Goal: Contribute content

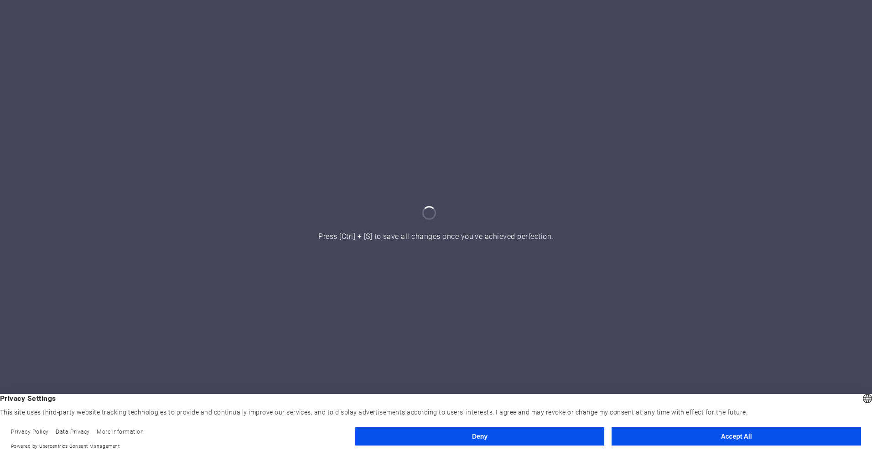
click at [758, 431] on button "Accept All" at bounding box center [735, 436] width 249 height 18
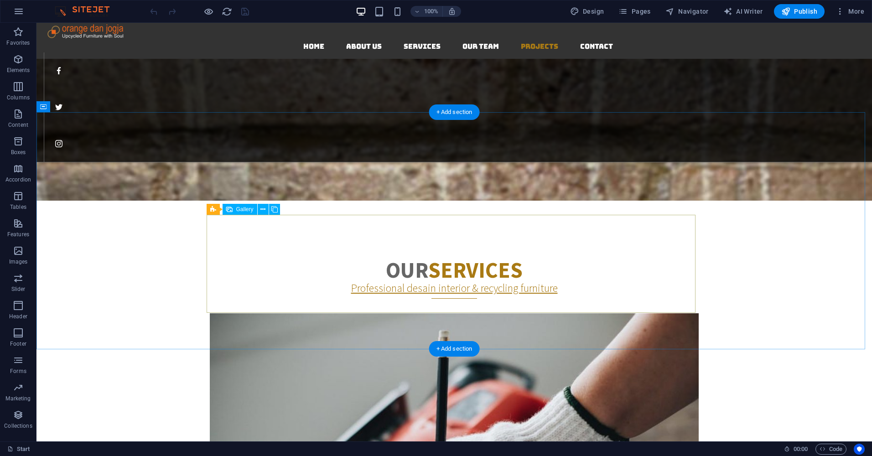
scroll to position [1231, 0]
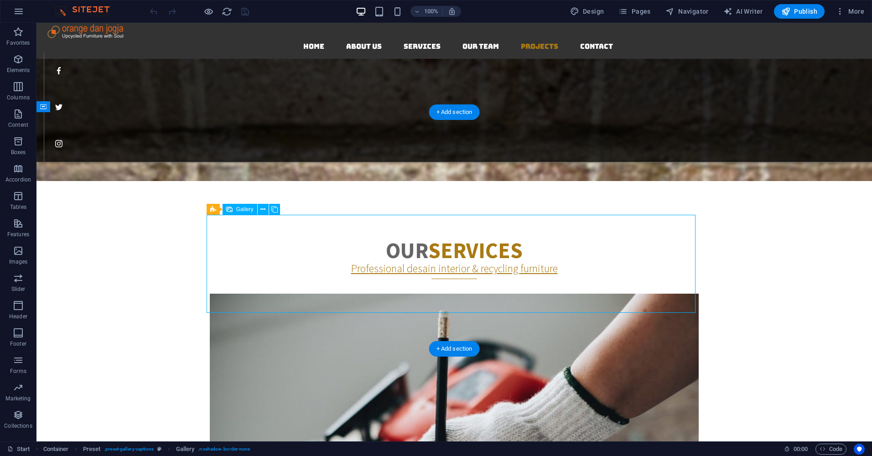
select select "4"
select select "px"
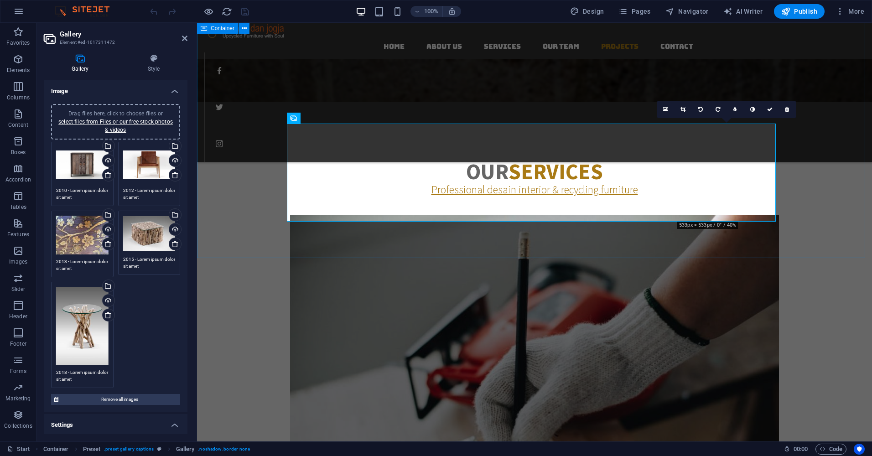
scroll to position [1322, 0]
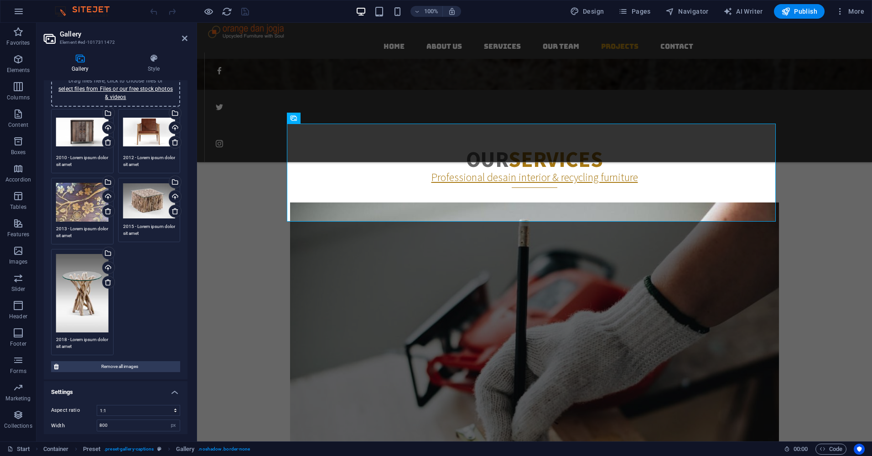
scroll to position [46, 0]
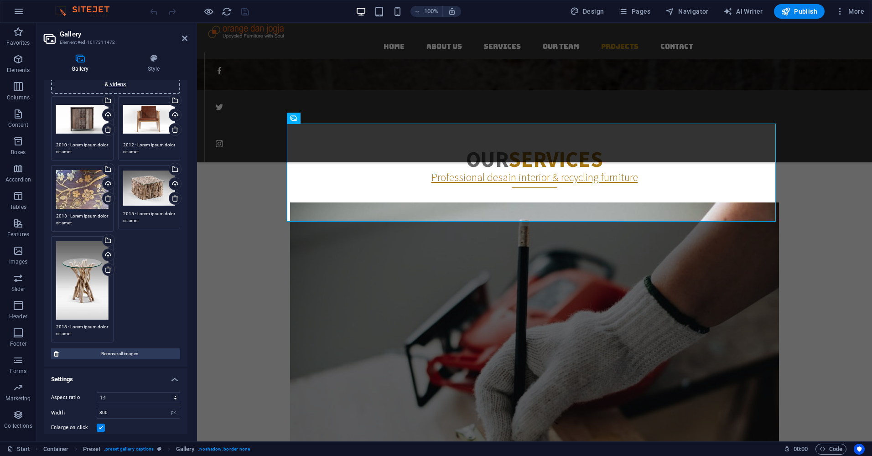
click at [147, 270] on div "Drag files here, click to choose files or select files from Files or our free s…" at bounding box center [116, 219] width 134 height 251
drag, startPoint x: 344, startPoint y: 293, endPoint x: 816, endPoint y: 175, distance: 486.7
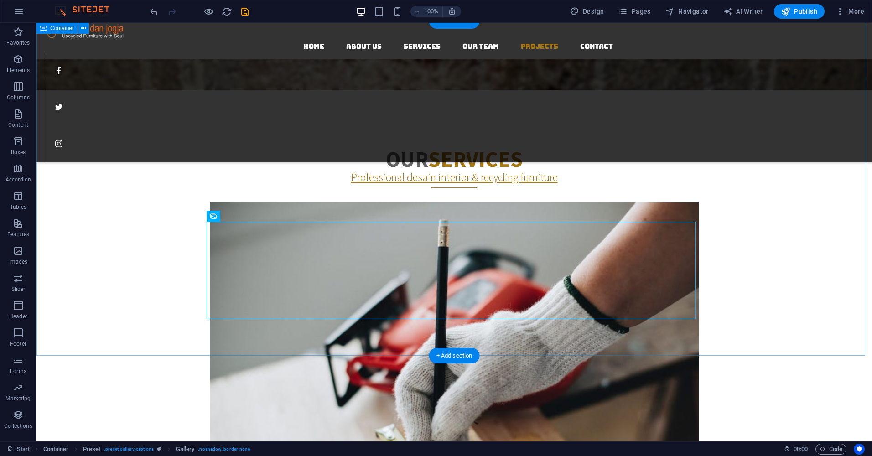
select select "4"
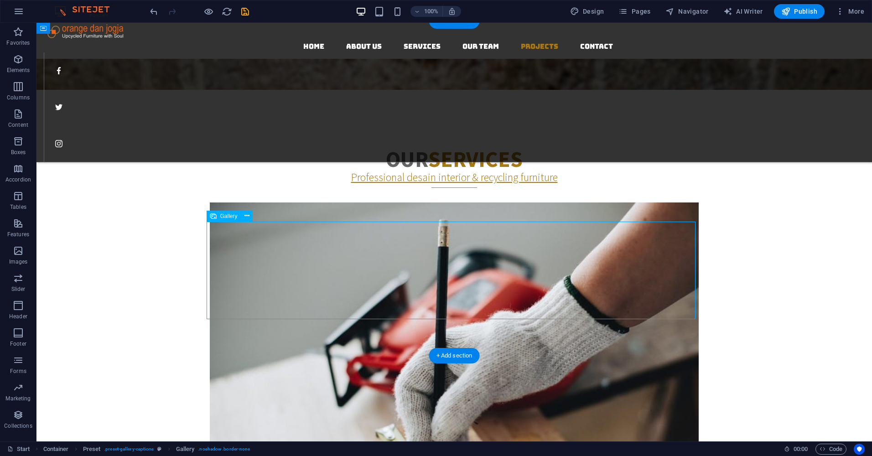
select select "px"
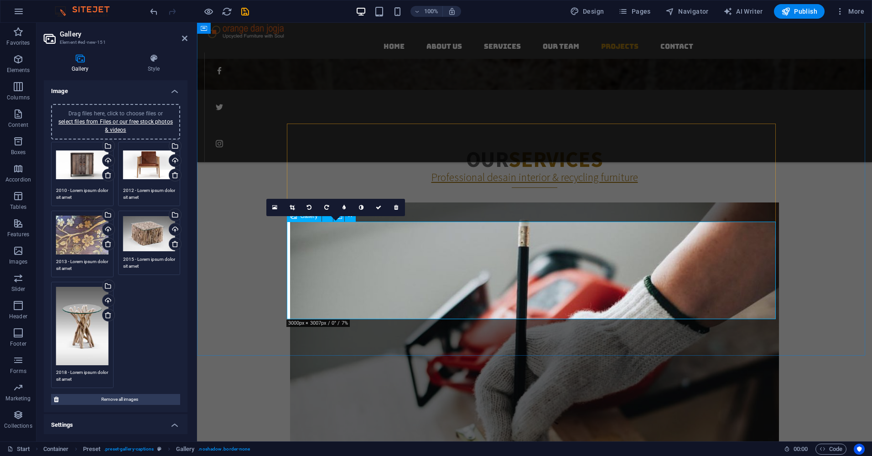
click at [92, 165] on div "Drag files here, click to choose files or select files from Files or our free s…" at bounding box center [82, 165] width 52 height 36
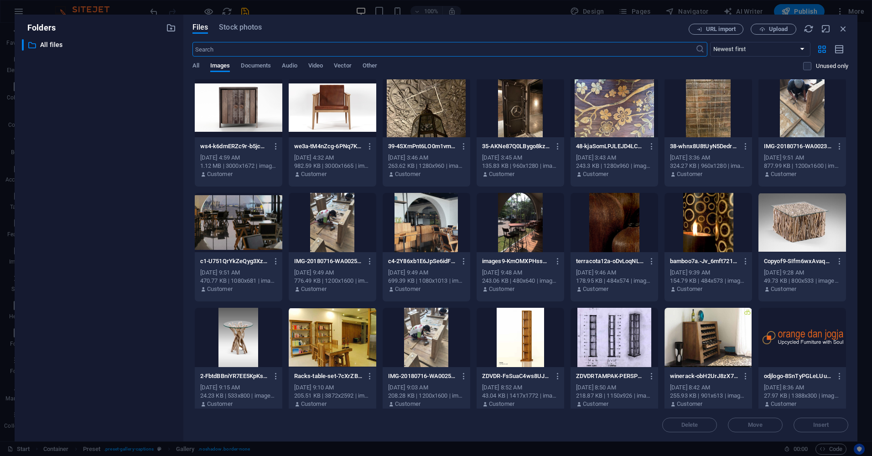
scroll to position [0, 0]
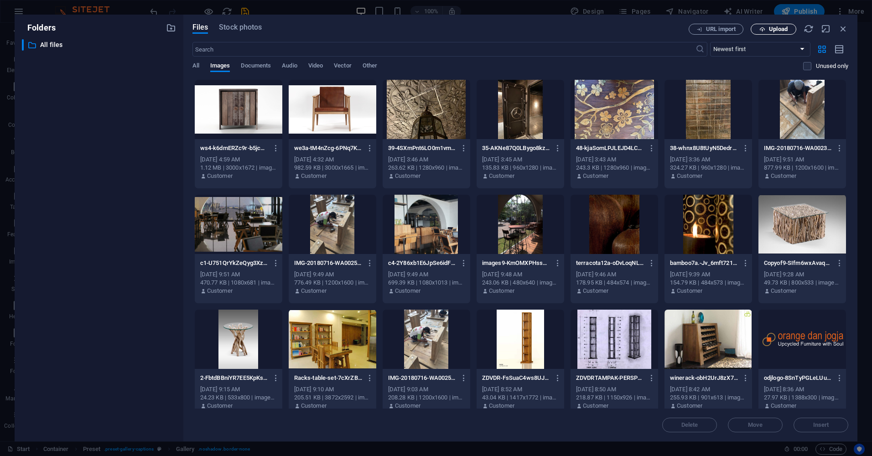
click at [774, 29] on span "Upload" at bounding box center [778, 28] width 19 height 5
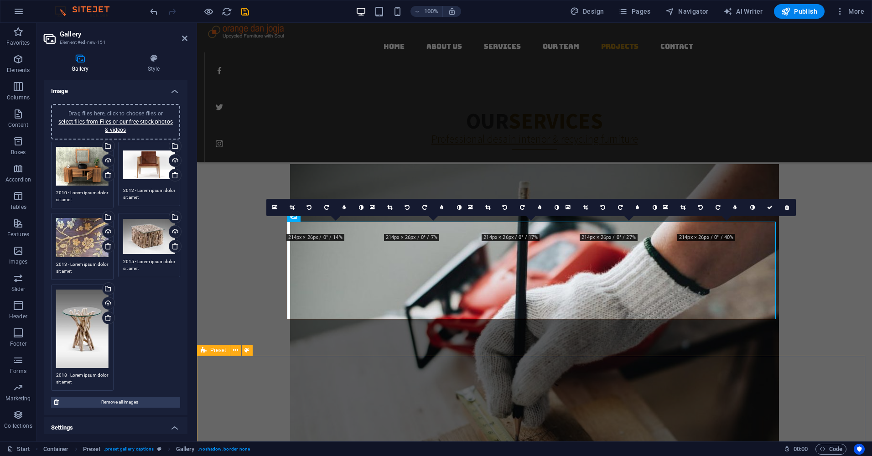
scroll to position [1322, 0]
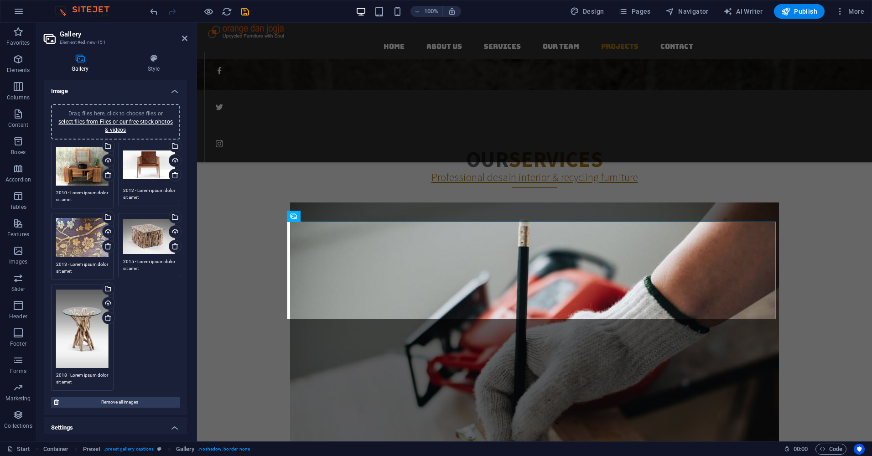
click at [149, 160] on div "Drag files here, click to choose files or select files from Files or our free s…" at bounding box center [149, 165] width 52 height 36
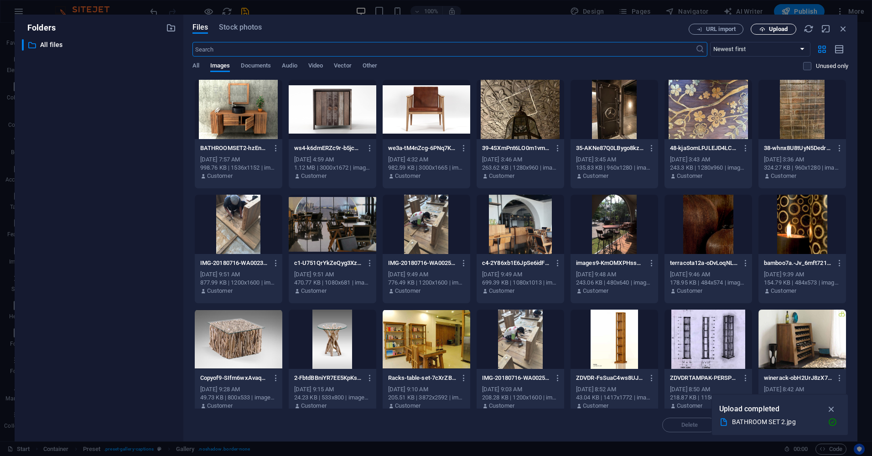
click at [772, 27] on span "Upload" at bounding box center [778, 28] width 19 height 5
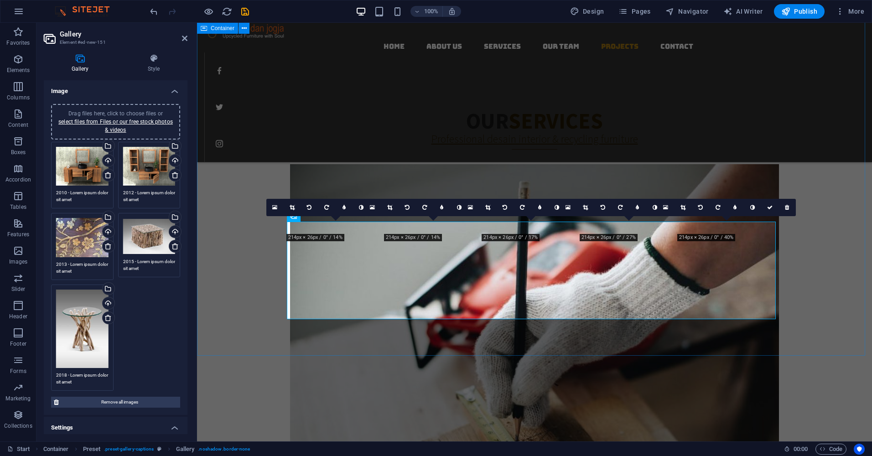
scroll to position [1322, 0]
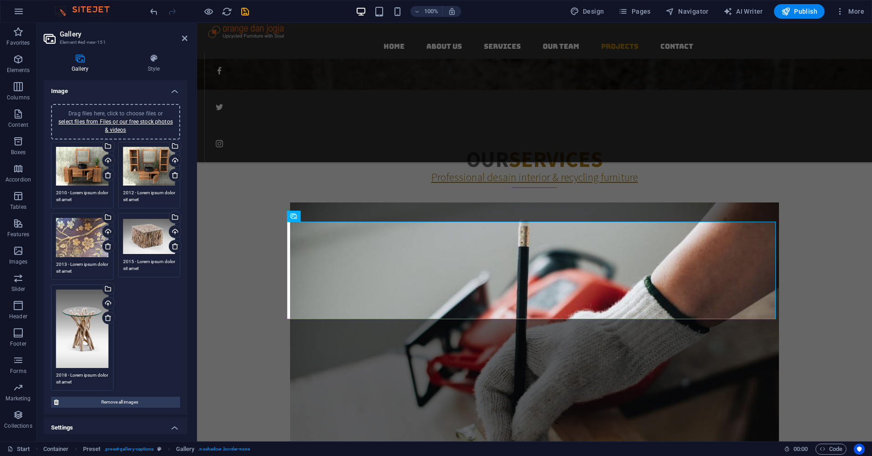
click at [91, 239] on div "Drag files here, click to choose files or select files from Files or our free s…" at bounding box center [82, 237] width 52 height 39
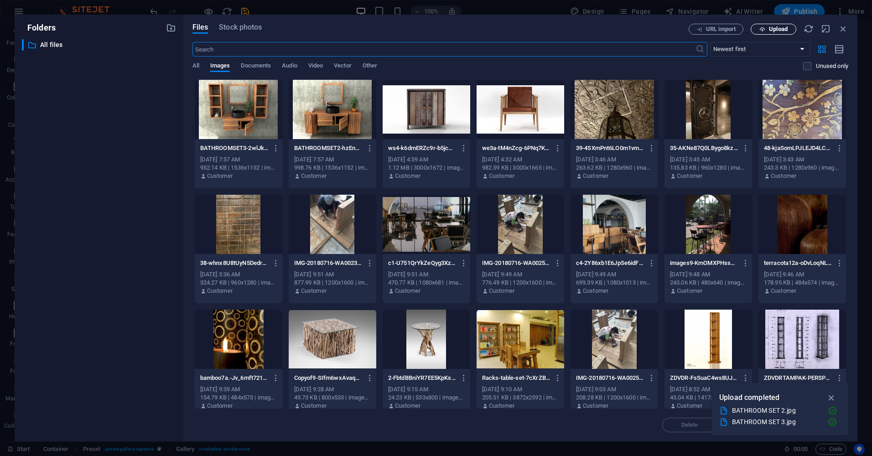
click at [756, 28] on span "Upload" at bounding box center [772, 29] width 37 height 6
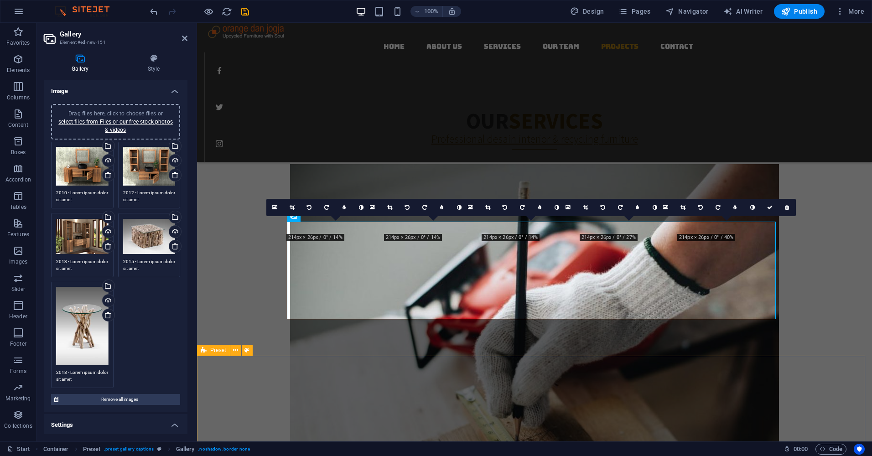
scroll to position [1322, 0]
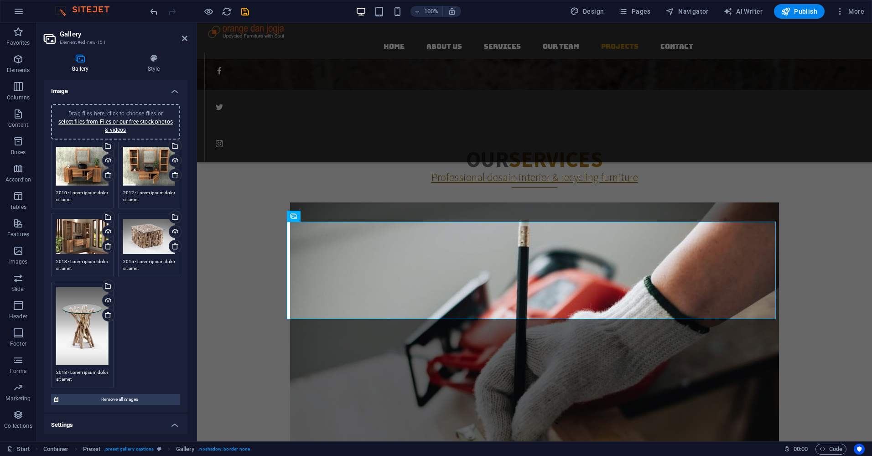
click at [147, 240] on div "Drag files here, click to choose files or select files from Files or our free s…" at bounding box center [149, 236] width 52 height 36
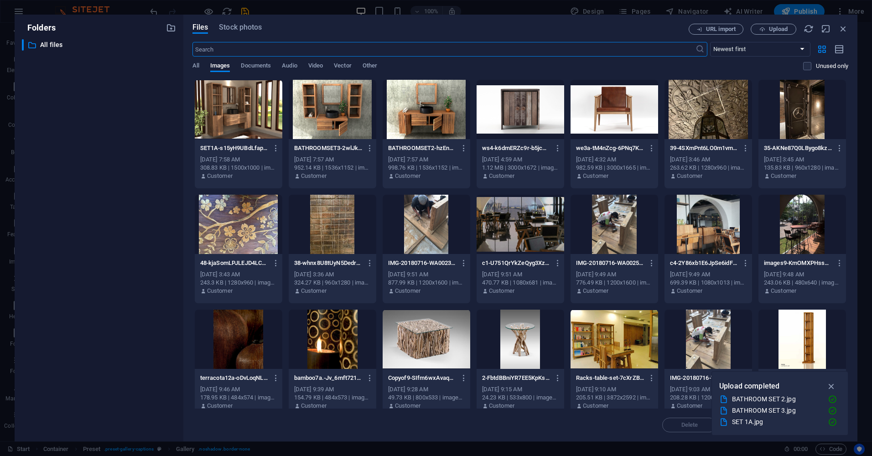
scroll to position [1360, 0]
click at [781, 28] on span "Upload" at bounding box center [778, 28] width 19 height 5
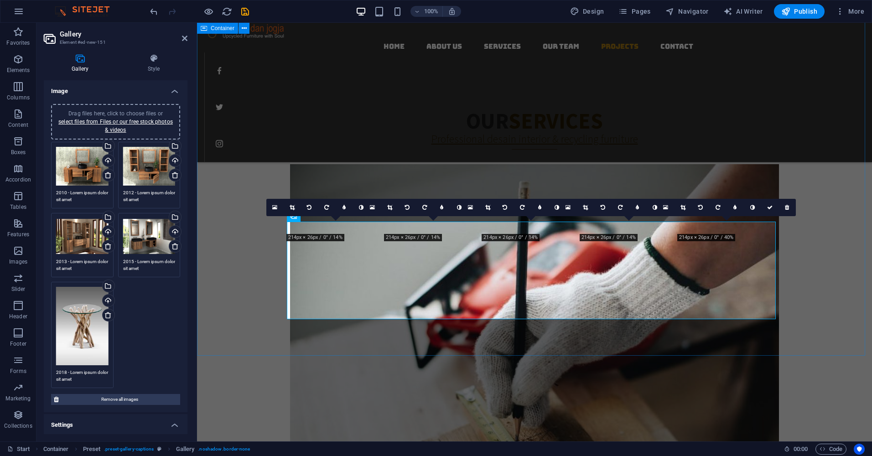
scroll to position [1322, 0]
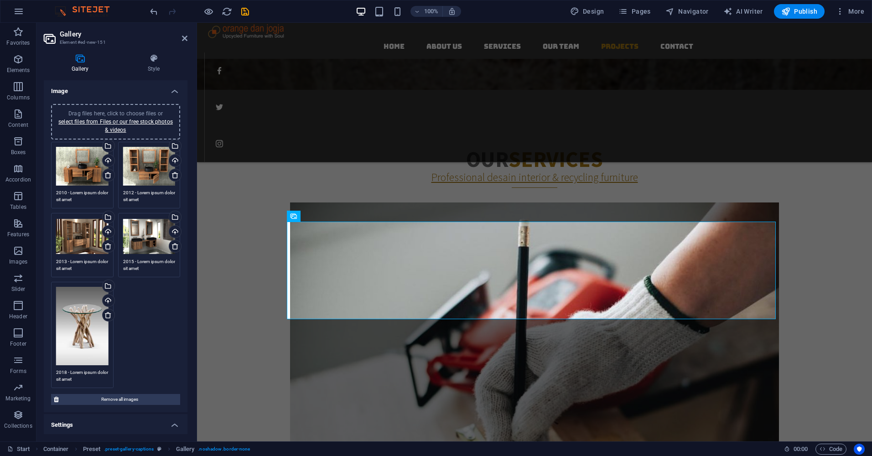
click at [84, 318] on div "Drag files here, click to choose files or select files from Files or our free s…" at bounding box center [82, 326] width 52 height 78
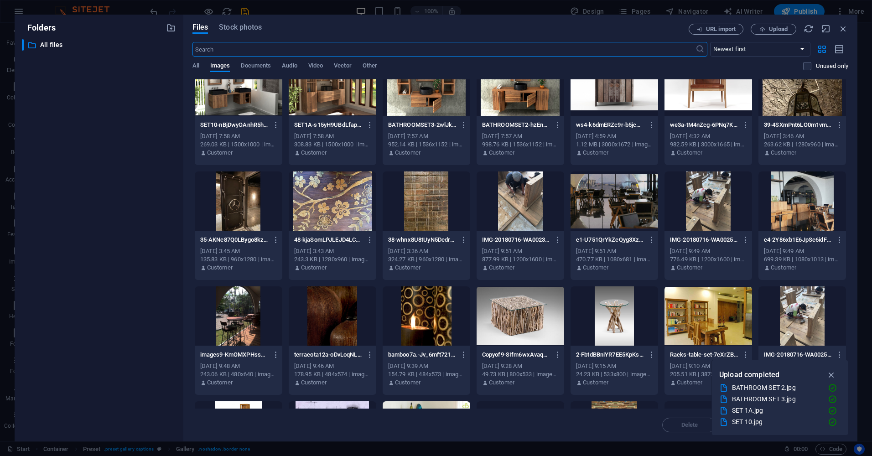
scroll to position [0, 0]
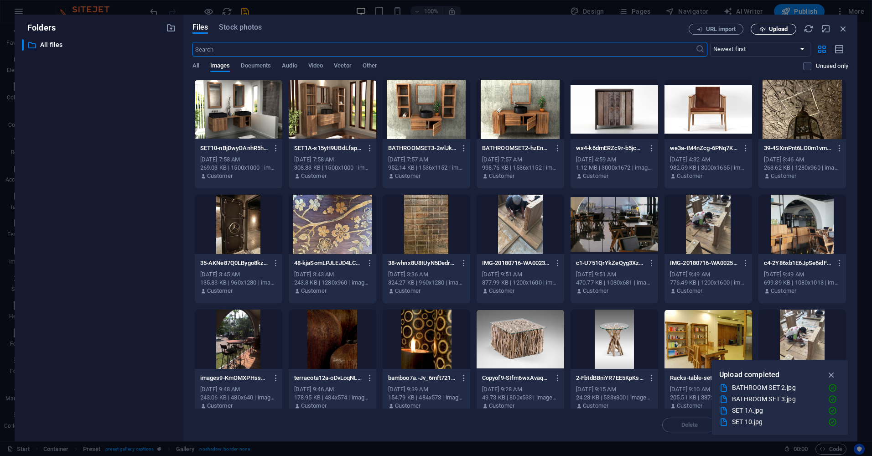
click at [779, 29] on span "Upload" at bounding box center [778, 28] width 19 height 5
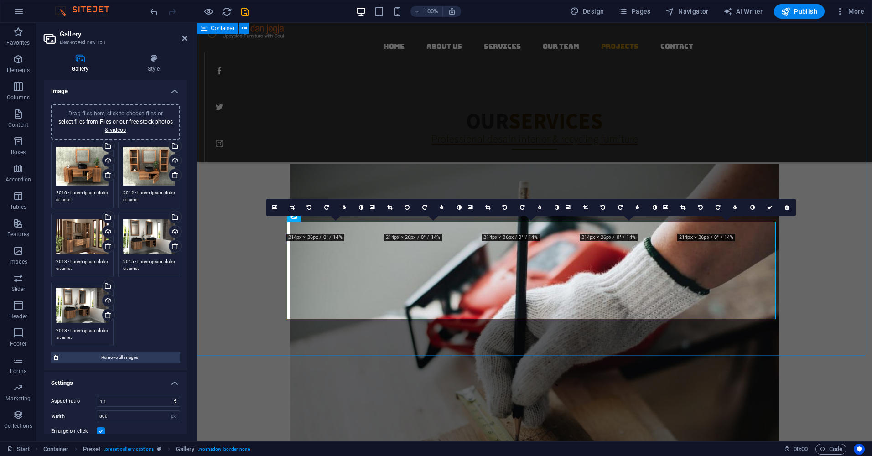
scroll to position [1322, 0]
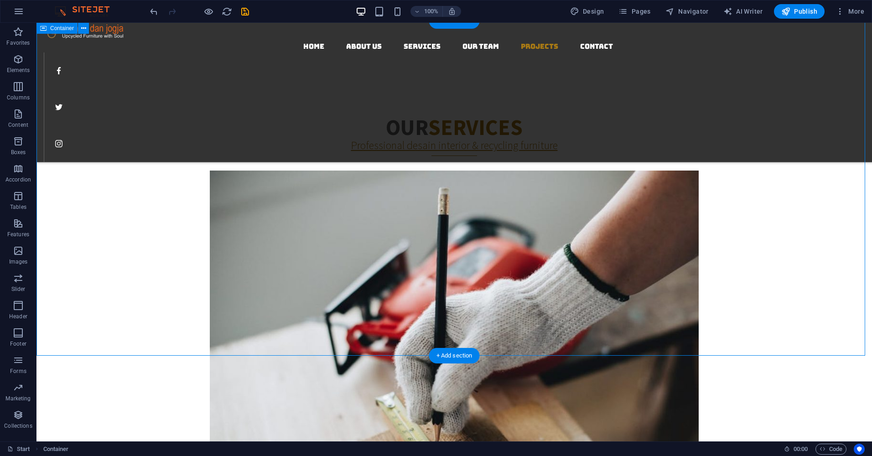
scroll to position [1368, 0]
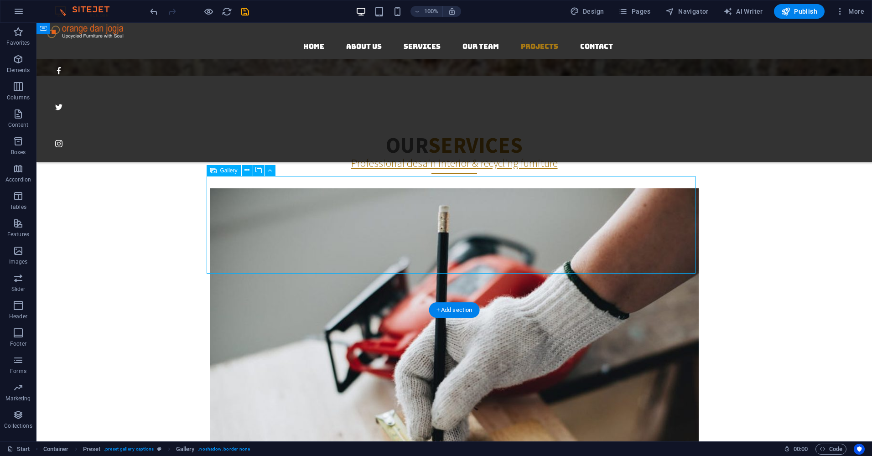
scroll to position [1322, 0]
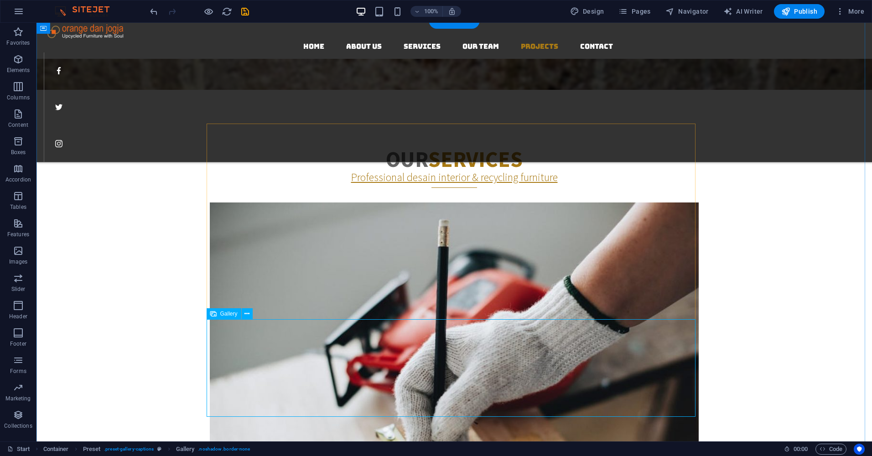
select select "4"
select select "px"
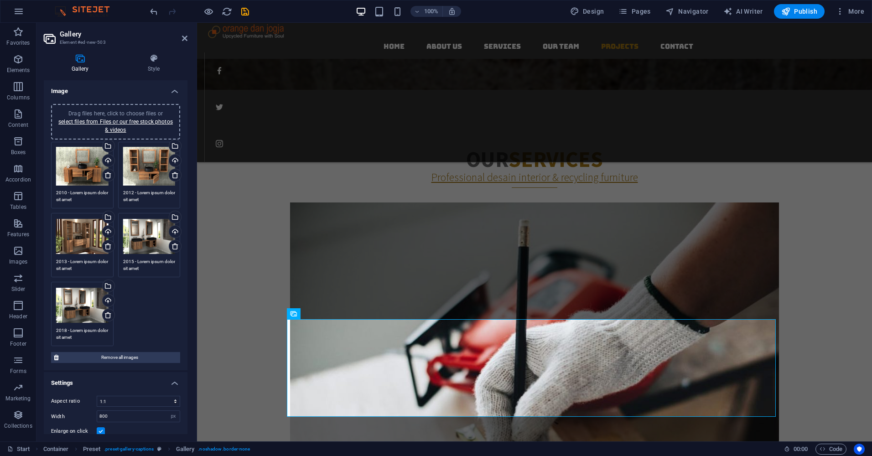
click at [90, 163] on div "Drag files here, click to choose files or select files from Files or our free s…" at bounding box center [82, 166] width 52 height 39
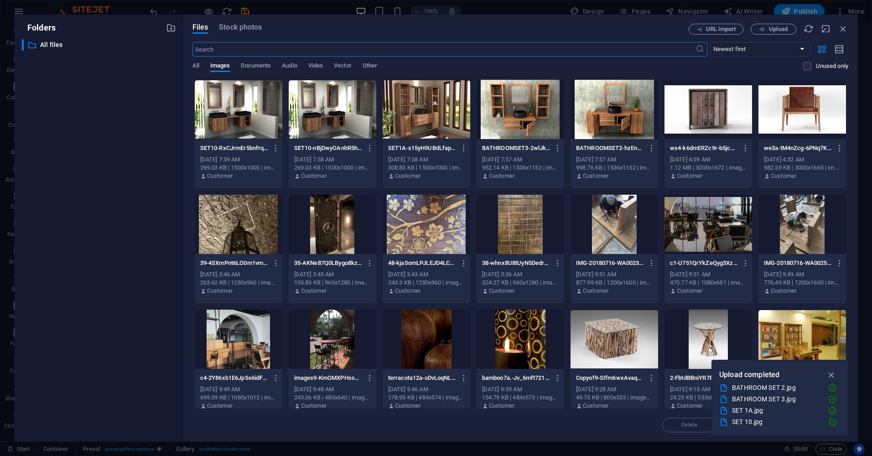
scroll to position [1360, 0]
click at [771, 29] on span "Upload" at bounding box center [778, 28] width 19 height 5
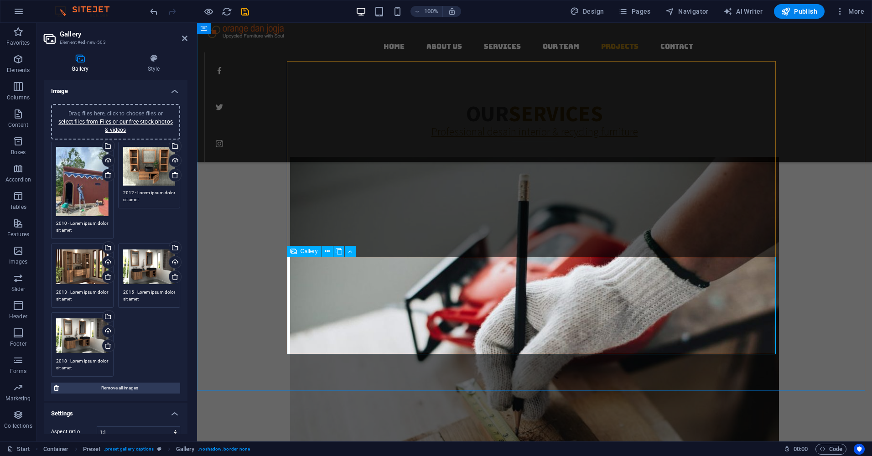
scroll to position [1413, 0]
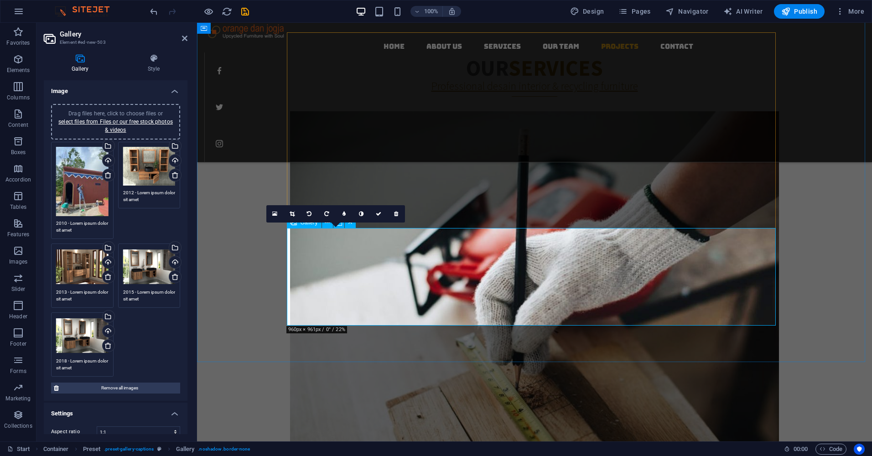
click at [290, 208] on link at bounding box center [292, 213] width 17 height 17
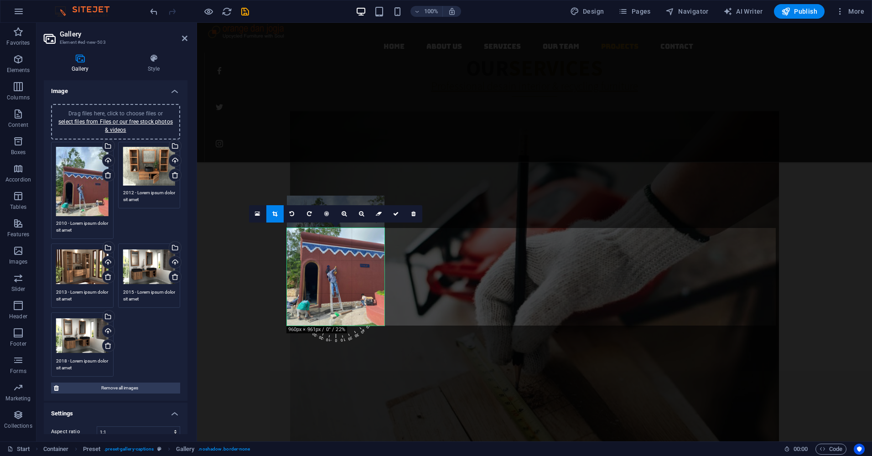
drag, startPoint x: 325, startPoint y: 291, endPoint x: 327, endPoint y: 261, distance: 30.6
click at [327, 261] on div at bounding box center [336, 261] width 98 height 130
click at [396, 215] on icon at bounding box center [395, 213] width 5 height 5
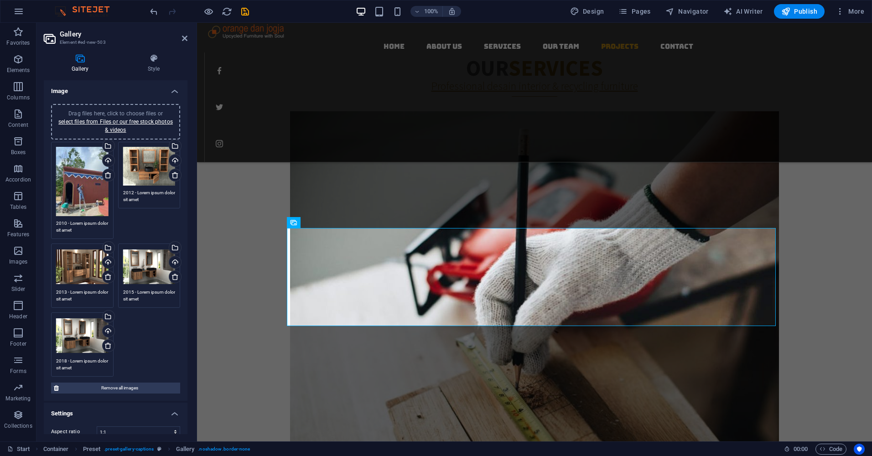
click at [140, 162] on div "Drag files here, click to choose files or select files from Files or our free s…" at bounding box center [149, 166] width 52 height 39
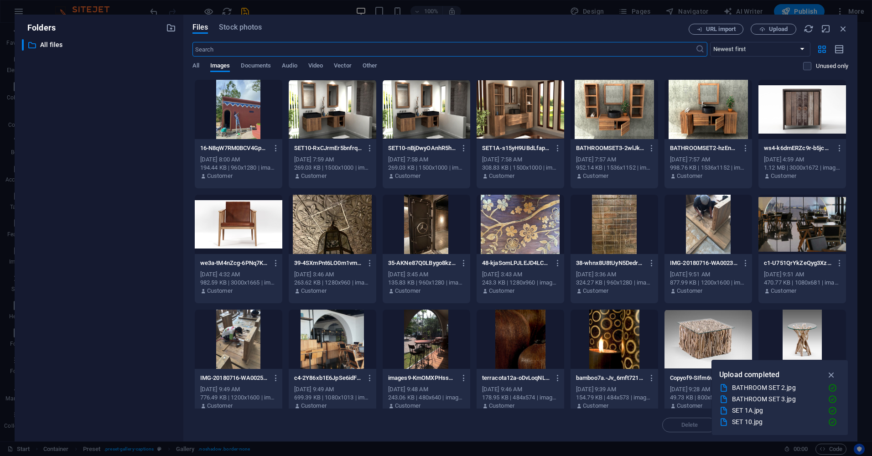
scroll to position [1452, 0]
click at [780, 23] on div "Files Stock photos URL import Upload ​ Newest first Oldest first Name (A-Z) Nam…" at bounding box center [520, 228] width 674 height 427
click at [777, 27] on span "Upload" at bounding box center [778, 28] width 19 height 5
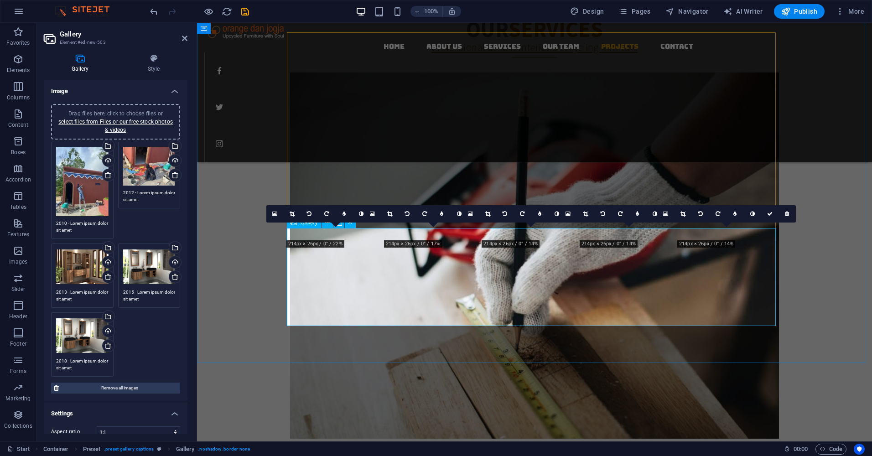
scroll to position [1413, 0]
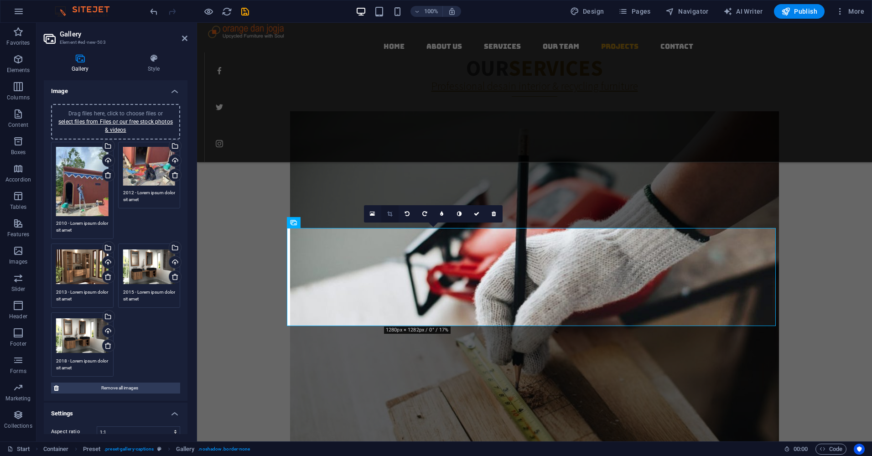
click at [387, 213] on icon at bounding box center [389, 213] width 5 height 5
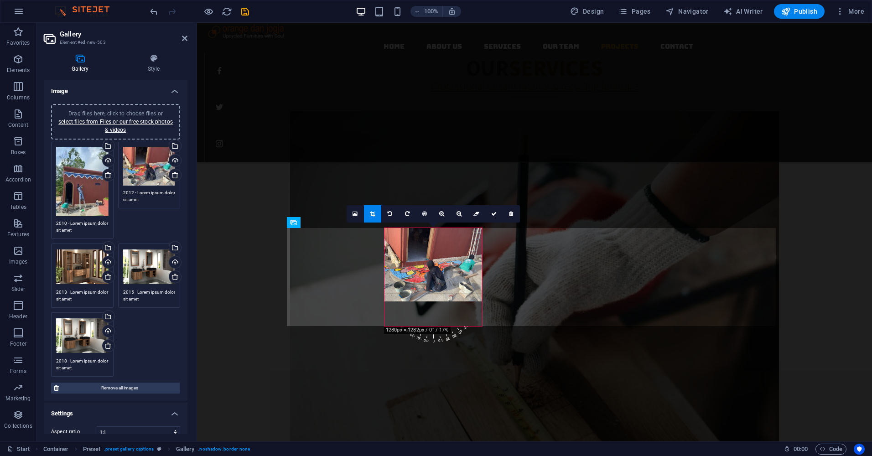
click at [446, 259] on div at bounding box center [433, 264] width 98 height 73
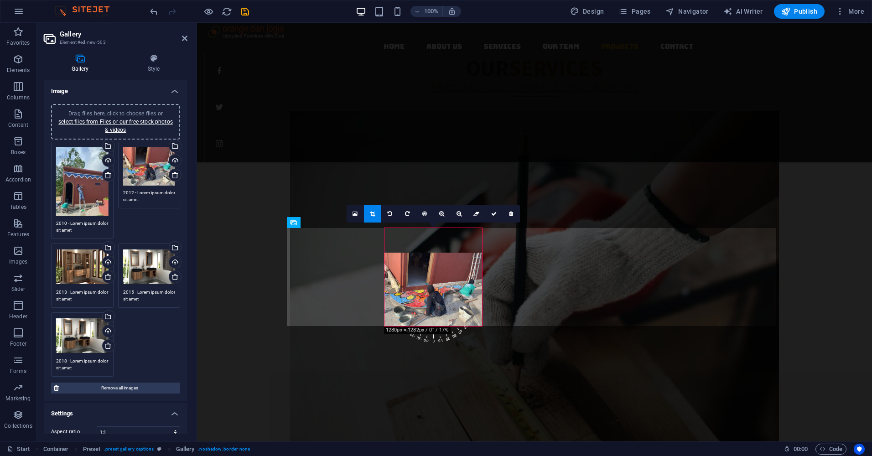
click at [447, 260] on div at bounding box center [433, 289] width 98 height 73
click at [372, 214] on icon at bounding box center [372, 213] width 5 height 5
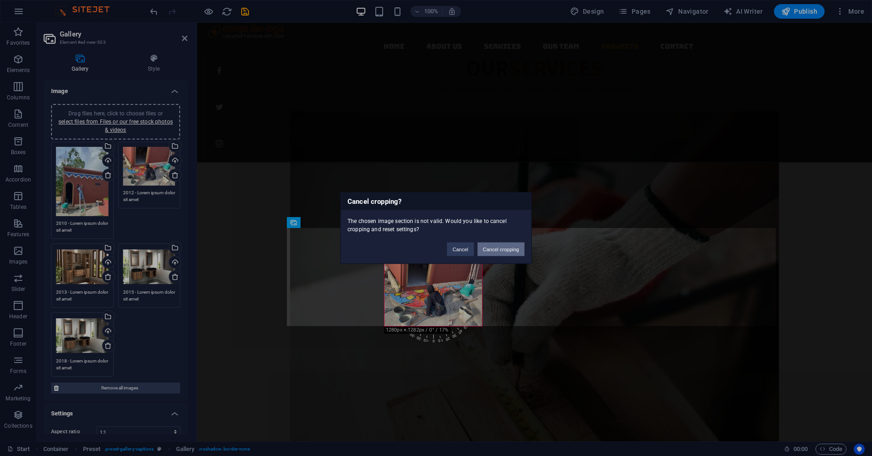
click at [501, 251] on button "Cancel cropping" at bounding box center [500, 250] width 47 height 14
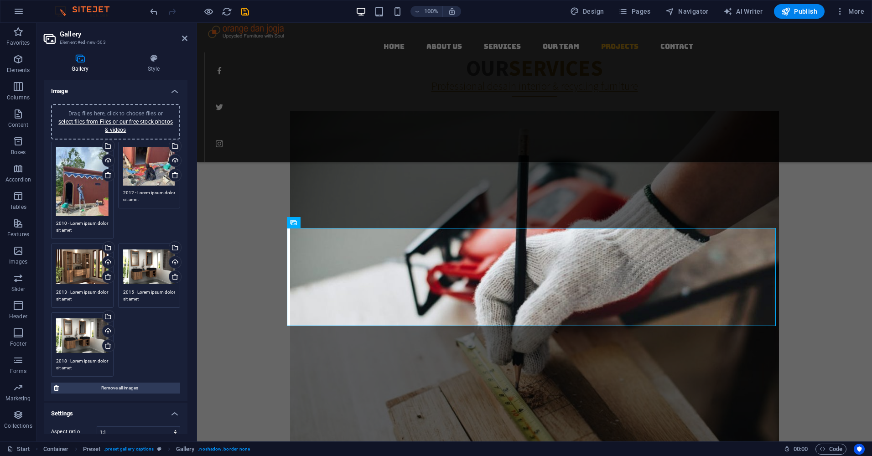
click at [81, 262] on div "Drag files here, click to choose files or select files from Files or our free s…" at bounding box center [82, 266] width 52 height 36
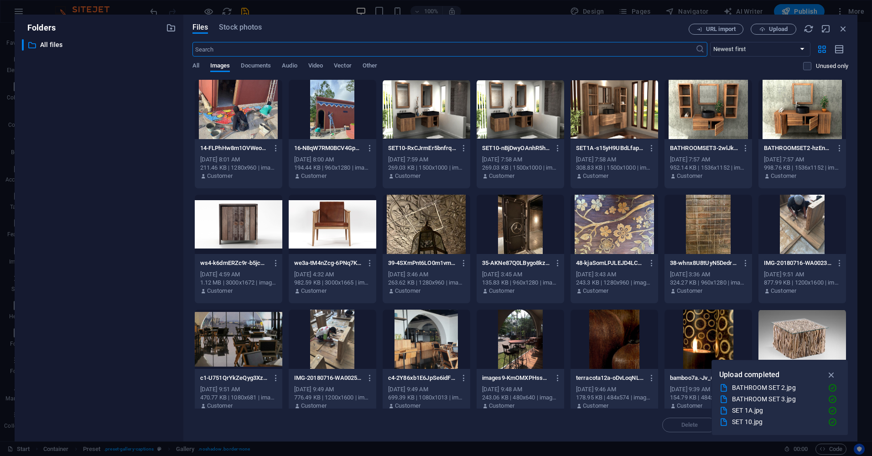
scroll to position [1452, 0]
click at [774, 27] on span "Upload" at bounding box center [778, 28] width 19 height 5
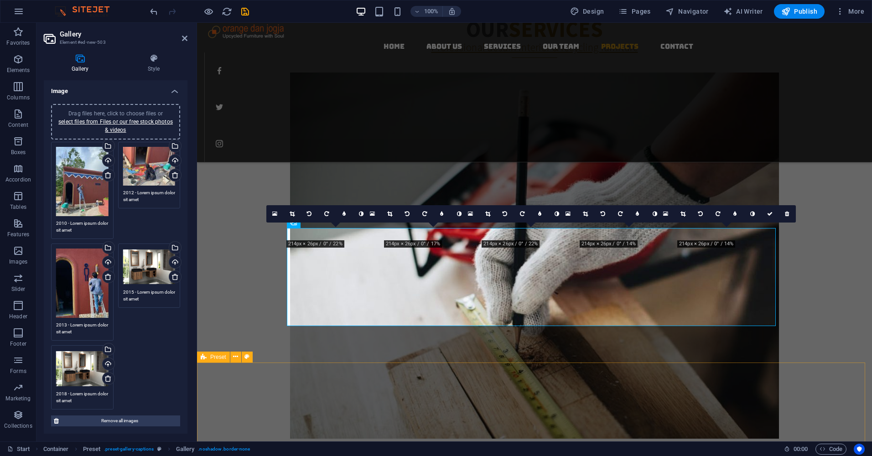
scroll to position [1413, 0]
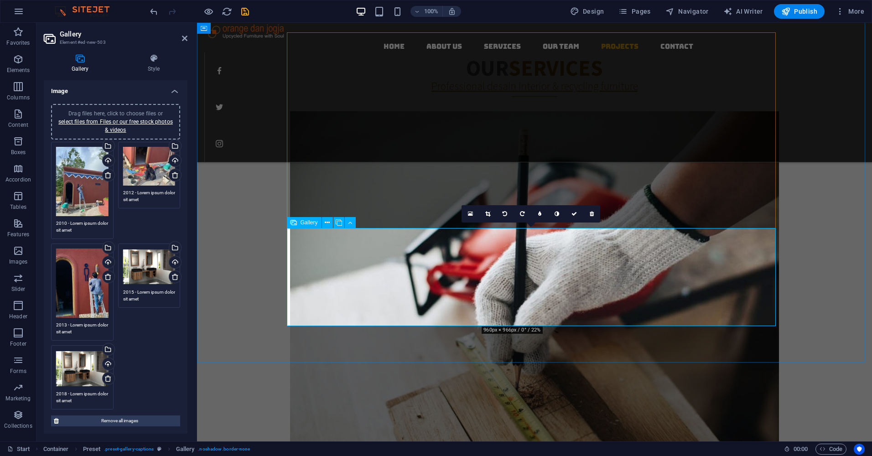
click at [490, 215] on icon at bounding box center [487, 213] width 5 height 5
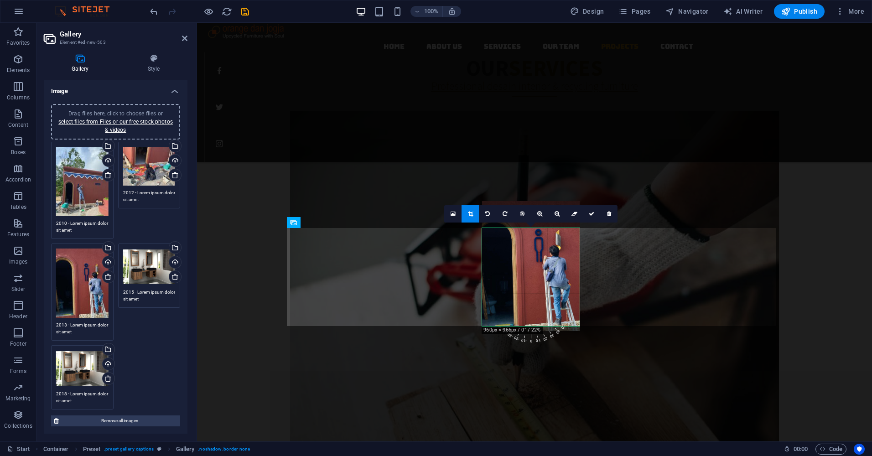
drag, startPoint x: 536, startPoint y: 287, endPoint x: 537, endPoint y: 260, distance: 26.9
click at [537, 260] on div at bounding box center [531, 266] width 98 height 130
click at [535, 275] on div at bounding box center [531, 266] width 98 height 130
click at [593, 213] on icon at bounding box center [590, 213] width 5 height 5
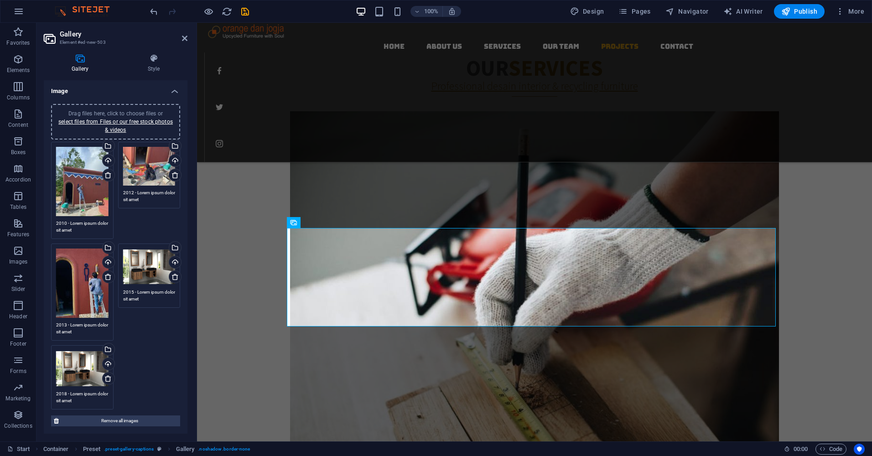
click at [150, 259] on div "Drag files here, click to choose files or select files from Files or our free s…" at bounding box center [149, 266] width 52 height 36
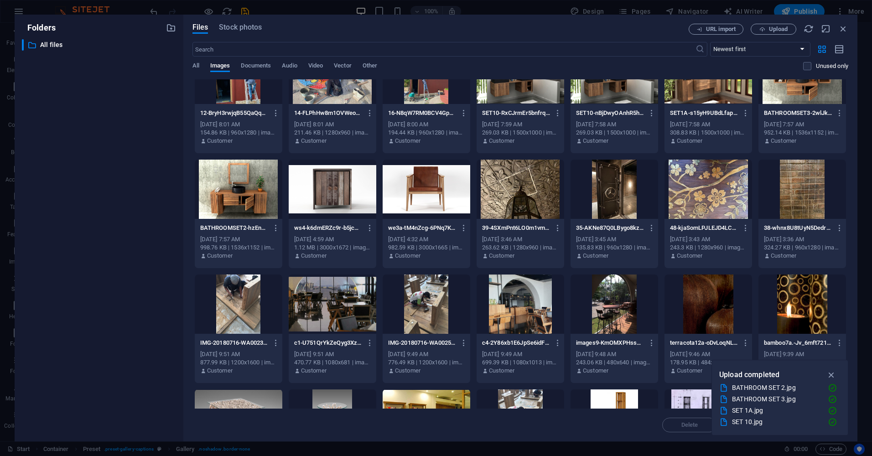
scroll to position [0, 0]
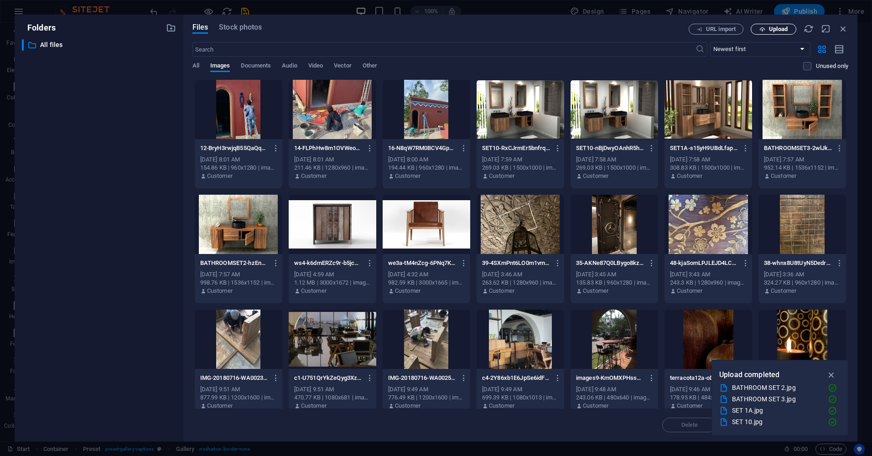
click at [776, 26] on span "Upload" at bounding box center [778, 28] width 19 height 5
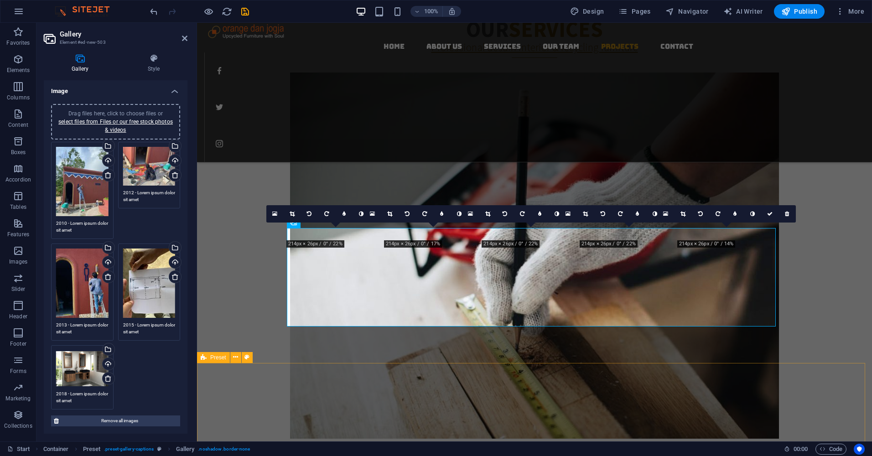
scroll to position [1413, 0]
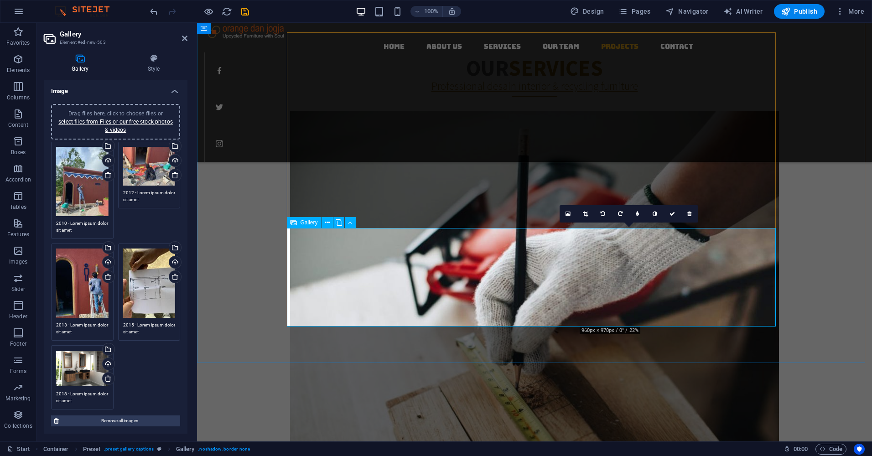
click at [586, 212] on icon at bounding box center [585, 213] width 5 height 5
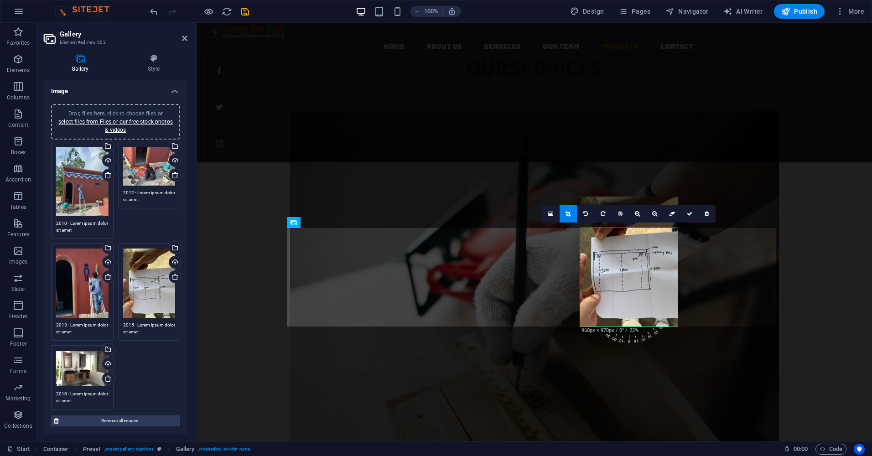
drag, startPoint x: 656, startPoint y: 297, endPoint x: 655, endPoint y: 263, distance: 33.8
click at [655, 263] on div at bounding box center [629, 261] width 98 height 130
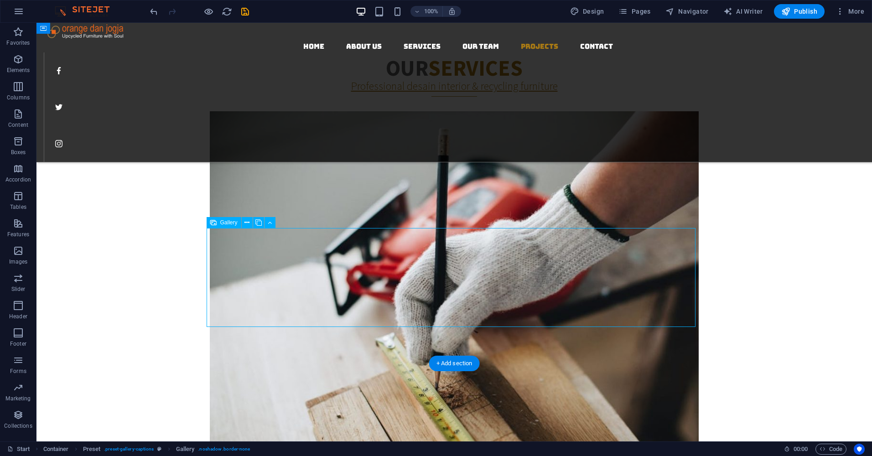
select select "4"
select select "px"
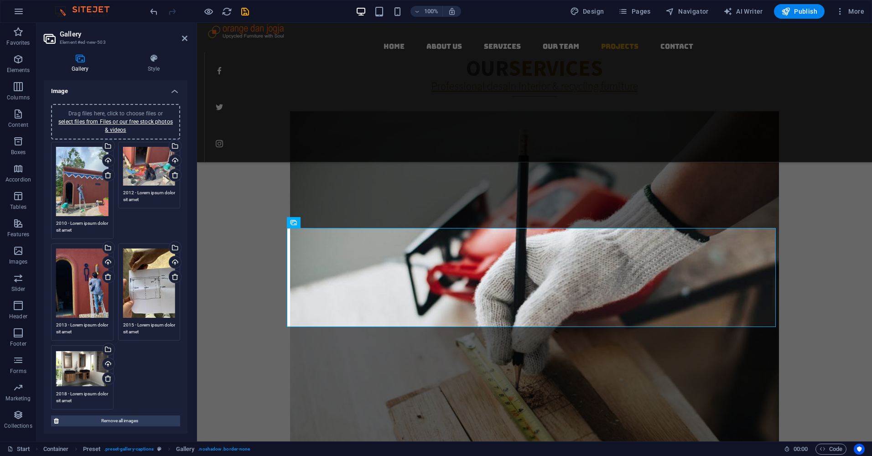
click at [84, 370] on div "Drag files here, click to choose files or select files from Files or our free s…" at bounding box center [82, 368] width 52 height 36
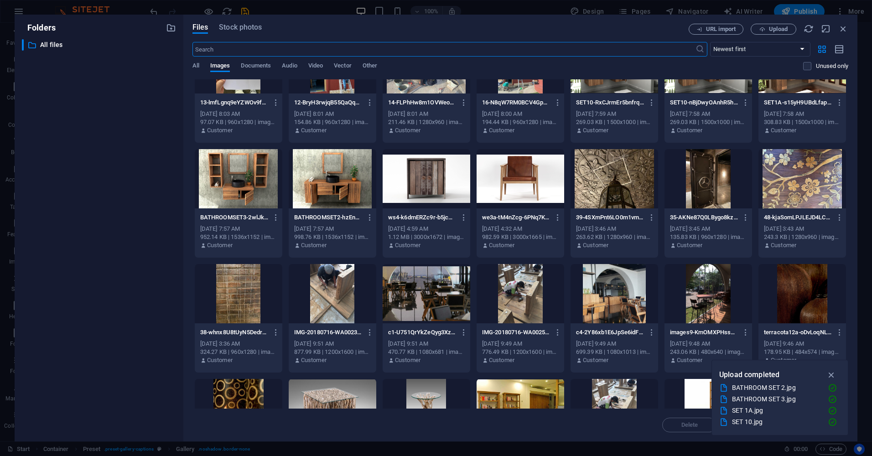
scroll to position [0, 0]
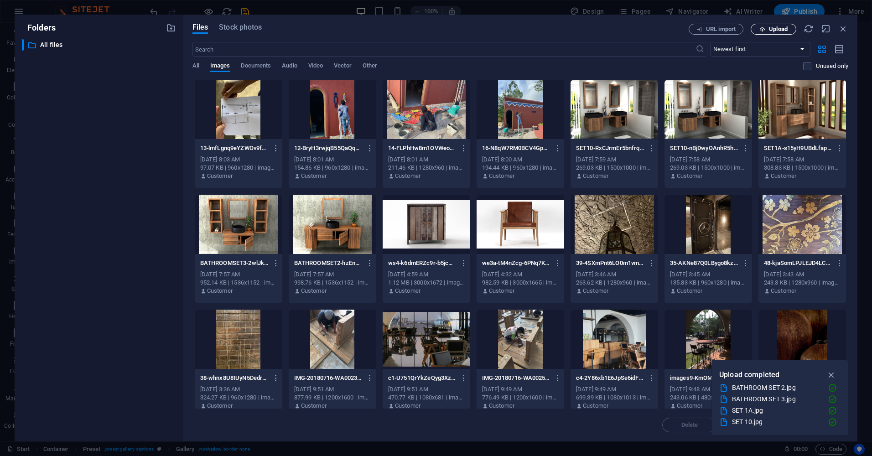
click at [770, 31] on span "Upload" at bounding box center [778, 28] width 19 height 5
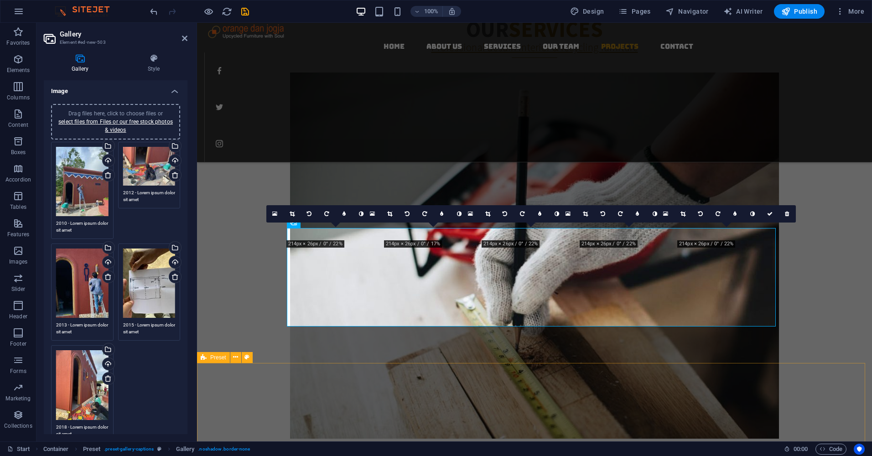
scroll to position [1413, 0]
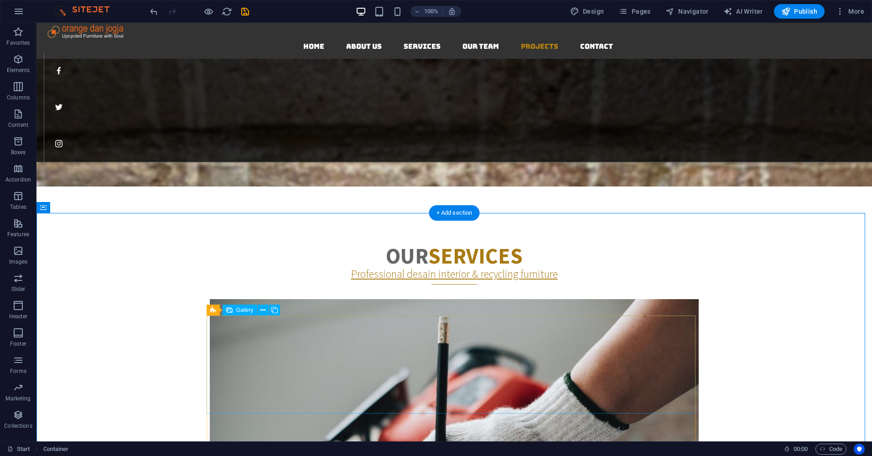
scroll to position [1276, 0]
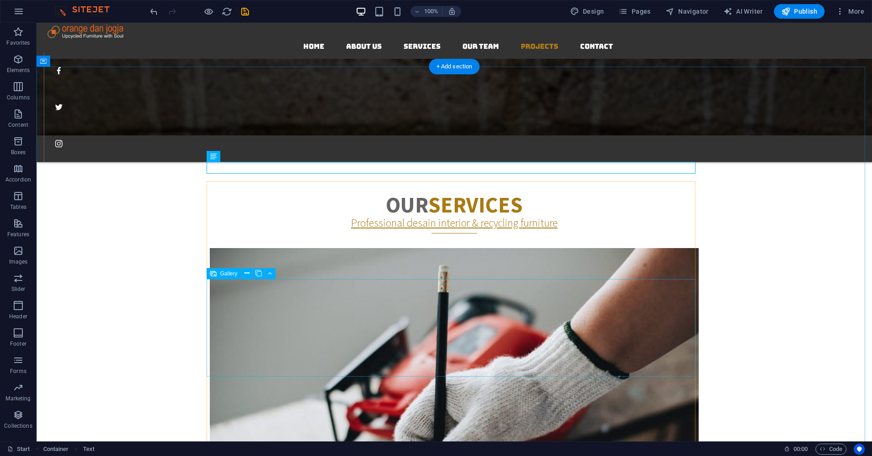
drag, startPoint x: 511, startPoint y: 171, endPoint x: 504, endPoint y: 279, distance: 108.3
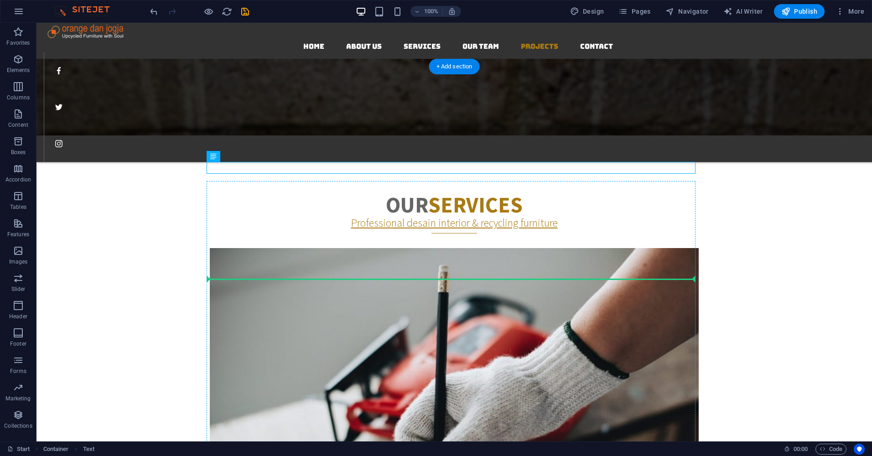
drag, startPoint x: 316, startPoint y: 167, endPoint x: 323, endPoint y: 271, distance: 104.1
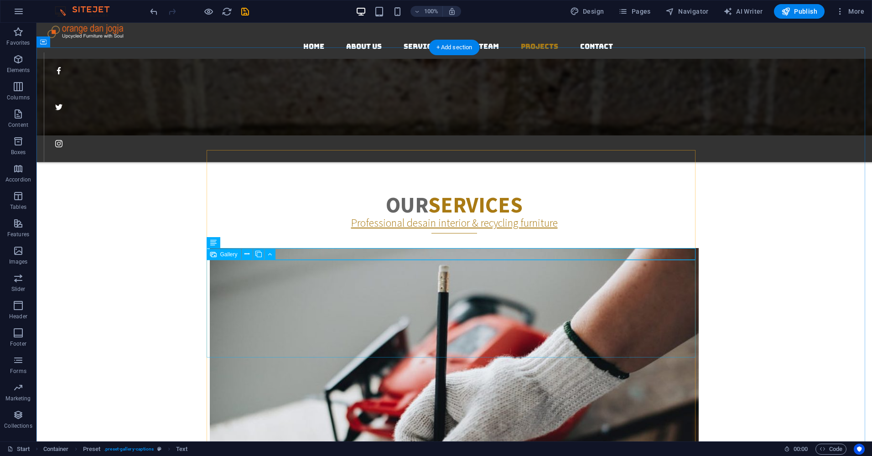
scroll to position [1322, 0]
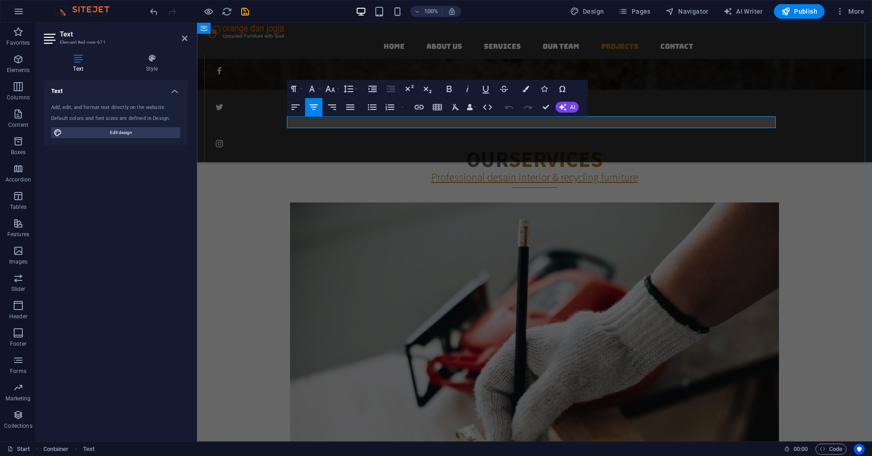
drag, startPoint x: 751, startPoint y: 124, endPoint x: 304, endPoint y: 126, distance: 446.7
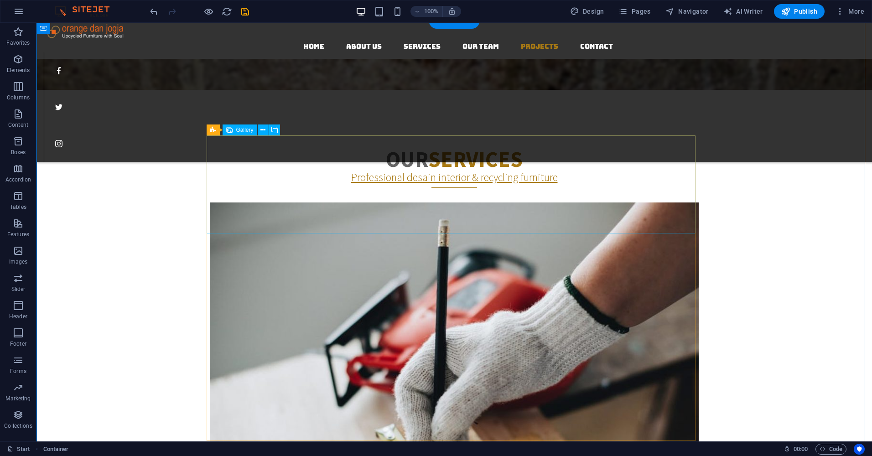
select select "4"
select select "px"
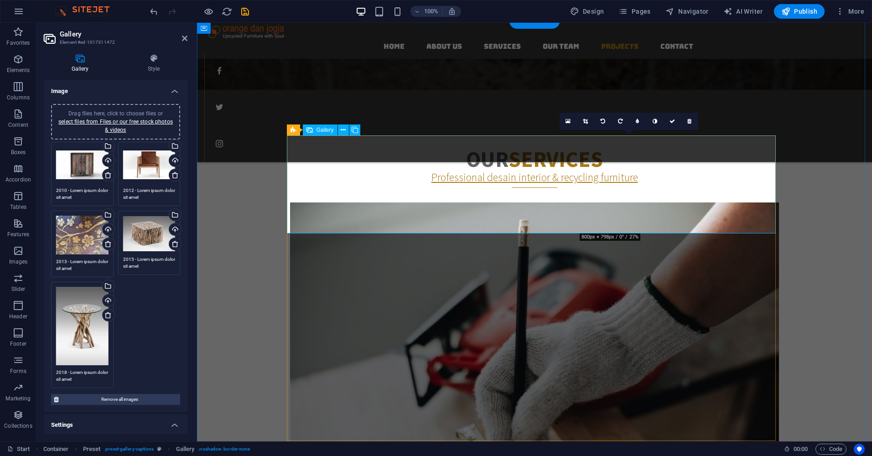
click at [581, 118] on link at bounding box center [585, 121] width 17 height 17
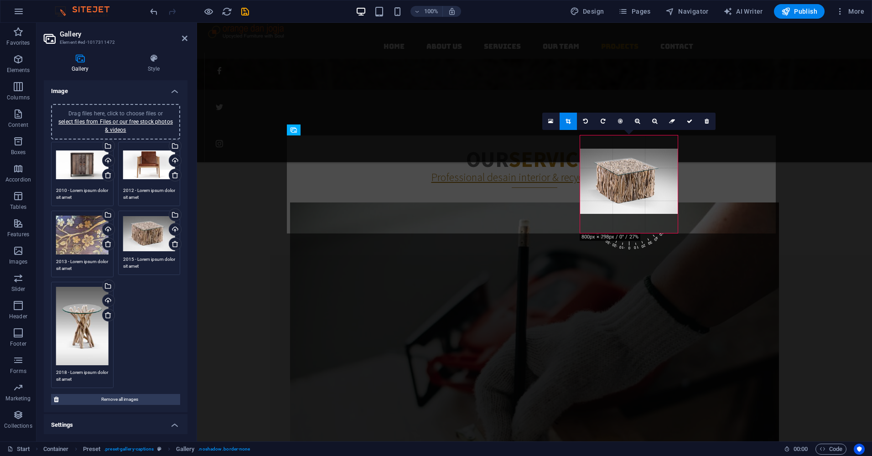
drag, startPoint x: 623, startPoint y: 176, endPoint x: 622, endPoint y: 189, distance: 13.3
click at [622, 189] on div at bounding box center [629, 181] width 98 height 65
drag, startPoint x: 630, startPoint y: 199, endPoint x: 632, endPoint y: 182, distance: 17.0
click at [632, 182] on div at bounding box center [629, 183] width 98 height 65
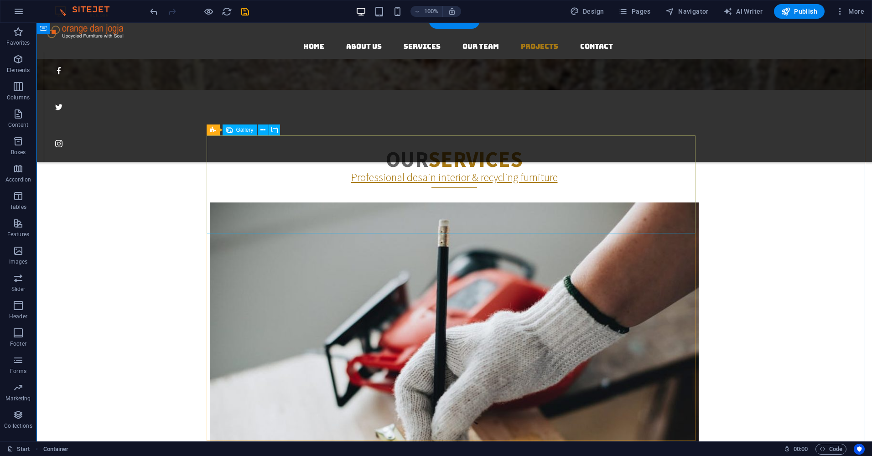
select select "4"
select select "px"
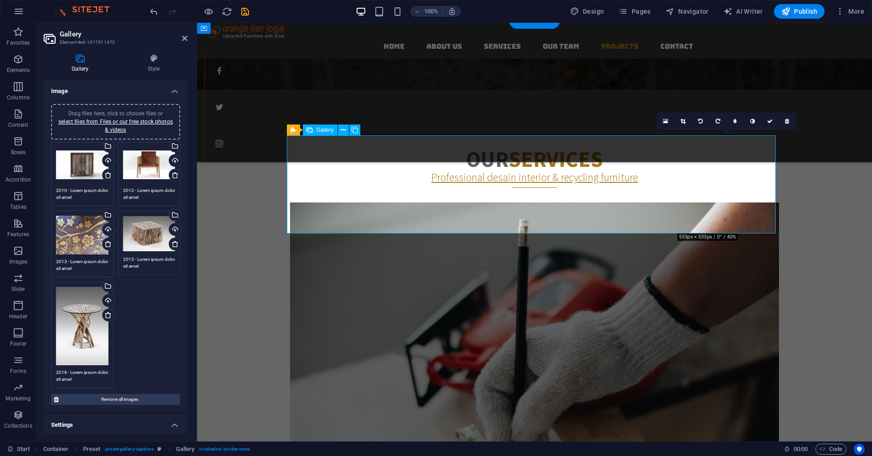
click at [684, 121] on icon at bounding box center [682, 121] width 5 height 5
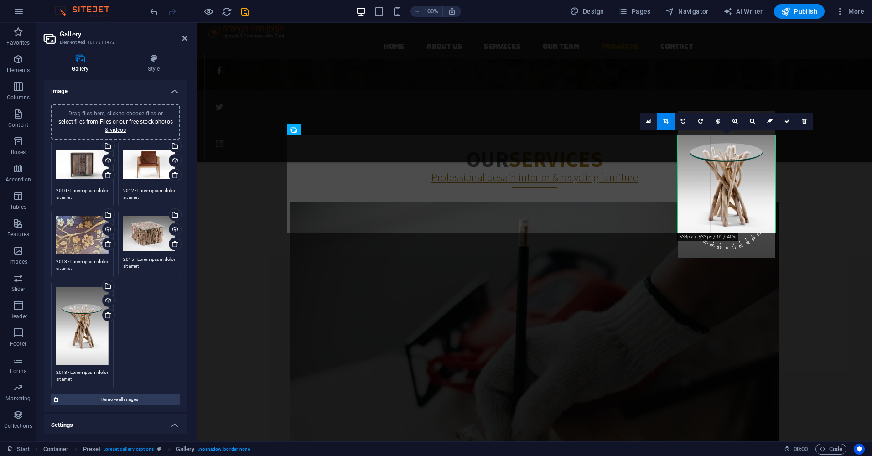
drag, startPoint x: 733, startPoint y: 194, endPoint x: 733, endPoint y: 170, distance: 24.2
click at [733, 170] on div at bounding box center [726, 184] width 98 height 146
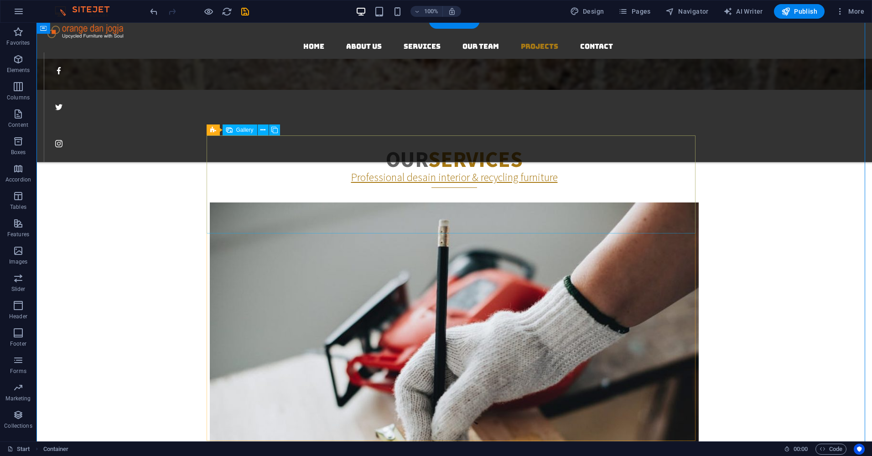
select select "4"
select select "px"
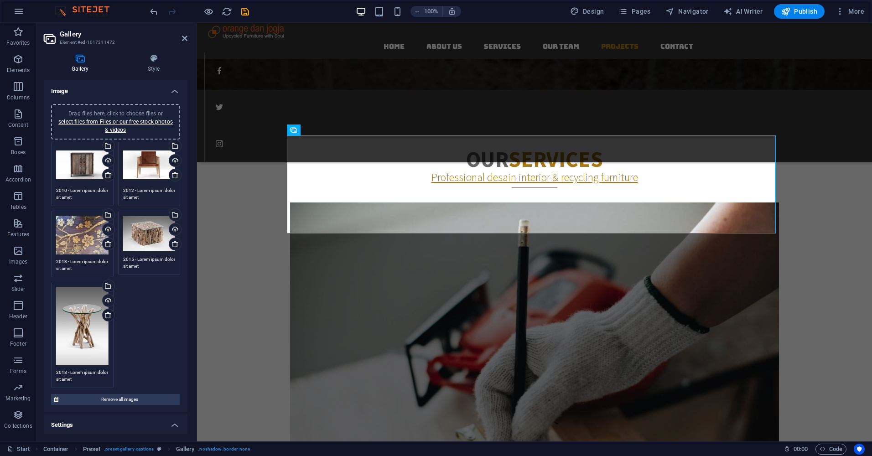
click at [83, 234] on div "Drag files here, click to choose files or select files from Files or our free s…" at bounding box center [82, 235] width 52 height 39
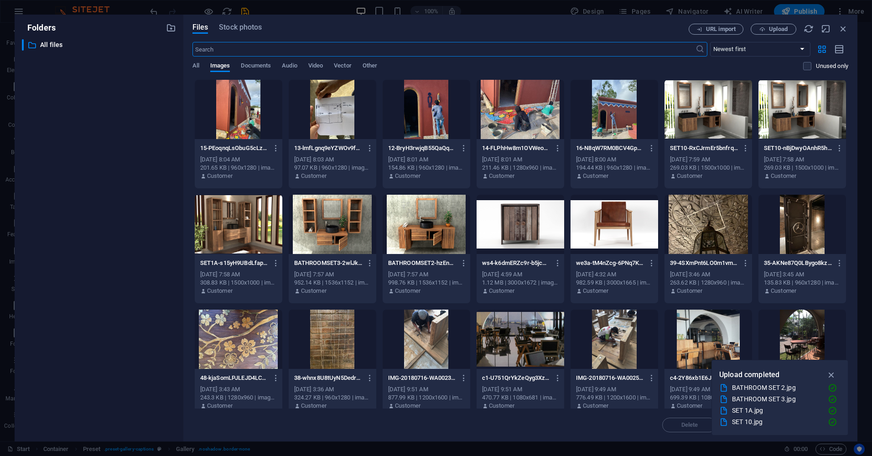
scroll to position [1360, 0]
click at [767, 30] on span "Upload" at bounding box center [772, 29] width 37 height 6
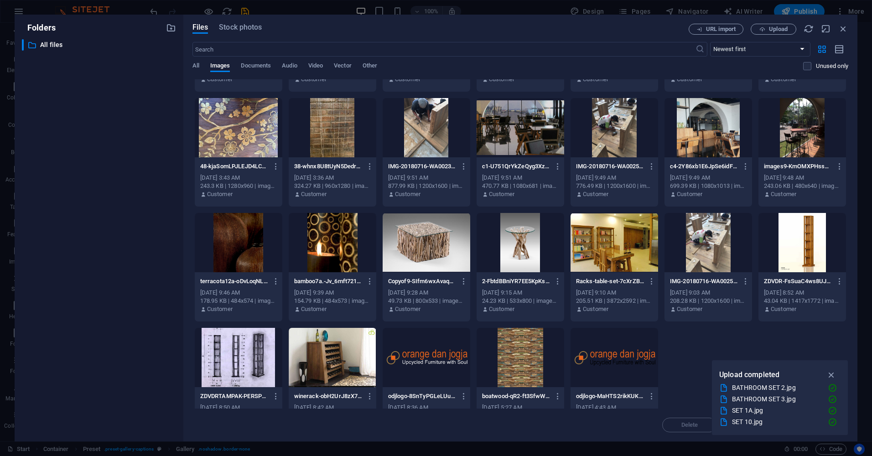
scroll to position [240, 0]
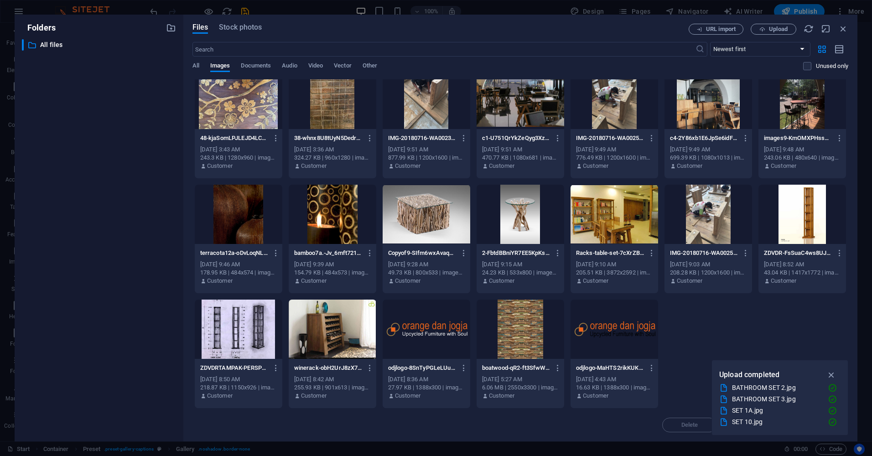
click at [445, 428] on div "Delete Move Insert" at bounding box center [519, 420] width 655 height 24
click at [141, 86] on div "​ All files All files" at bounding box center [99, 236] width 154 height 395
click at [784, 30] on span "Upload" at bounding box center [778, 28] width 19 height 5
click at [844, 25] on icon "button" at bounding box center [843, 29] width 10 height 10
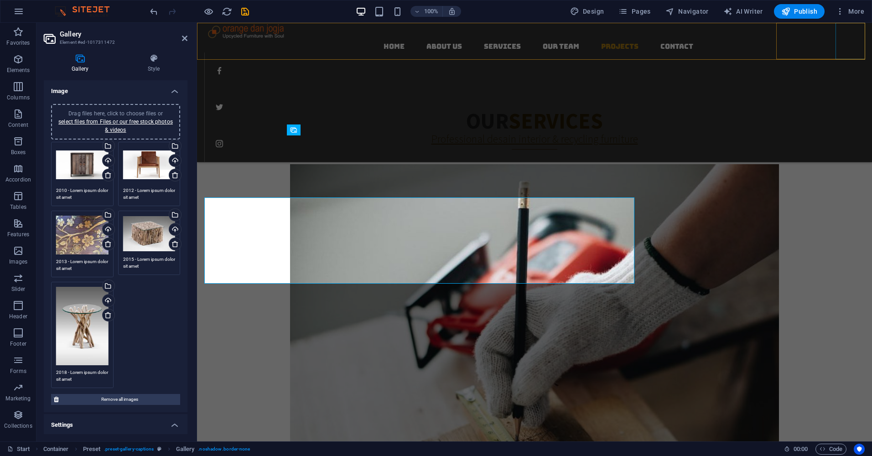
scroll to position [1322, 0]
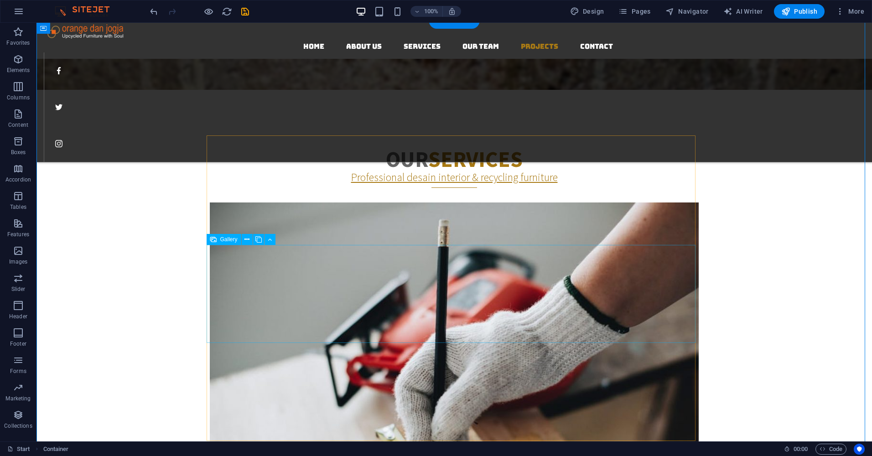
scroll to position [1276, 0]
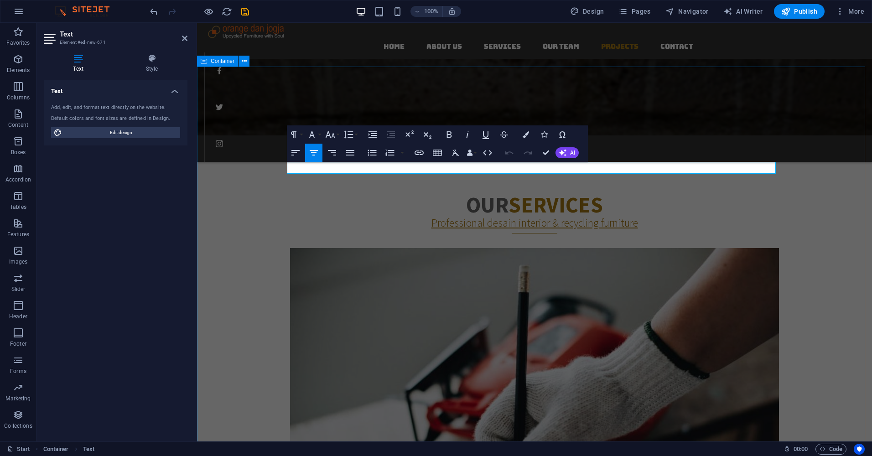
drag, startPoint x: 314, startPoint y: 168, endPoint x: 793, endPoint y: 166, distance: 479.1
drag, startPoint x: 355, startPoint y: 168, endPoint x: 315, endPoint y: 171, distance: 40.7
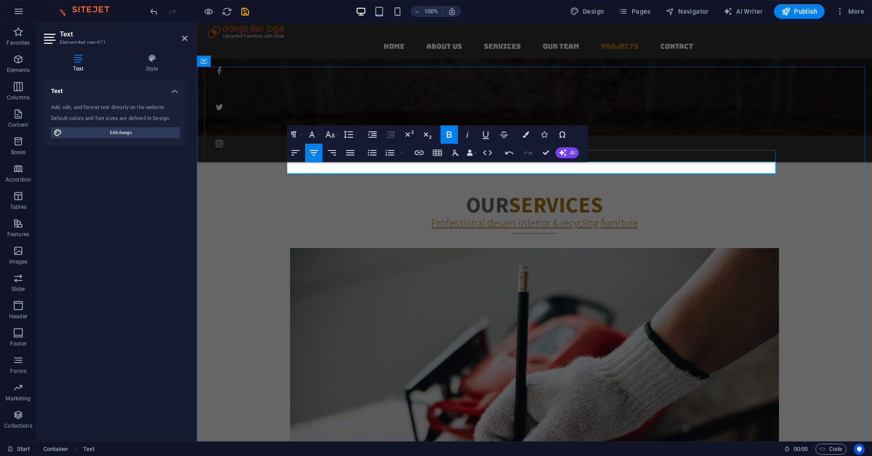
drag, startPoint x: 394, startPoint y: 168, endPoint x: 767, endPoint y: 160, distance: 372.5
drag, startPoint x: 732, startPoint y: 170, endPoint x: 586, endPoint y: 176, distance: 145.6
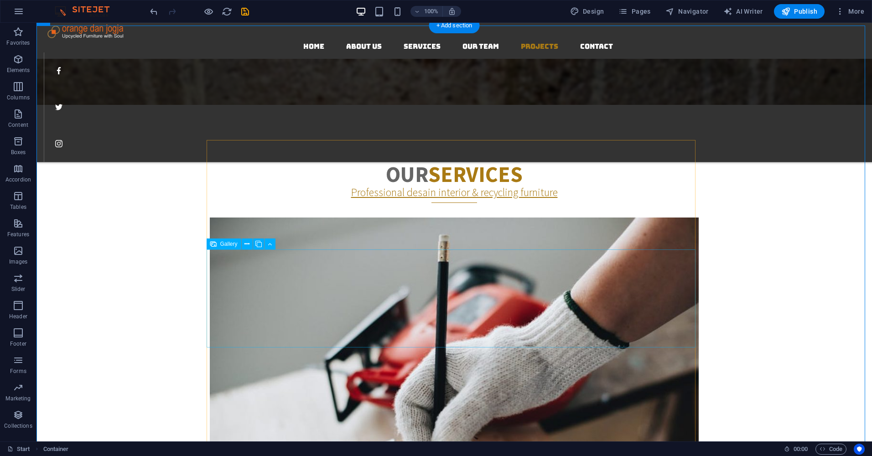
scroll to position [1322, 0]
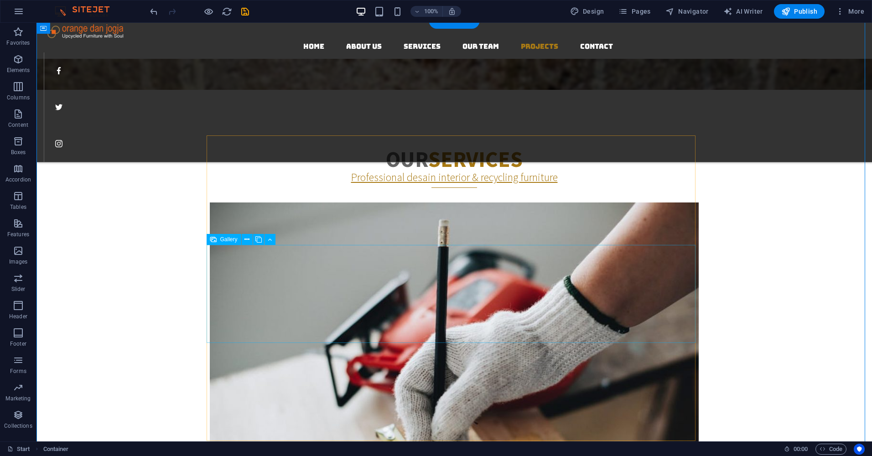
select select "4"
select select "px"
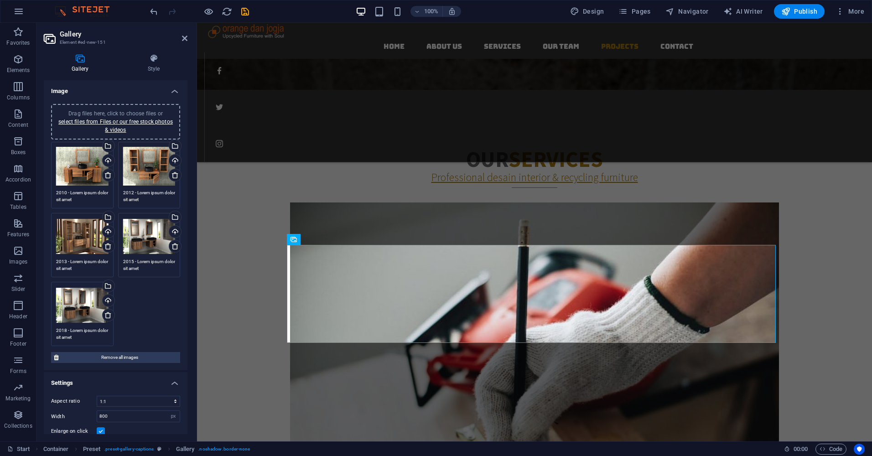
click at [86, 304] on div "Drag files here, click to choose files or select files from Files or our free s…" at bounding box center [82, 305] width 52 height 36
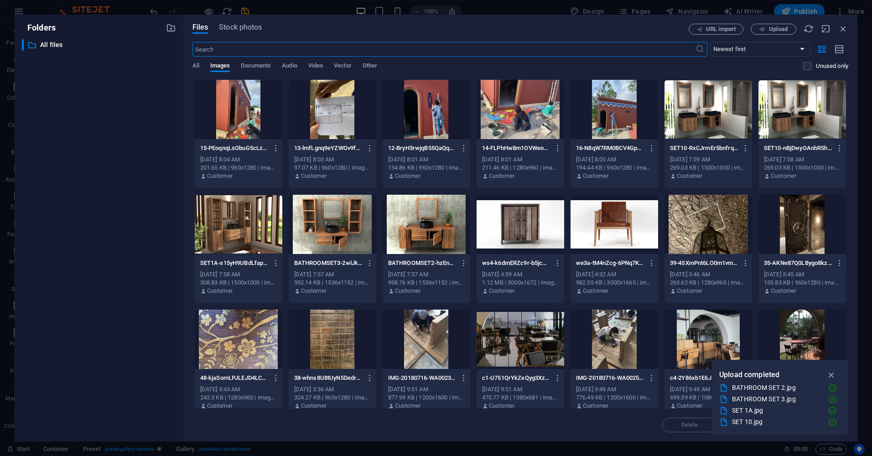
scroll to position [1360, 0]
click at [771, 31] on span "Upload" at bounding box center [778, 28] width 19 height 5
click at [774, 29] on span "Upload" at bounding box center [778, 28] width 19 height 5
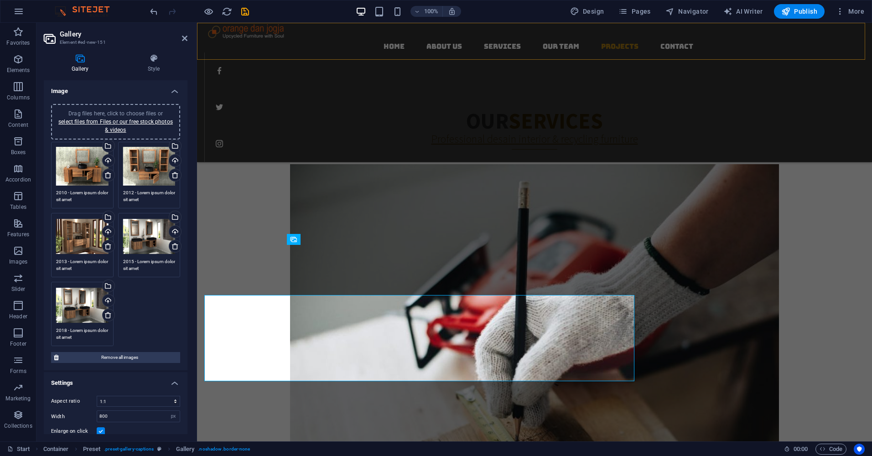
scroll to position [1322, 0]
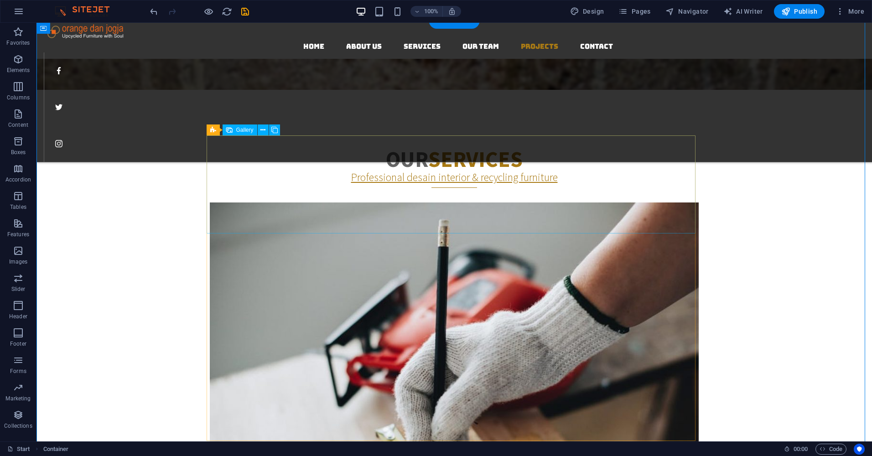
select select "4"
select select "px"
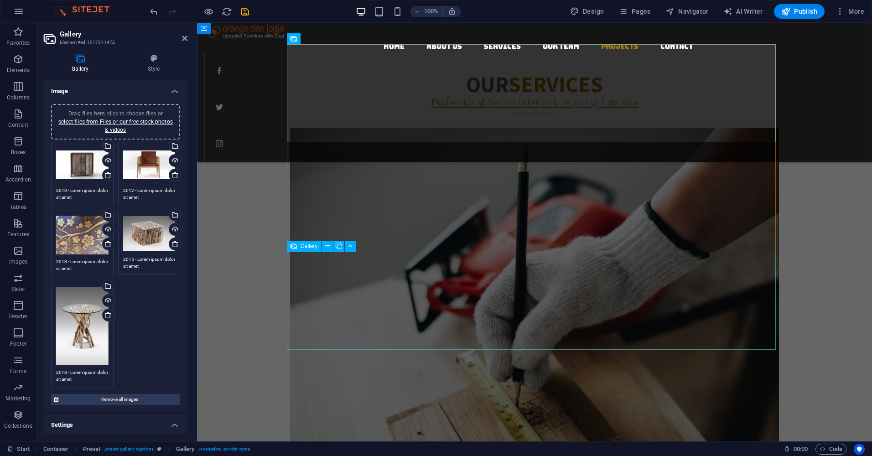
scroll to position [1413, 0]
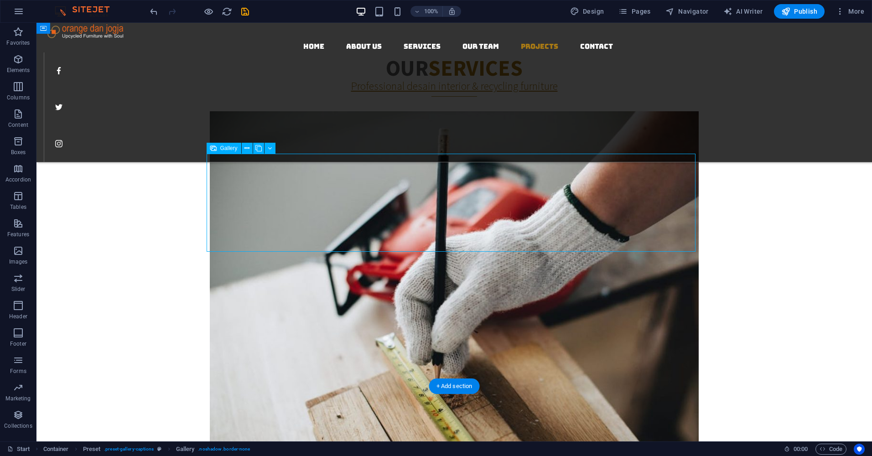
scroll to position [1368, 0]
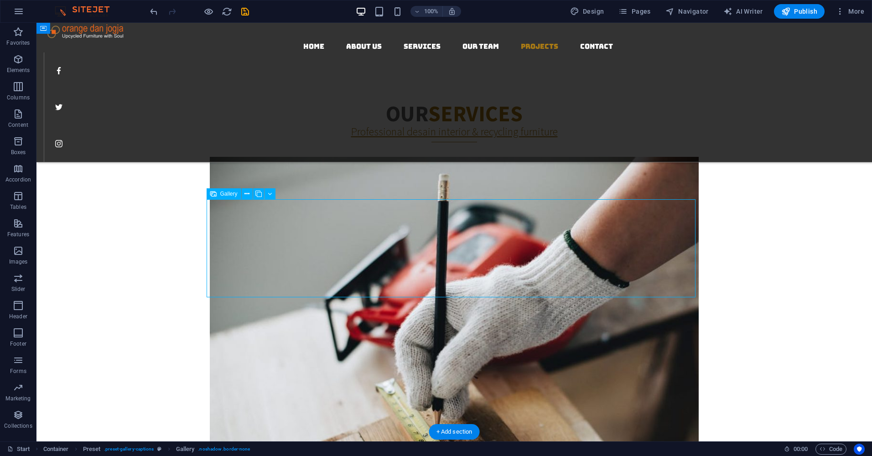
select select "4"
select select "px"
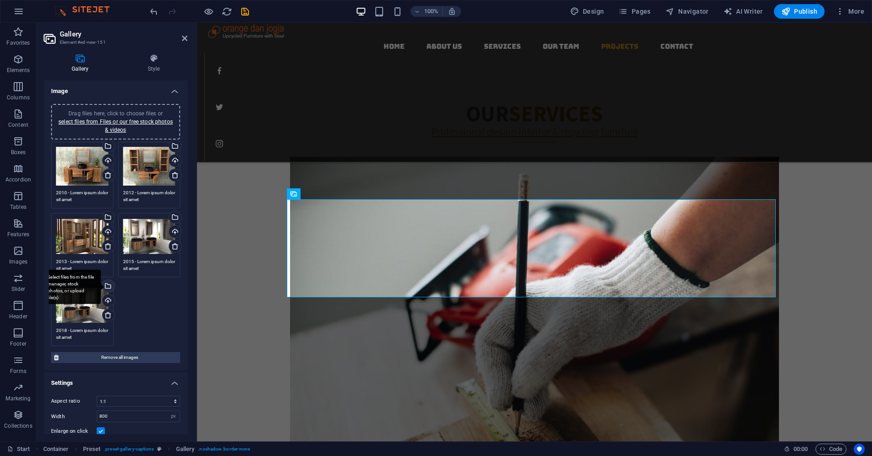
click at [88, 302] on div "Select files from the file manager, stock photos, or upload file(s)" at bounding box center [70, 287] width 59 height 34
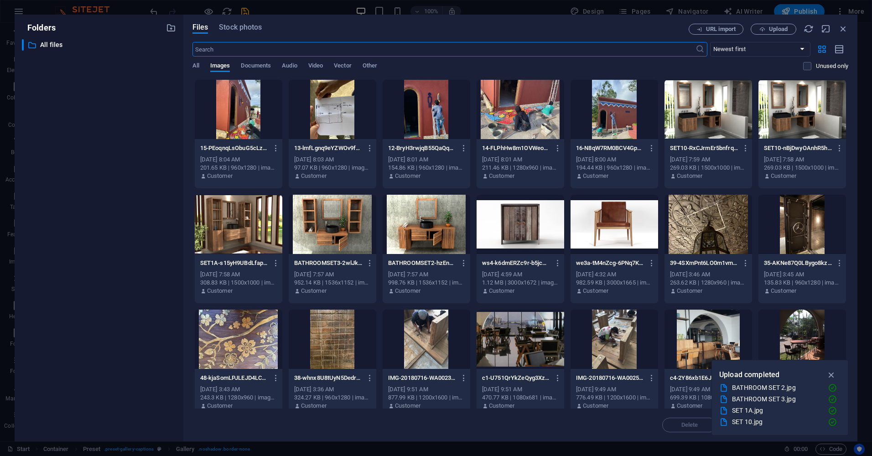
scroll to position [1406, 0]
click at [775, 26] on span "Upload" at bounding box center [778, 28] width 19 height 5
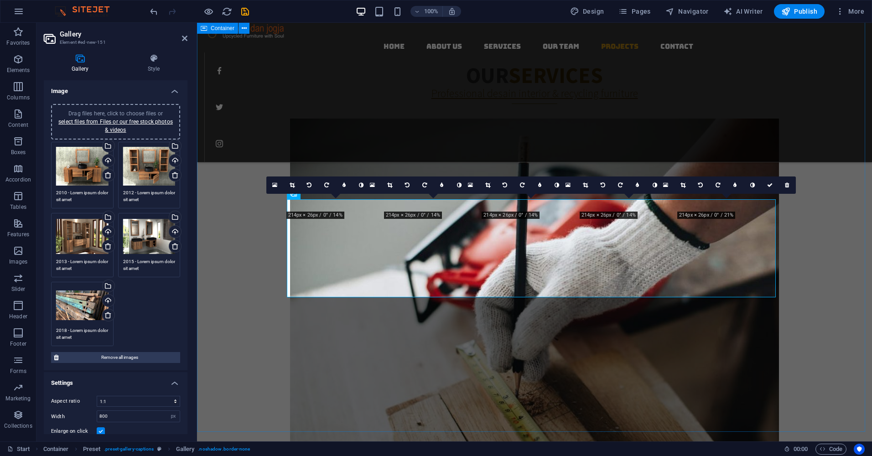
scroll to position [1368, 0]
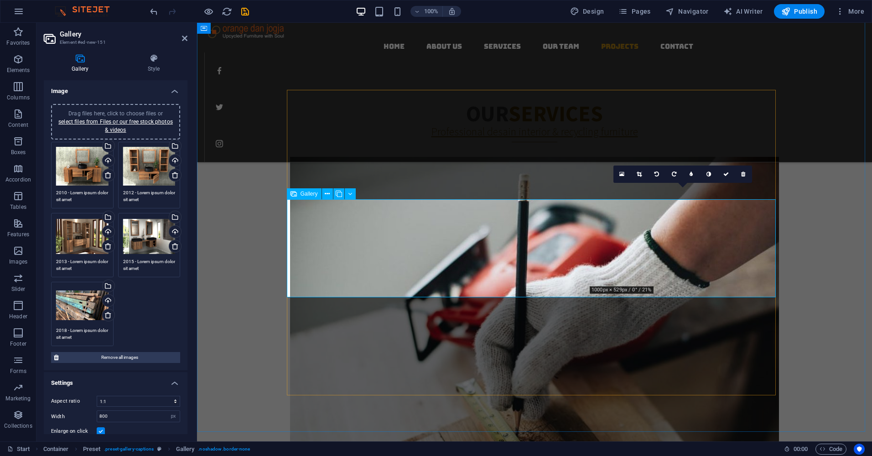
drag, startPoint x: 722, startPoint y: 240, endPoint x: 725, endPoint y: 237, distance: 4.8
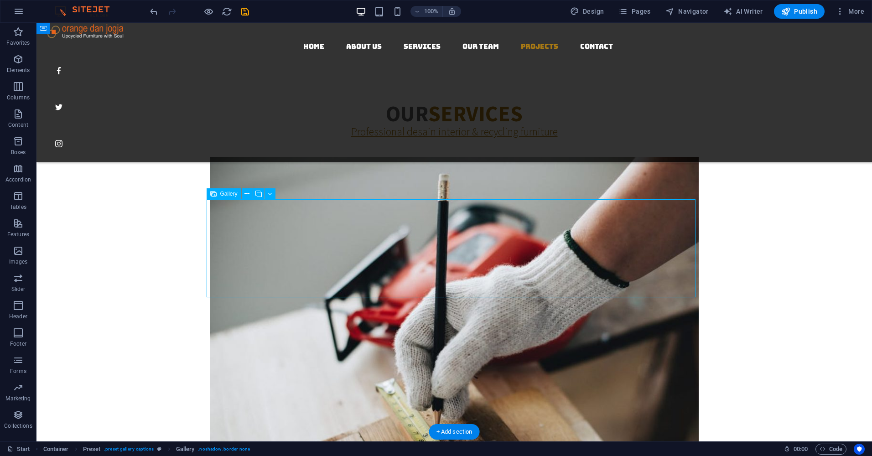
select select "4"
select select "px"
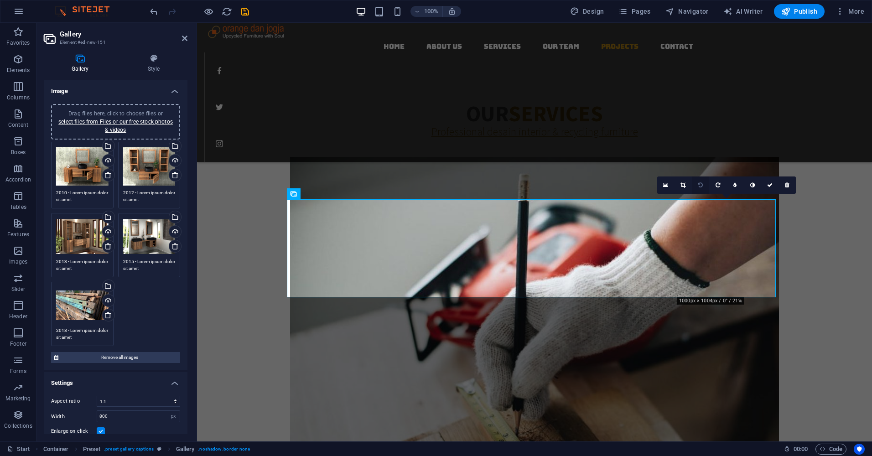
drag, startPoint x: 681, startPoint y: 183, endPoint x: 683, endPoint y: 187, distance: 4.9
click at [681, 183] on icon at bounding box center [682, 184] width 5 height 5
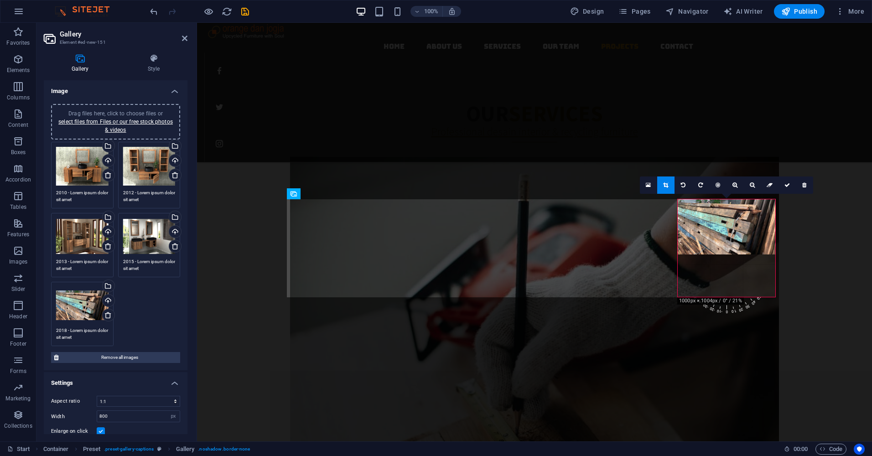
click at [722, 237] on div at bounding box center [726, 226] width 98 height 55
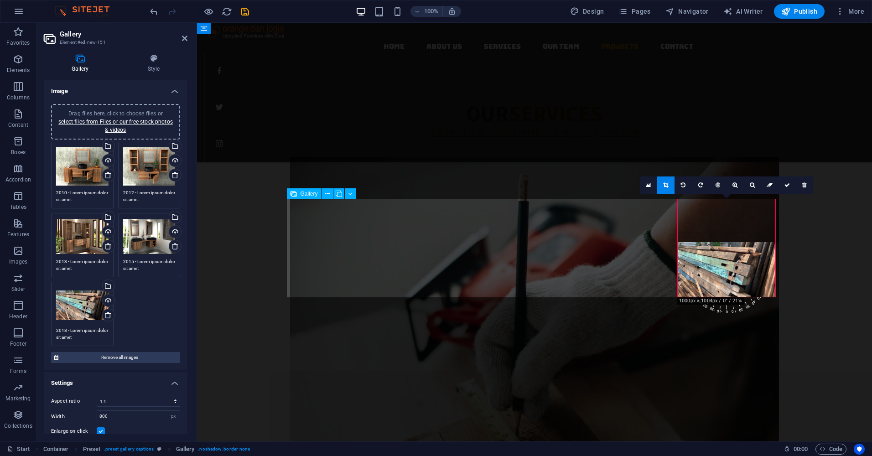
drag, startPoint x: 774, startPoint y: 199, endPoint x: 791, endPoint y: 185, distance: 21.7
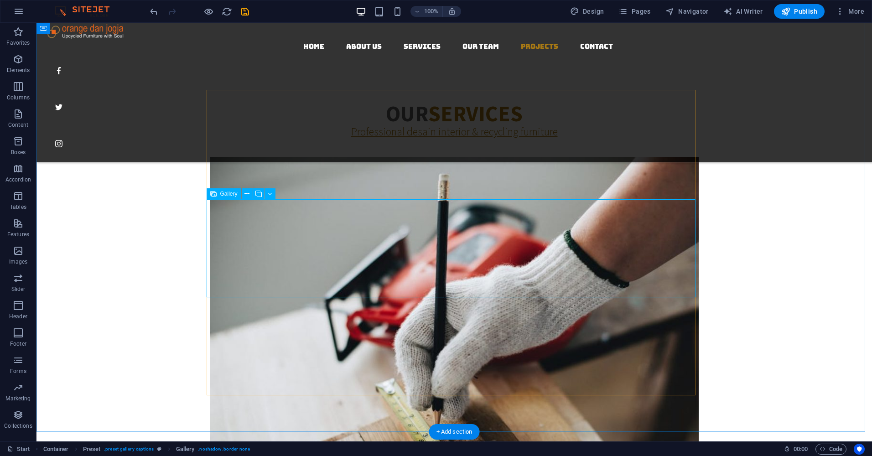
select select "4"
select select "px"
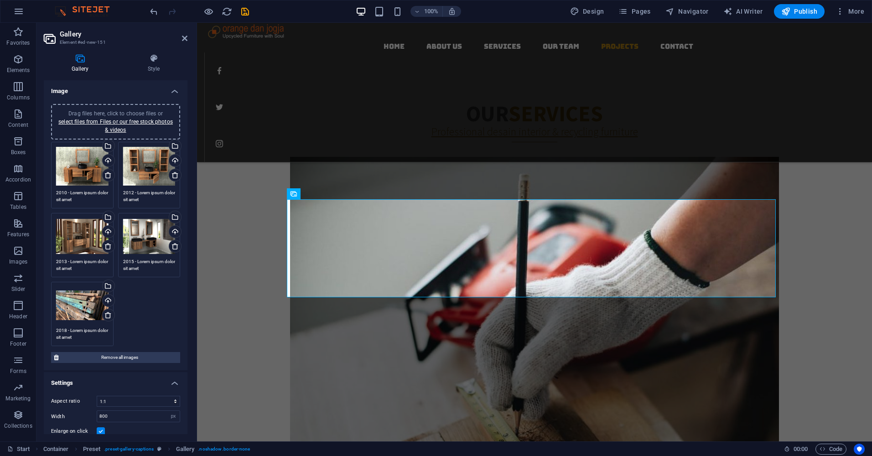
click at [145, 163] on div "Drag files here, click to choose files or select files from Files or our free s…" at bounding box center [149, 166] width 52 height 39
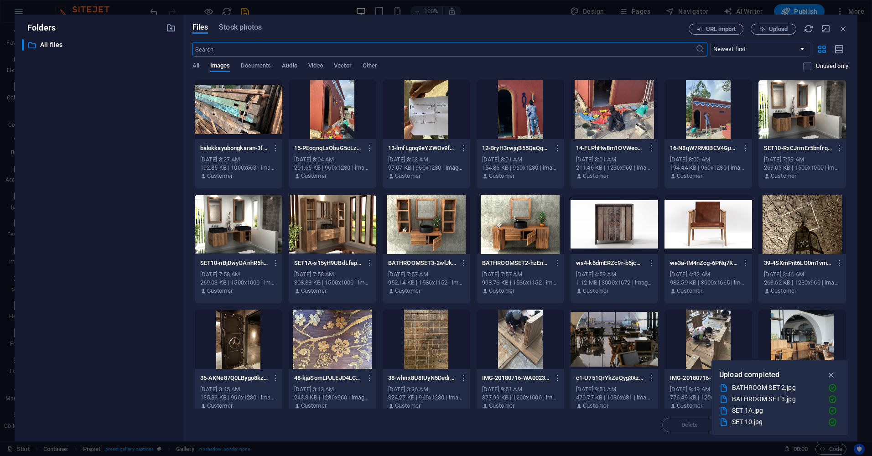
click at [225, 106] on div at bounding box center [239, 109] width 88 height 59
drag, startPoint x: 225, startPoint y: 106, endPoint x: 44, endPoint y: 98, distance: 180.7
click at [225, 106] on div "1" at bounding box center [239, 109] width 88 height 59
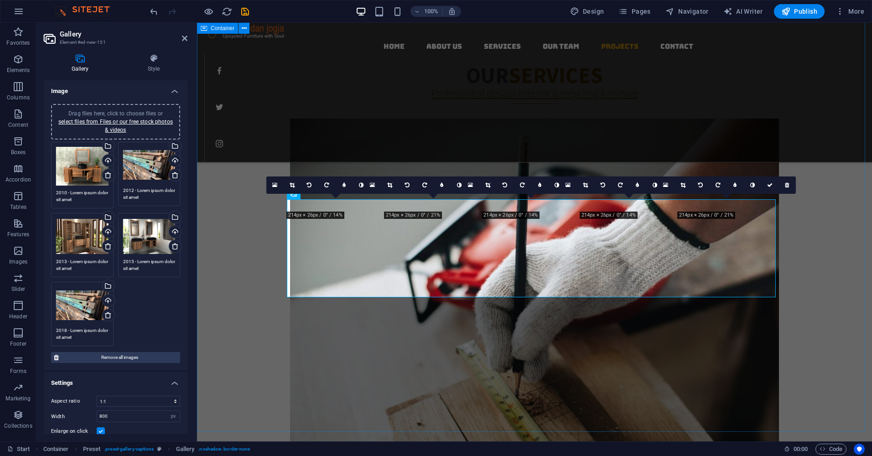
scroll to position [1368, 0]
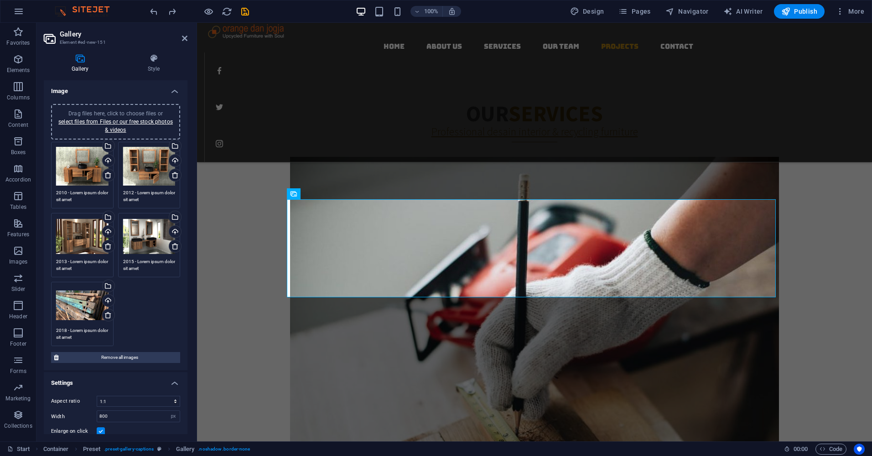
click at [84, 165] on div "Drag files here, click to choose files or select files from Files or our free s…" at bounding box center [82, 166] width 52 height 39
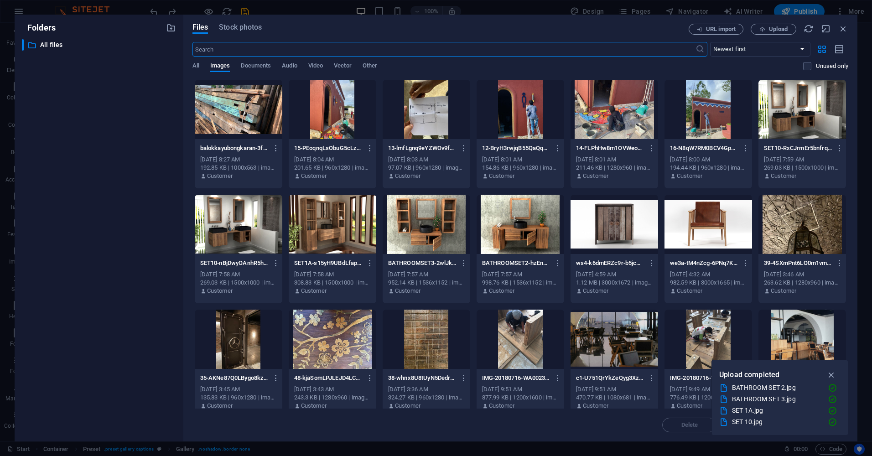
scroll to position [1406, 0]
click at [233, 111] on div at bounding box center [239, 109] width 88 height 59
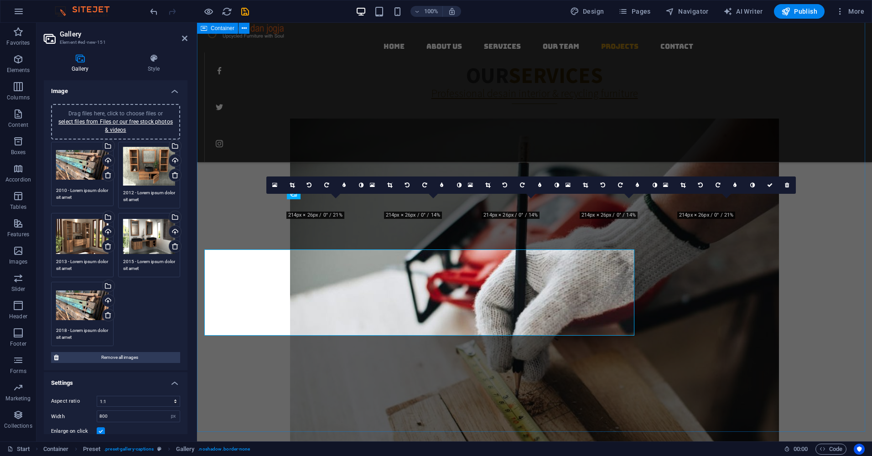
scroll to position [1368, 0]
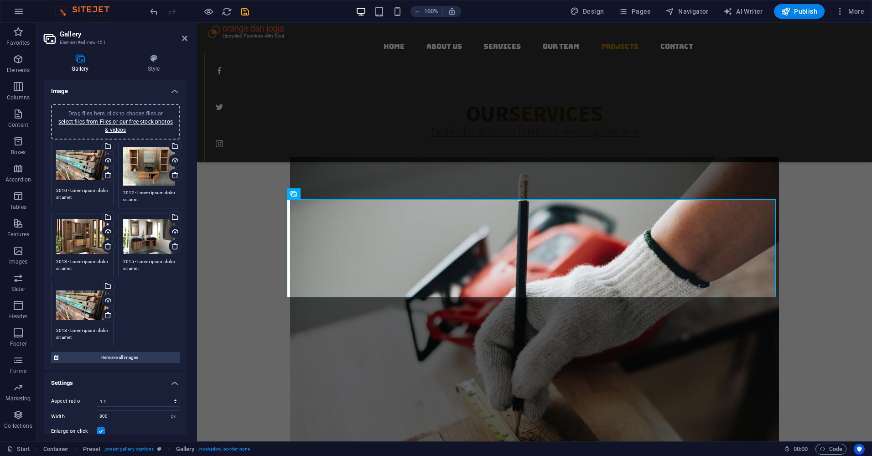
click at [143, 159] on div "Drag files here, click to choose files or select files from Files or our free s…" at bounding box center [149, 166] width 52 height 39
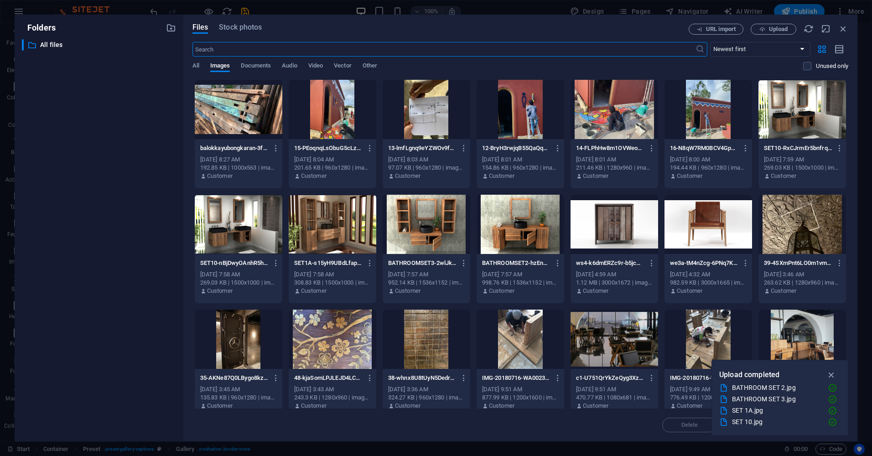
scroll to position [1406, 0]
click at [773, 29] on span "Upload" at bounding box center [778, 28] width 19 height 5
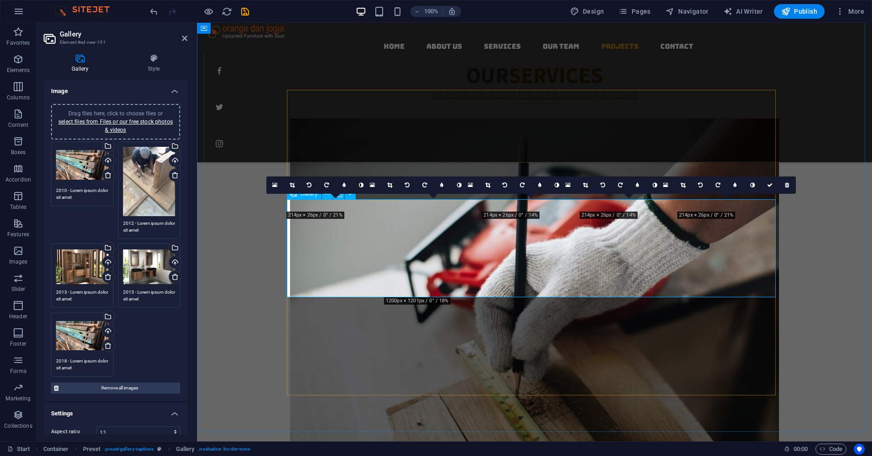
scroll to position [1368, 0]
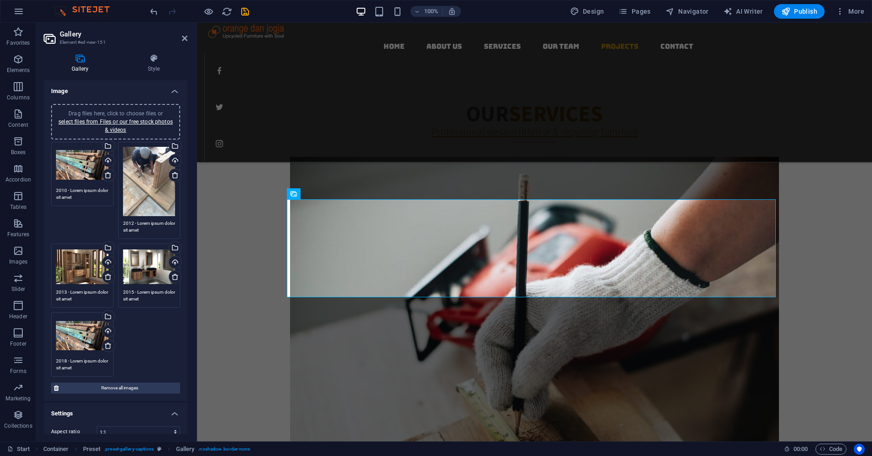
click at [139, 254] on div "Drag files here, click to choose files or select files from Files or our free s…" at bounding box center [149, 266] width 52 height 36
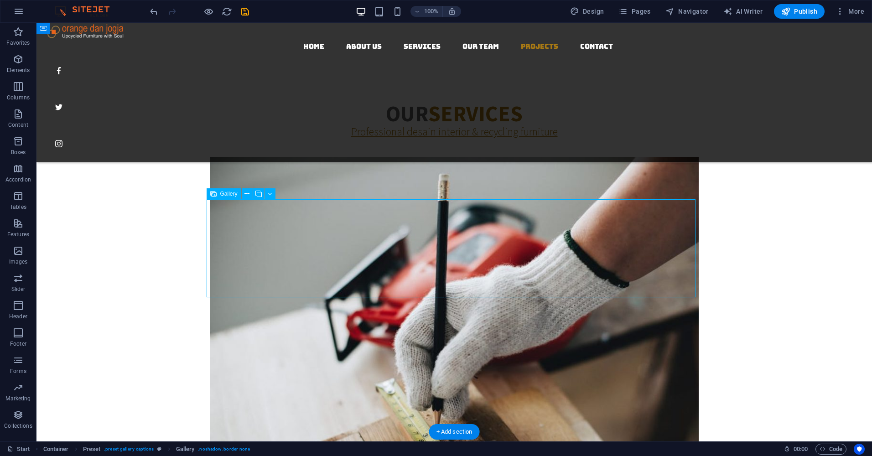
select select "4"
select select "px"
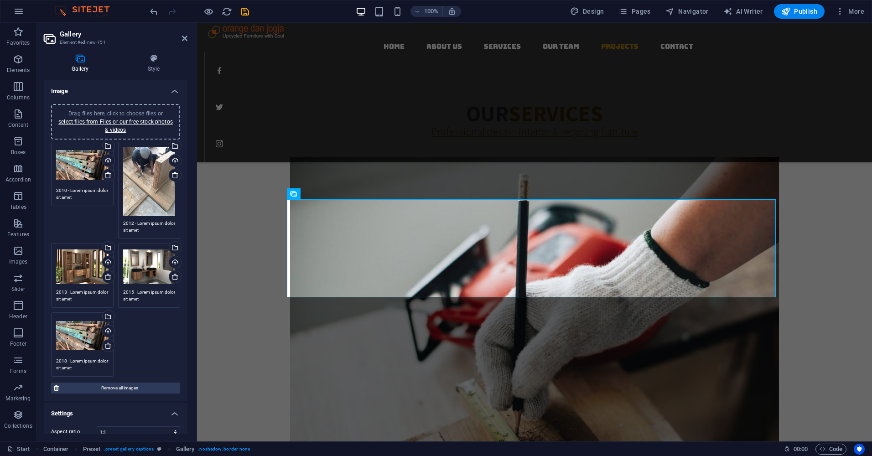
click at [78, 339] on div "Drag files here, click to choose files or select files from Files or our free s…" at bounding box center [82, 335] width 52 height 36
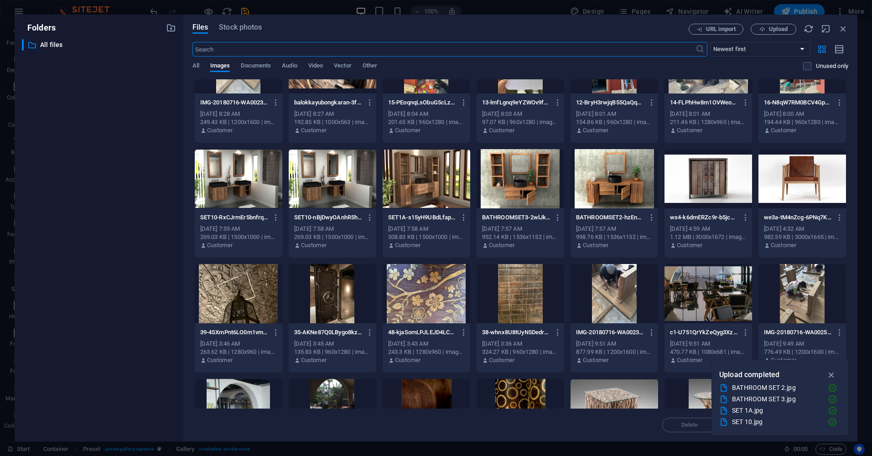
scroll to position [0, 0]
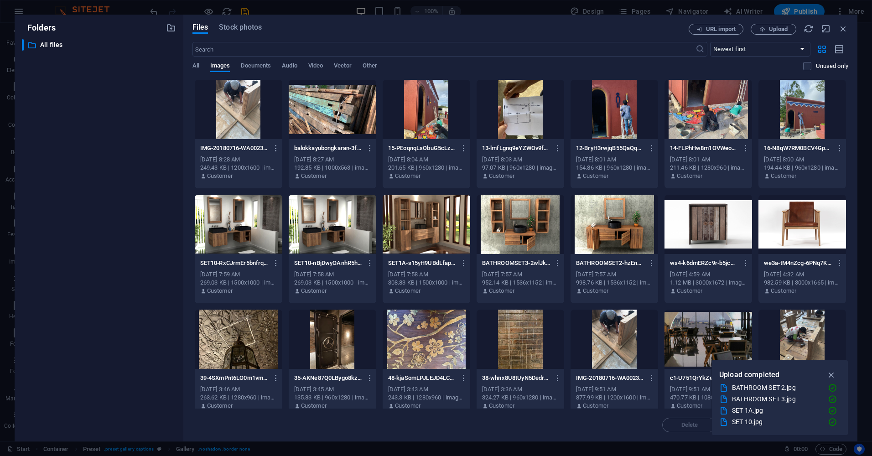
click at [632, 237] on div at bounding box center [614, 224] width 88 height 59
click at [632, 237] on div "1" at bounding box center [614, 224] width 88 height 59
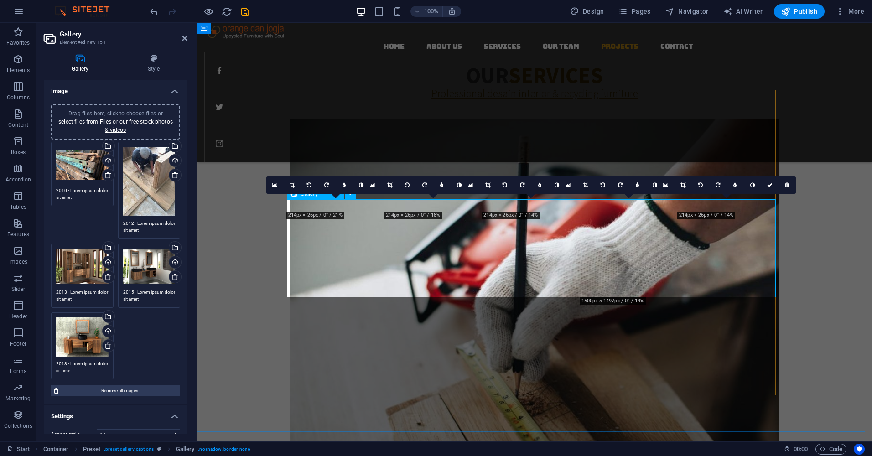
scroll to position [1368, 0]
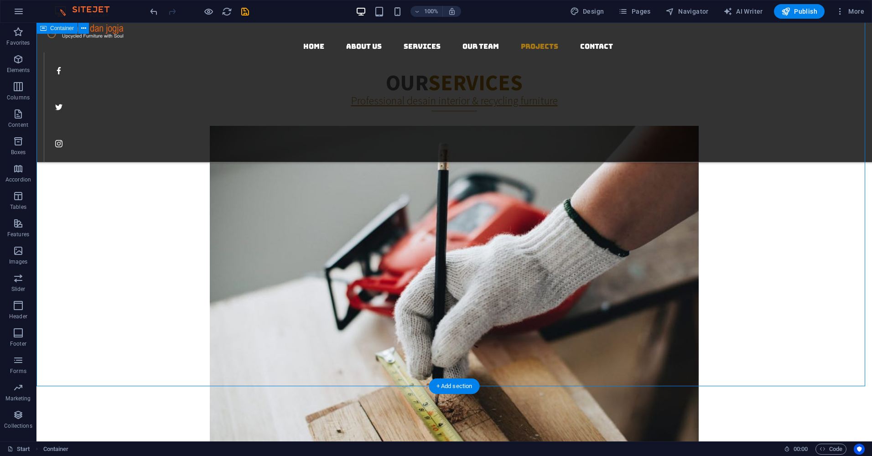
scroll to position [1413, 0]
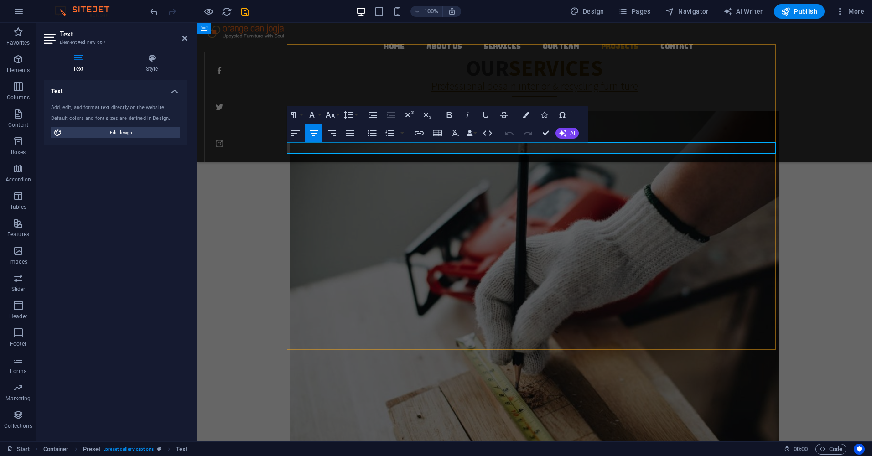
drag, startPoint x: 356, startPoint y: 148, endPoint x: 299, endPoint y: 148, distance: 57.0
drag, startPoint x: 394, startPoint y: 148, endPoint x: 335, endPoint y: 151, distance: 59.8
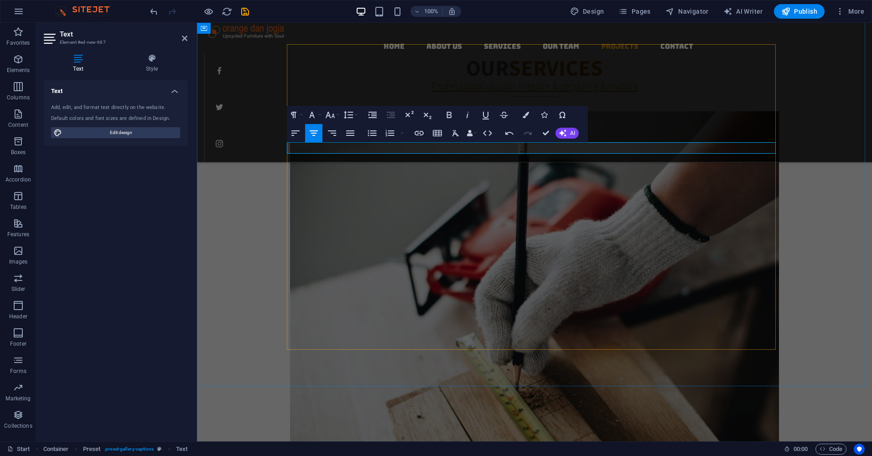
drag, startPoint x: 555, startPoint y: 149, endPoint x: 542, endPoint y: 150, distance: 12.8
drag, startPoint x: 555, startPoint y: 148, endPoint x: 760, endPoint y: 149, distance: 205.6
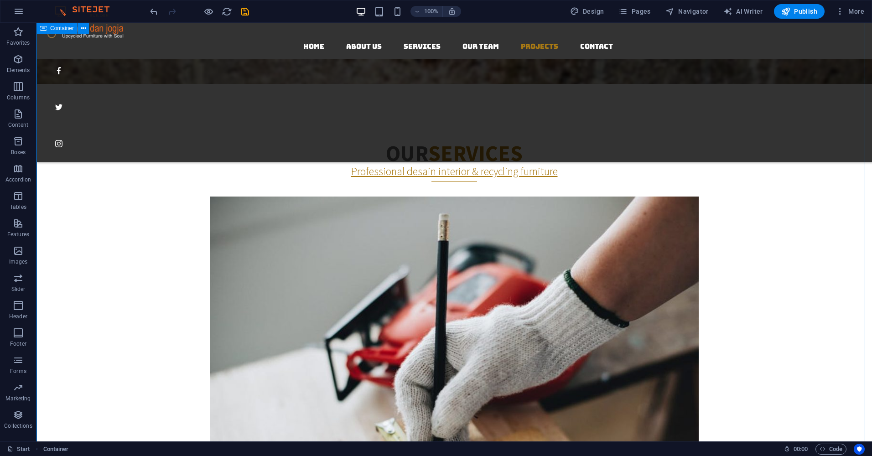
scroll to position [1322, 0]
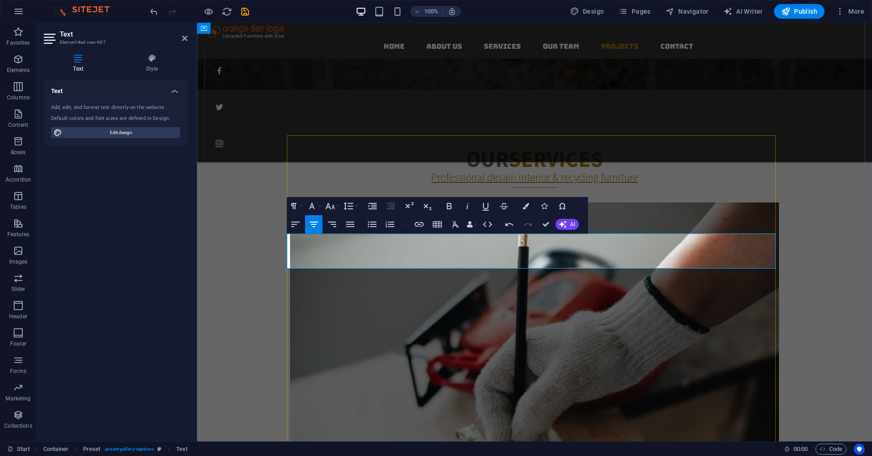
drag, startPoint x: 471, startPoint y: 252, endPoint x: 403, endPoint y: 256, distance: 68.9
click at [451, 206] on icon "button" at bounding box center [449, 206] width 11 height 11
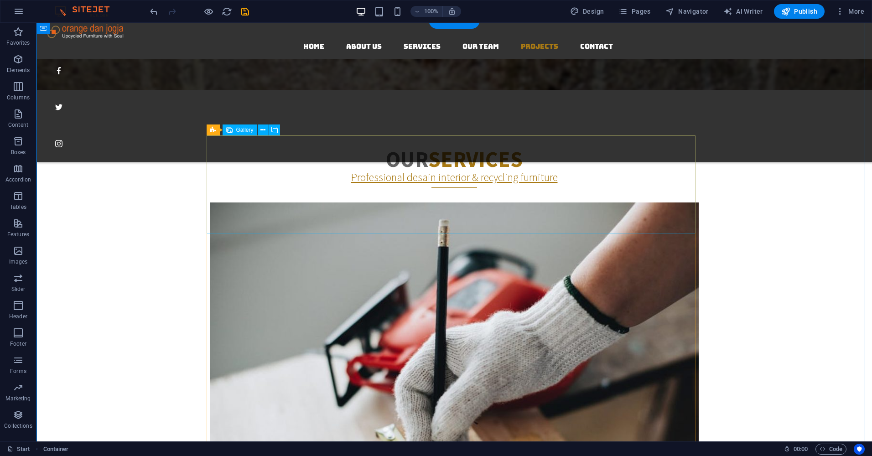
select select "4"
select select "px"
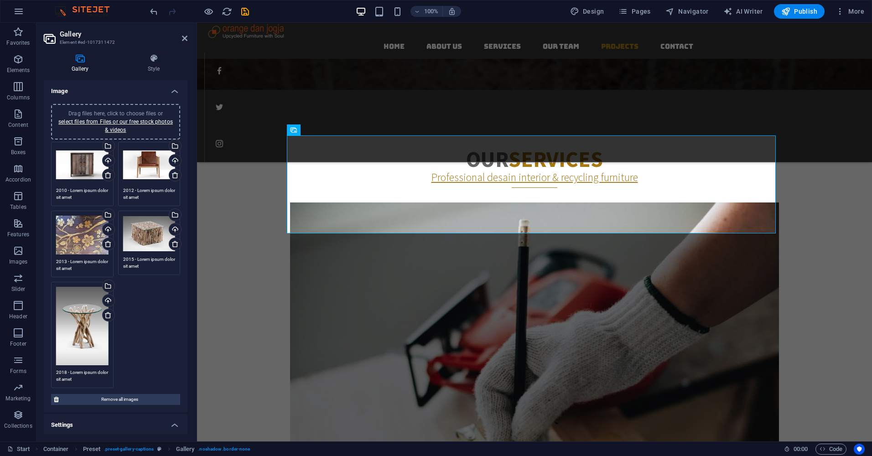
click at [148, 231] on div "Drag files here, click to choose files or select files from Files or our free s…" at bounding box center [149, 234] width 52 height 36
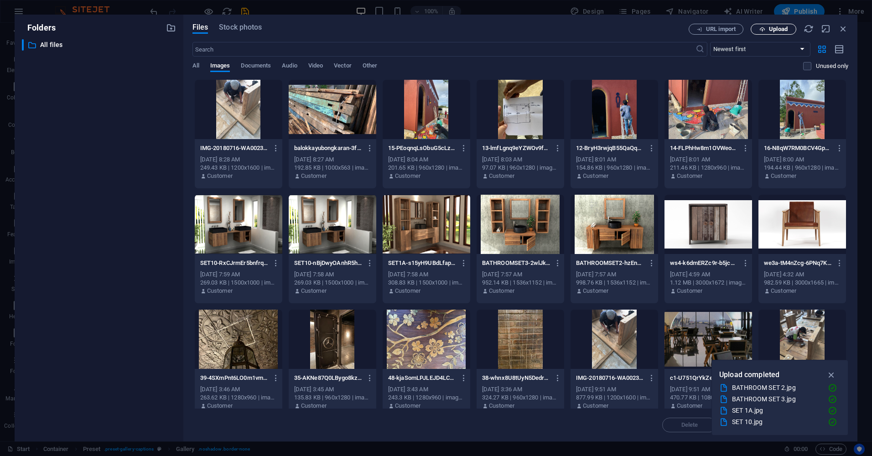
click at [769, 29] on span "Upload" at bounding box center [778, 28] width 19 height 5
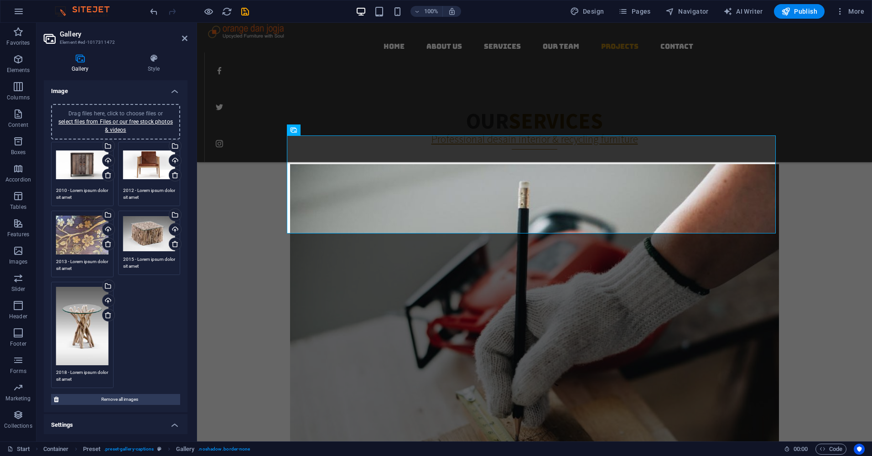
scroll to position [1322, 0]
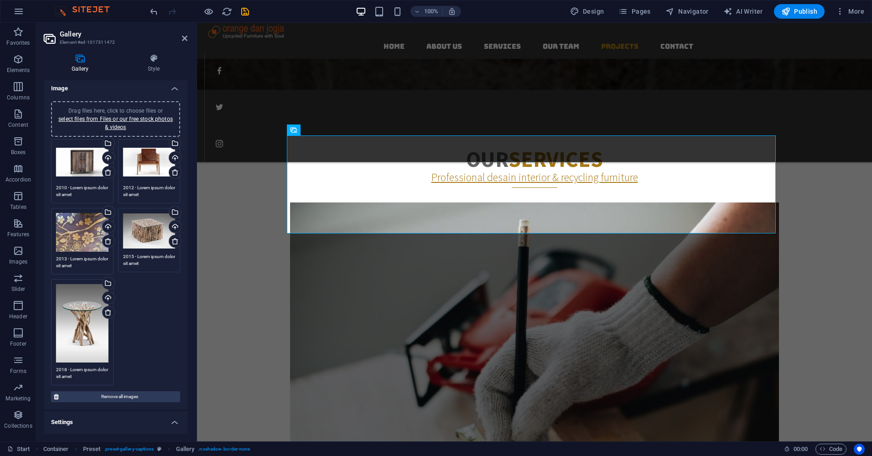
scroll to position [0, 0]
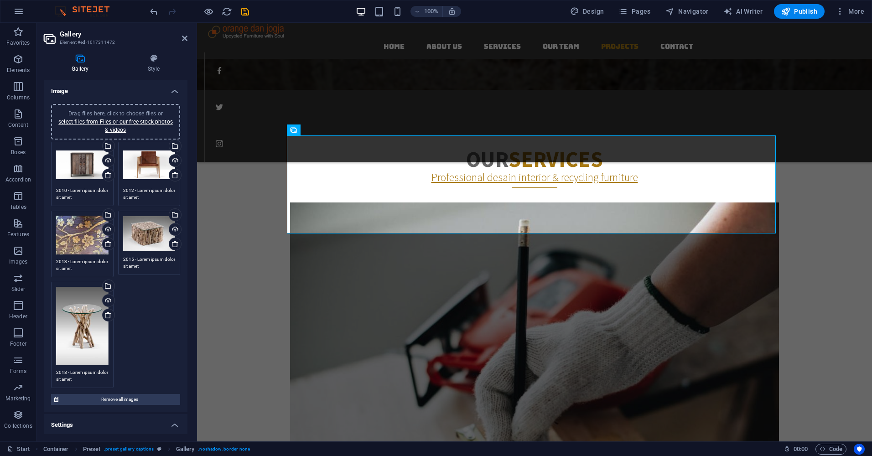
click at [139, 227] on div "Drag files here, click to choose files or select files from Files or our free s…" at bounding box center [149, 234] width 52 height 36
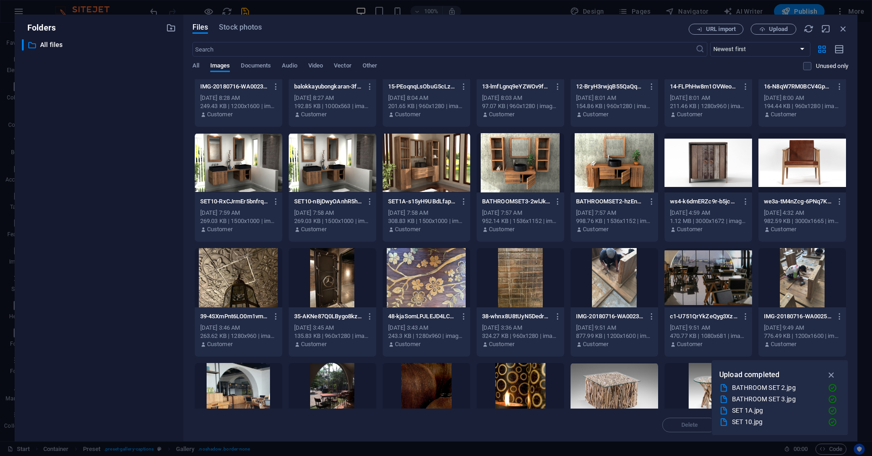
scroll to position [46, 0]
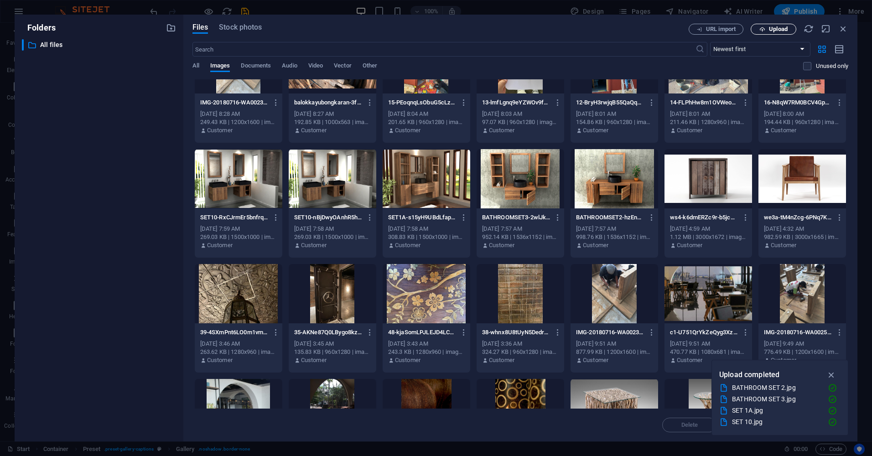
click at [772, 27] on span "Upload" at bounding box center [778, 28] width 19 height 5
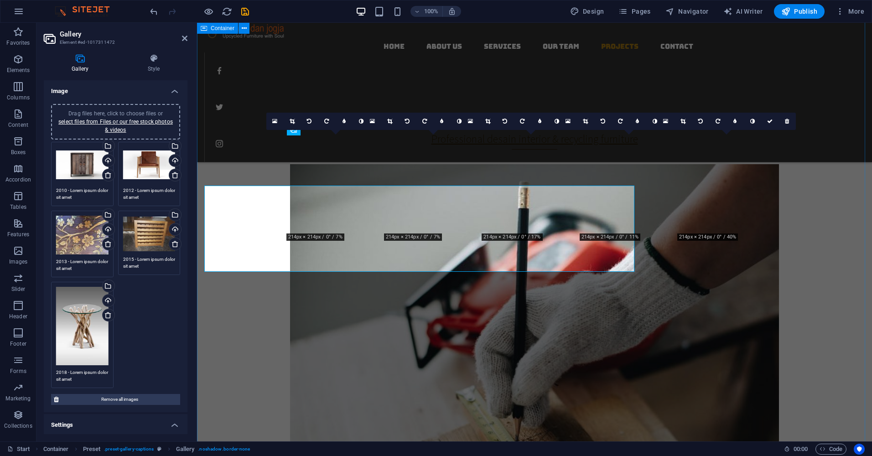
scroll to position [1322, 0]
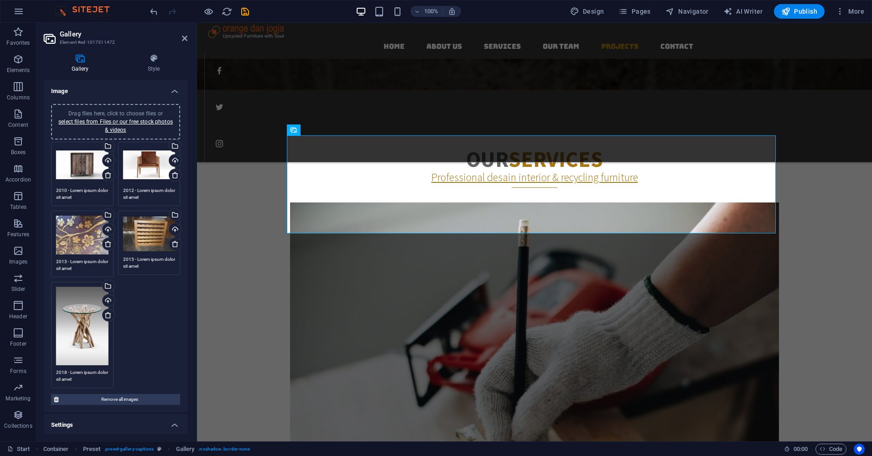
click at [75, 324] on div "Drag files here, click to choose files or select files from Files or our free s…" at bounding box center [82, 326] width 52 height 78
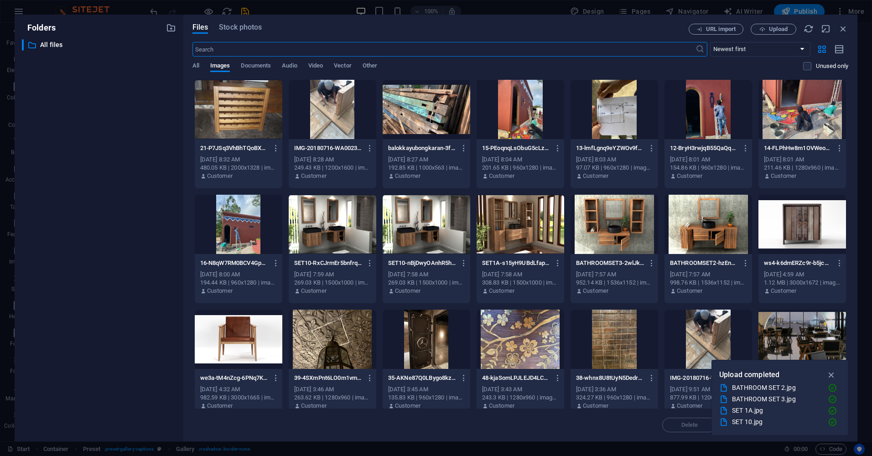
click at [233, 103] on div at bounding box center [239, 109] width 88 height 59
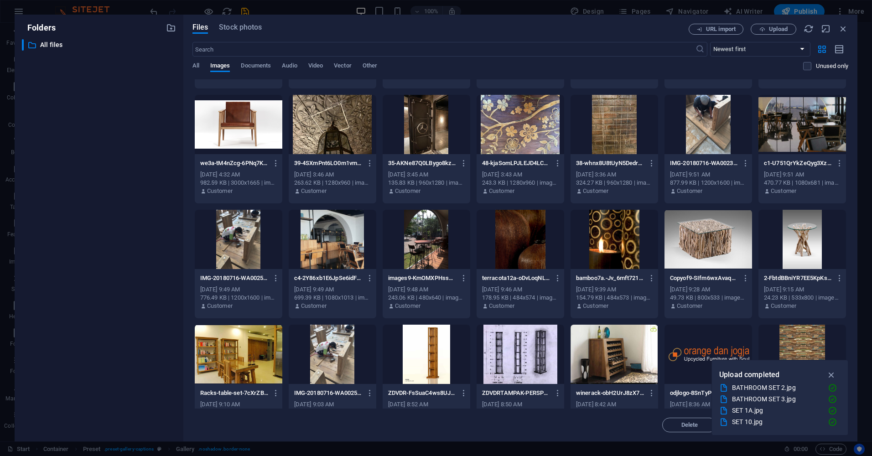
scroll to position [228, 0]
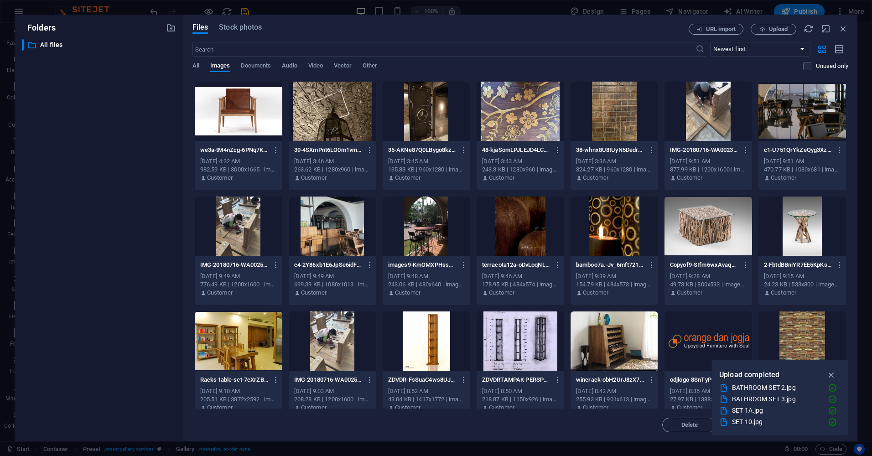
click at [618, 327] on div at bounding box center [614, 340] width 88 height 59
click at [618, 327] on div "1" at bounding box center [614, 340] width 88 height 59
click at [618, 327] on div at bounding box center [614, 340] width 88 height 59
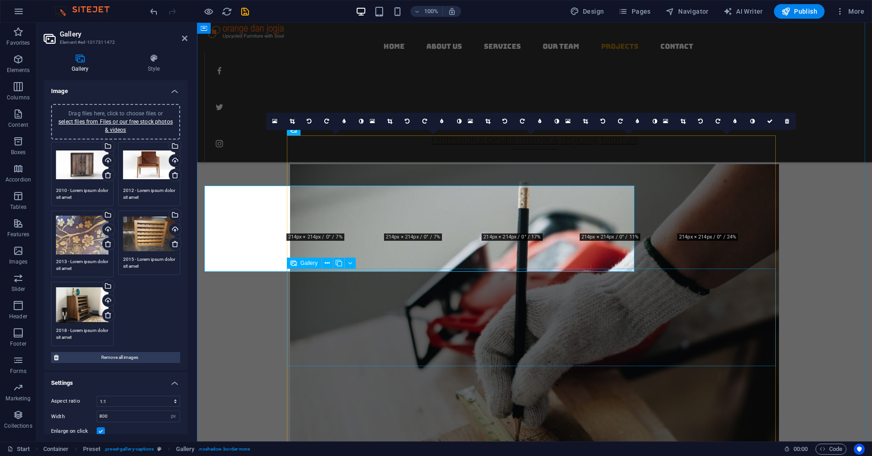
scroll to position [1322, 0]
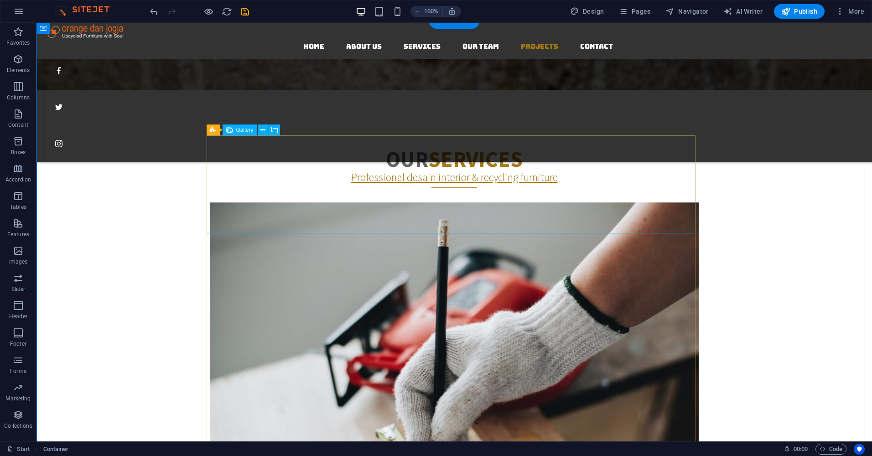
select select "4"
select select "px"
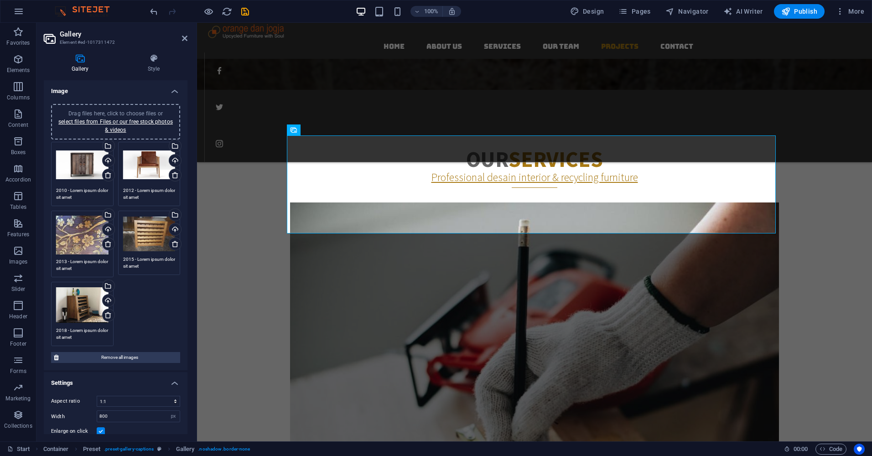
click at [151, 166] on div "Drag files here, click to choose files or select files from Files or our free s…" at bounding box center [149, 165] width 52 height 36
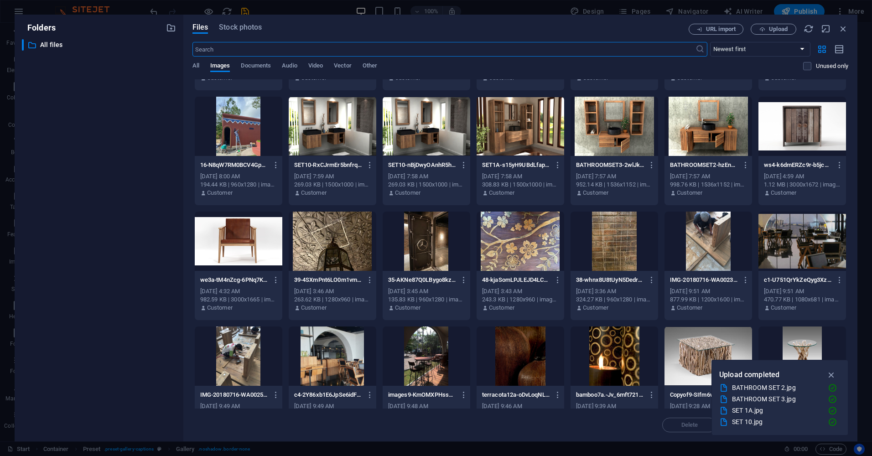
scroll to position [0, 0]
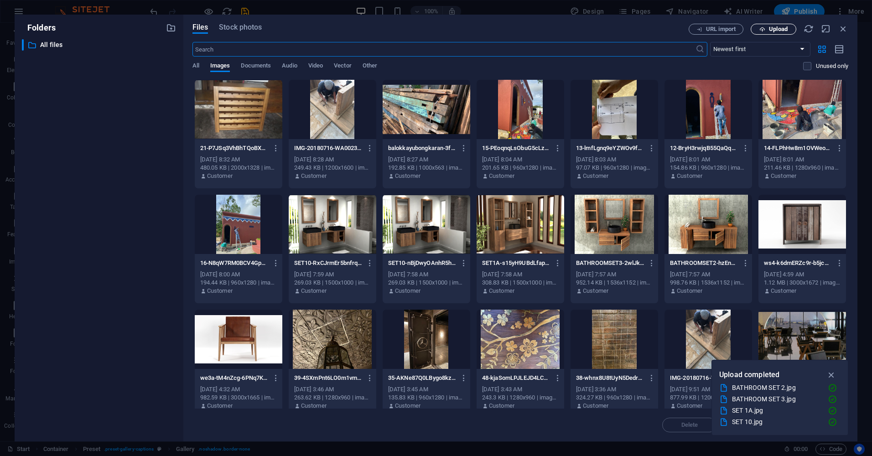
click at [771, 30] on span "Upload" at bounding box center [778, 28] width 19 height 5
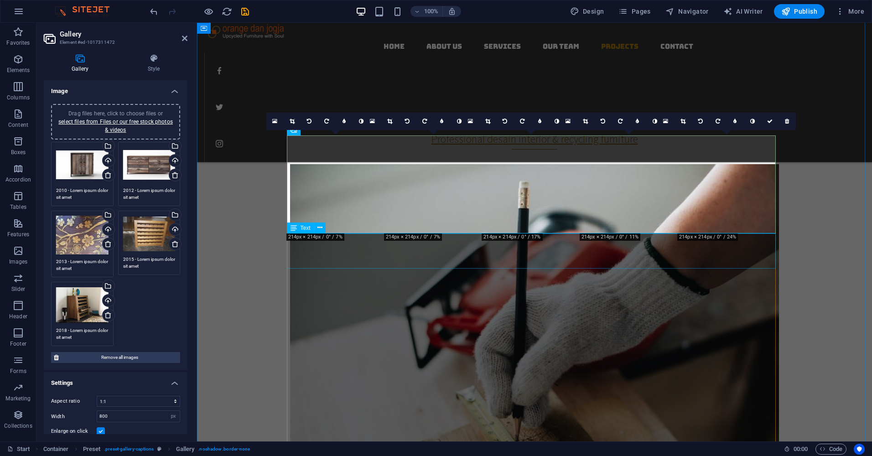
scroll to position [1322, 0]
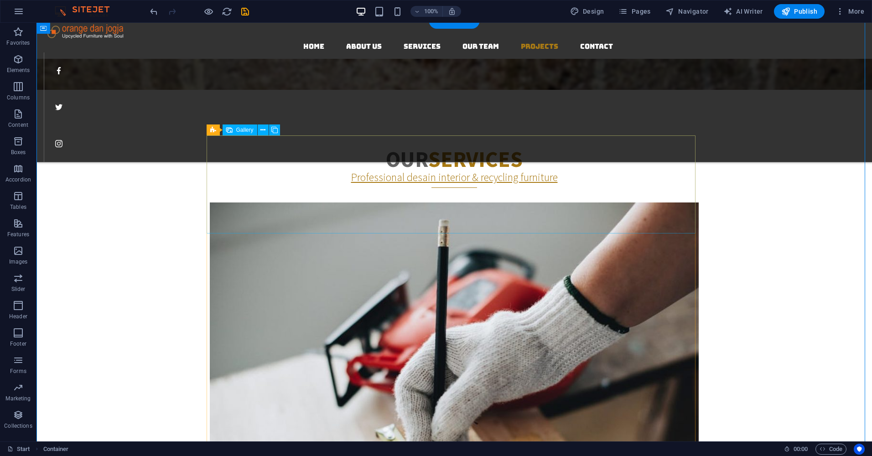
select select "4"
select select "px"
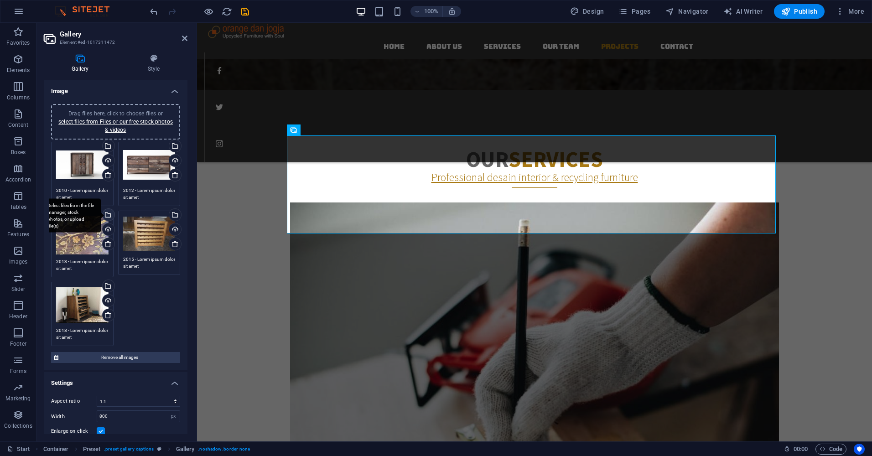
click at [85, 228] on div "Select files from the file manager, stock photos, or upload file(s)" at bounding box center [70, 215] width 59 height 34
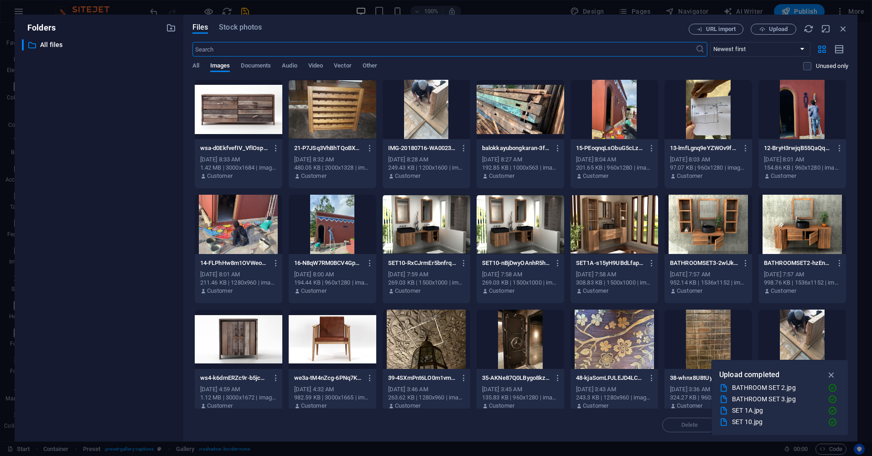
scroll to position [1360, 0]
click at [769, 29] on span "Upload" at bounding box center [778, 28] width 19 height 5
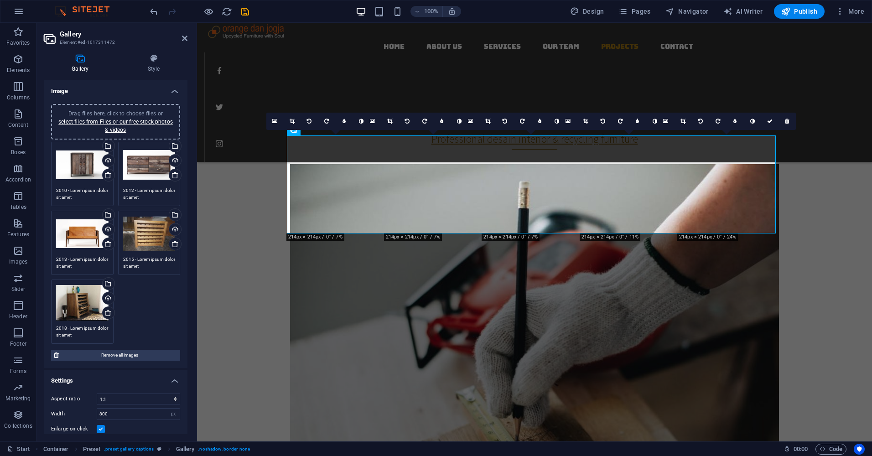
scroll to position [1322, 0]
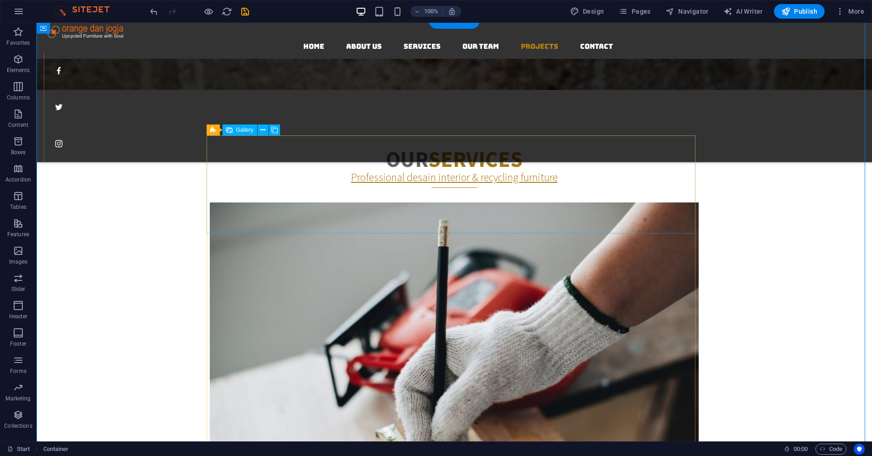
select select "4"
select select "px"
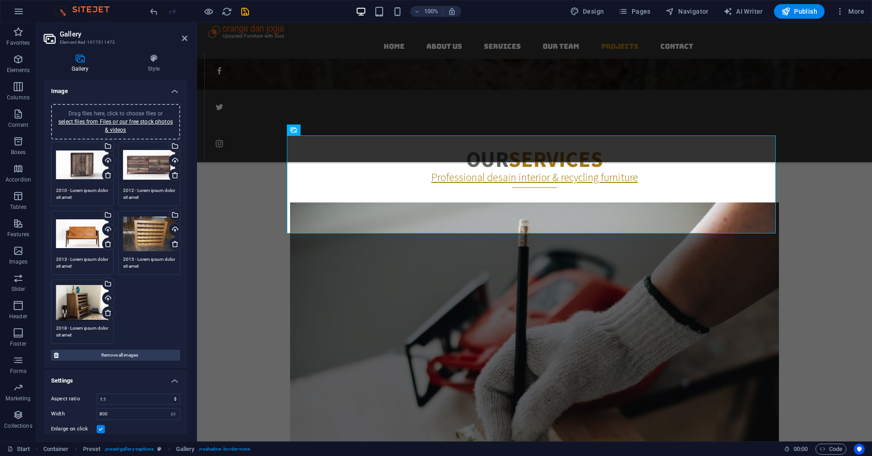
click at [84, 162] on div "Drag files here, click to choose files or select files from Files or our free s…" at bounding box center [82, 165] width 52 height 36
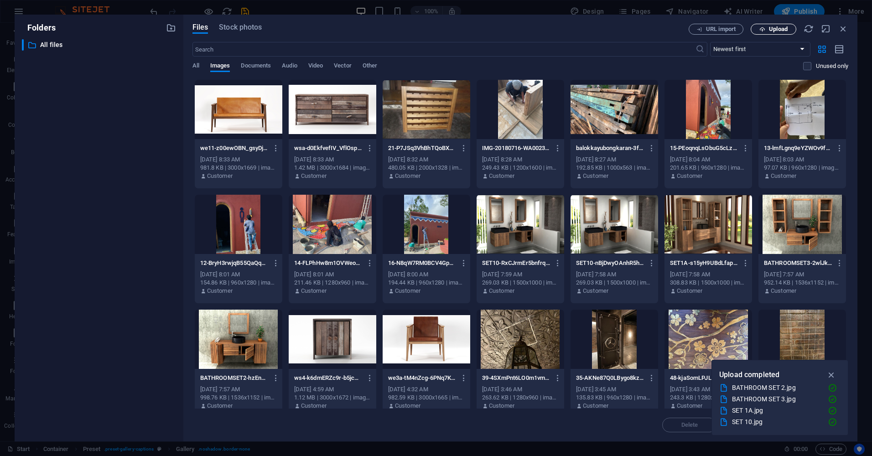
click at [769, 27] on span "Upload" at bounding box center [778, 28] width 19 height 5
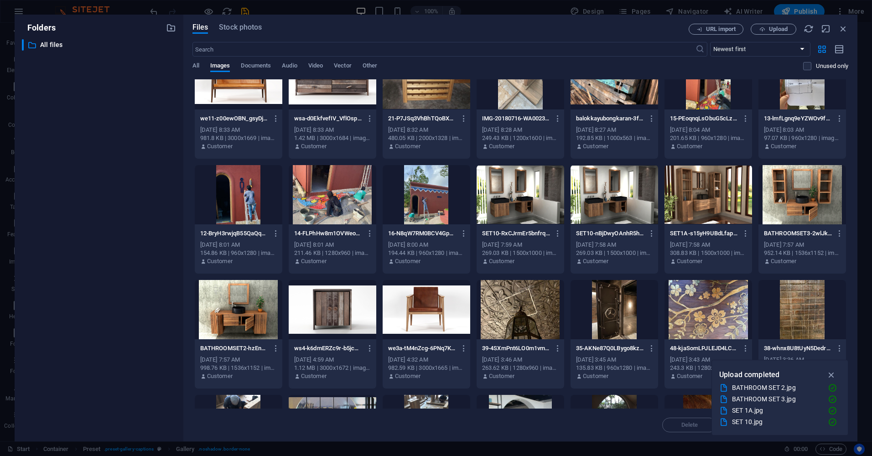
scroll to position [46, 0]
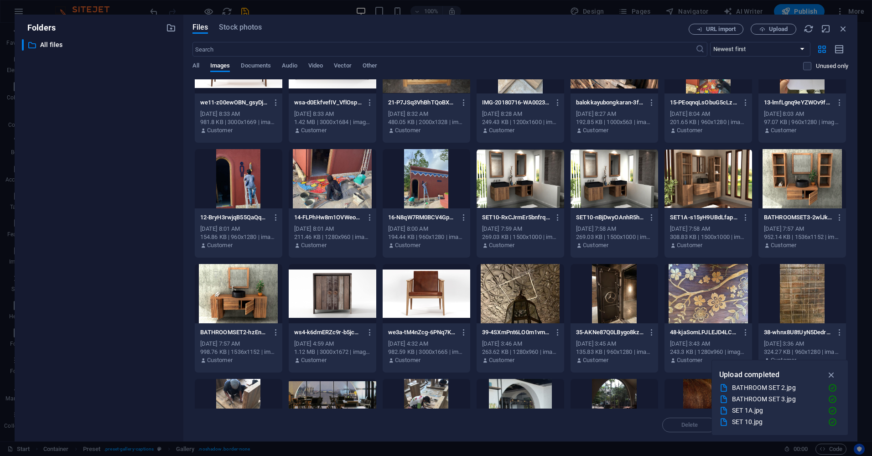
click at [429, 293] on div at bounding box center [426, 293] width 88 height 59
click at [429, 293] on div "1" at bounding box center [426, 293] width 88 height 59
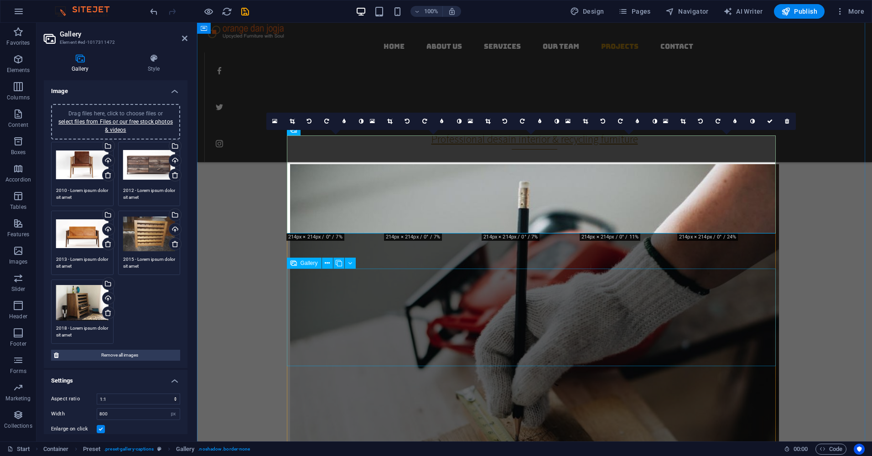
scroll to position [1322, 0]
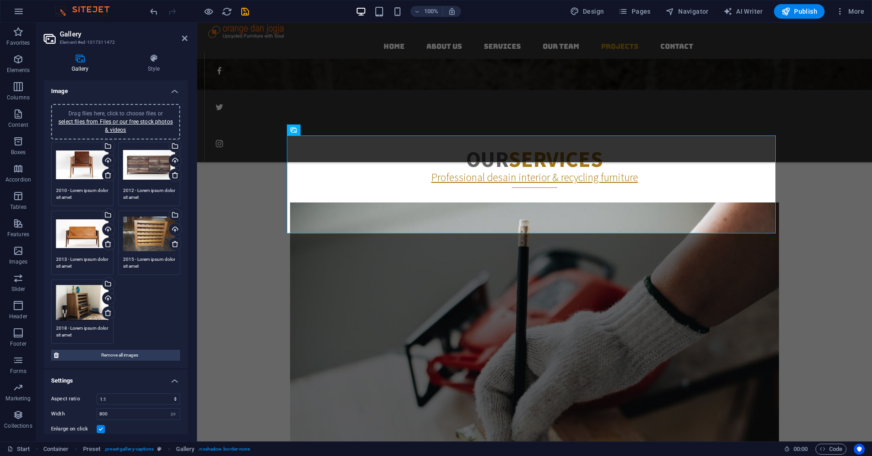
click at [149, 162] on div "Drag files here, click to choose files or select files from Files or our free s…" at bounding box center [149, 165] width 52 height 36
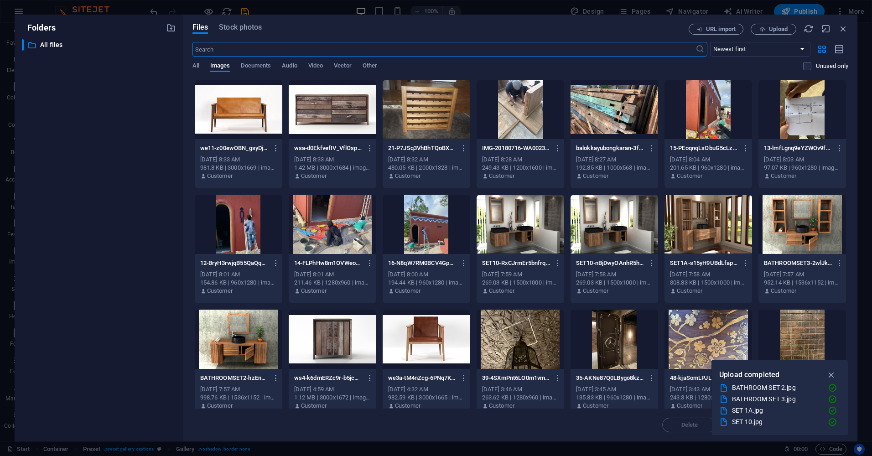
scroll to position [1360, 0]
click at [322, 111] on div at bounding box center [333, 109] width 88 height 59
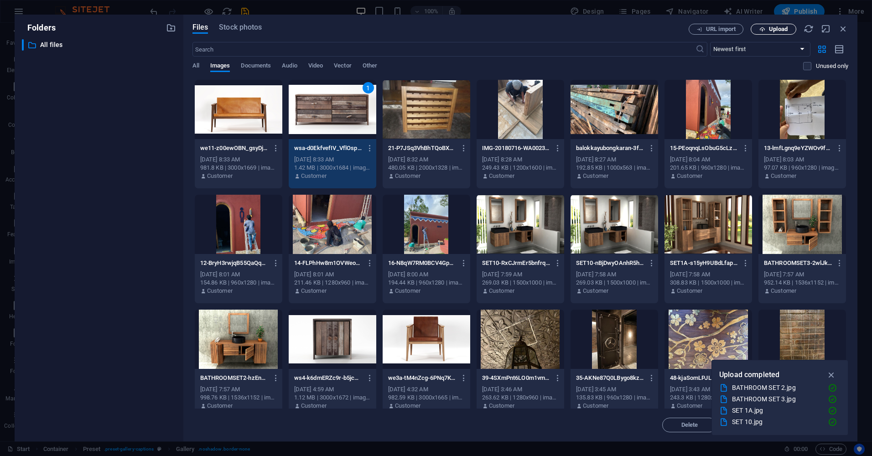
click at [775, 28] on span "Upload" at bounding box center [778, 28] width 19 height 5
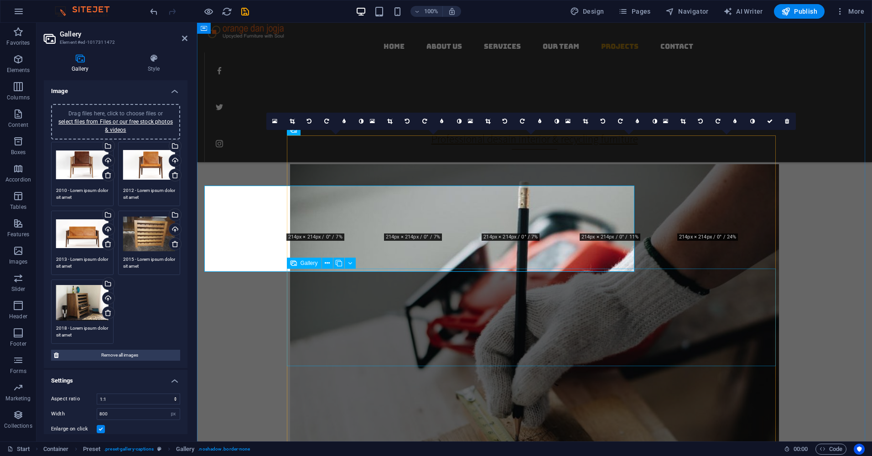
scroll to position [1322, 0]
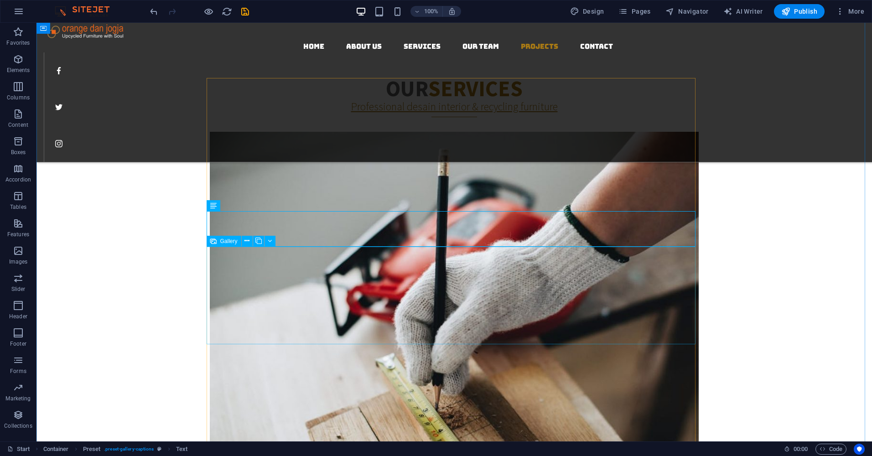
scroll to position [1413, 0]
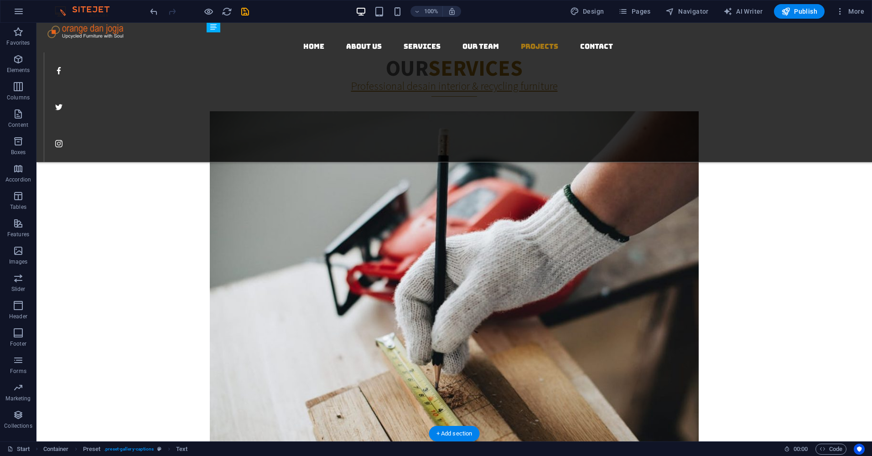
drag, startPoint x: 444, startPoint y: 183, endPoint x: 439, endPoint y: 279, distance: 96.3
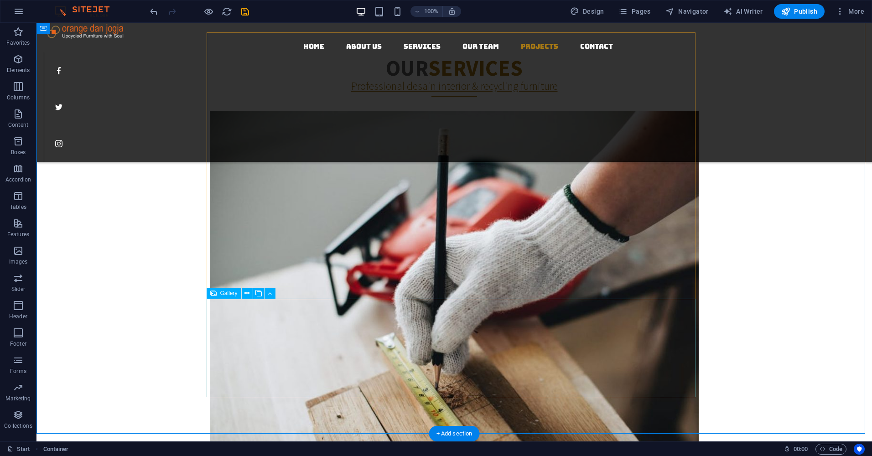
scroll to position [1459, 0]
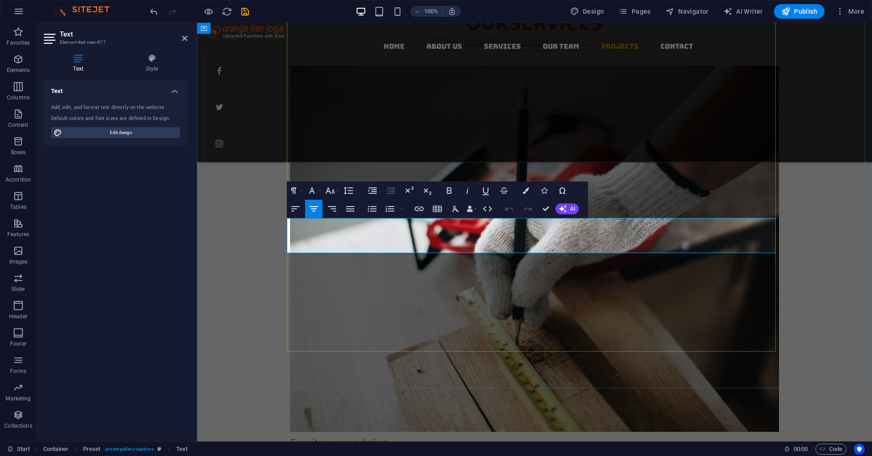
drag, startPoint x: 658, startPoint y: 235, endPoint x: 424, endPoint y: 240, distance: 234.3
drag, startPoint x: 595, startPoint y: 236, endPoint x: 527, endPoint y: 240, distance: 68.1
drag, startPoint x: 592, startPoint y: 235, endPoint x: 553, endPoint y: 241, distance: 39.2
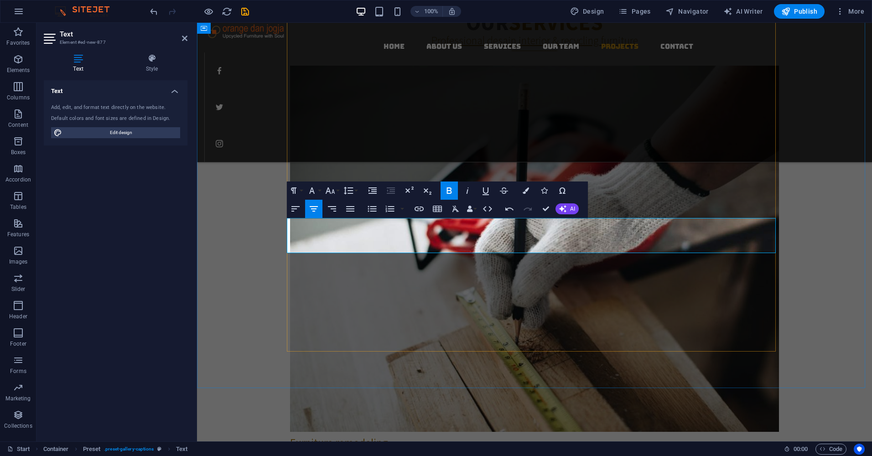
drag, startPoint x: 533, startPoint y: 233, endPoint x: 596, endPoint y: 233, distance: 62.9
drag, startPoint x: 562, startPoint y: 235, endPoint x: 487, endPoint y: 237, distance: 74.8
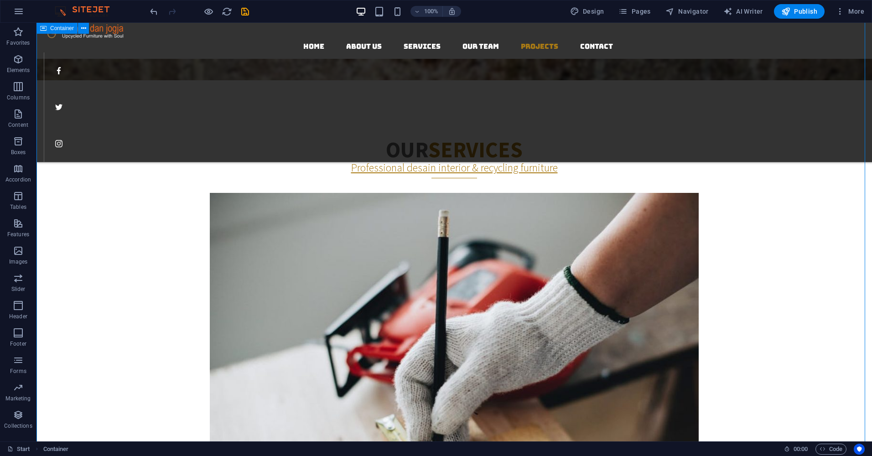
scroll to position [1322, 0]
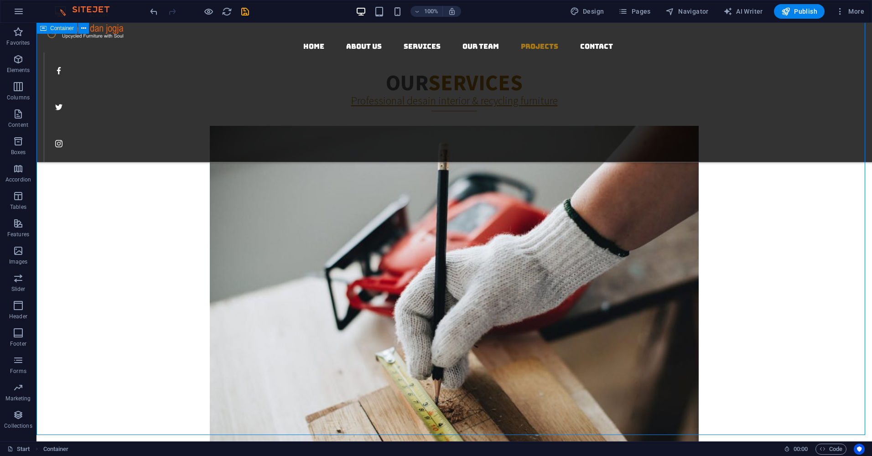
scroll to position [1413, 0]
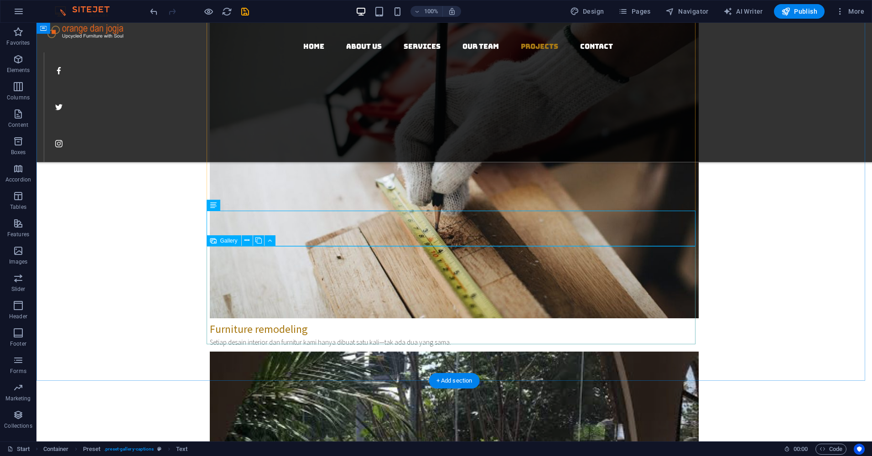
scroll to position [1595, 0]
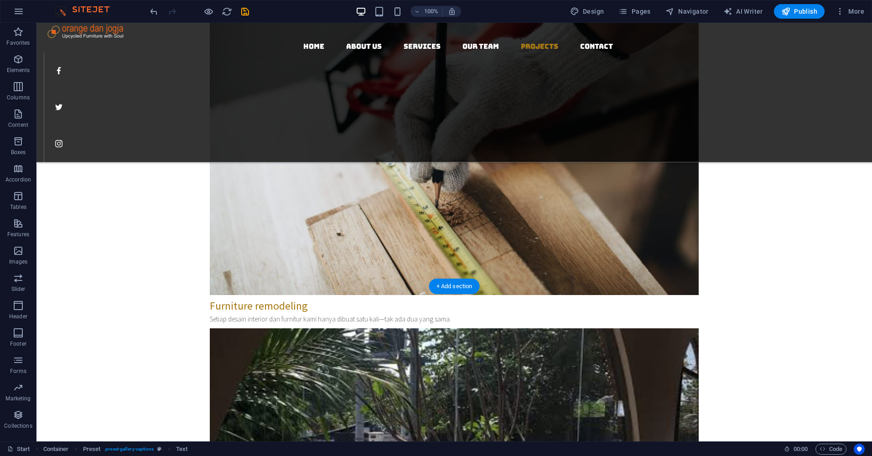
drag, startPoint x: 455, startPoint y: 131, endPoint x: 449, endPoint y: 248, distance: 117.3
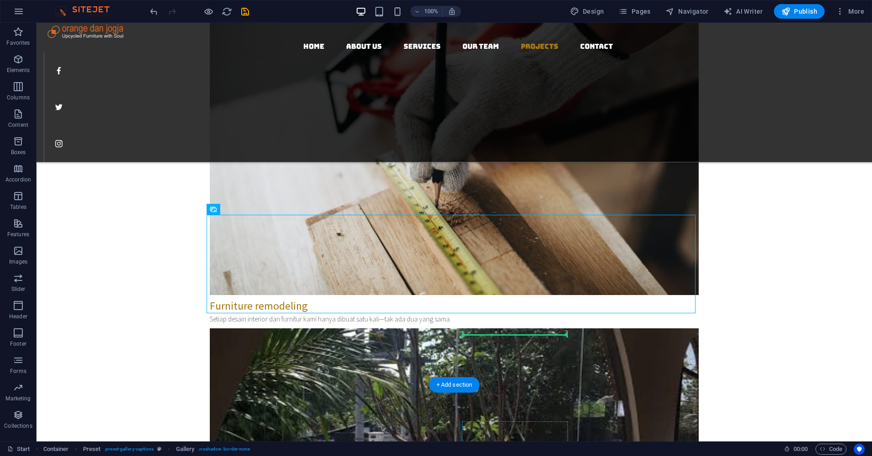
drag, startPoint x: 494, startPoint y: 230, endPoint x: 485, endPoint y: 335, distance: 105.2
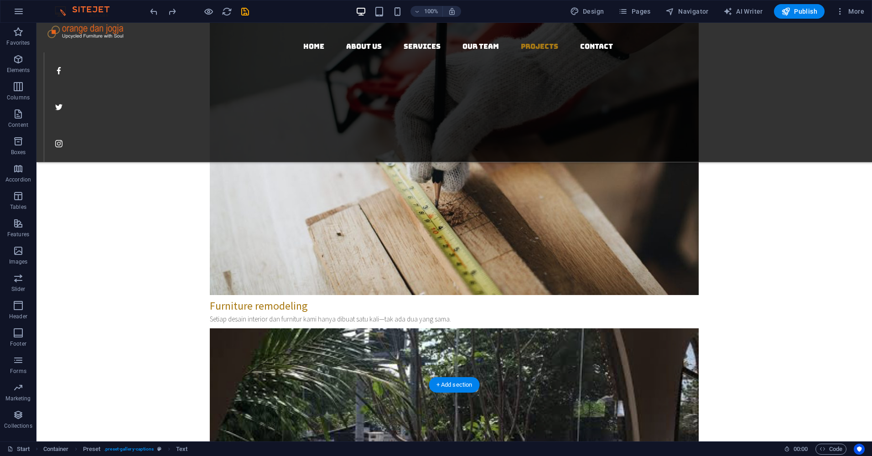
drag, startPoint x: 461, startPoint y: 331, endPoint x: 458, endPoint y: 244, distance: 87.6
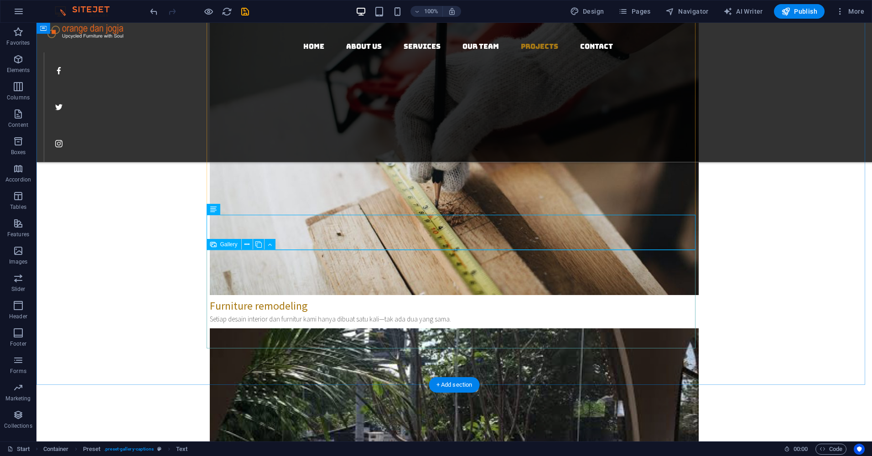
select select "4"
select select "px"
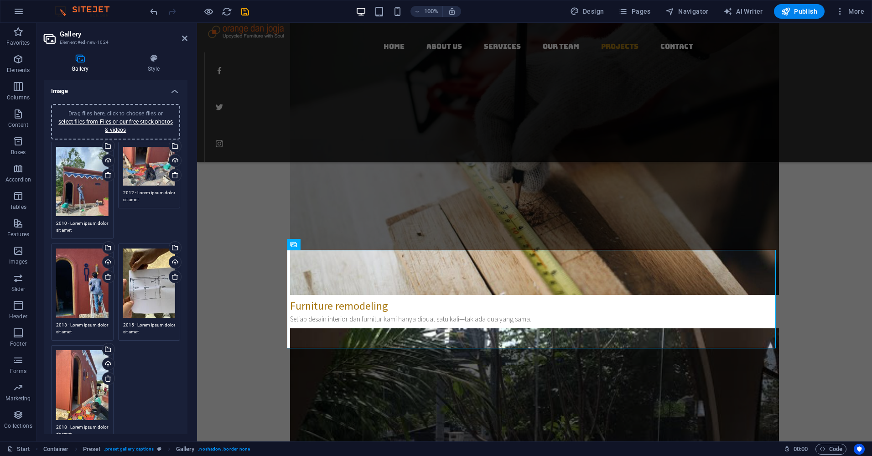
click at [88, 181] on div "Drag files here, click to choose files or select files from Files or our free s…" at bounding box center [82, 181] width 52 height 69
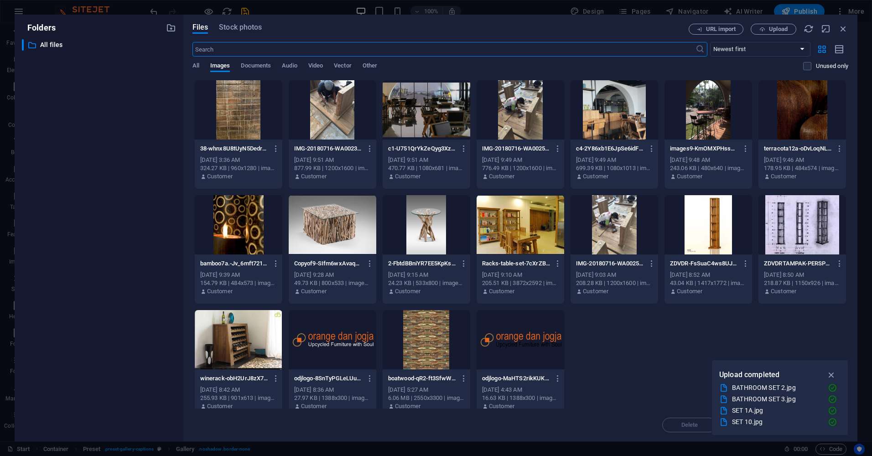
scroll to position [355, 0]
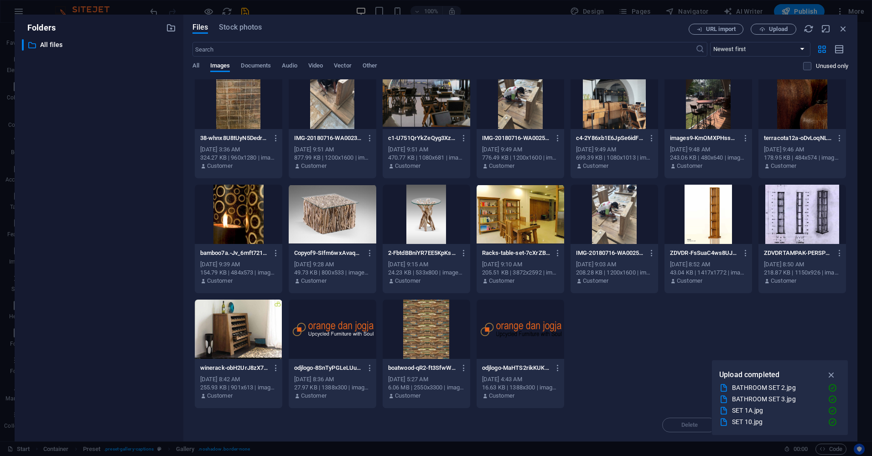
click at [804, 210] on div at bounding box center [802, 214] width 88 height 59
click at [804, 218] on div "1" at bounding box center [802, 214] width 88 height 59
click at [804, 218] on div at bounding box center [802, 214] width 88 height 59
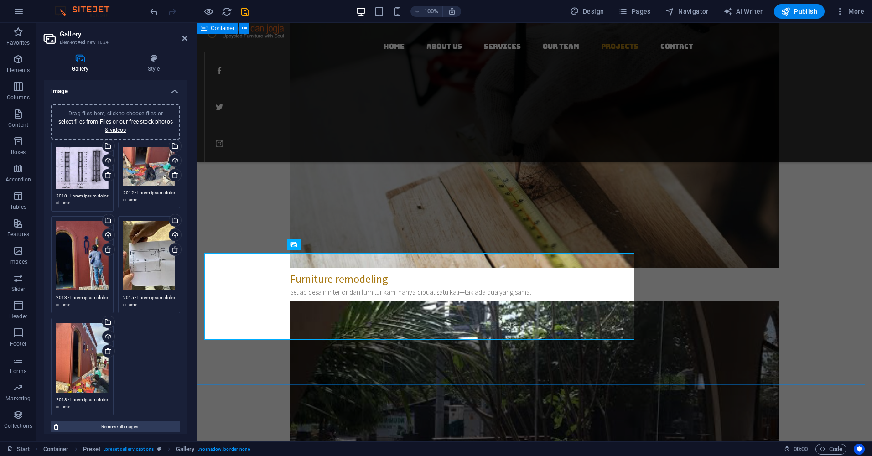
scroll to position [1595, 0]
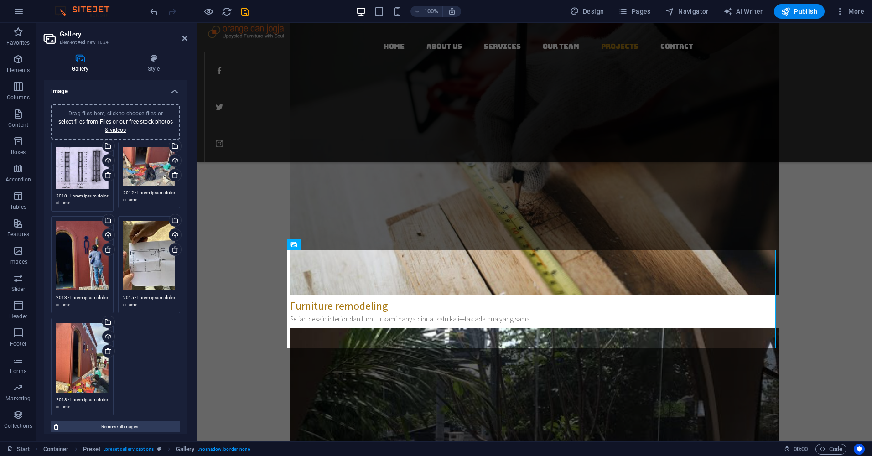
click at [139, 170] on div "Drag files here, click to choose files or select files from Files or our free s…" at bounding box center [149, 166] width 52 height 39
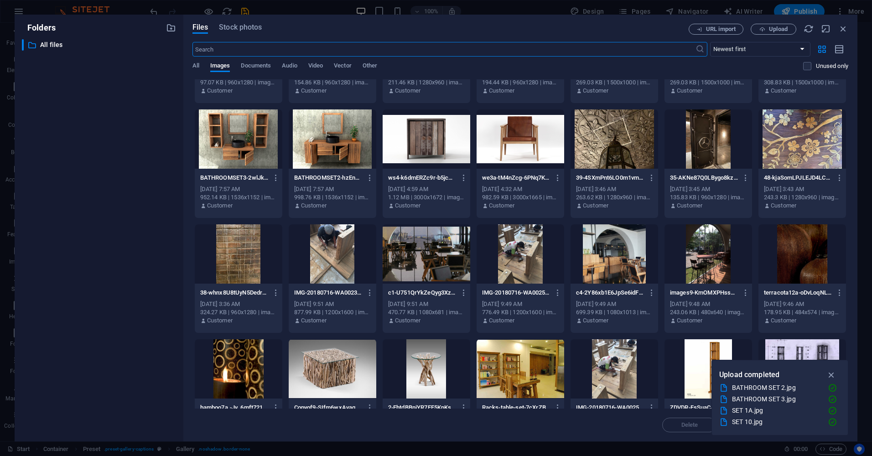
scroll to position [228, 0]
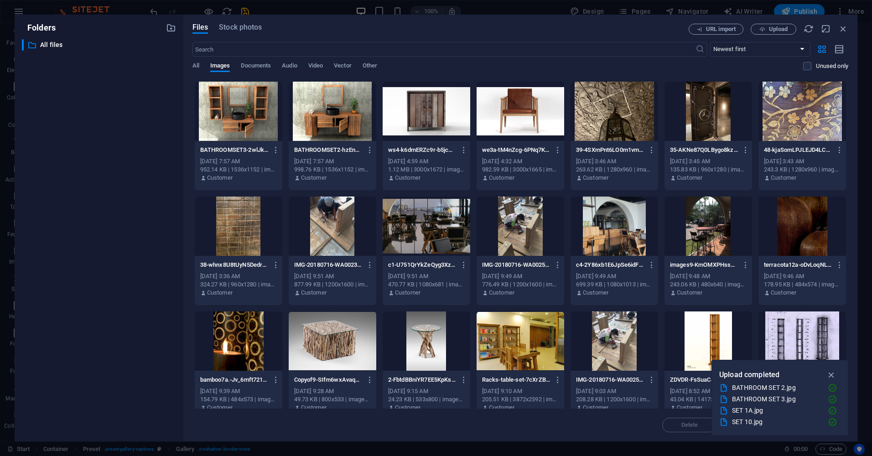
click at [718, 330] on div at bounding box center [708, 340] width 88 height 59
click at [718, 330] on div "1" at bounding box center [708, 340] width 88 height 59
click at [718, 330] on div at bounding box center [708, 340] width 88 height 59
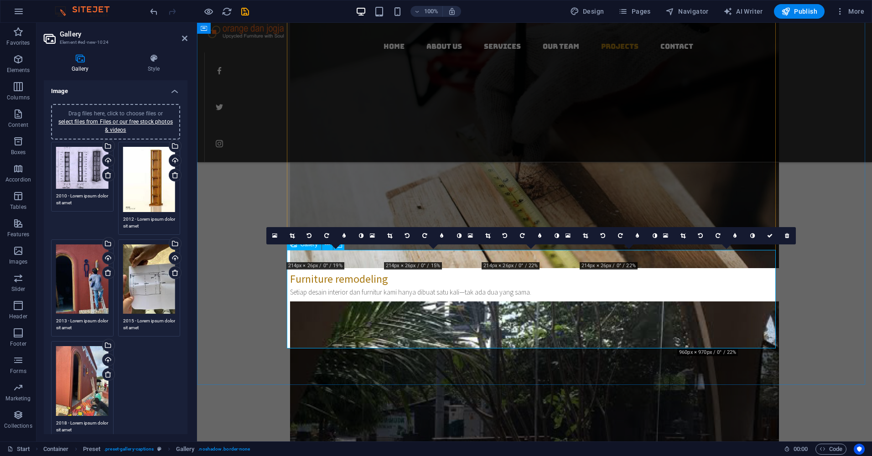
scroll to position [1595, 0]
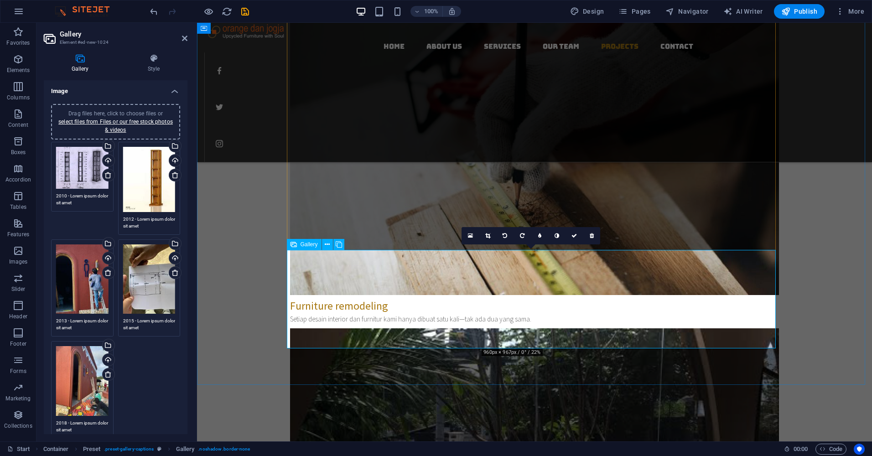
click at [84, 269] on div "Drag files here, click to choose files or select files from Files or our free s…" at bounding box center [82, 278] width 52 height 69
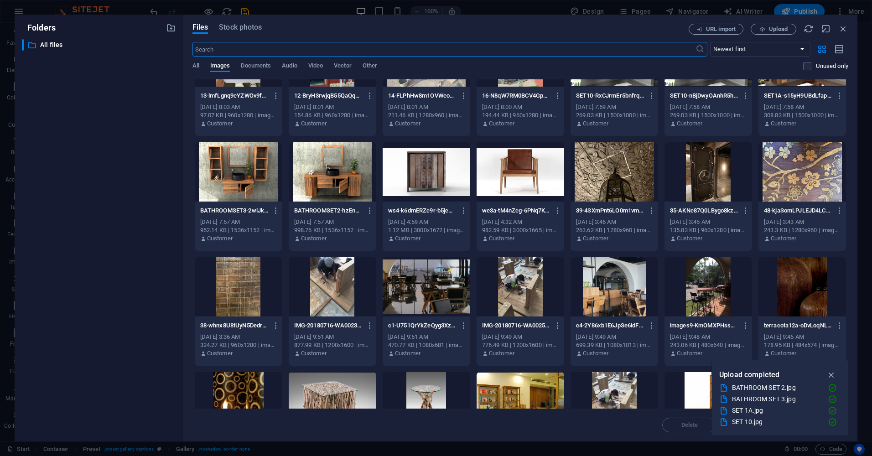
scroll to position [182, 0]
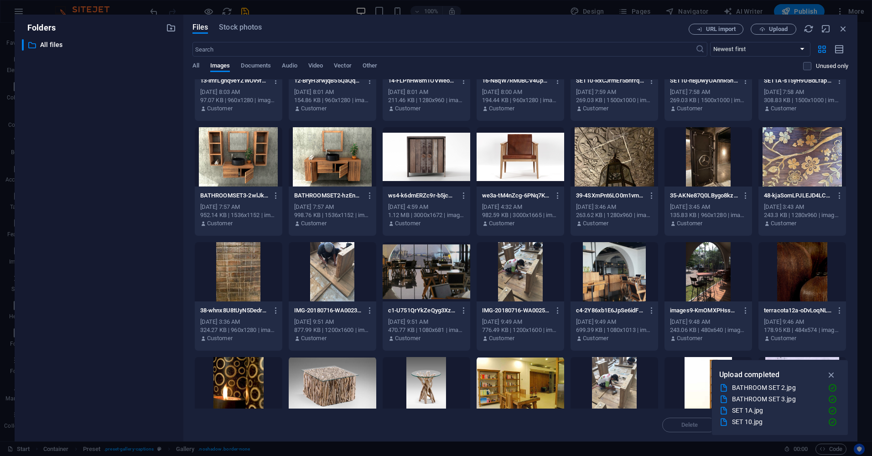
click at [777, 23] on div "Files Stock photos URL import Upload ​ Newest first Oldest first Name (A-Z) Nam…" at bounding box center [520, 228] width 674 height 427
click at [775, 28] on span "Upload" at bounding box center [778, 28] width 19 height 5
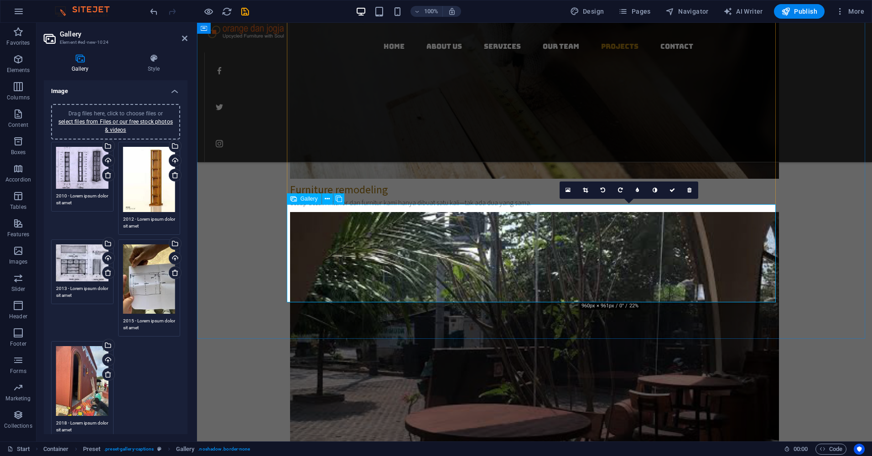
scroll to position [1732, 0]
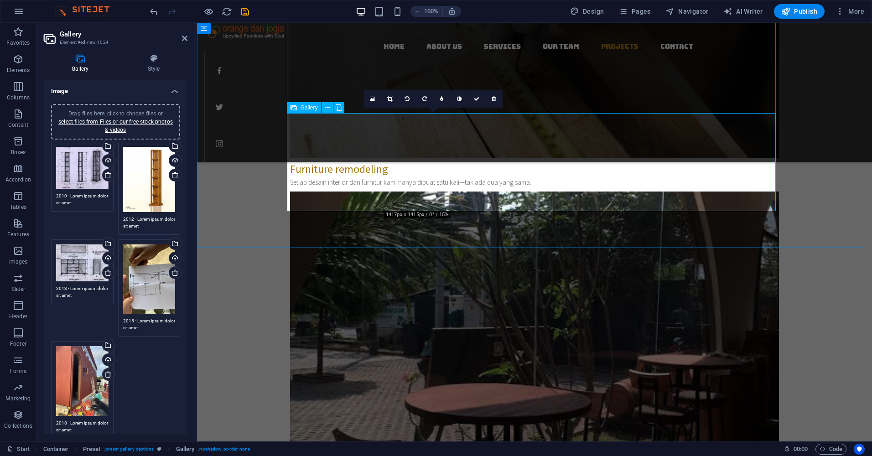
click at [391, 98] on icon at bounding box center [389, 98] width 5 height 5
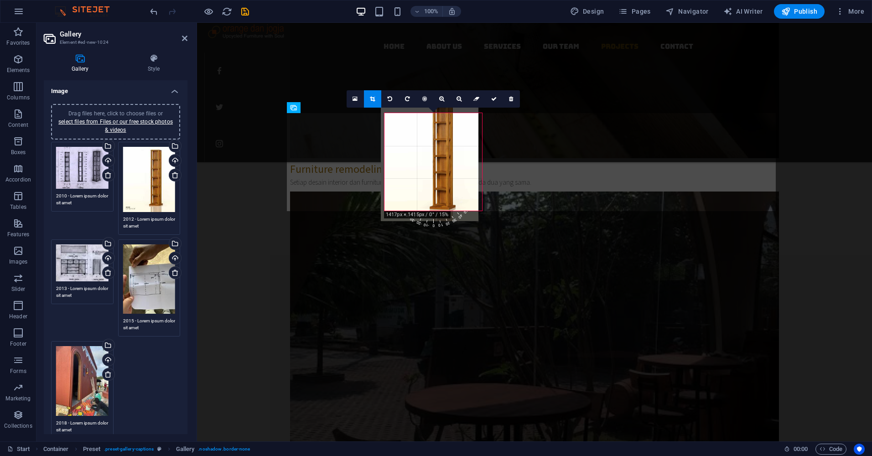
drag, startPoint x: 446, startPoint y: 189, endPoint x: 442, endPoint y: 175, distance: 14.6
click at [442, 175] on div at bounding box center [430, 160] width 98 height 122
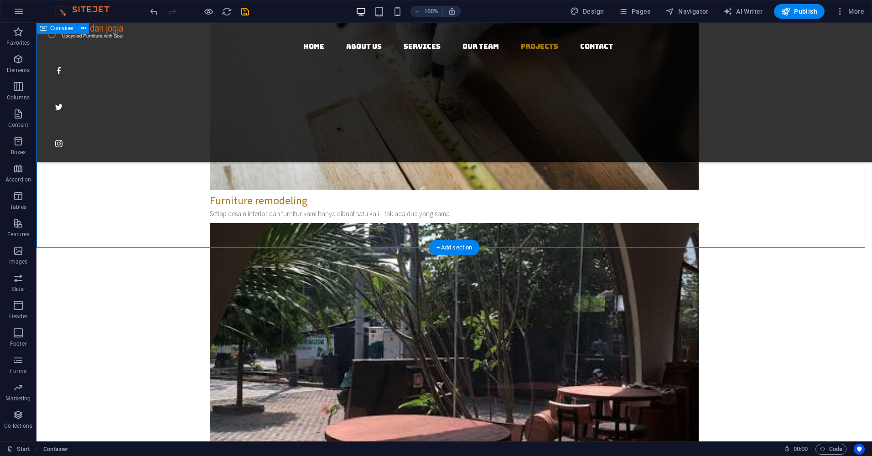
scroll to position [1687, 0]
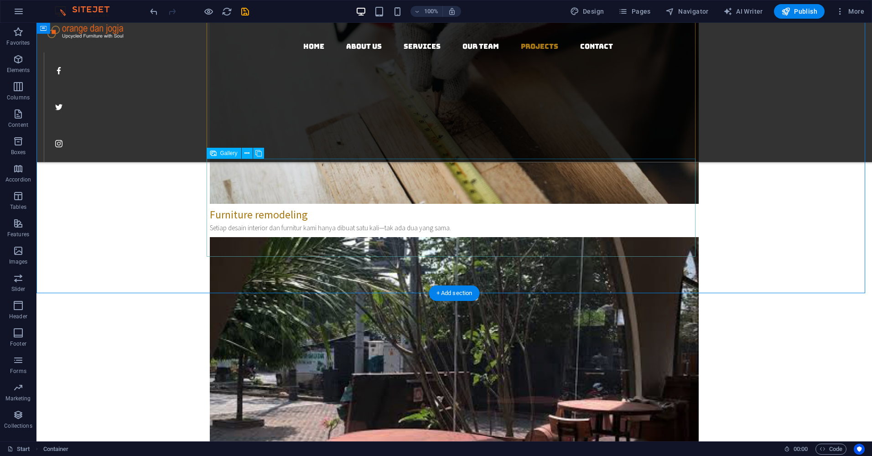
select select "4"
select select "px"
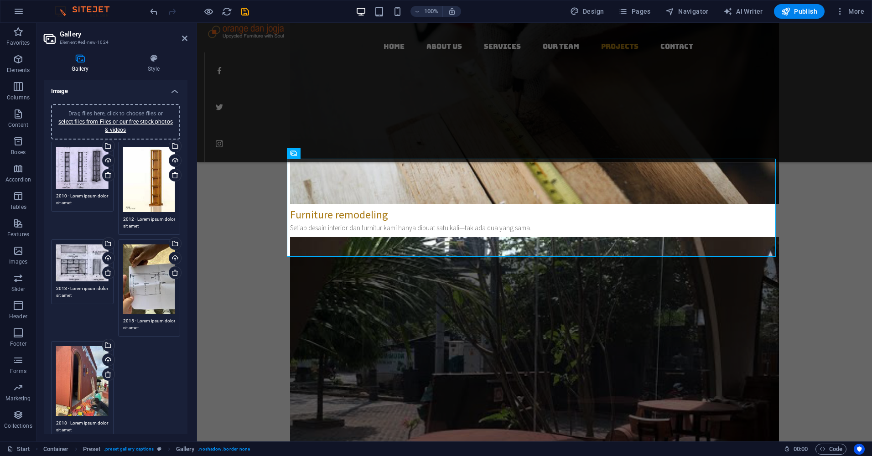
click at [141, 276] on div "Drag files here, click to choose files or select files from Files or our free s…" at bounding box center [149, 278] width 52 height 69
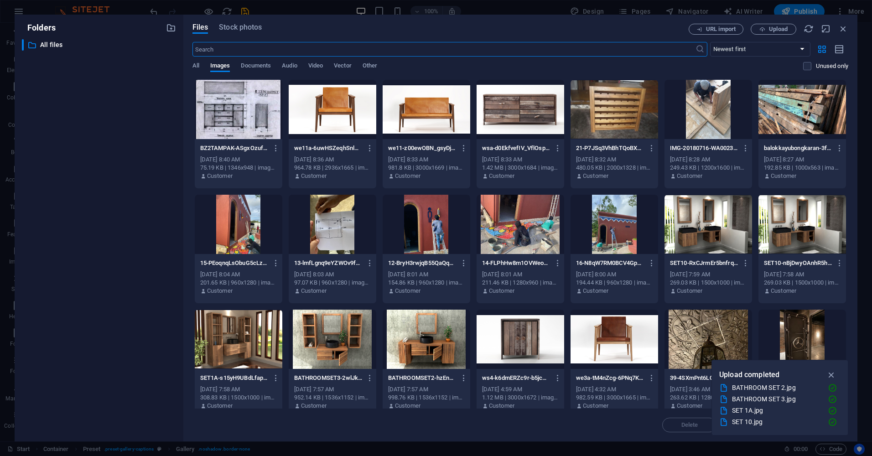
scroll to position [1702, 0]
click at [772, 31] on span "Upload" at bounding box center [778, 28] width 19 height 5
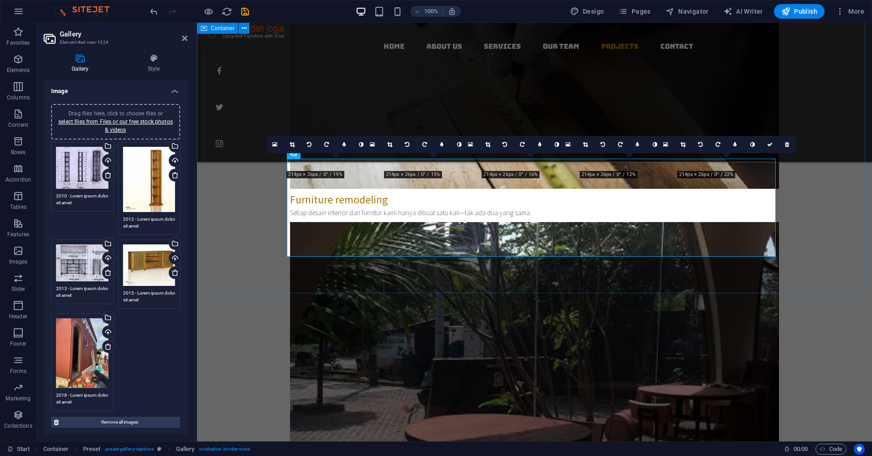
scroll to position [1687, 0]
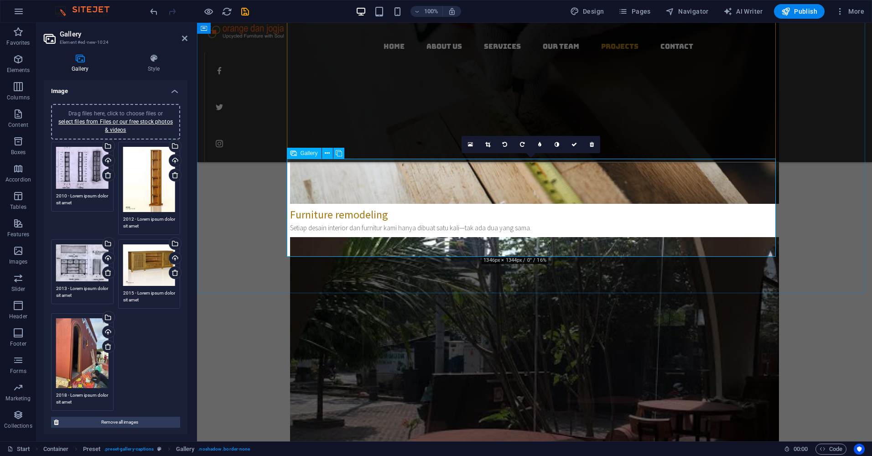
click at [88, 165] on div "Drag files here, click to choose files or select files from Files or our free s…" at bounding box center [82, 168] width 52 height 42
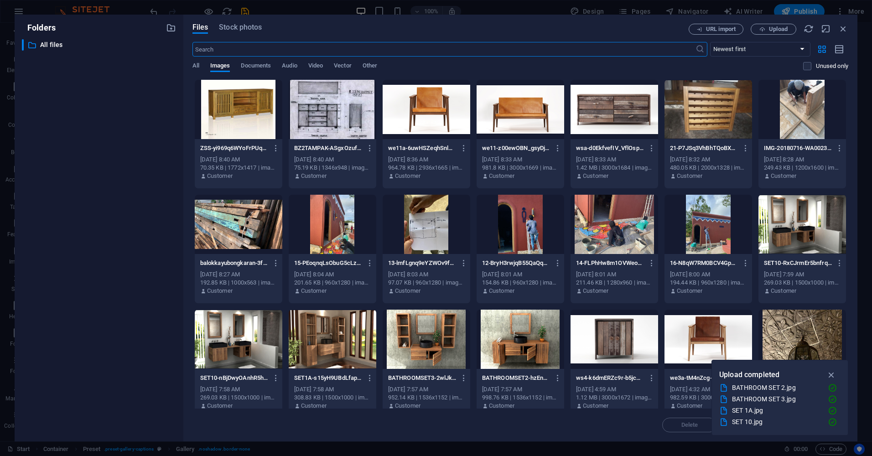
scroll to position [1702, 0]
click at [771, 27] on span "Upload" at bounding box center [778, 28] width 19 height 5
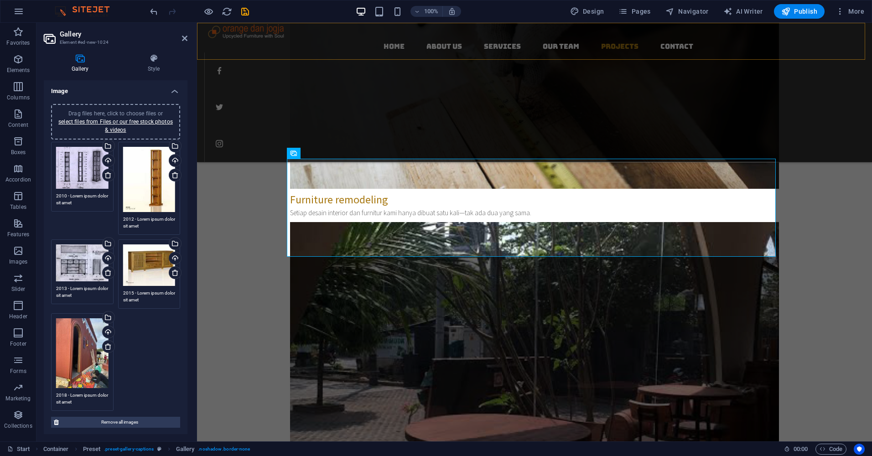
scroll to position [1687, 0]
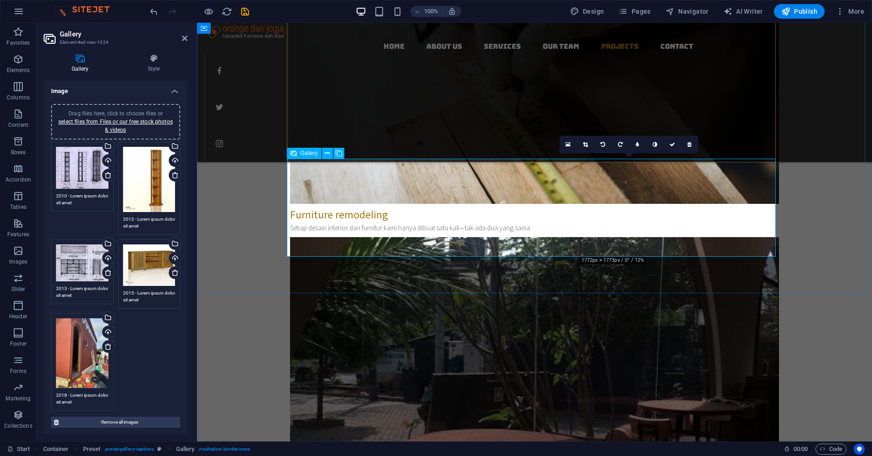
click at [145, 261] on div "Drag files here, click to choose files or select files from Files or our free s…" at bounding box center [149, 265] width 52 height 42
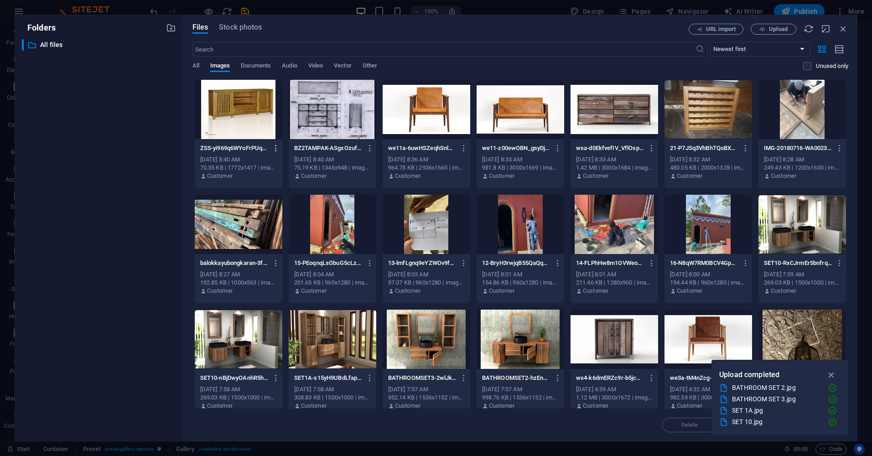
click at [274, 150] on icon "button" at bounding box center [276, 148] width 9 height 8
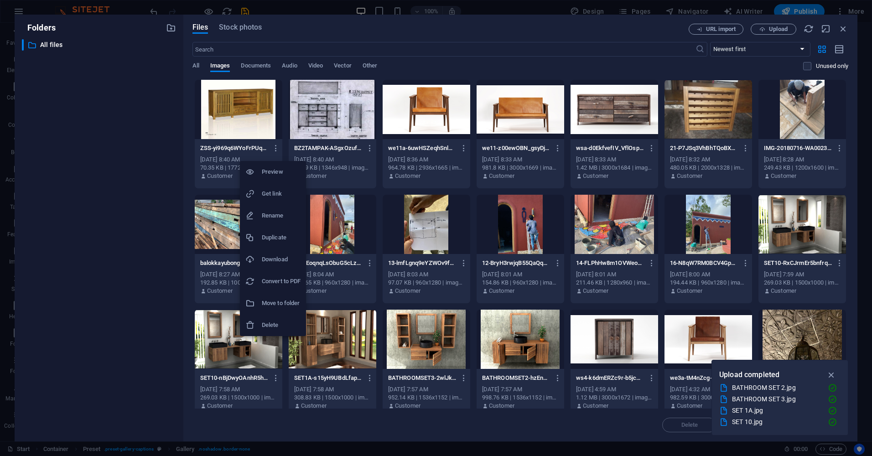
click at [284, 327] on h6 "Delete" at bounding box center [281, 325] width 39 height 11
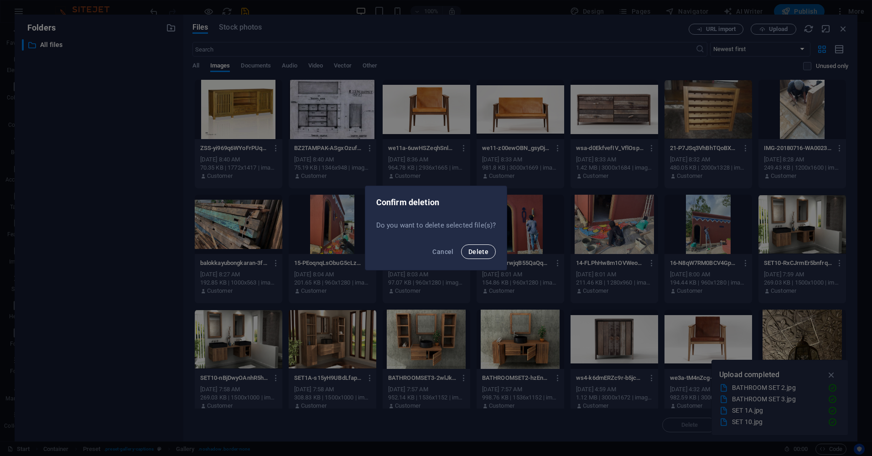
click at [477, 254] on span "Delete" at bounding box center [478, 251] width 20 height 7
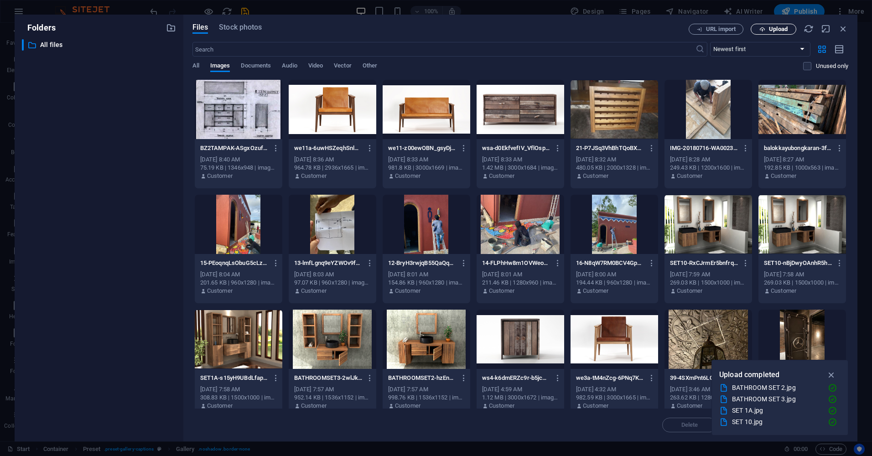
click at [769, 28] on span "Upload" at bounding box center [778, 28] width 19 height 5
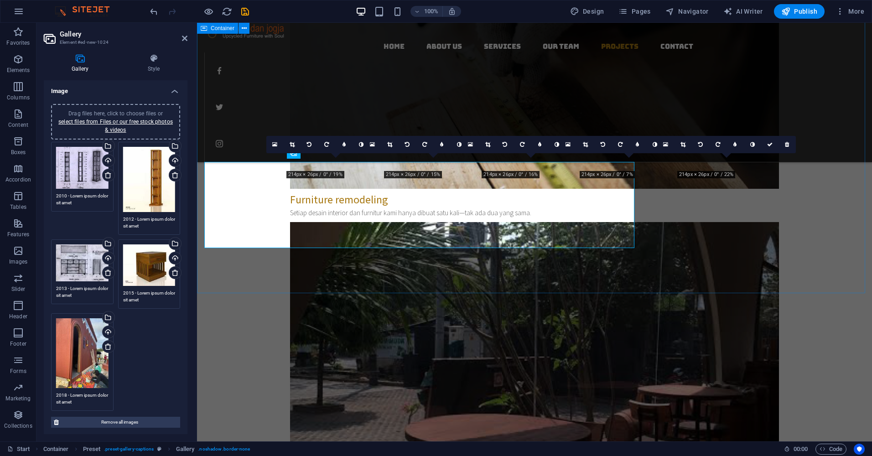
scroll to position [1687, 0]
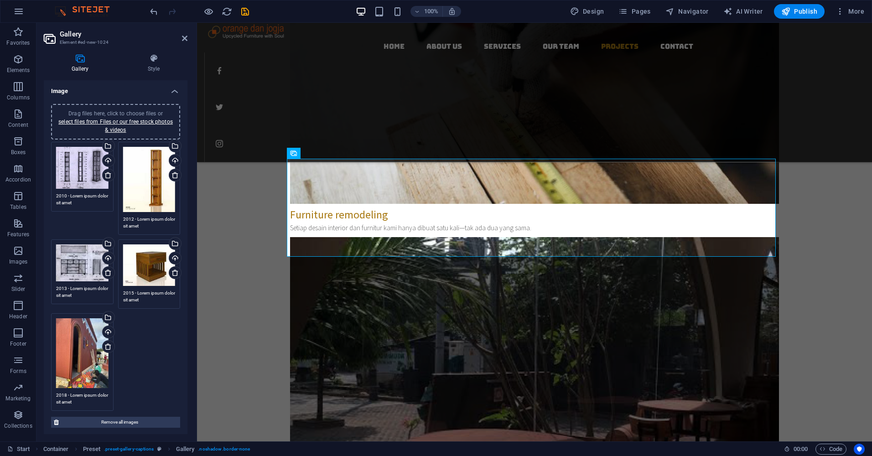
click at [89, 264] on div "Drag files here, click to choose files or select files from Files or our free s…" at bounding box center [82, 262] width 52 height 37
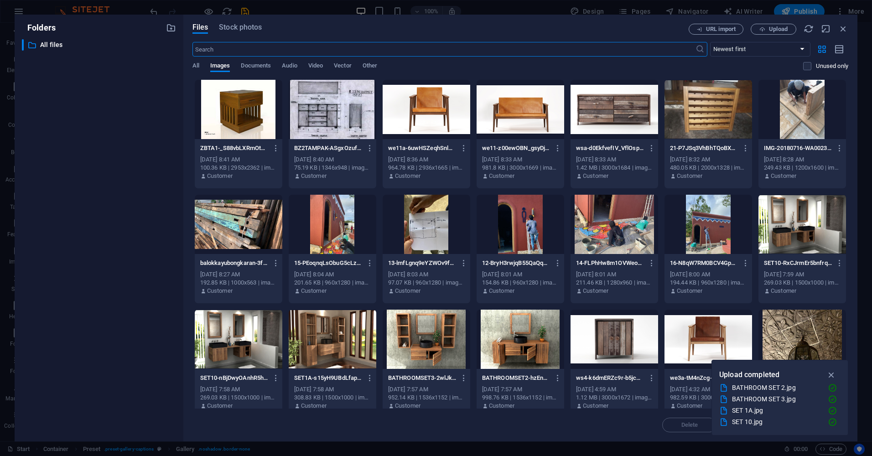
scroll to position [1702, 0]
click at [368, 146] on icon "button" at bounding box center [370, 148] width 9 height 8
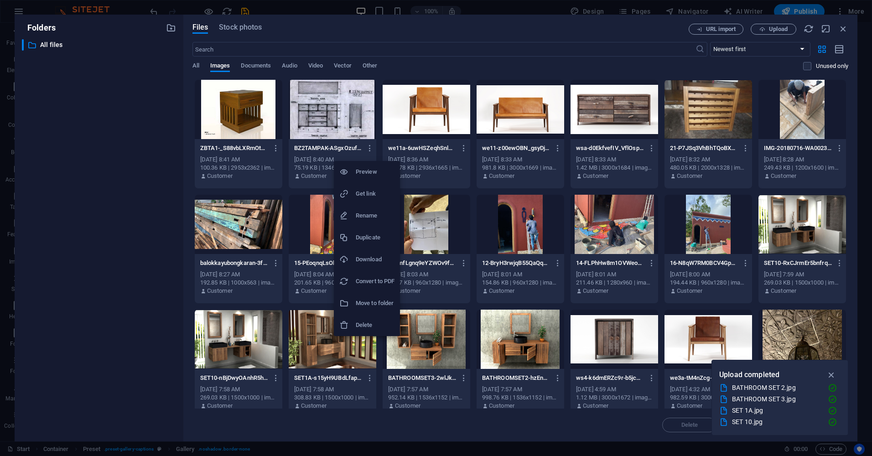
click at [367, 323] on h6 "Delete" at bounding box center [375, 325] width 39 height 11
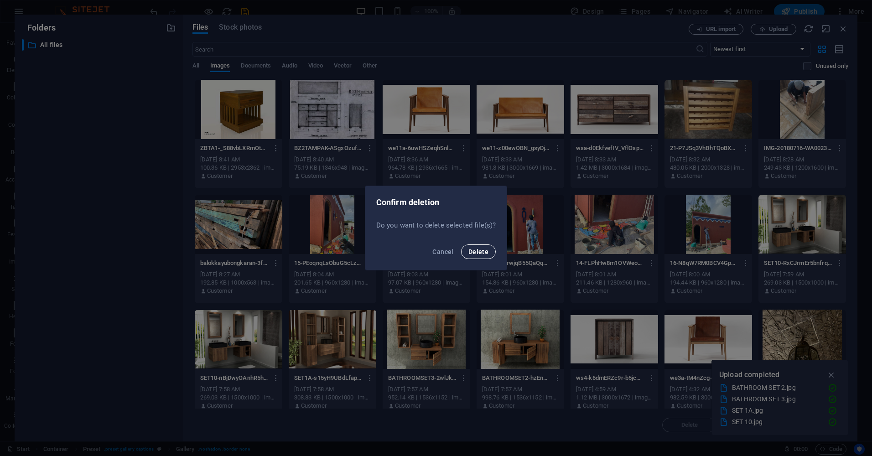
click at [490, 248] on button "Delete" at bounding box center [478, 251] width 35 height 15
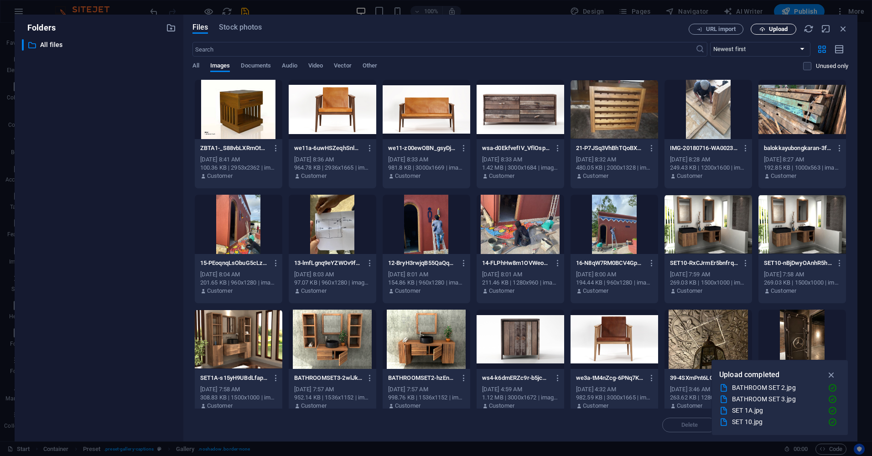
click at [775, 27] on span "Upload" at bounding box center [778, 28] width 19 height 5
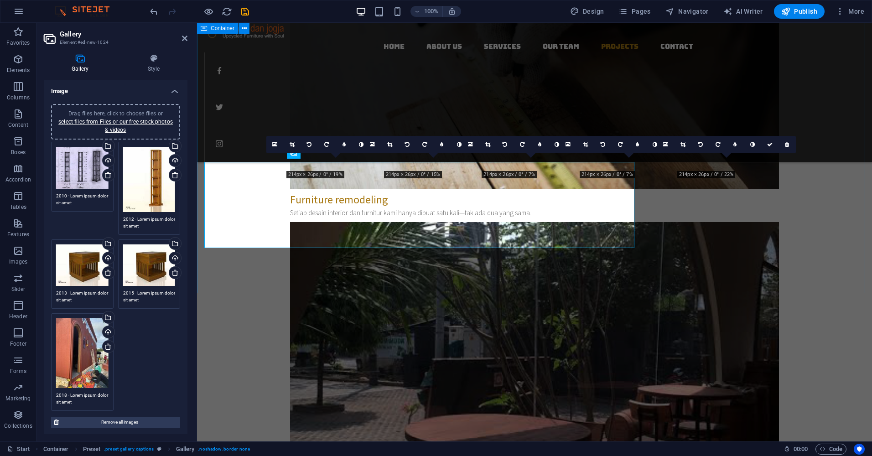
scroll to position [1687, 0]
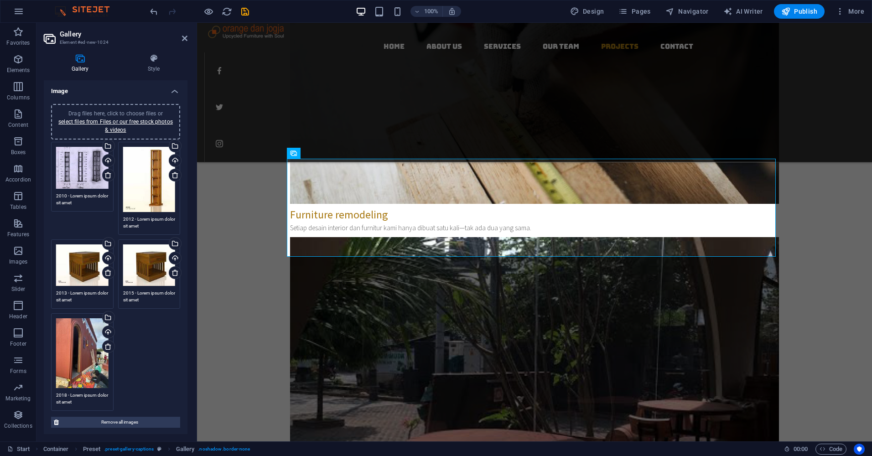
click at [84, 258] on div "Drag files here, click to choose files or select files from Files or our free s…" at bounding box center [82, 265] width 52 height 42
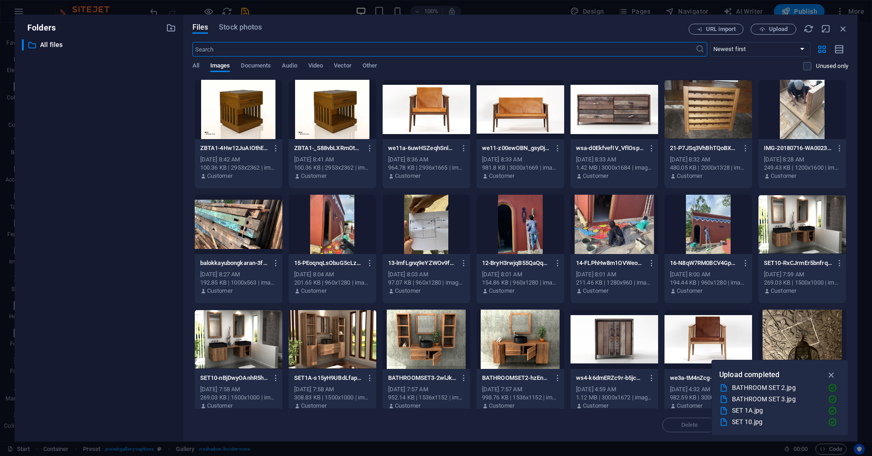
scroll to position [1702, 0]
click at [275, 147] on icon "button" at bounding box center [276, 148] width 9 height 8
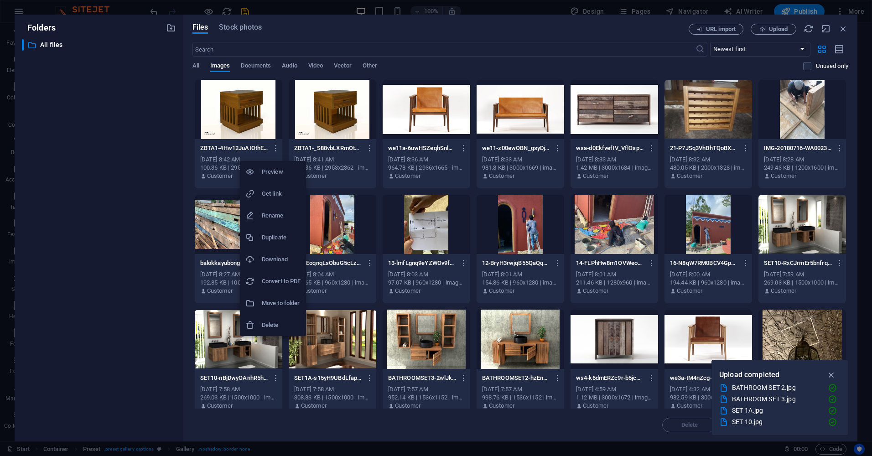
click at [274, 325] on h6 "Delete" at bounding box center [281, 325] width 39 height 11
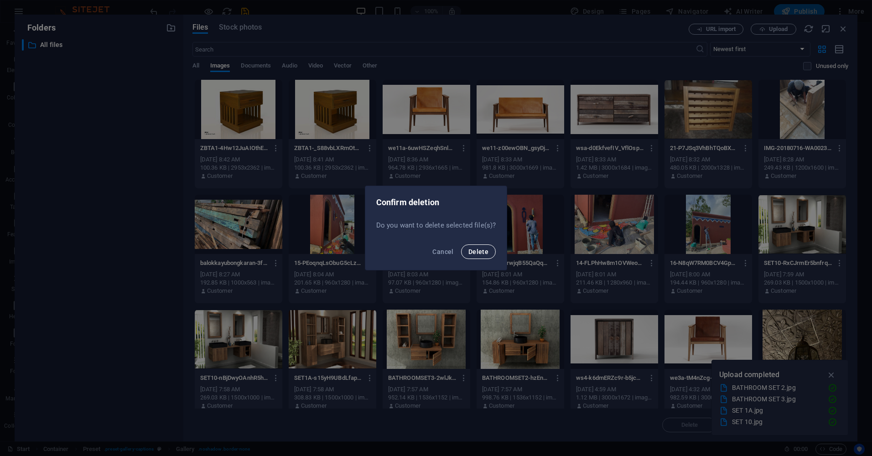
click at [478, 253] on span "Delete" at bounding box center [478, 251] width 20 height 7
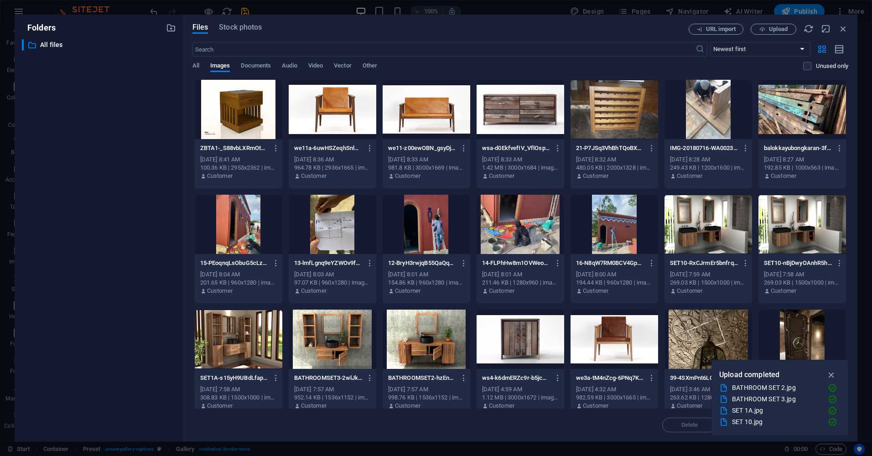
click at [250, 107] on div at bounding box center [239, 109] width 88 height 59
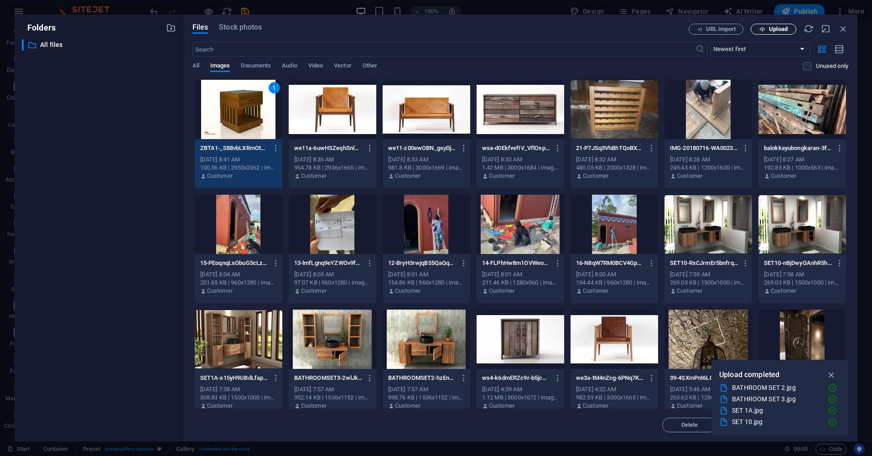
click at [774, 29] on span "Upload" at bounding box center [778, 28] width 19 height 5
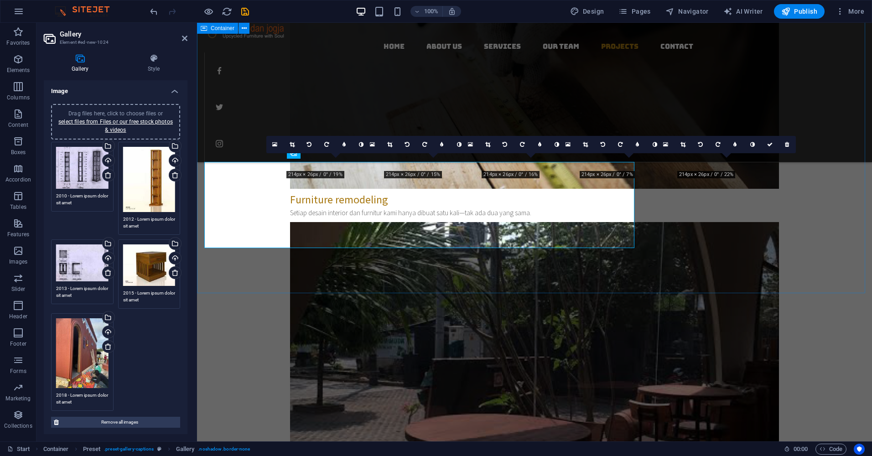
scroll to position [1687, 0]
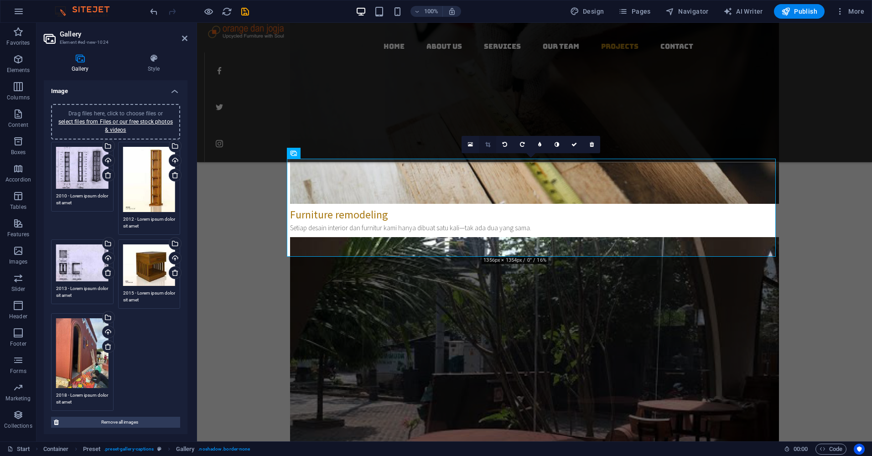
click at [487, 145] on icon at bounding box center [487, 144] width 5 height 5
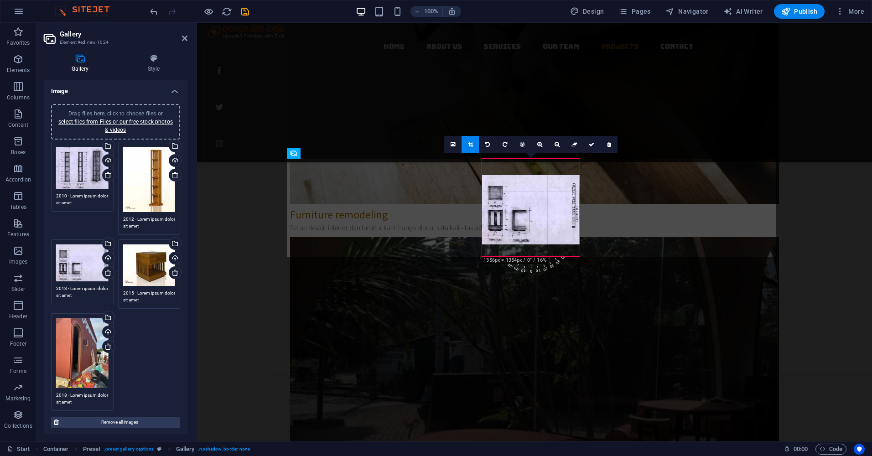
drag, startPoint x: 512, startPoint y: 196, endPoint x: 512, endPoint y: 212, distance: 16.4
click at [512, 212] on div at bounding box center [531, 209] width 98 height 69
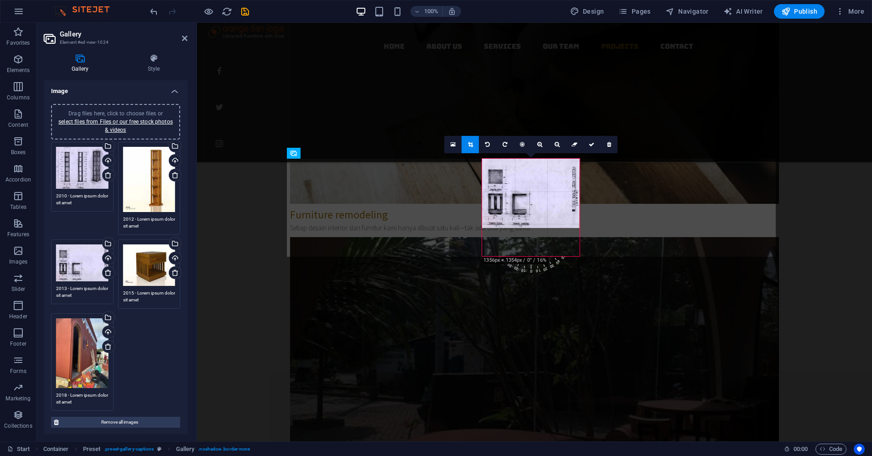
drag, startPoint x: 578, startPoint y: 190, endPoint x: 576, endPoint y: 161, distance: 29.3
click at [576, 161] on div at bounding box center [531, 193] width 98 height 69
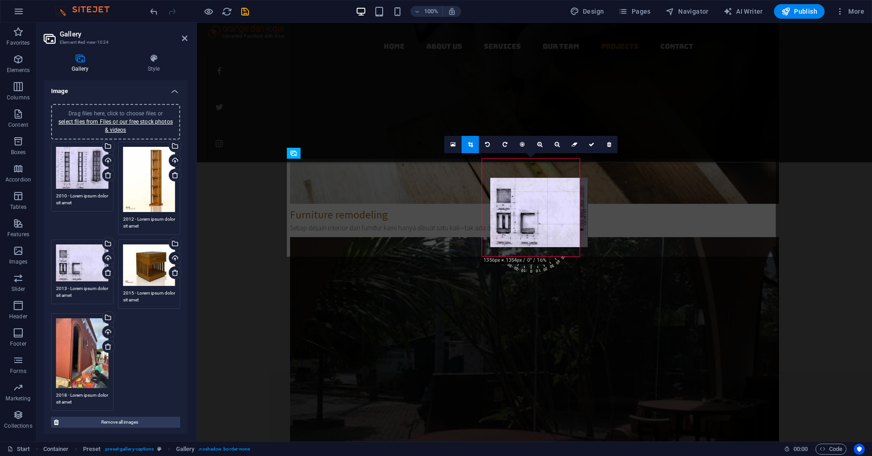
drag, startPoint x: 551, startPoint y: 217, endPoint x: 559, endPoint y: 208, distance: 12.3
click at [559, 208] on div at bounding box center [539, 212] width 98 height 69
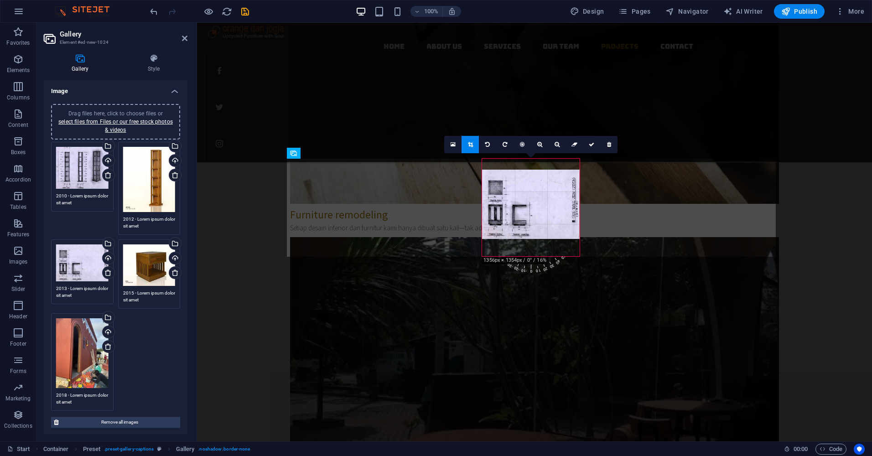
drag, startPoint x: 552, startPoint y: 226, endPoint x: 552, endPoint y: 209, distance: 17.3
click at [552, 209] on div at bounding box center [531, 204] width 98 height 69
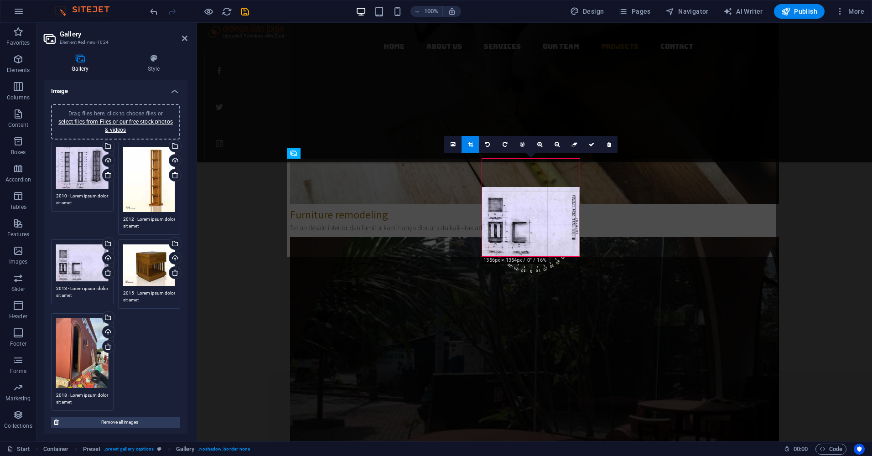
click at [552, 209] on div at bounding box center [531, 221] width 98 height 69
drag, startPoint x: 558, startPoint y: 225, endPoint x: 540, endPoint y: 222, distance: 18.5
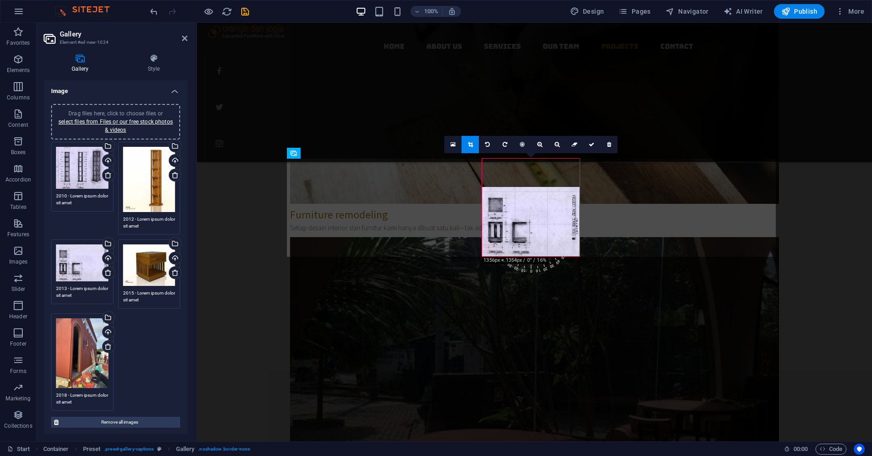
click at [540, 222] on div at bounding box center [531, 221] width 98 height 69
click at [86, 263] on div "Drag files here, click to choose files or select files from Files or our free s…" at bounding box center [82, 262] width 52 height 37
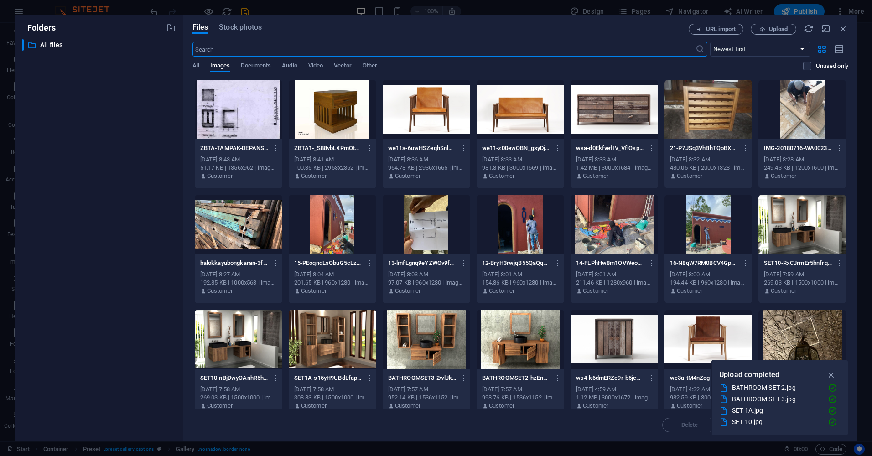
scroll to position [1702, 0]
click at [258, 112] on div at bounding box center [239, 109] width 88 height 59
click at [276, 150] on icon "button" at bounding box center [276, 148] width 9 height 8
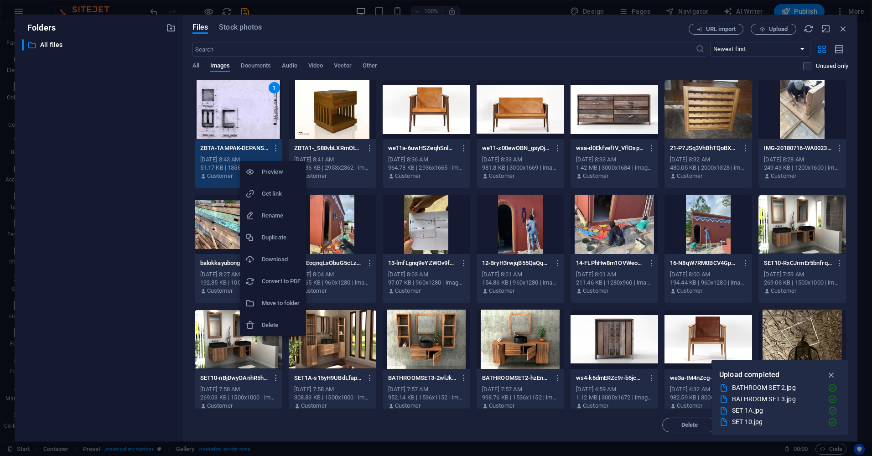
click at [281, 325] on h6 "Delete" at bounding box center [281, 325] width 39 height 11
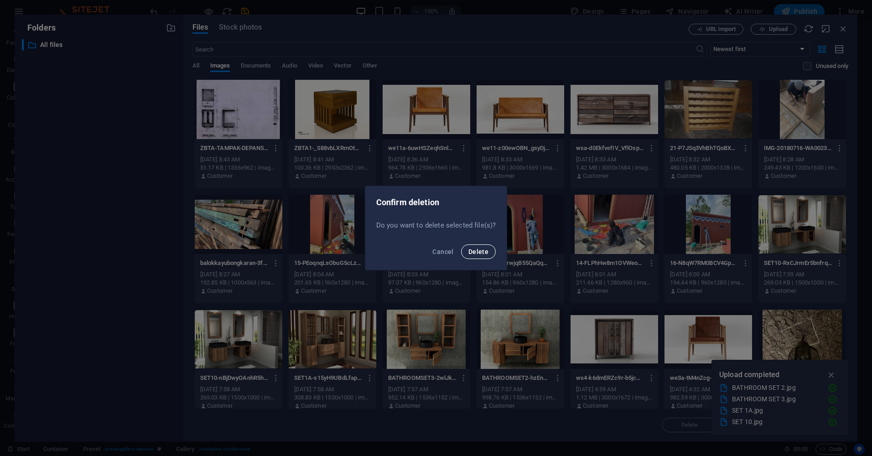
click at [481, 251] on span "Delete" at bounding box center [478, 251] width 20 height 7
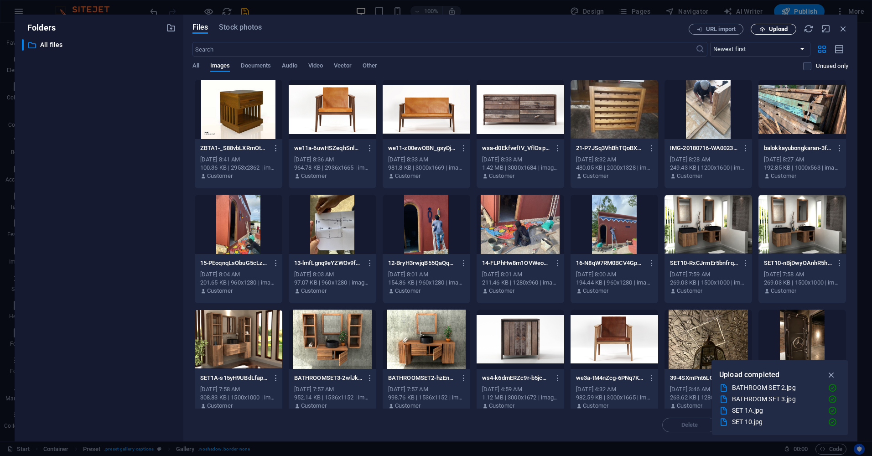
click at [774, 31] on span "Upload" at bounding box center [778, 28] width 19 height 5
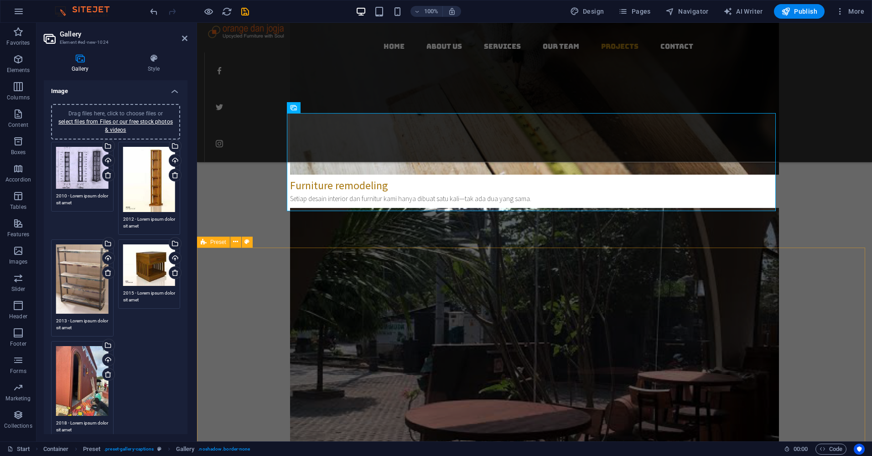
scroll to position [1732, 0]
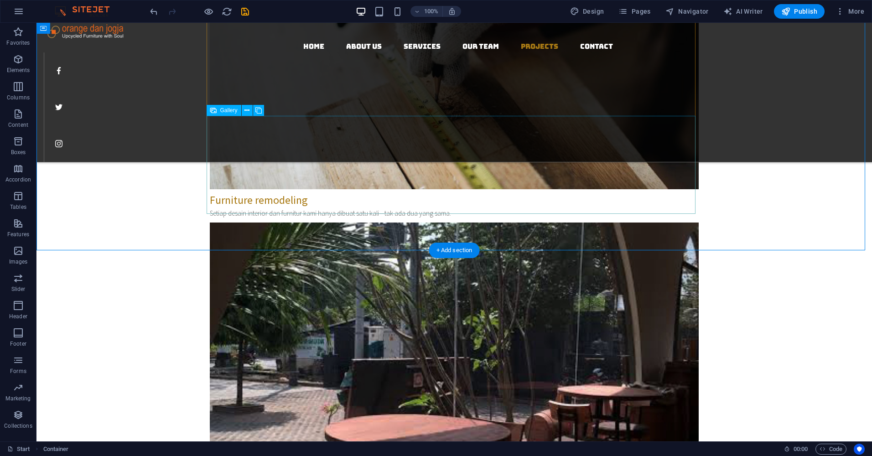
scroll to position [1687, 0]
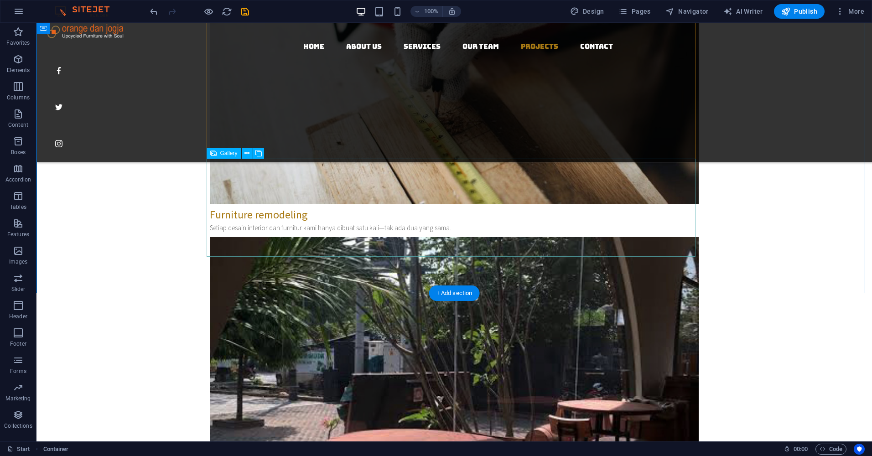
select select "4"
select select "px"
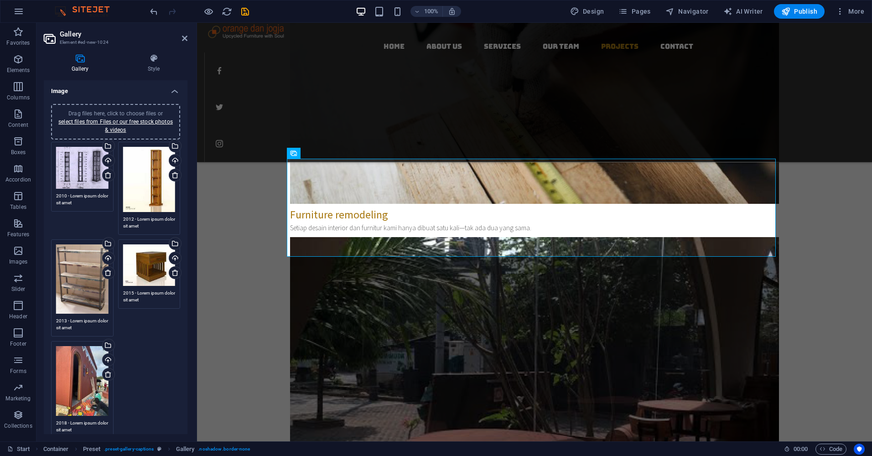
click at [88, 165] on div "Drag files here, click to choose files or select files from Files or our free s…" at bounding box center [82, 168] width 52 height 42
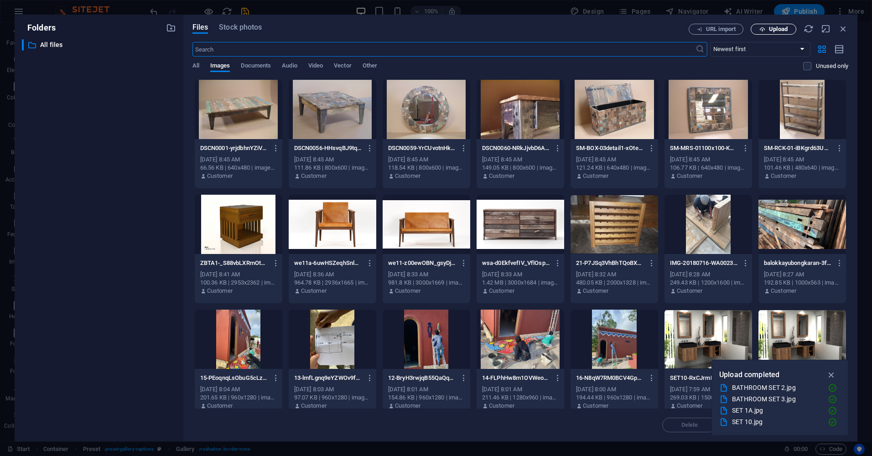
click at [777, 32] on span "Upload" at bounding box center [778, 28] width 19 height 5
click at [255, 120] on div at bounding box center [239, 109] width 88 height 59
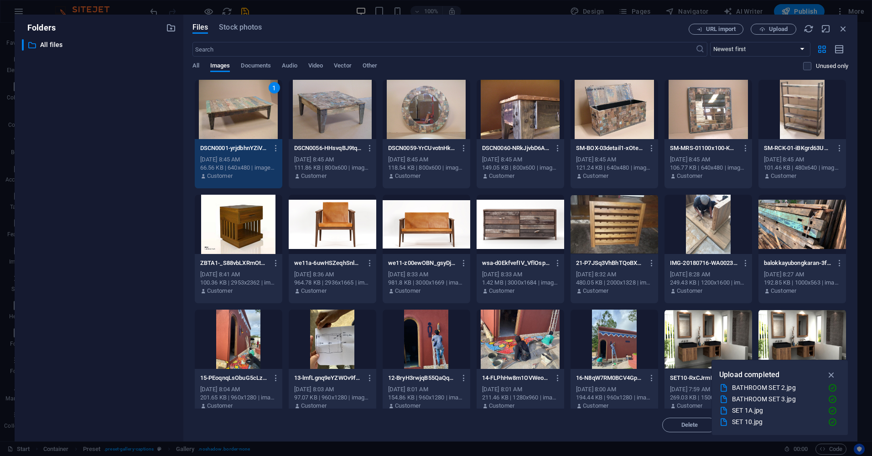
click at [255, 120] on div "1" at bounding box center [239, 109] width 88 height 59
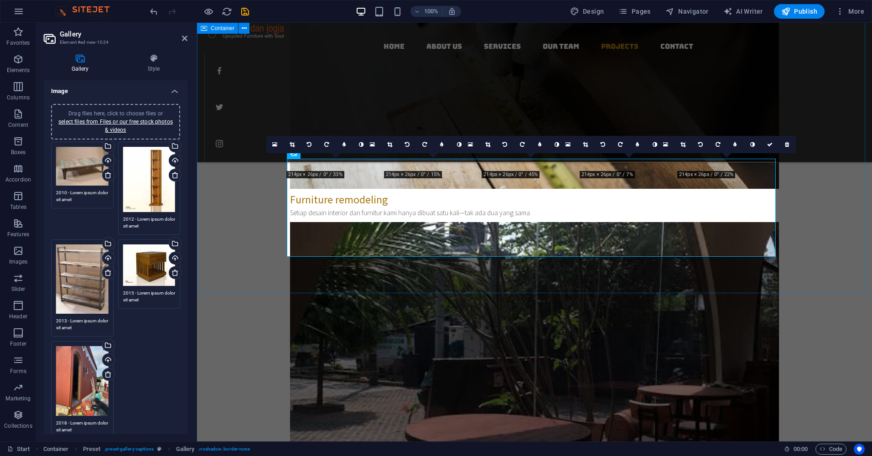
scroll to position [1687, 0]
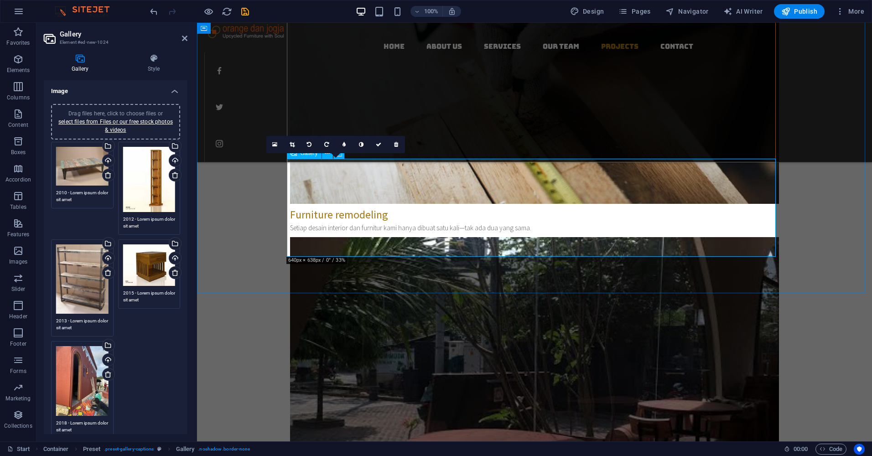
click at [291, 143] on icon at bounding box center [291, 144] width 5 height 5
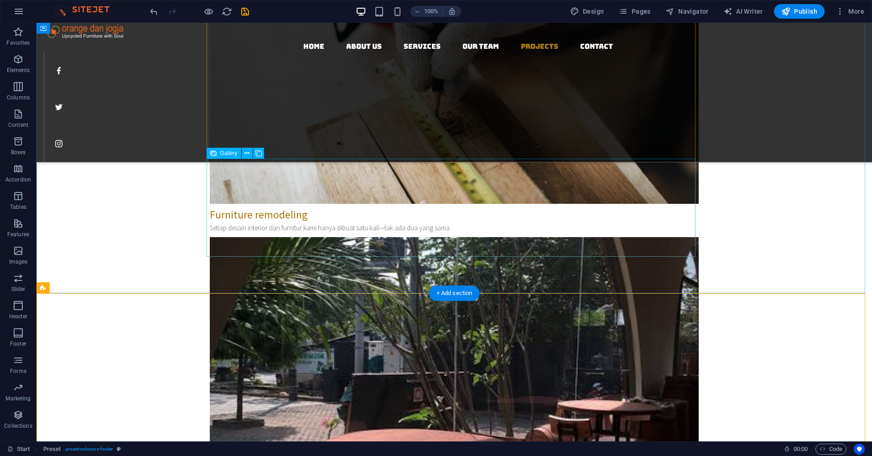
select select "4"
select select "px"
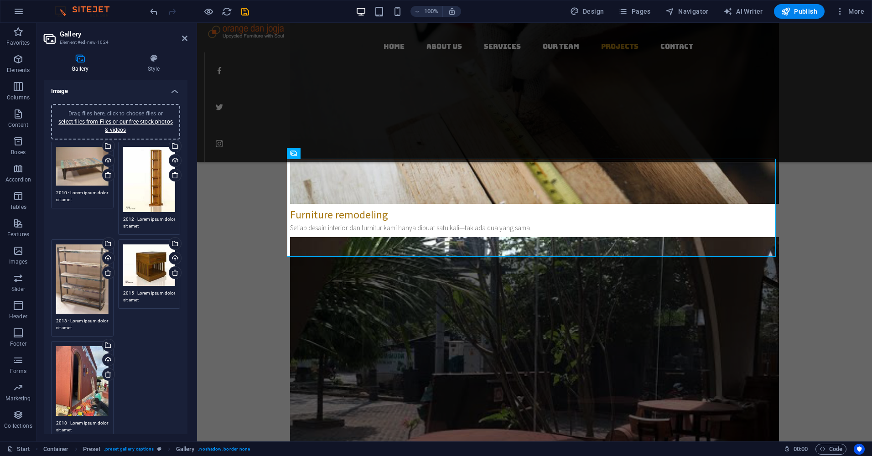
click at [151, 175] on div "Drag files here, click to choose files or select files from Files or our free s…" at bounding box center [149, 179] width 52 height 65
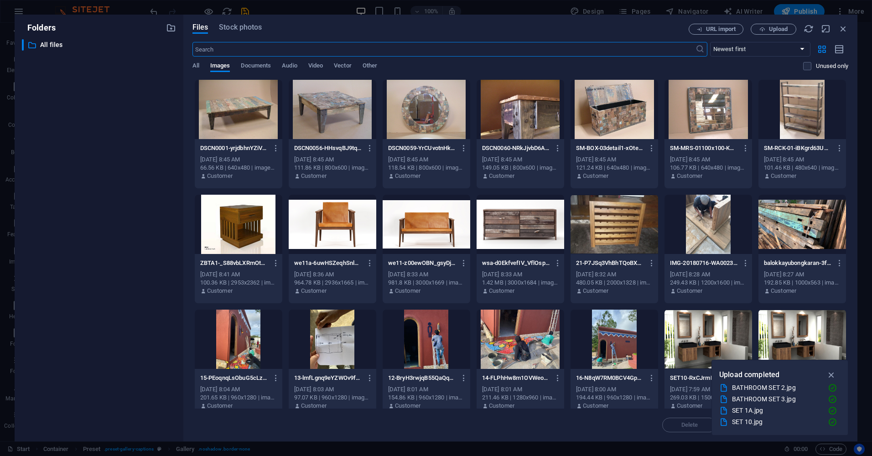
scroll to position [1702, 0]
click at [353, 122] on div at bounding box center [333, 109] width 88 height 59
click at [353, 122] on div "1" at bounding box center [333, 109] width 88 height 59
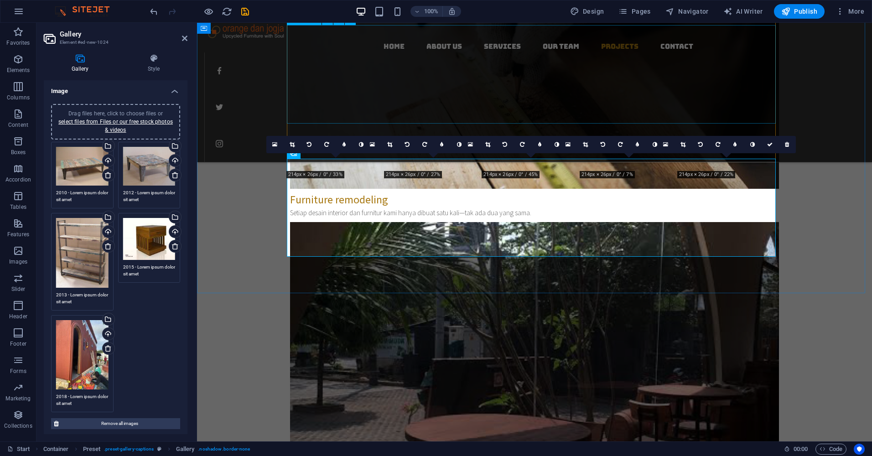
scroll to position [1687, 0]
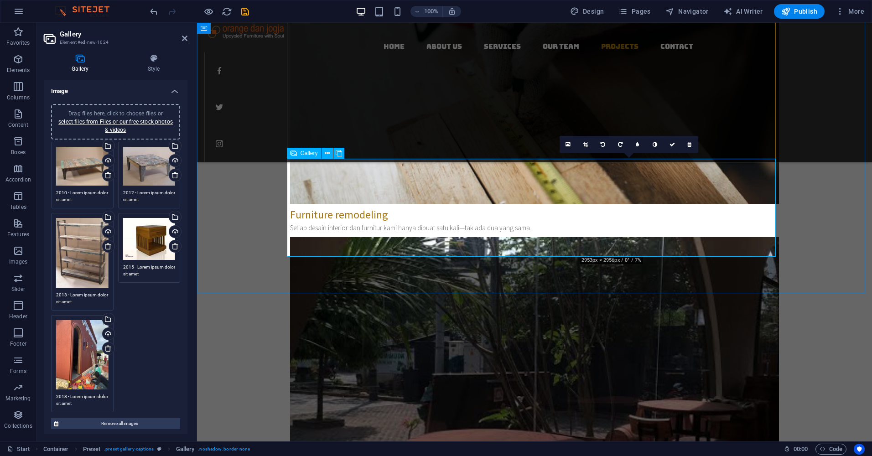
click at [154, 246] on div "Drag files here, click to choose files or select files from Files or our free s…" at bounding box center [149, 239] width 52 height 42
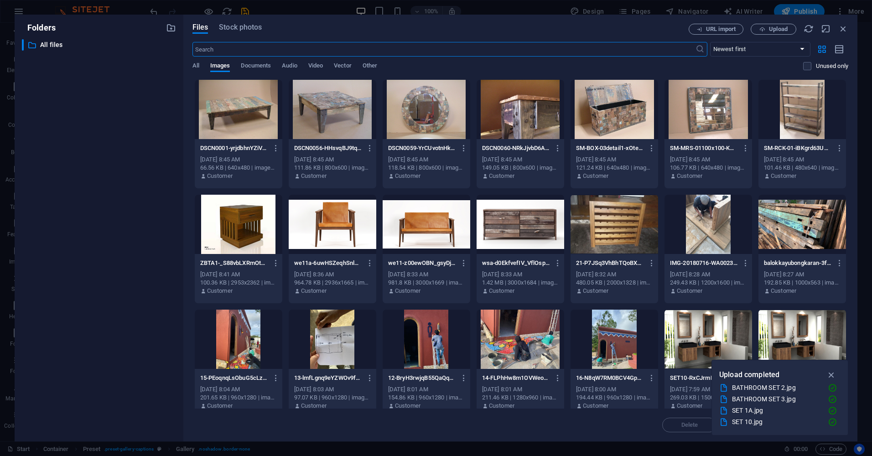
scroll to position [1702, 0]
click at [534, 120] on div at bounding box center [520, 109] width 88 height 59
click at [534, 120] on div "1" at bounding box center [520, 109] width 88 height 59
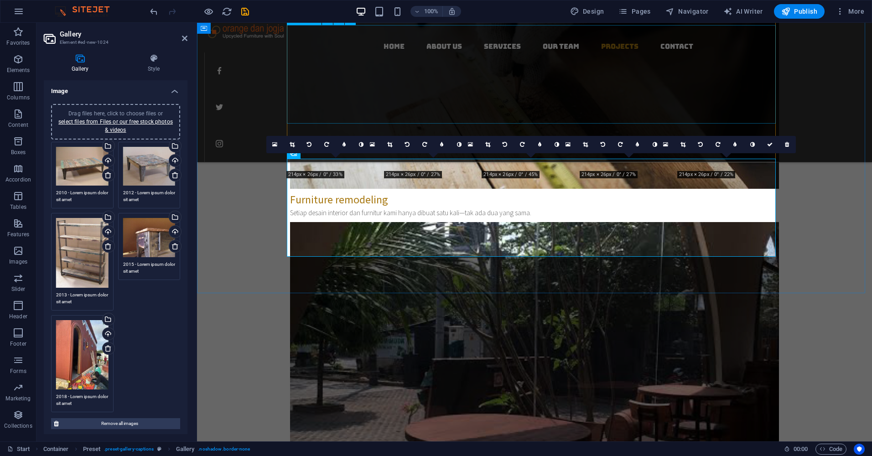
scroll to position [1687, 0]
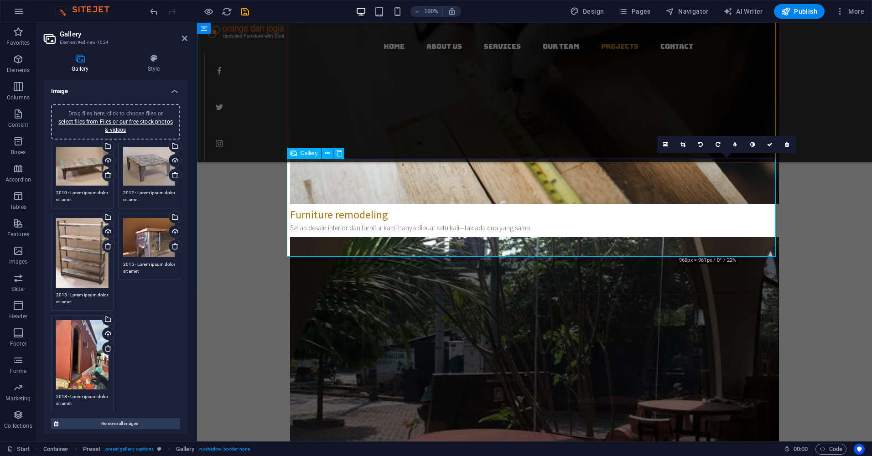
click at [82, 357] on div "Drag files here, click to choose files or select files from Files or our free s…" at bounding box center [82, 354] width 52 height 69
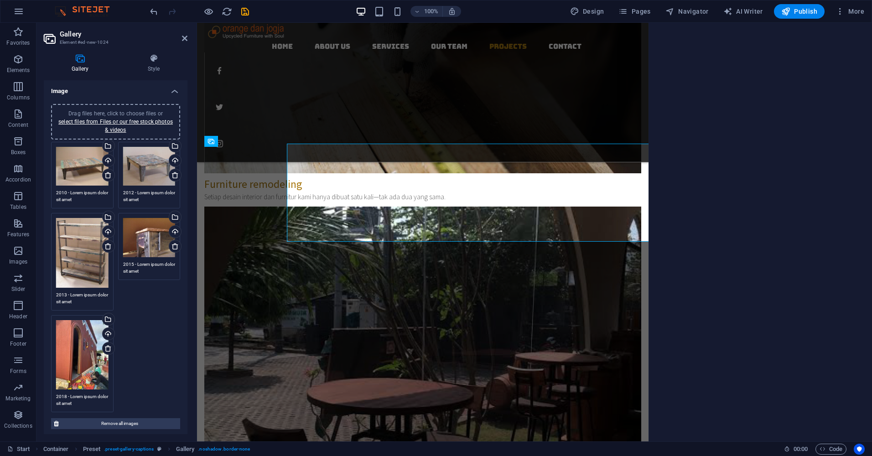
scroll to position [1702, 0]
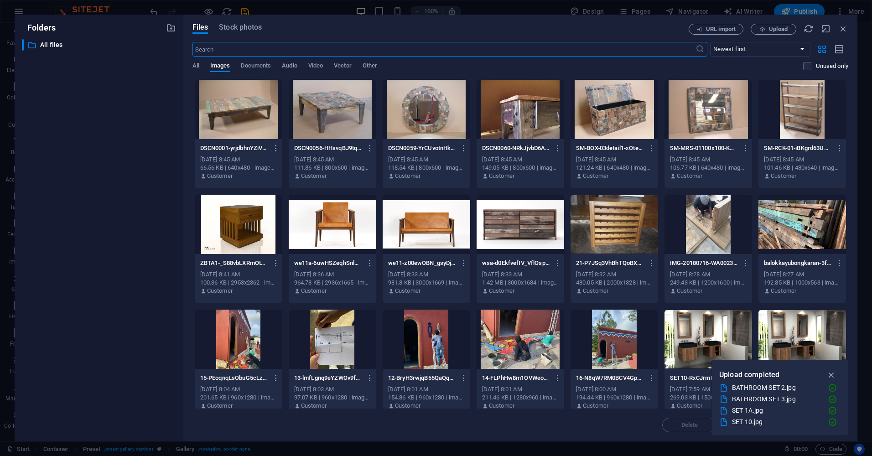
click at [709, 114] on div at bounding box center [708, 109] width 88 height 59
click at [709, 114] on div "1" at bounding box center [708, 109] width 88 height 59
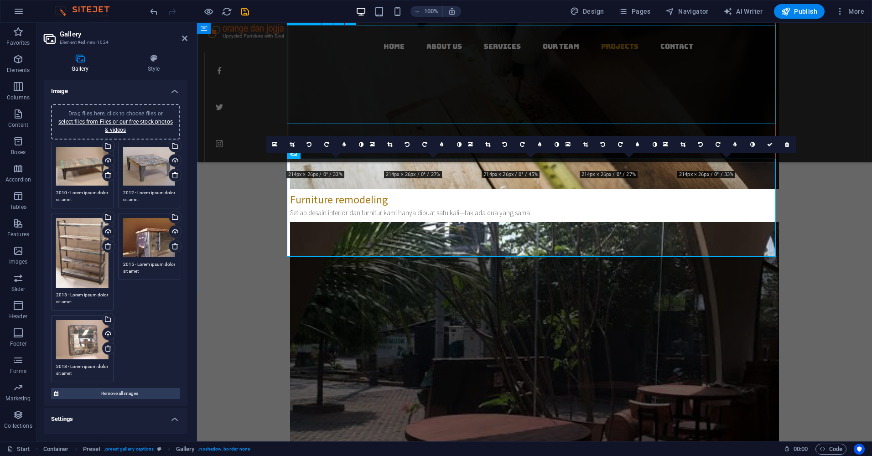
scroll to position [1687, 0]
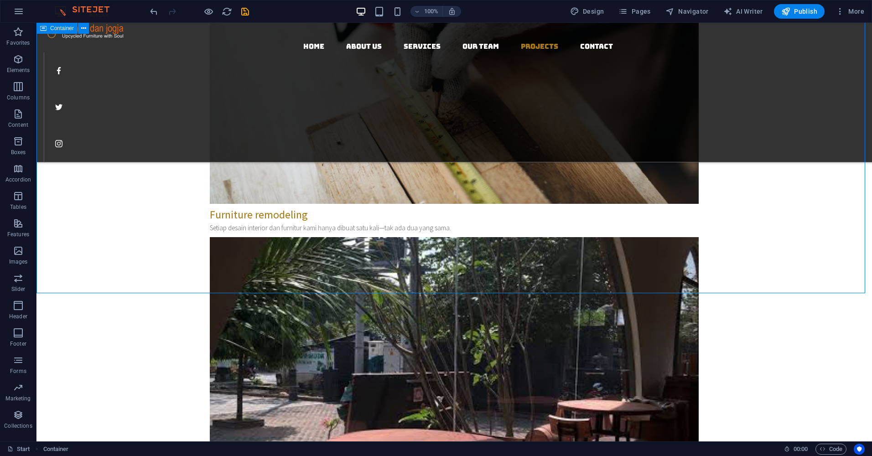
scroll to position [1641, 0]
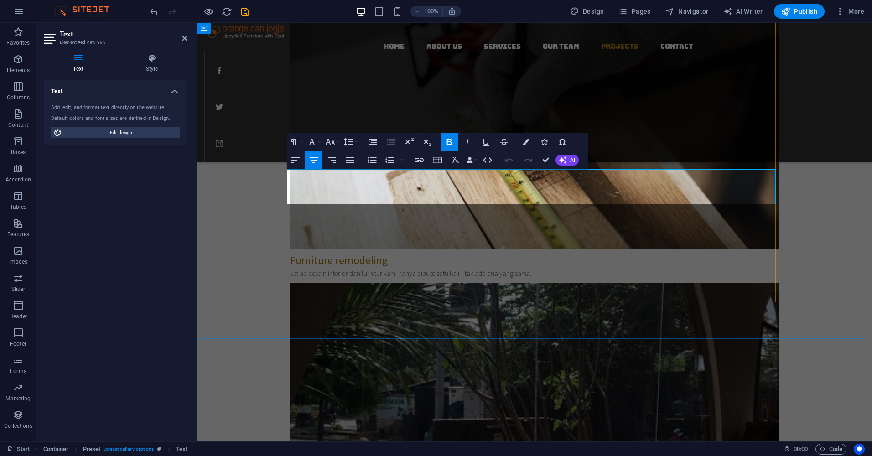
drag, startPoint x: 500, startPoint y: 186, endPoint x: 586, endPoint y: 185, distance: 86.6
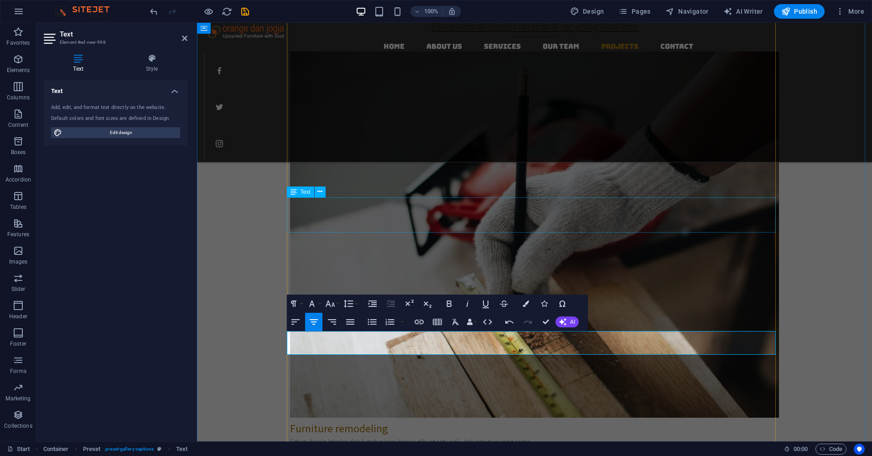
scroll to position [1459, 0]
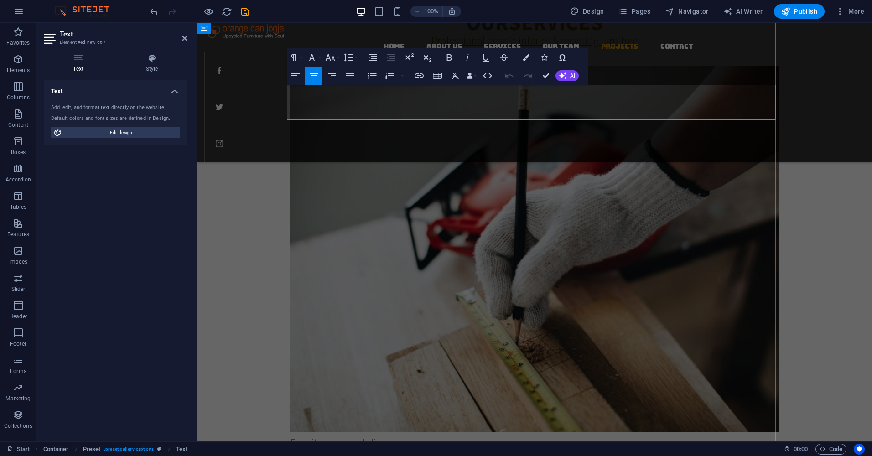
drag, startPoint x: 663, startPoint y: 103, endPoint x: 398, endPoint y: 104, distance: 264.8
copy p "desain furniture custom dari material bekas , kami memberi napas baru pada furn…"
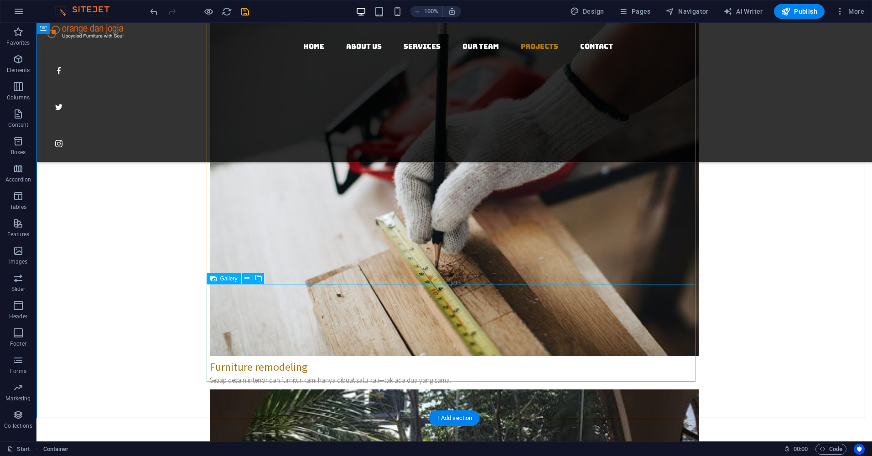
scroll to position [1550, 0]
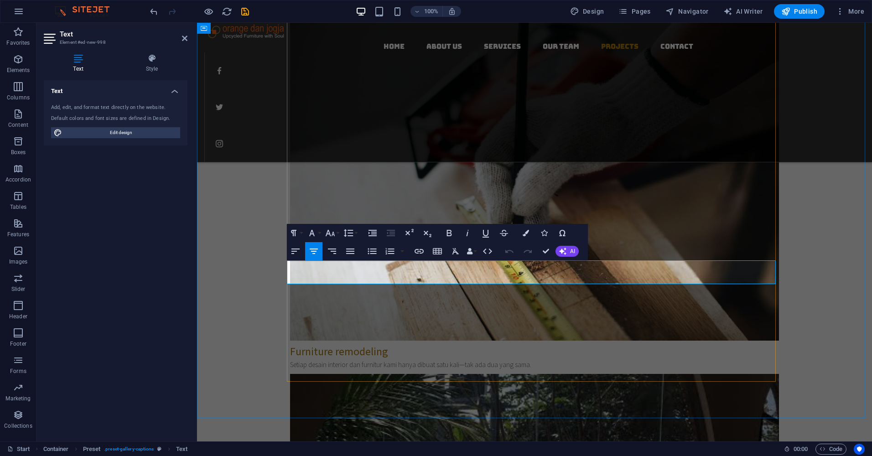
drag, startPoint x: 539, startPoint y: 278, endPoint x: 522, endPoint y: 274, distance: 17.2
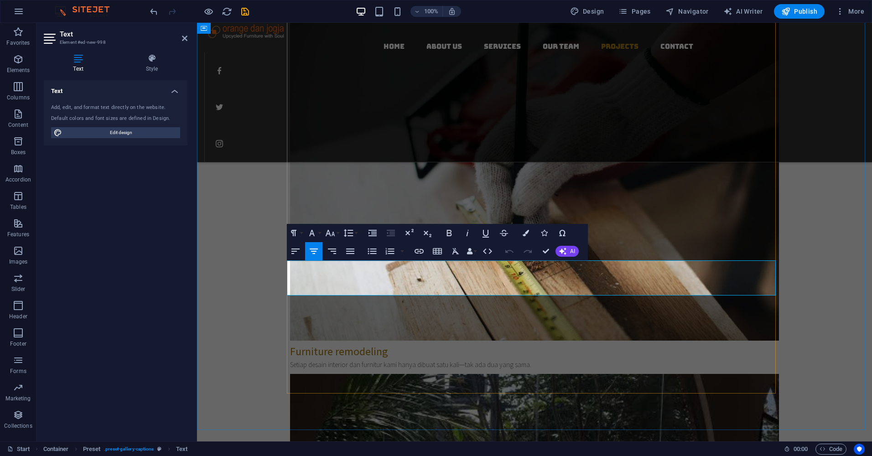
drag, startPoint x: 606, startPoint y: 279, endPoint x: 578, endPoint y: 283, distance: 29.1
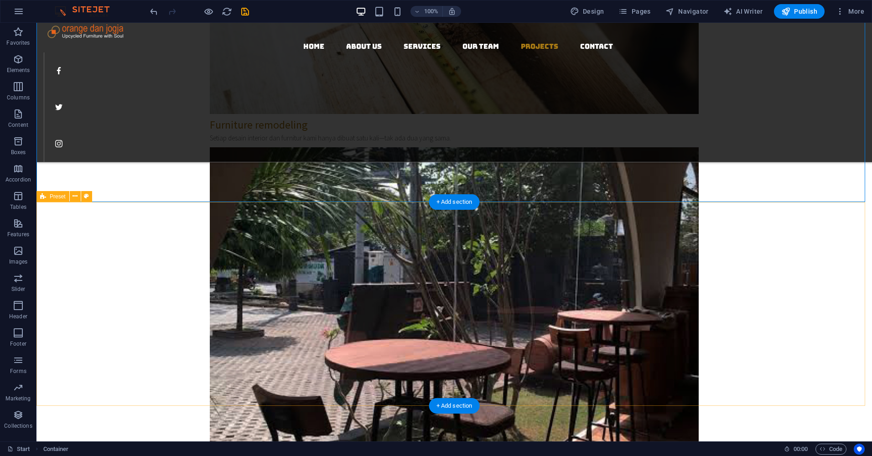
scroll to position [1778, 0]
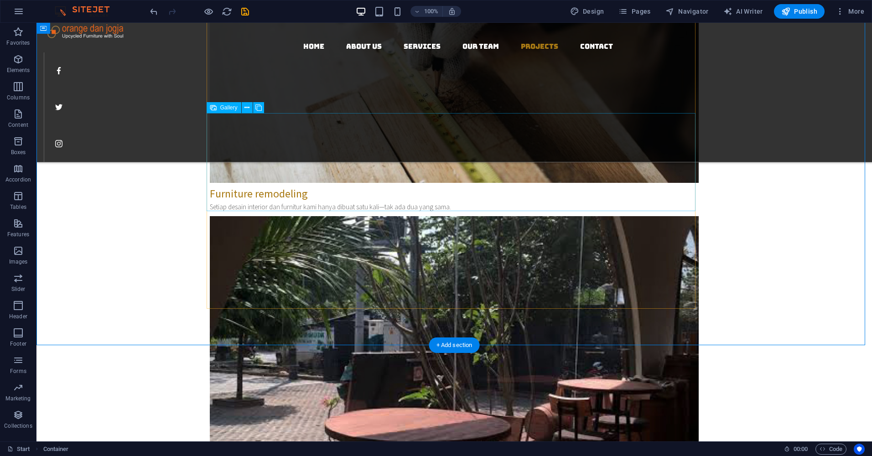
scroll to position [1687, 0]
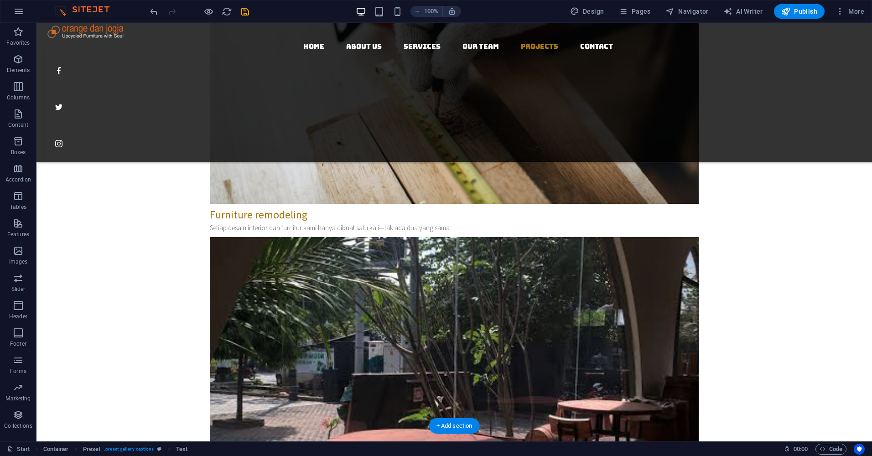
drag, startPoint x: 526, startPoint y: 175, endPoint x: 538, endPoint y: 282, distance: 107.4
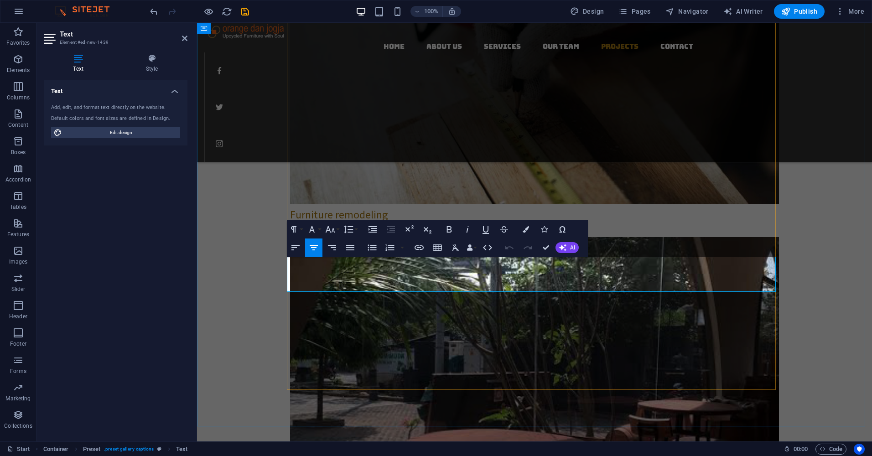
drag, startPoint x: 455, startPoint y: 275, endPoint x: 428, endPoint y: 279, distance: 27.5
drag, startPoint x: 479, startPoint y: 274, endPoint x: 670, endPoint y: 269, distance: 191.0
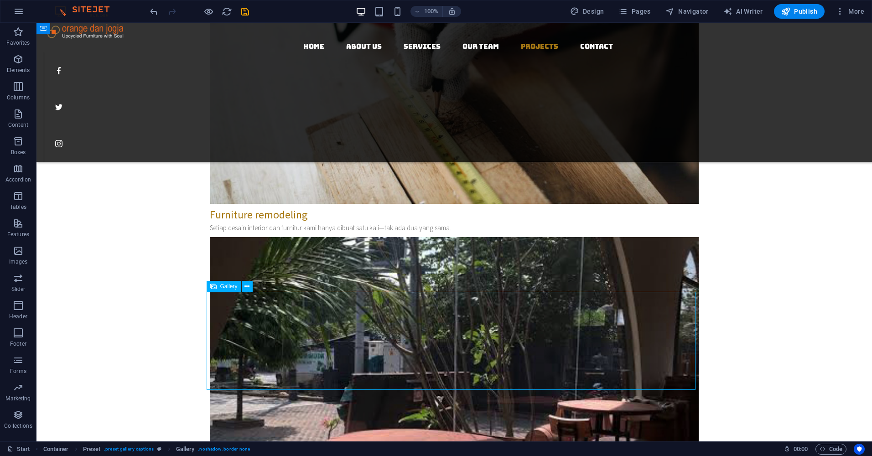
select select "4"
select select "px"
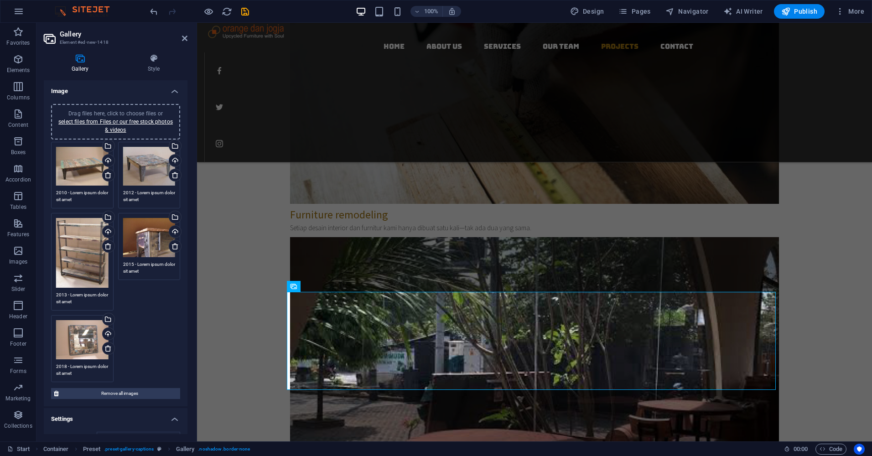
click at [87, 165] on div "Drag files here, click to choose files or select files from Files or our free s…" at bounding box center [82, 166] width 52 height 39
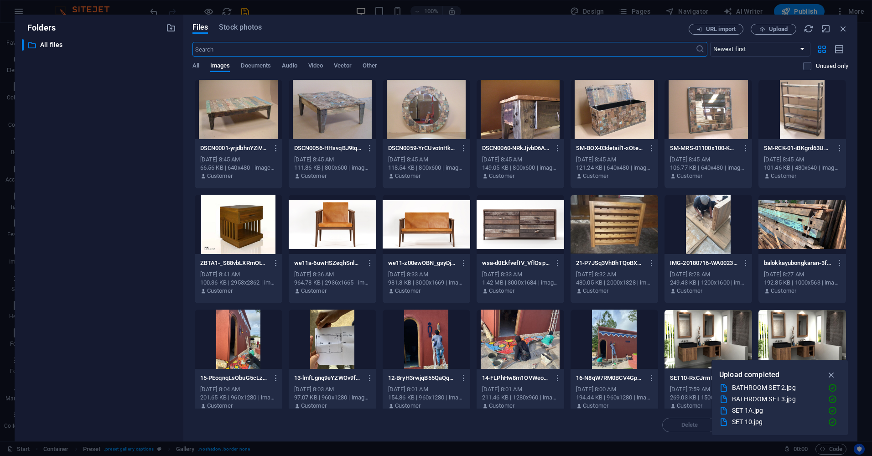
scroll to position [1702, 0]
click at [87, 165] on div "​ All files All files" at bounding box center [99, 236] width 154 height 395
click at [275, 263] on icon "button" at bounding box center [276, 263] width 9 height 8
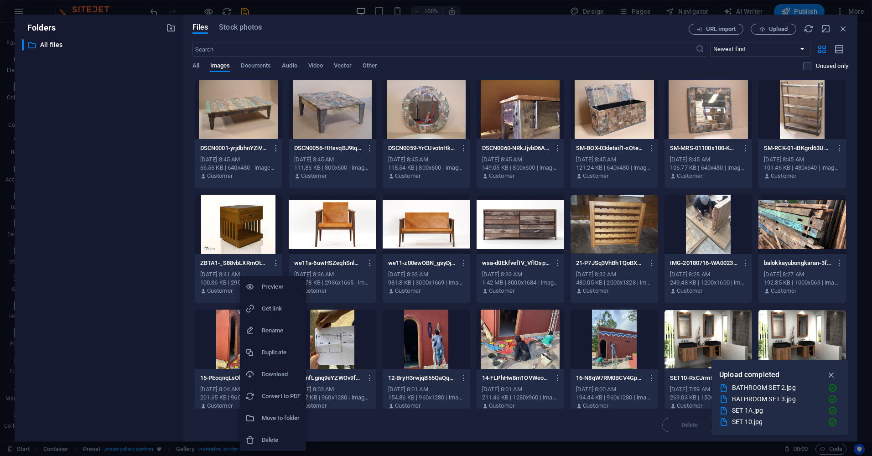
click at [275, 441] on h6 "Delete" at bounding box center [281, 439] width 39 height 11
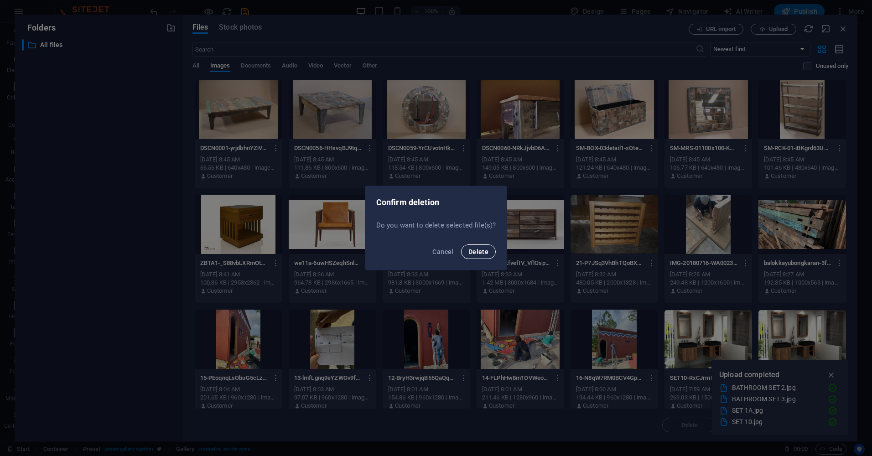
click at [481, 253] on span "Delete" at bounding box center [478, 251] width 20 height 7
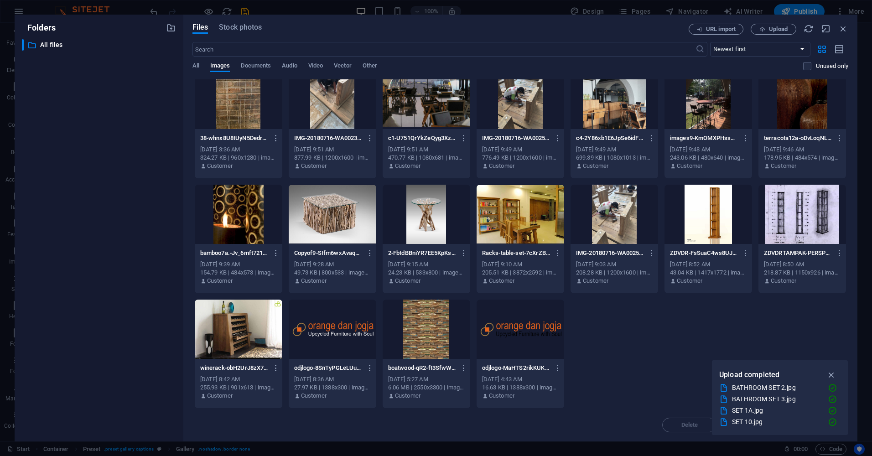
scroll to position [424, 0]
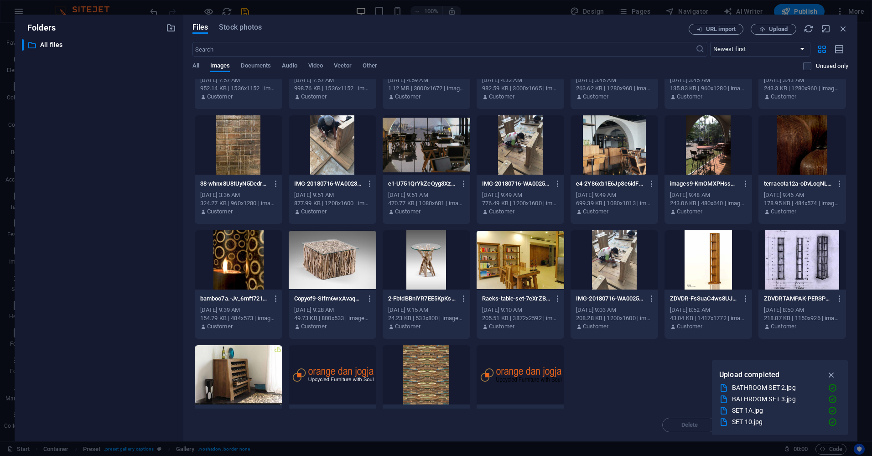
click at [433, 142] on div at bounding box center [426, 144] width 88 height 59
click at [433, 142] on div "1" at bounding box center [426, 144] width 88 height 59
click at [433, 142] on div at bounding box center [426, 144] width 88 height 59
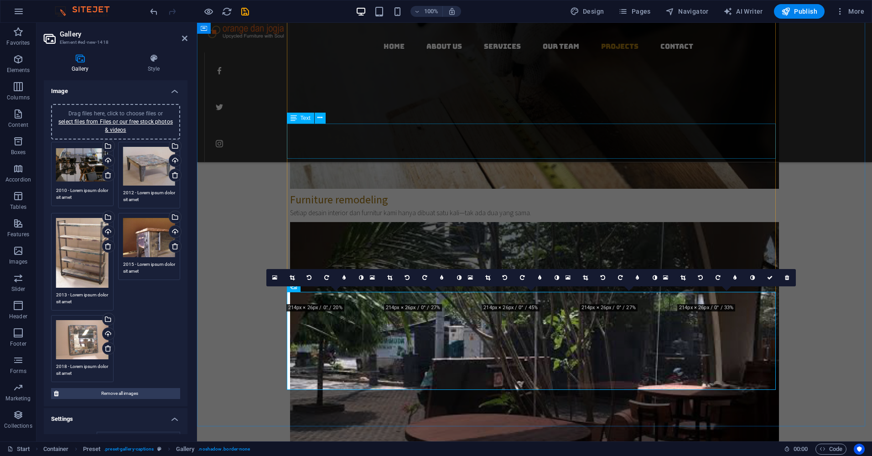
scroll to position [1687, 0]
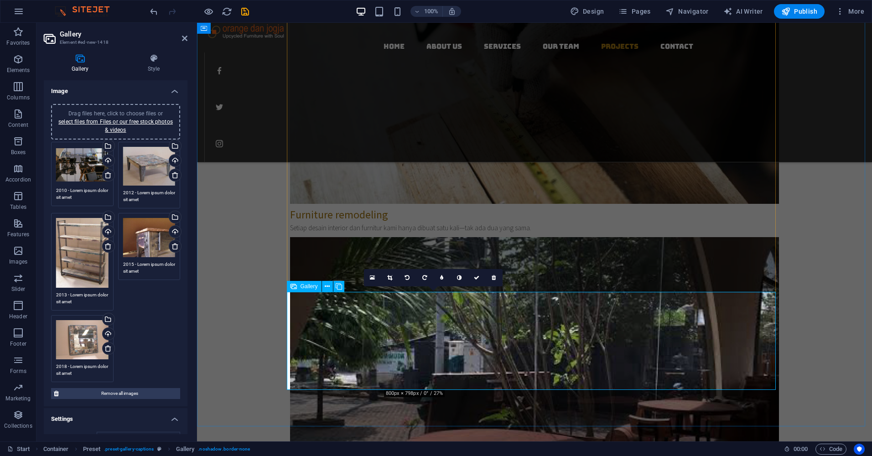
click at [155, 161] on div "Drag files here, click to choose files or select files from Files or our free s…" at bounding box center [149, 166] width 52 height 39
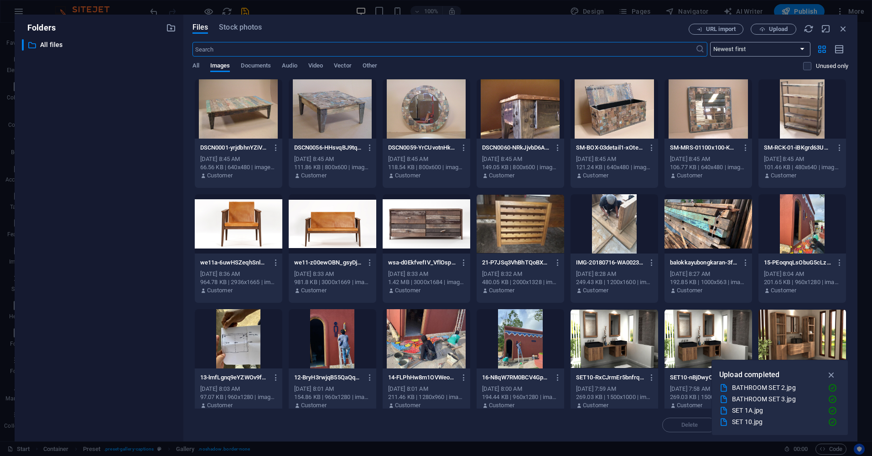
scroll to position [0, 0]
click at [773, 31] on span "Upload" at bounding box center [778, 28] width 19 height 5
click at [774, 31] on span "Upload" at bounding box center [778, 28] width 19 height 5
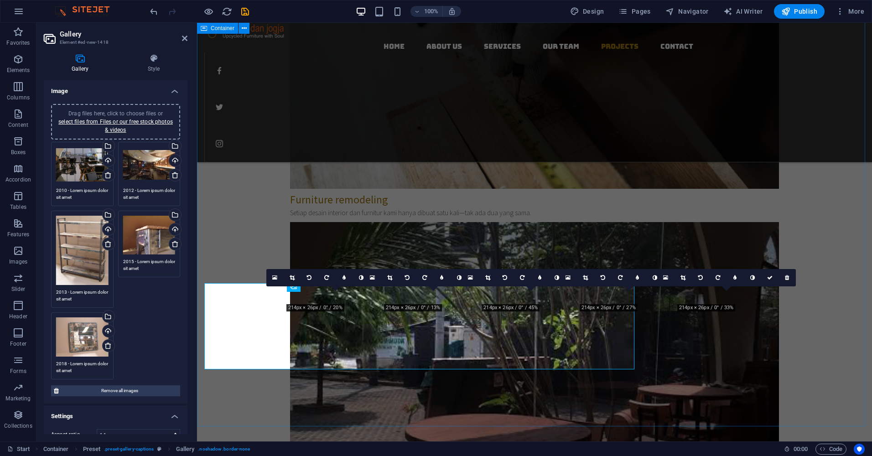
scroll to position [1687, 0]
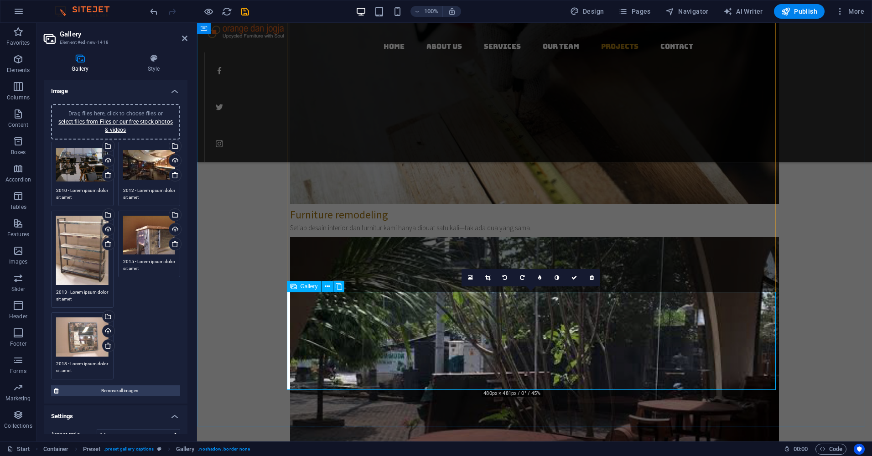
click at [73, 246] on div "Drag files here, click to choose files or select files from Files or our free s…" at bounding box center [82, 250] width 52 height 69
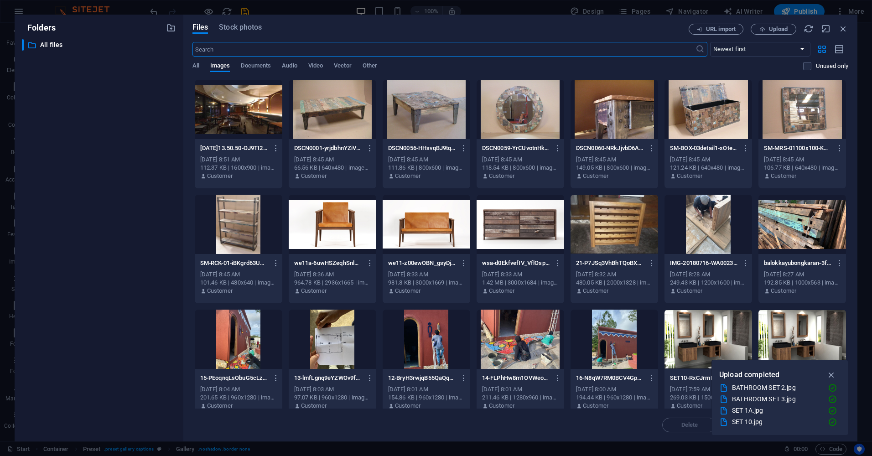
scroll to position [1702, 0]
click at [772, 31] on span "Upload" at bounding box center [778, 28] width 19 height 5
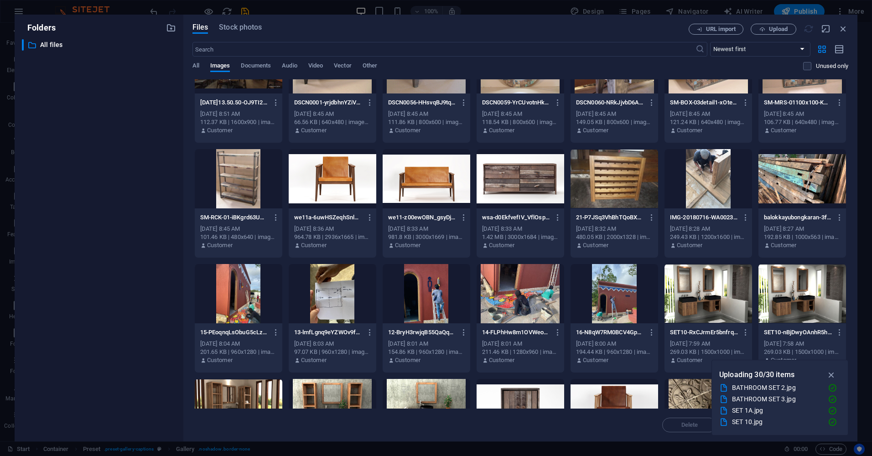
scroll to position [0, 0]
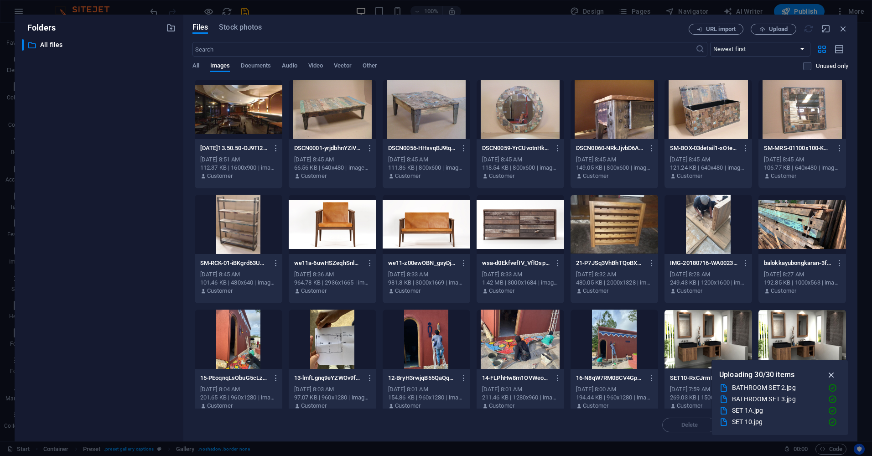
click at [834, 373] on icon "button" at bounding box center [831, 375] width 10 height 10
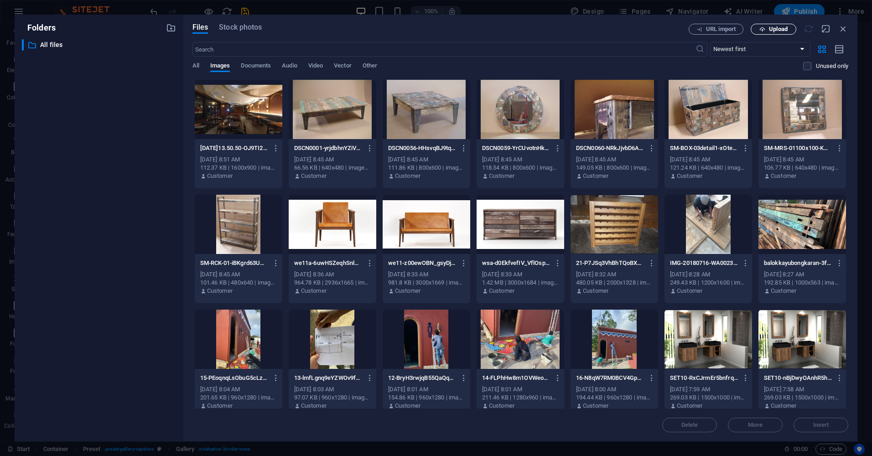
click at [772, 28] on span "Upload" at bounding box center [778, 28] width 19 height 5
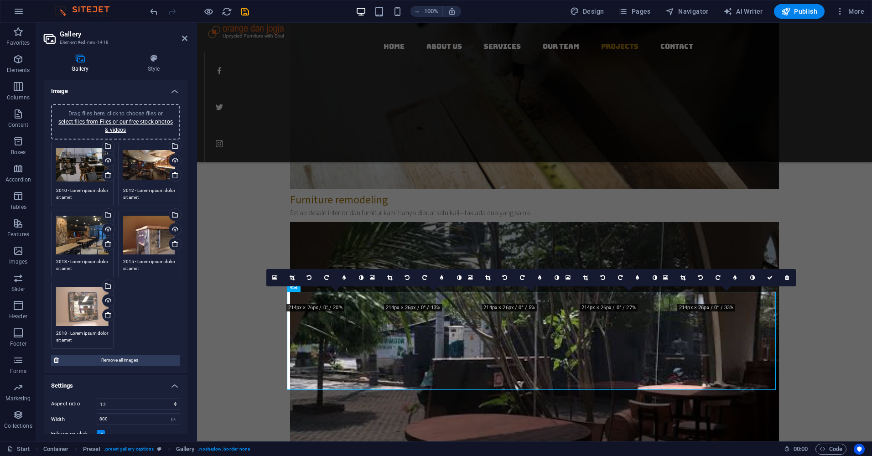
scroll to position [1687, 0]
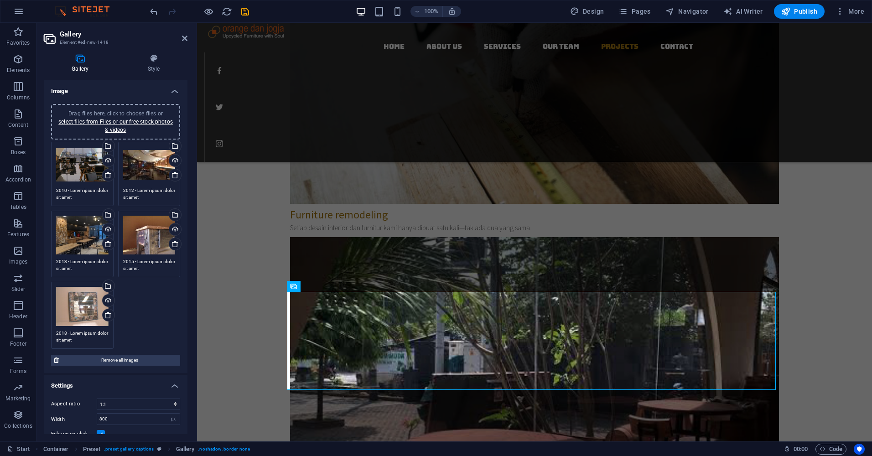
click at [146, 230] on div "Drag files here, click to choose files or select files from Files or our free s…" at bounding box center [149, 235] width 52 height 39
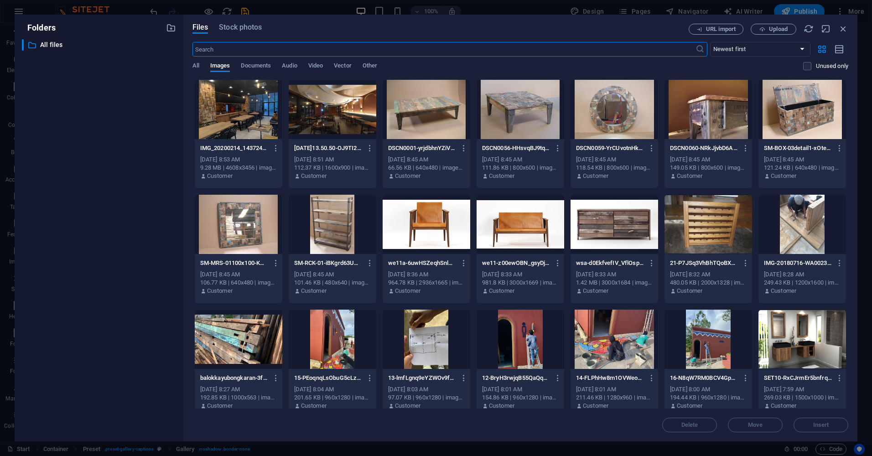
scroll to position [1702, 0]
click at [770, 28] on span "Upload" at bounding box center [778, 28] width 19 height 5
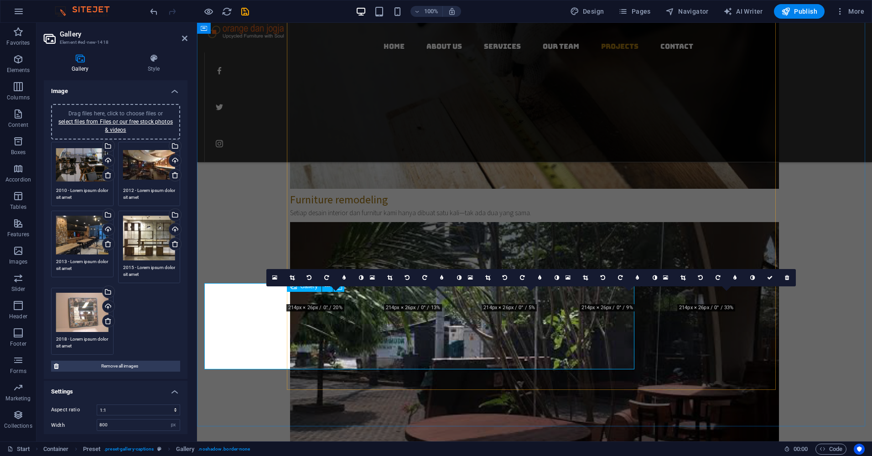
scroll to position [1687, 0]
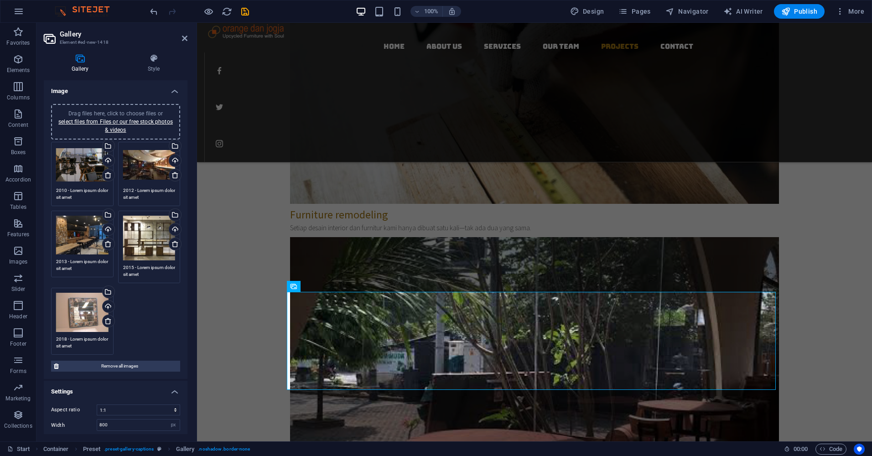
click at [85, 308] on div "Drag files here, click to choose files or select files from Files or our free s…" at bounding box center [82, 312] width 52 height 39
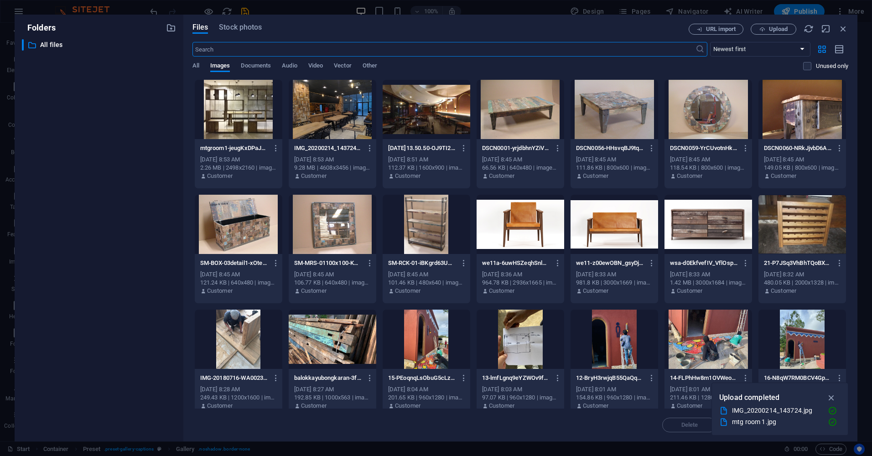
scroll to position [1702, 0]
click at [771, 30] on span "Upload" at bounding box center [778, 28] width 19 height 5
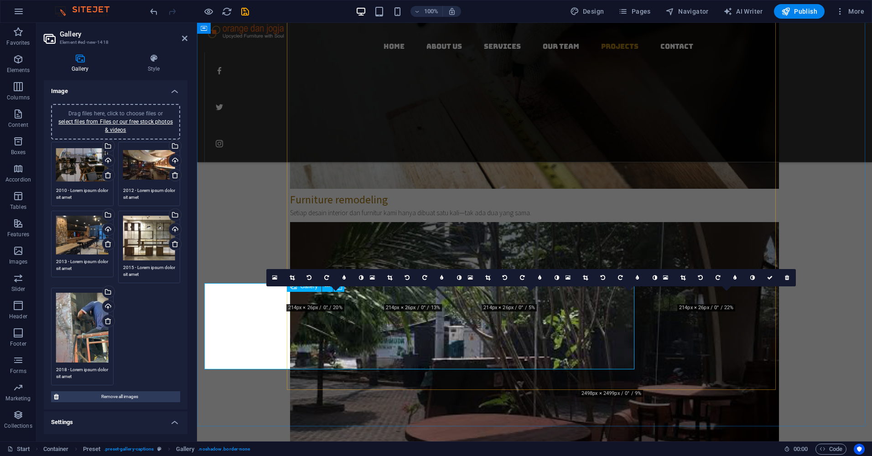
scroll to position [1687, 0]
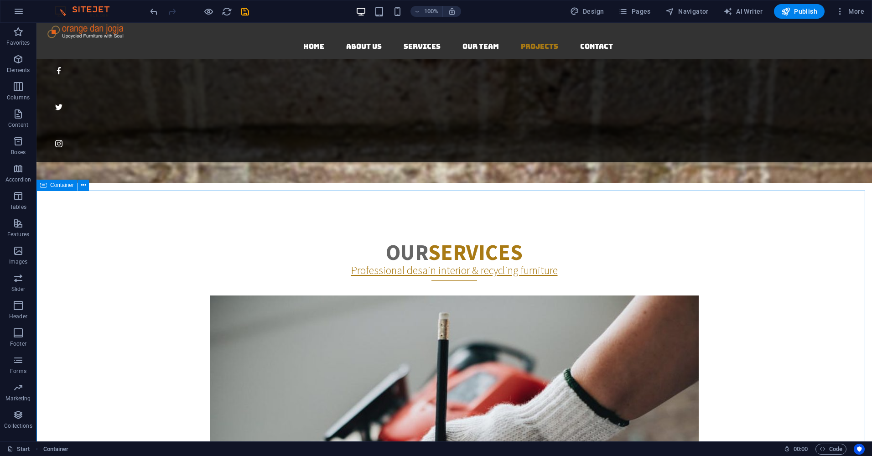
scroll to position [1276, 0]
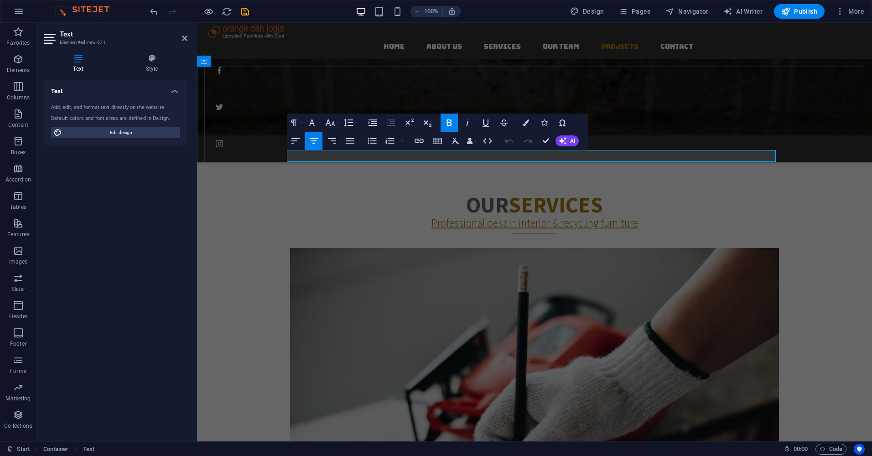
drag, startPoint x: 655, startPoint y: 156, endPoint x: 645, endPoint y: 157, distance: 9.6
drag, startPoint x: 593, startPoint y: 154, endPoint x: 677, endPoint y: 151, distance: 83.4
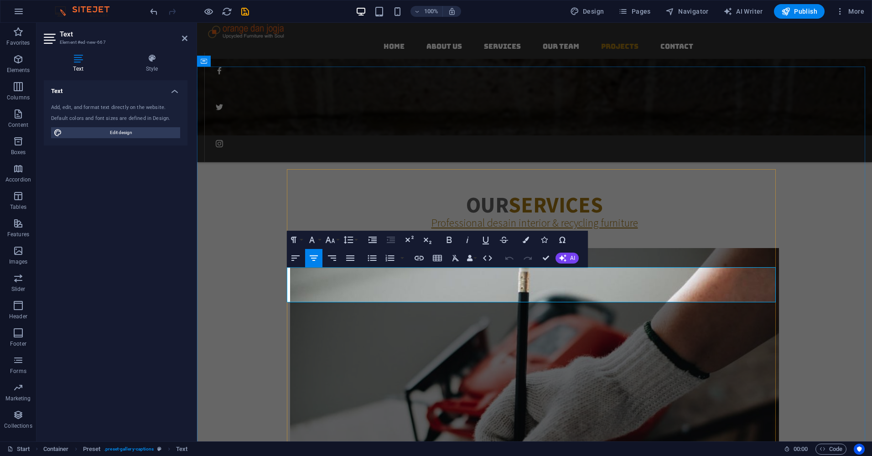
drag, startPoint x: 645, startPoint y: 285, endPoint x: 687, endPoint y: 285, distance: 41.9
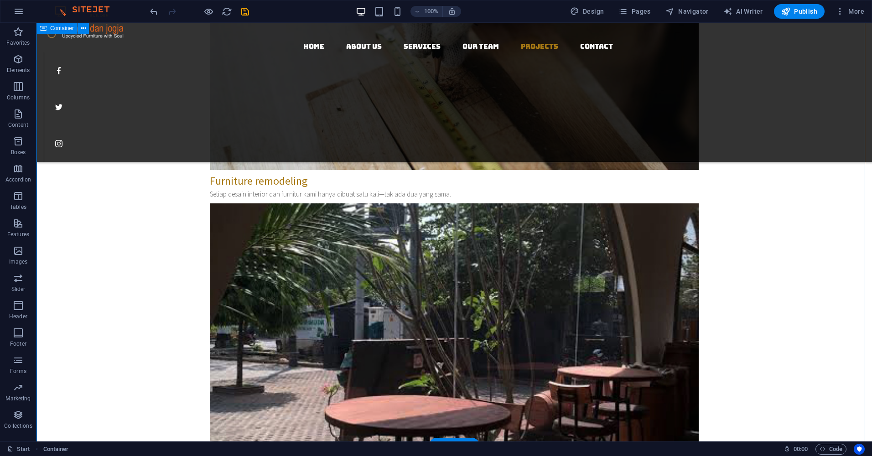
scroll to position [1778, 0]
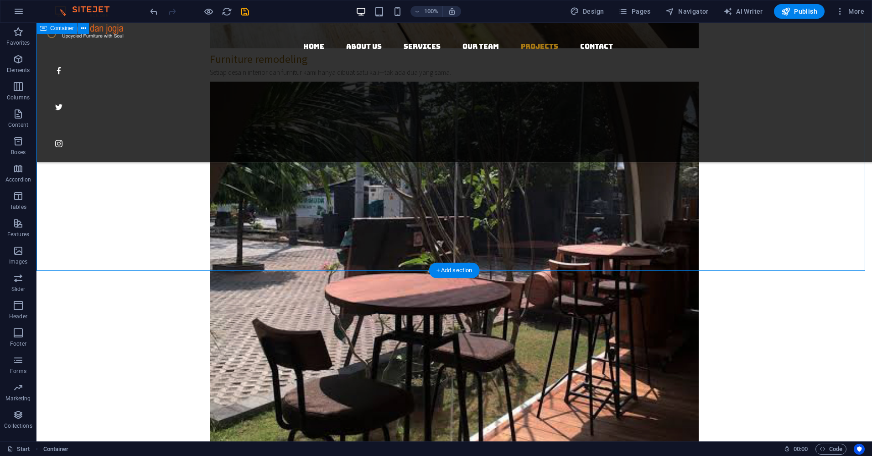
scroll to position [1869, 0]
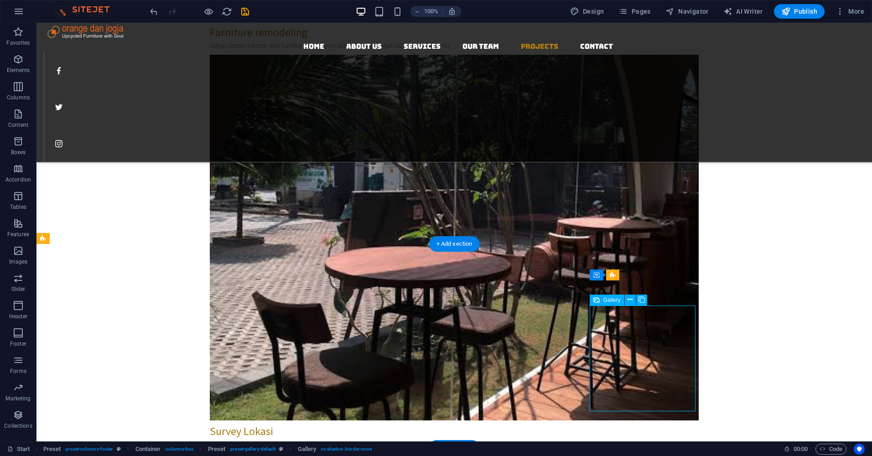
select select "4"
select select "px"
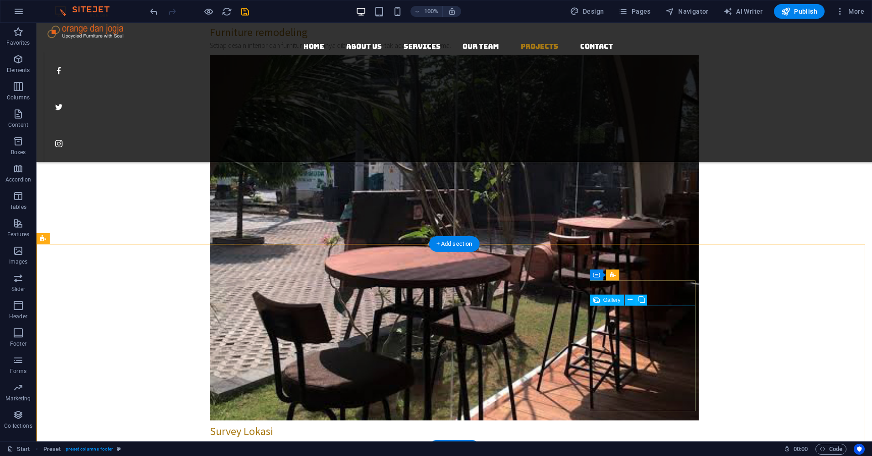
select select "4"
select select "px"
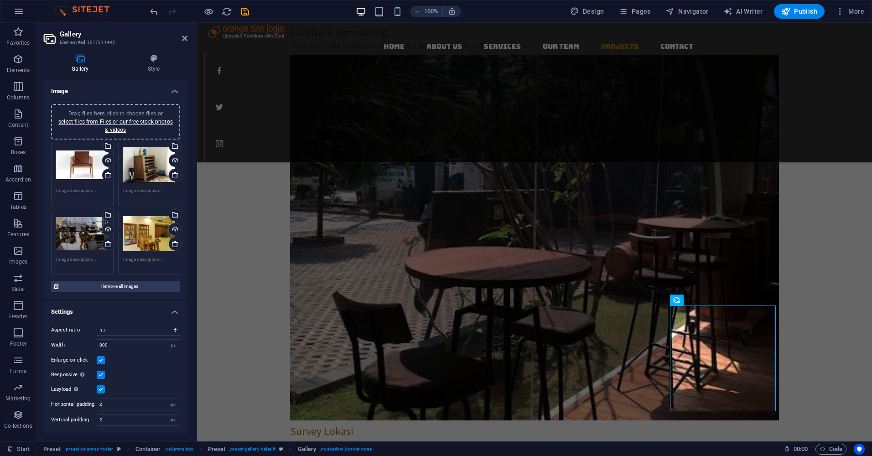
click at [150, 228] on div "Drag files here, click to choose files or select files from Files or our free s…" at bounding box center [149, 234] width 52 height 36
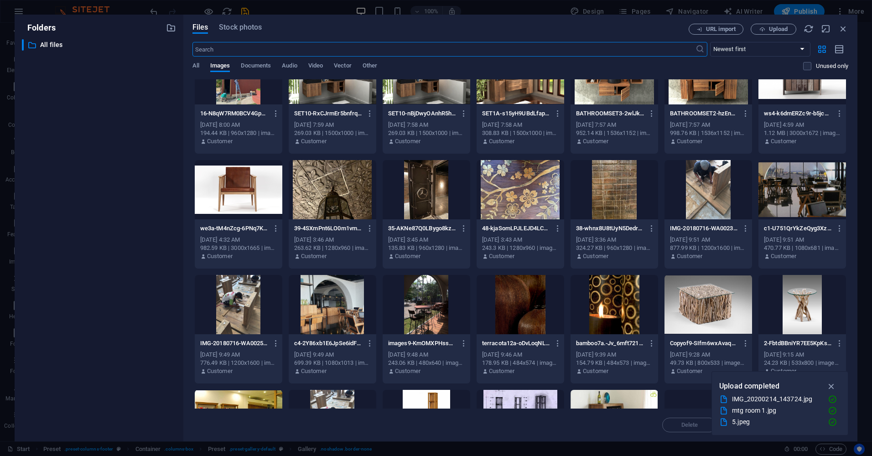
scroll to position [456, 0]
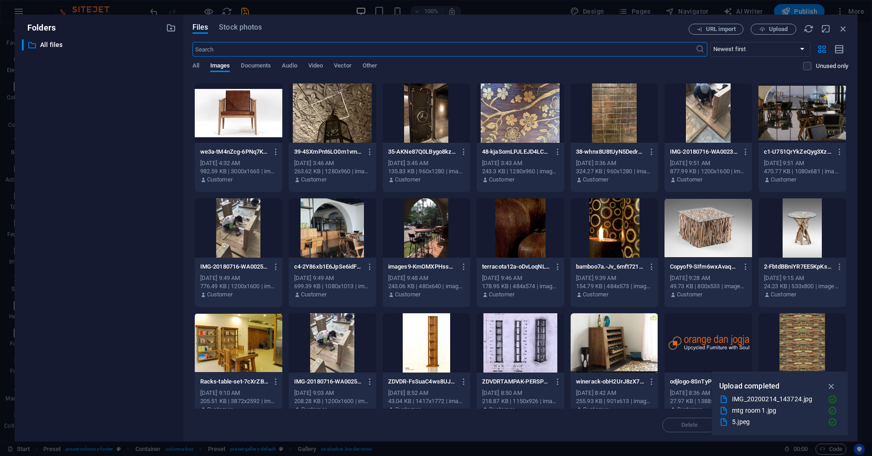
click at [248, 330] on div at bounding box center [239, 342] width 88 height 59
click at [248, 330] on div "1" at bounding box center [239, 342] width 88 height 59
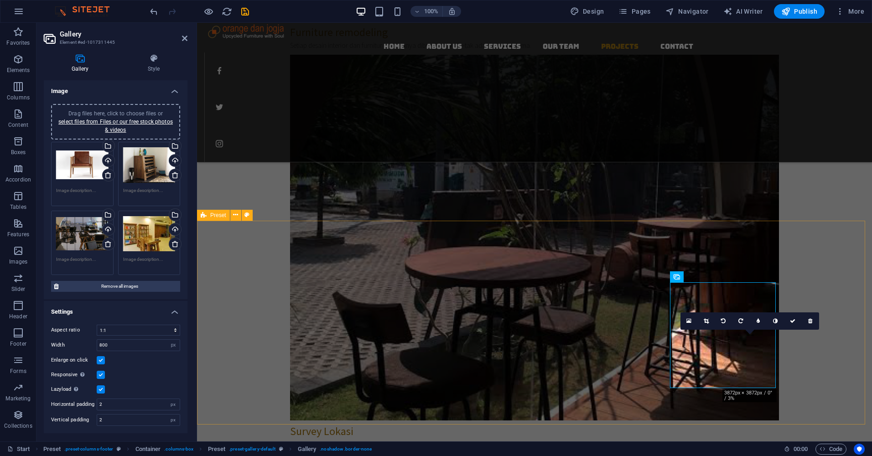
scroll to position [1928, 0]
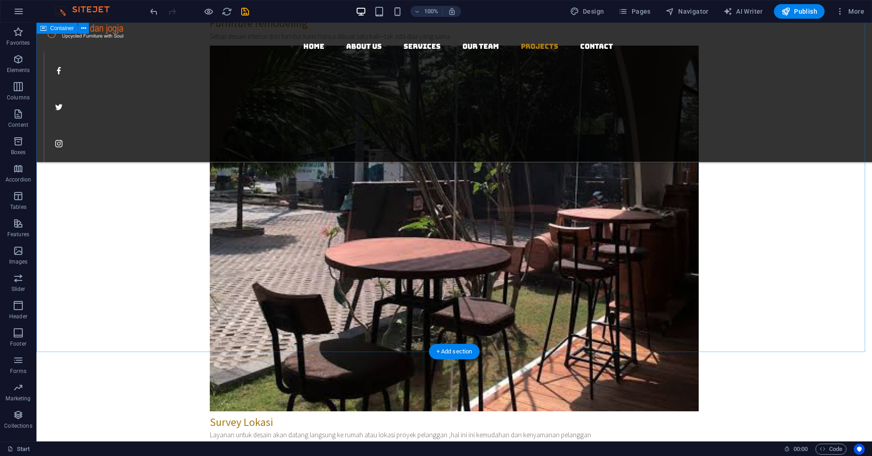
scroll to position [1883, 0]
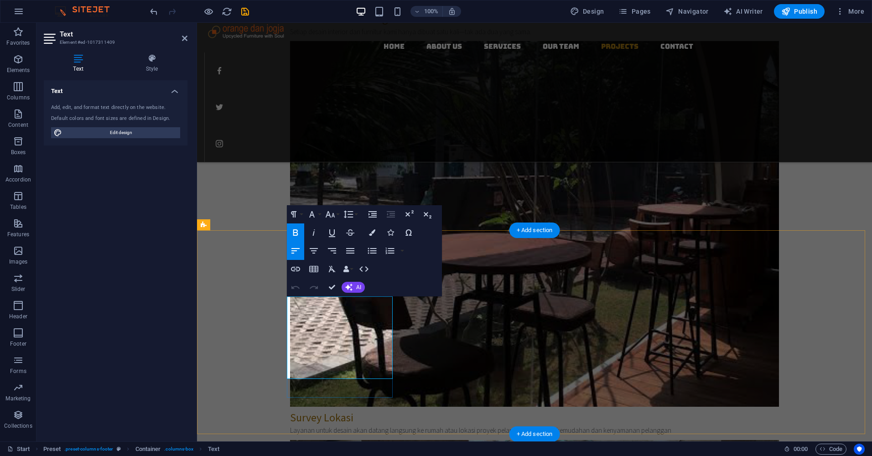
drag, startPoint x: 329, startPoint y: 339, endPoint x: 283, endPoint y: 339, distance: 45.6
drag, startPoint x: 314, startPoint y: 338, endPoint x: 286, endPoint y: 340, distance: 28.3
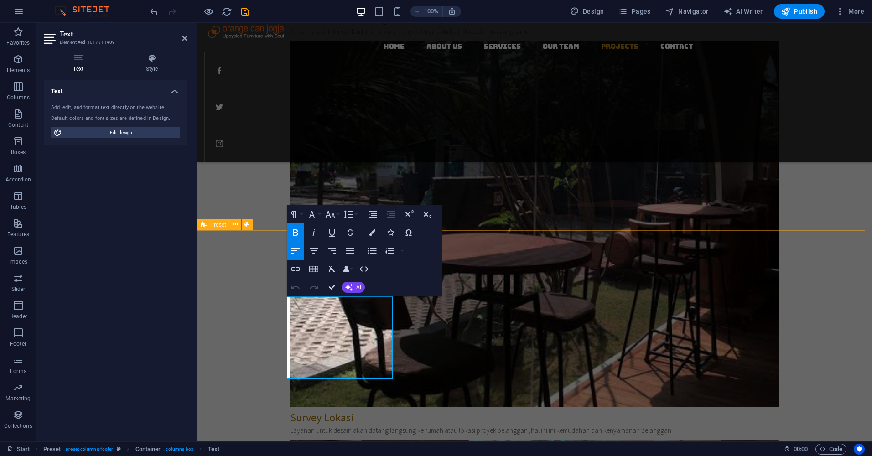
drag, startPoint x: 314, startPoint y: 303, endPoint x: 284, endPoint y: 304, distance: 29.2
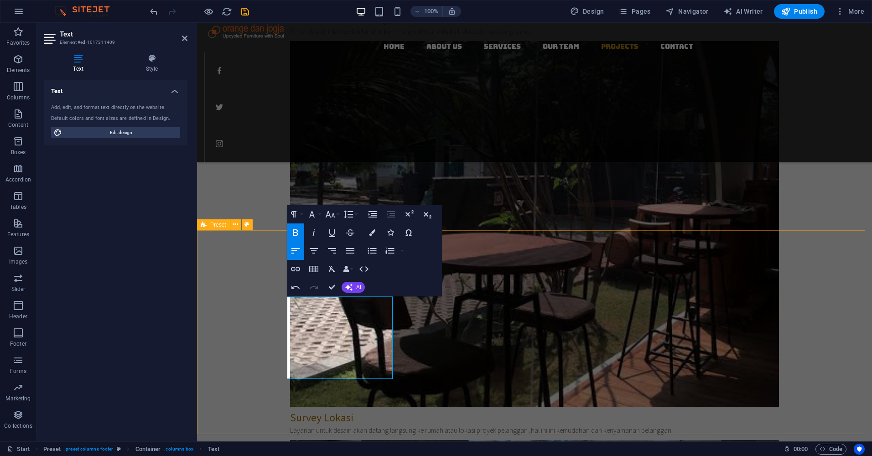
drag, startPoint x: 304, startPoint y: 374, endPoint x: 285, endPoint y: 363, distance: 22.1
click at [330, 238] on button "Underline" at bounding box center [331, 232] width 17 height 18
click at [314, 237] on icon "button" at bounding box center [313, 232] width 11 height 11
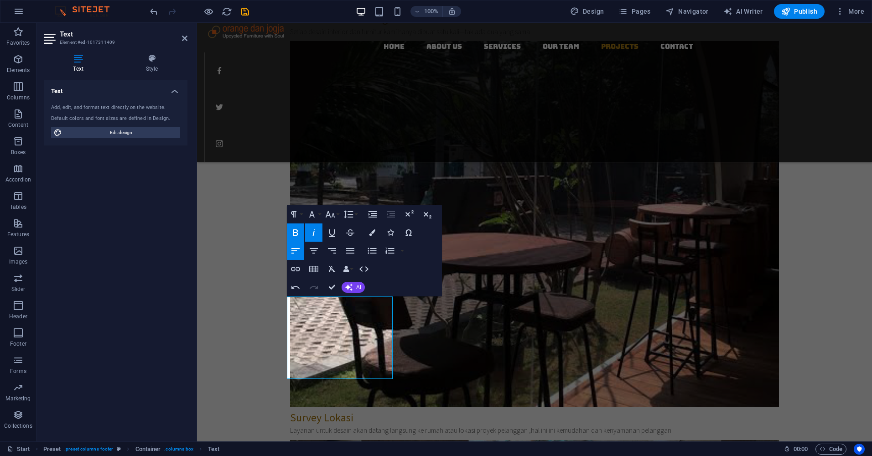
click at [289, 235] on button "Bold" at bounding box center [295, 232] width 17 height 18
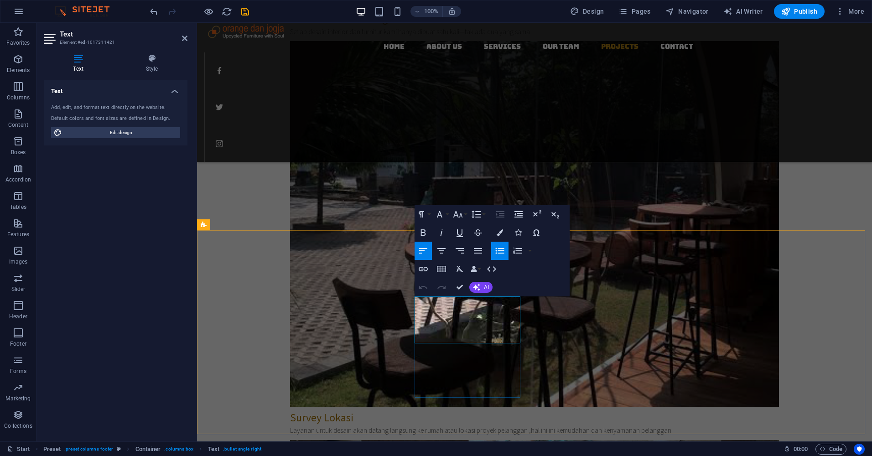
drag, startPoint x: 475, startPoint y: 327, endPoint x: 449, endPoint y: 328, distance: 26.5
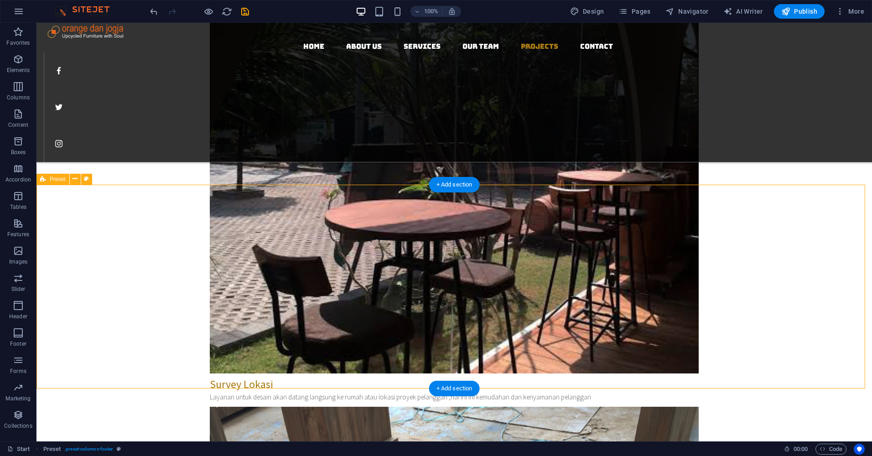
scroll to position [1928, 0]
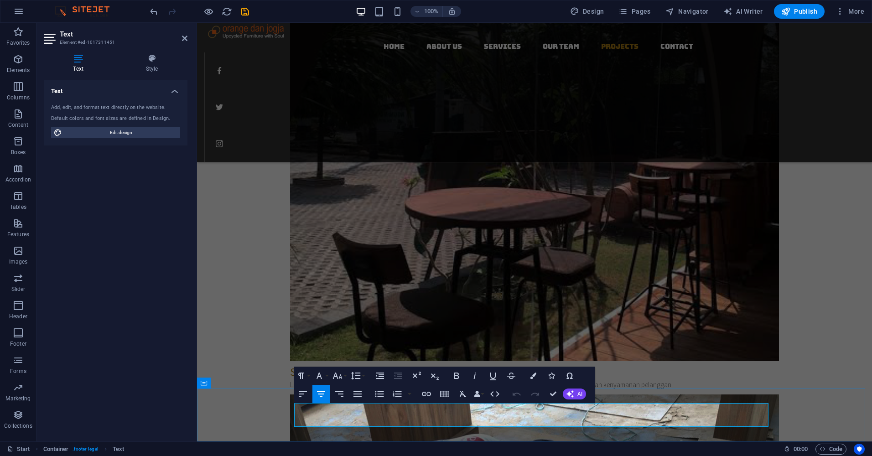
drag, startPoint x: 585, startPoint y: 409, endPoint x: 468, endPoint y: 413, distance: 116.7
drag, startPoint x: 565, startPoint y: 424, endPoint x: 493, endPoint y: 425, distance: 71.6
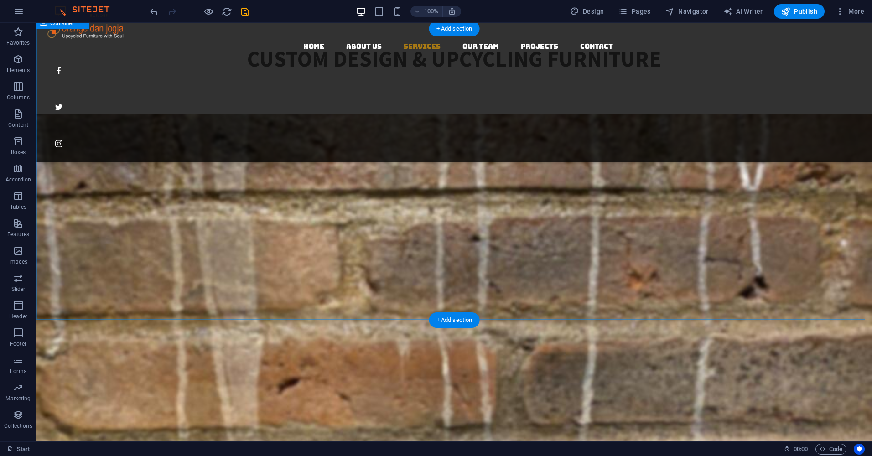
scroll to position [913, 0]
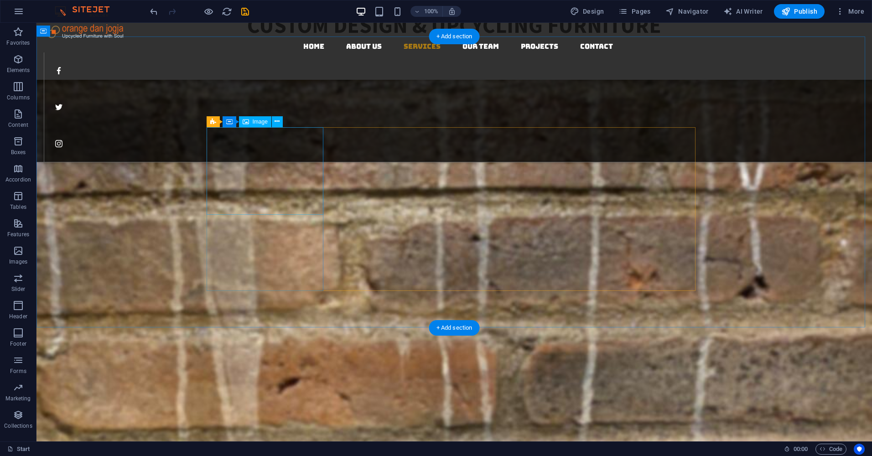
select select "%"
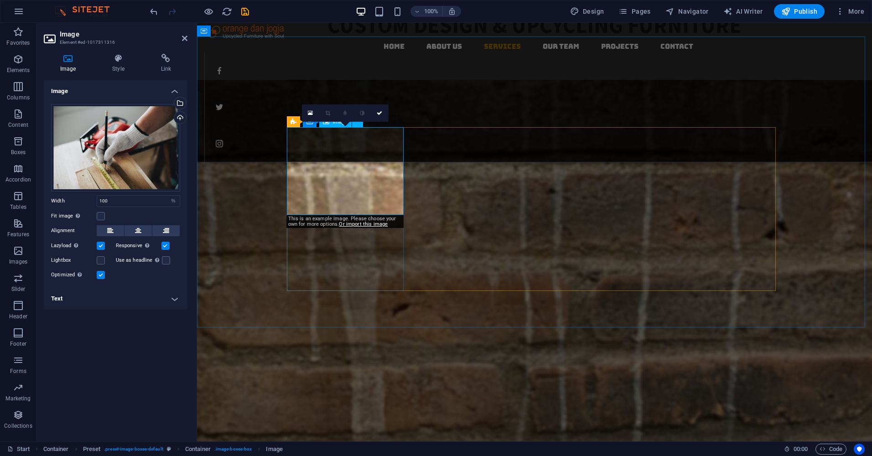
click at [126, 151] on div "Drag files here, click to choose files or select files from Files or our free s…" at bounding box center [115, 148] width 129 height 88
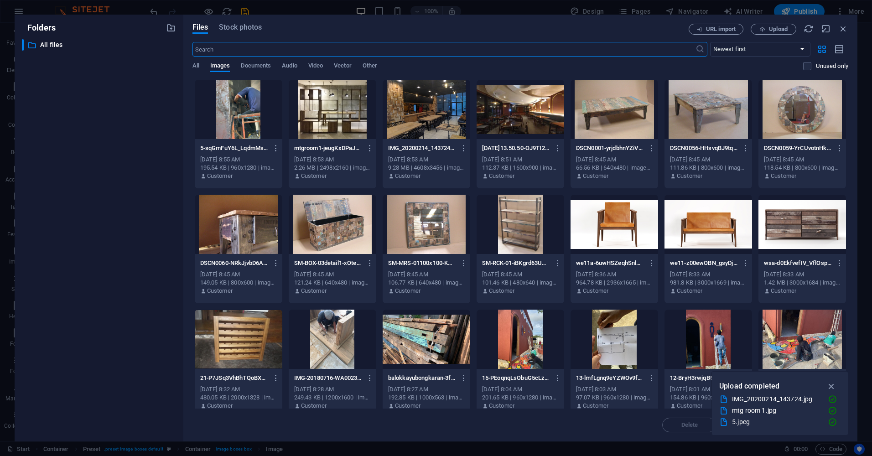
scroll to position [940, 0]
click at [772, 31] on span "Upload" at bounding box center [778, 28] width 19 height 5
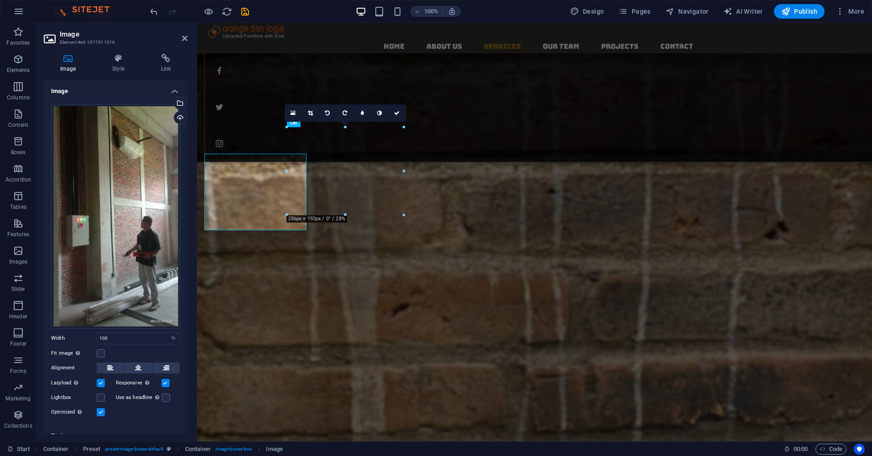
scroll to position [913, 0]
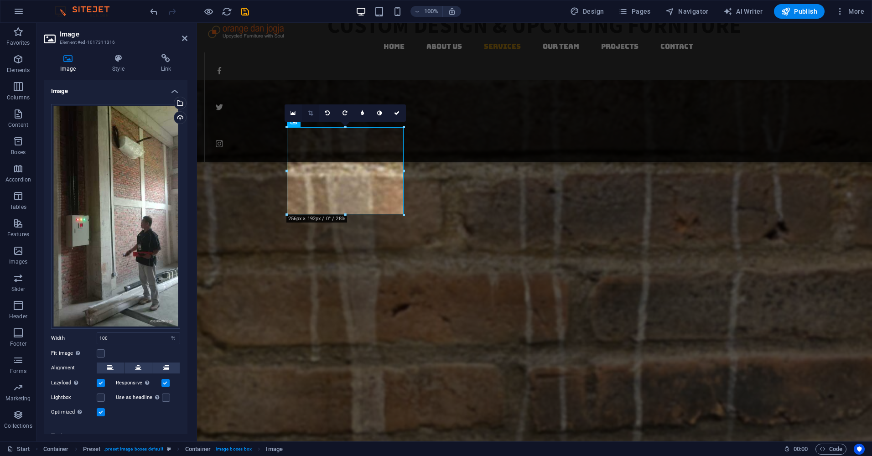
click at [313, 113] on link at bounding box center [310, 112] width 17 height 17
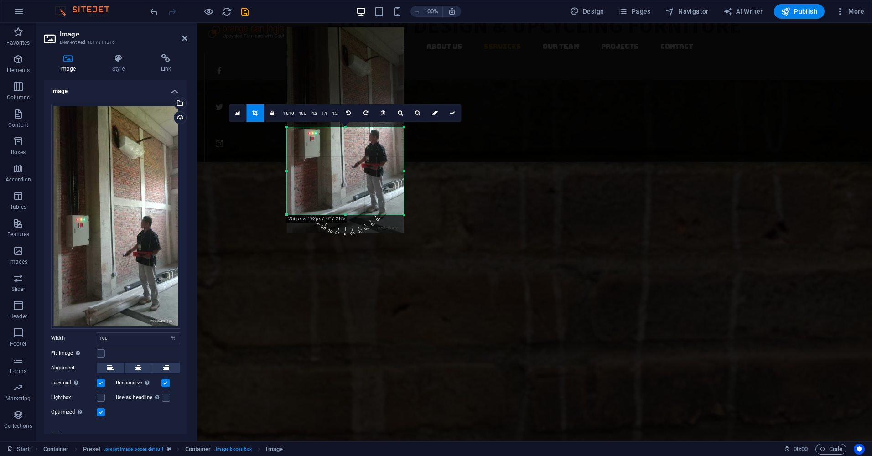
drag, startPoint x: 363, startPoint y: 181, endPoint x: 363, endPoint y: 141, distance: 40.6
click at [363, 141] on div at bounding box center [345, 130] width 117 height 206
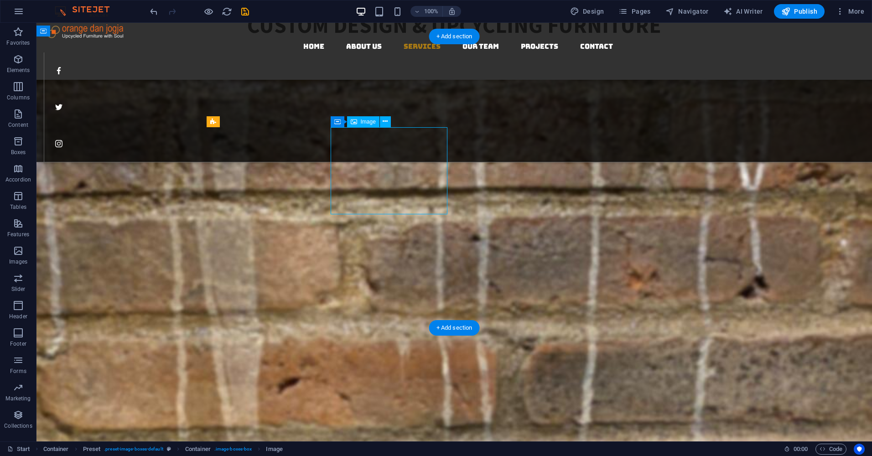
select select "%"
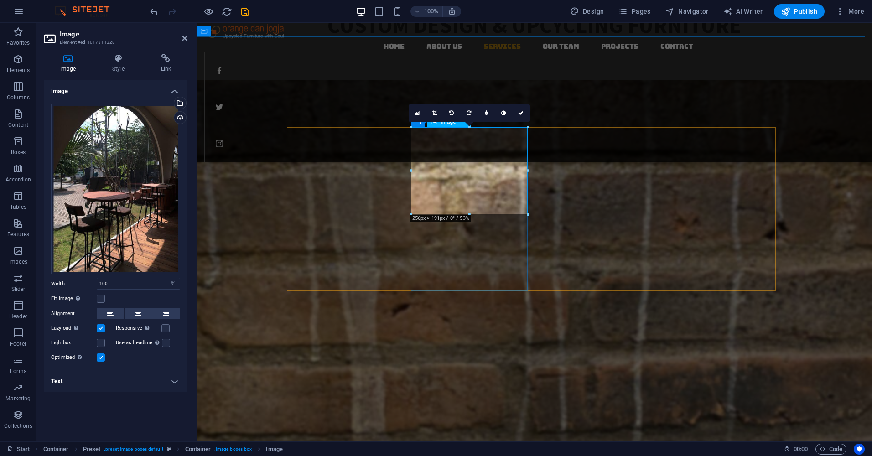
click at [124, 187] on div "Drag files here, click to choose files or select files from Files or our free s…" at bounding box center [115, 189] width 129 height 170
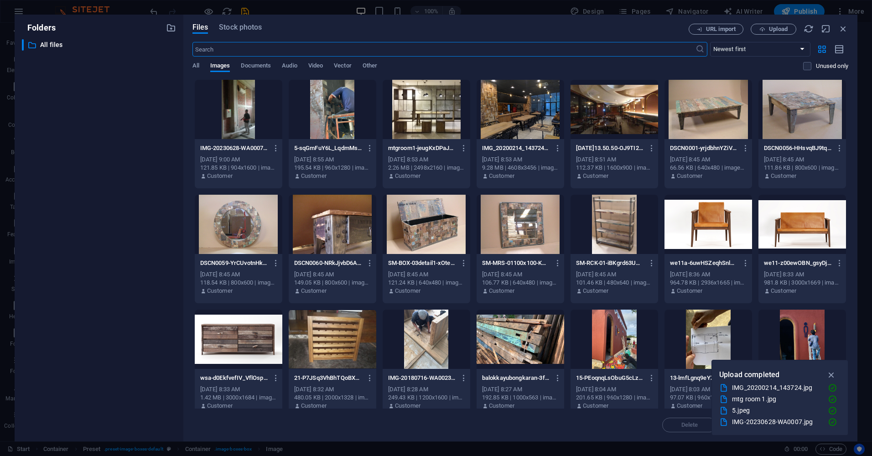
scroll to position [940, 0]
click at [242, 119] on div at bounding box center [239, 109] width 88 height 59
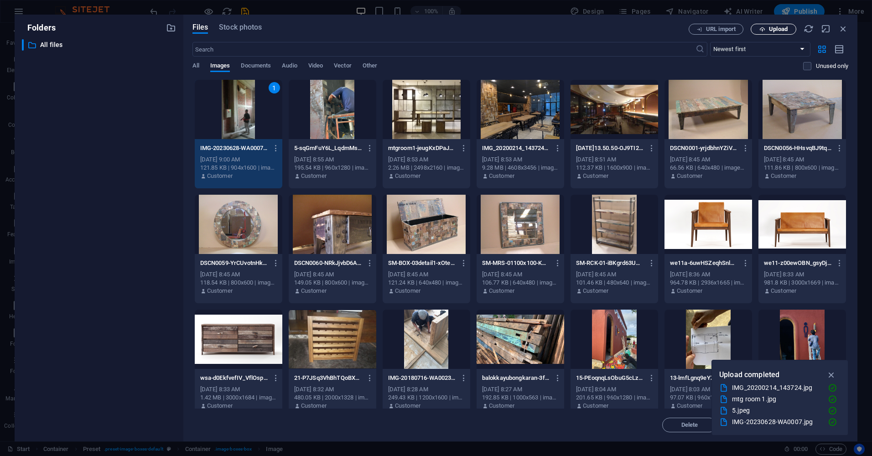
click at [773, 26] on span "Upload" at bounding box center [778, 28] width 19 height 5
click at [781, 31] on span "Upload" at bounding box center [778, 28] width 19 height 5
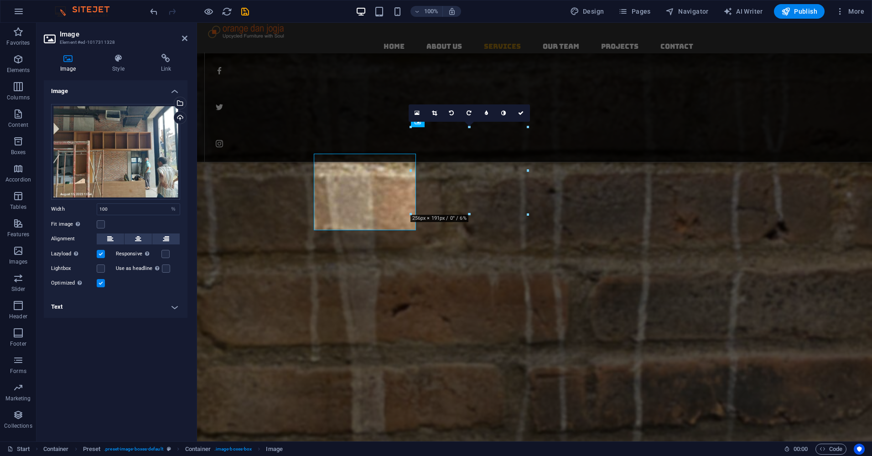
scroll to position [913, 0]
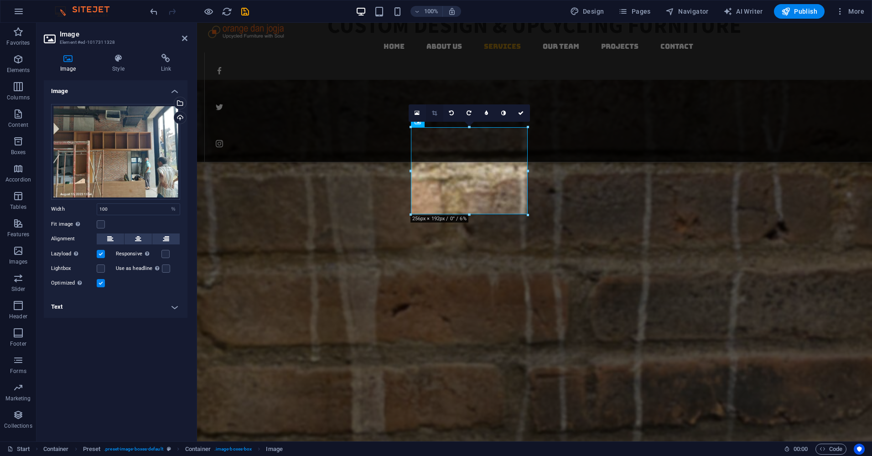
click at [435, 112] on icon at bounding box center [434, 112] width 5 height 5
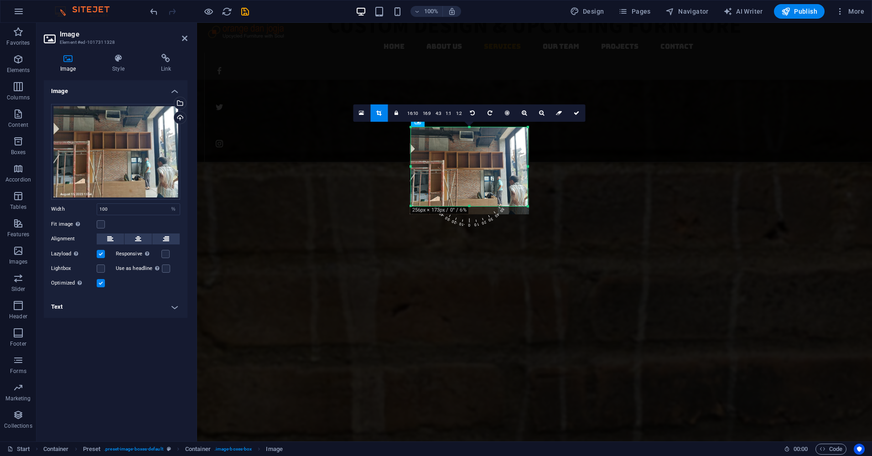
drag, startPoint x: 470, startPoint y: 216, endPoint x: 471, endPoint y: 207, distance: 8.7
click at [471, 207] on div at bounding box center [469, 206] width 117 height 3
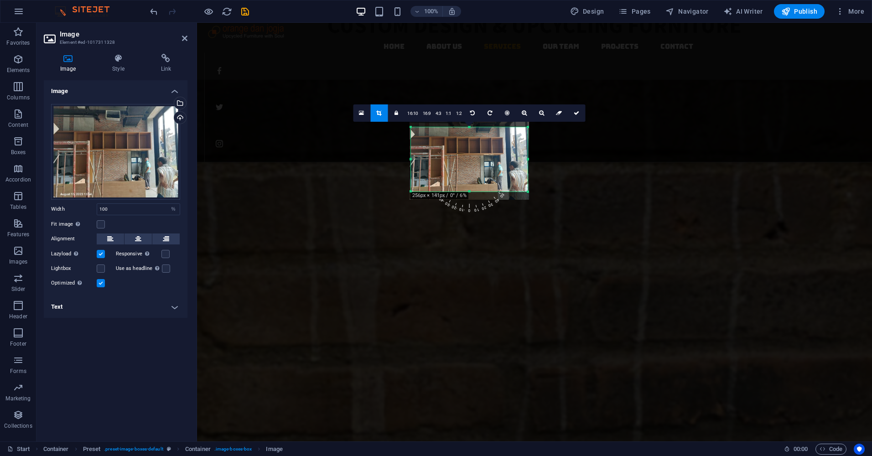
drag, startPoint x: 469, startPoint y: 128, endPoint x: 470, endPoint y: 142, distance: 14.7
click at [470, 142] on div "180 170 160 150 140 130 120 110 100 90 80 70 60 50 40 30 20 10 0 -10 -20 -30 -4…" at bounding box center [469, 159] width 117 height 64
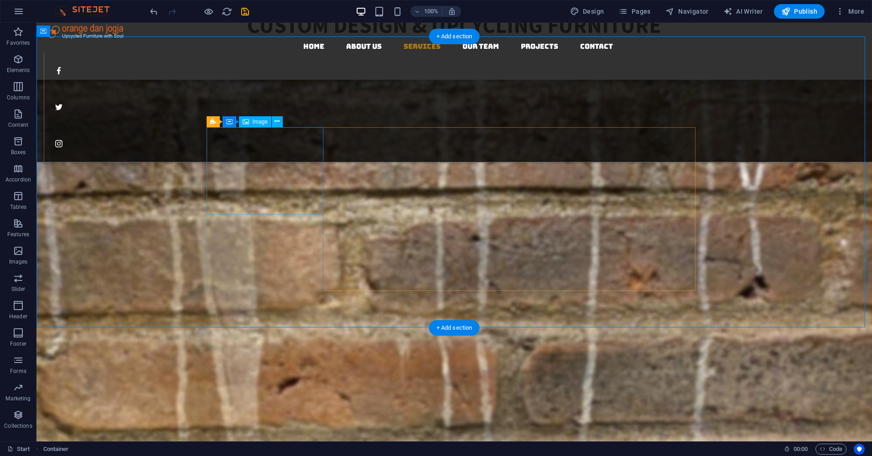
select select "%"
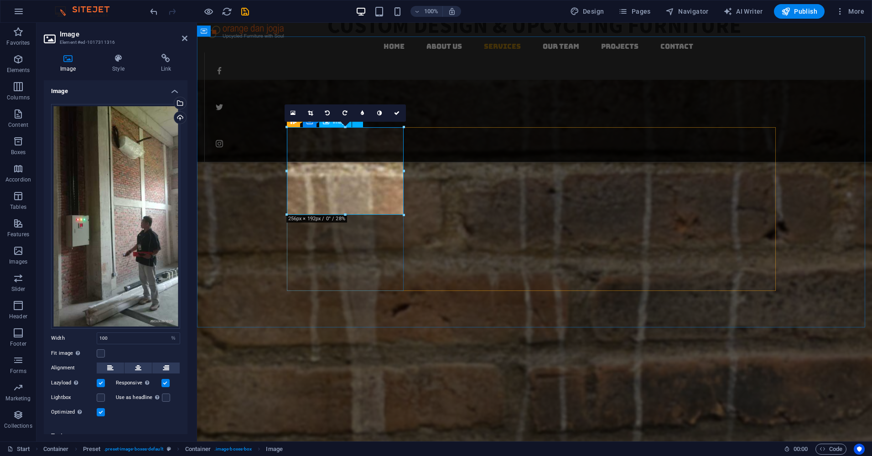
click at [95, 171] on div "Drag files here, click to choose files or select files from Files or our free s…" at bounding box center [115, 216] width 129 height 225
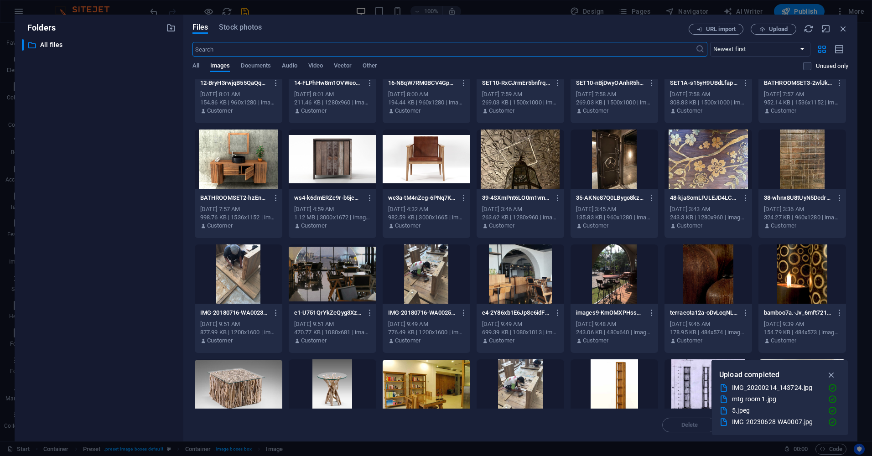
scroll to position [410, 0]
click at [337, 159] on div at bounding box center [333, 158] width 88 height 59
click at [337, 159] on div "1" at bounding box center [333, 158] width 88 height 59
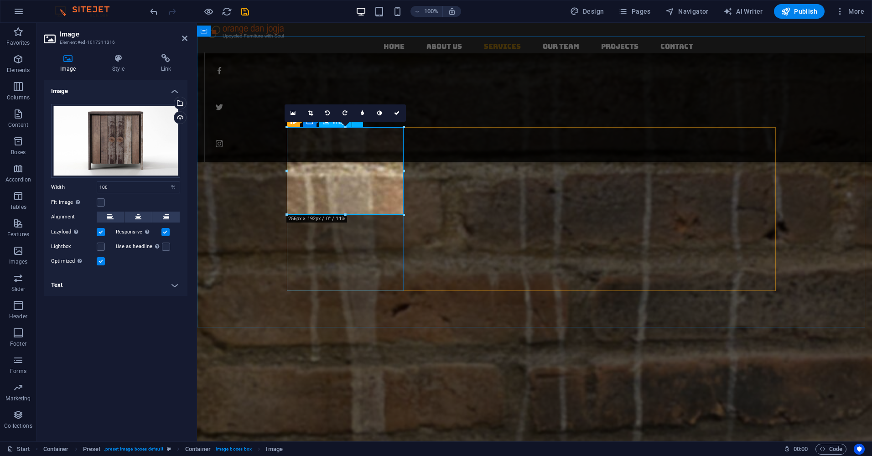
scroll to position [913, 0]
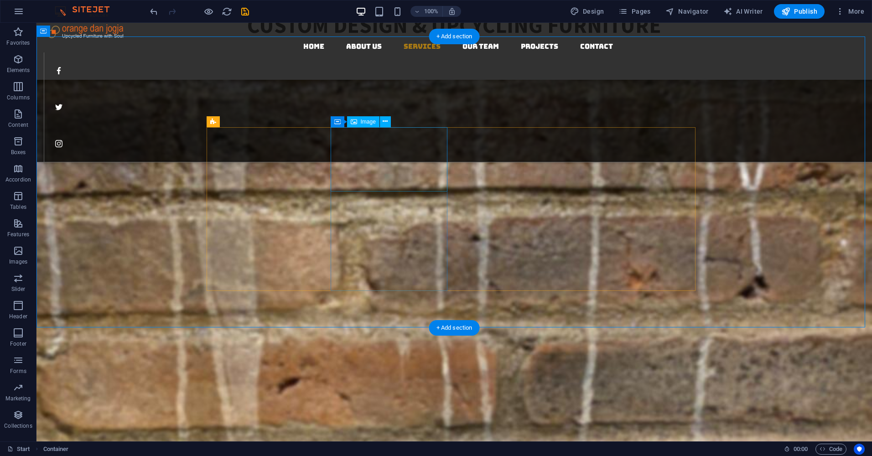
select select "%"
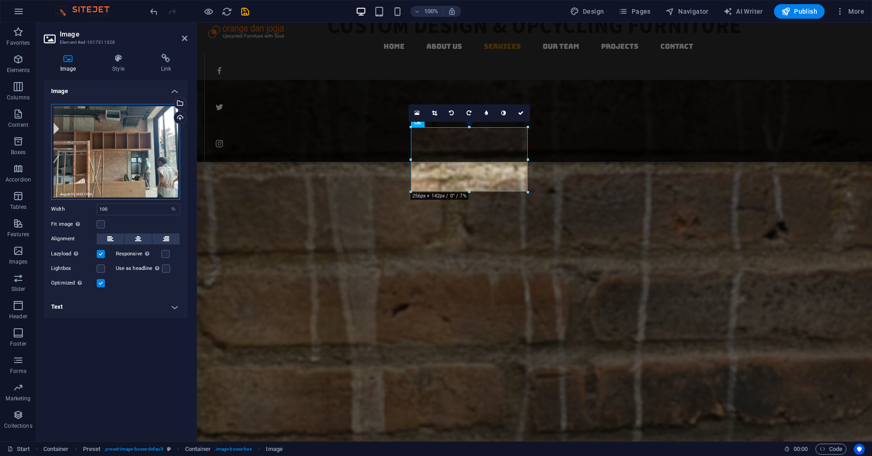
click at [131, 156] on div "Drag files here, click to choose files or select files from Files or our free s…" at bounding box center [115, 152] width 129 height 96
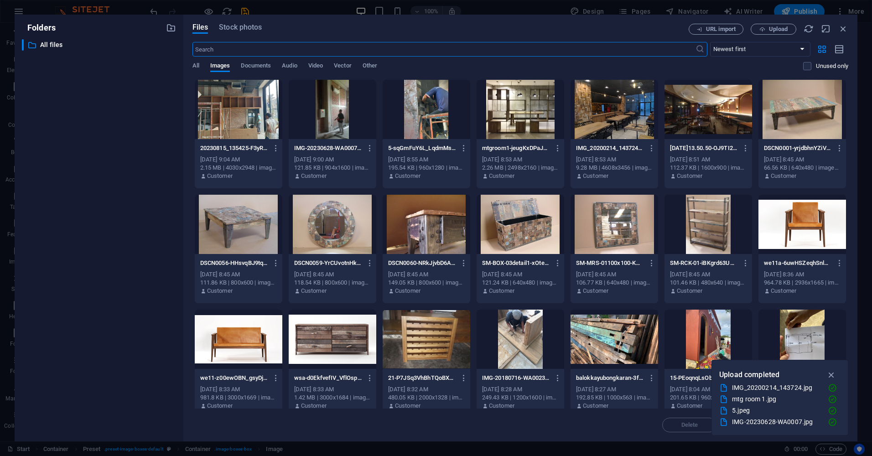
scroll to position [940, 0]
click at [344, 119] on div at bounding box center [333, 109] width 88 height 59
click at [344, 119] on div "1" at bounding box center [333, 109] width 88 height 59
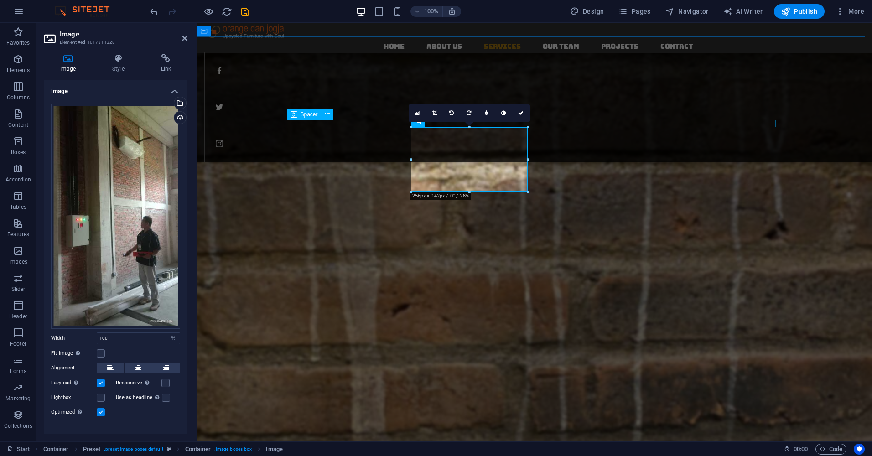
scroll to position [913, 0]
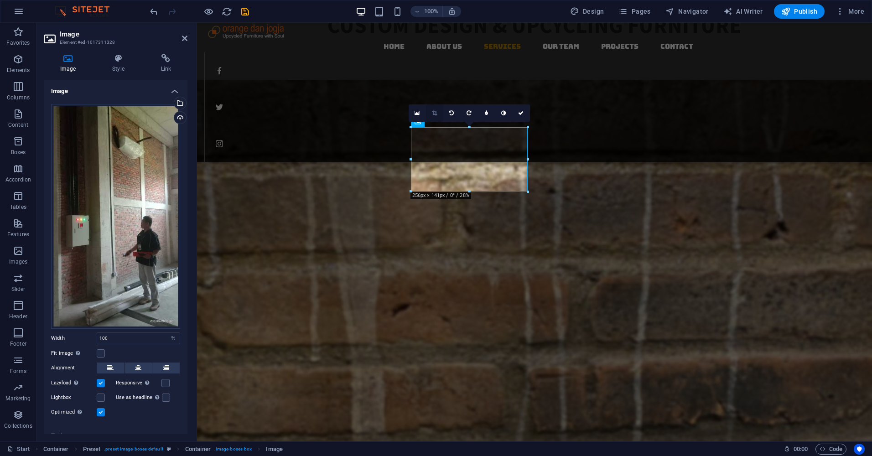
click at [429, 112] on link at bounding box center [434, 112] width 17 height 17
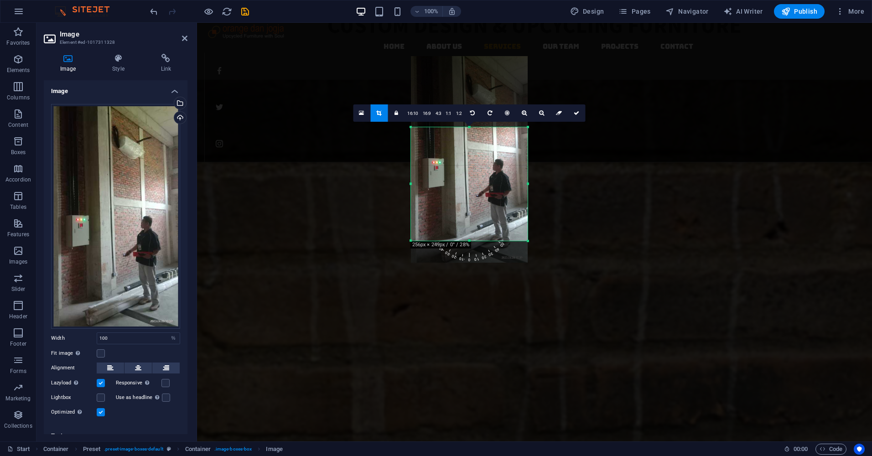
drag, startPoint x: 468, startPoint y: 191, endPoint x: 477, endPoint y: 241, distance: 50.2
click at [477, 241] on div at bounding box center [469, 240] width 117 height 3
drag, startPoint x: 575, startPoint y: 113, endPoint x: 432, endPoint y: 273, distance: 214.3
click at [575, 113] on icon at bounding box center [575, 112] width 5 height 5
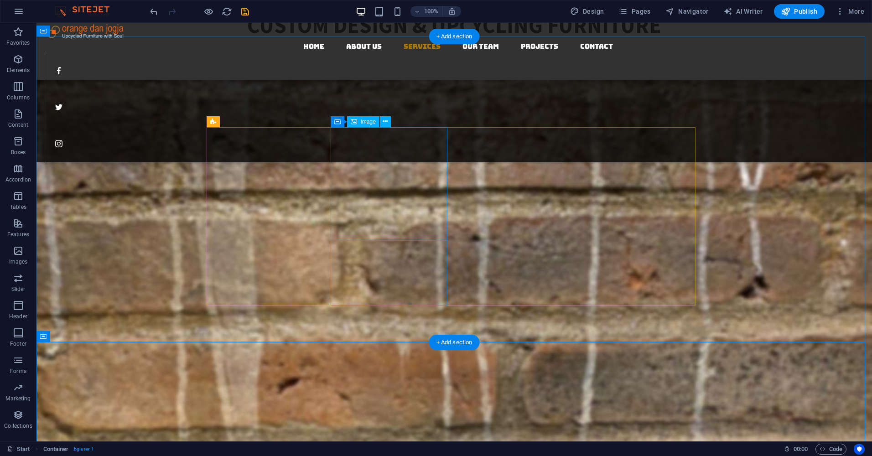
select select "%"
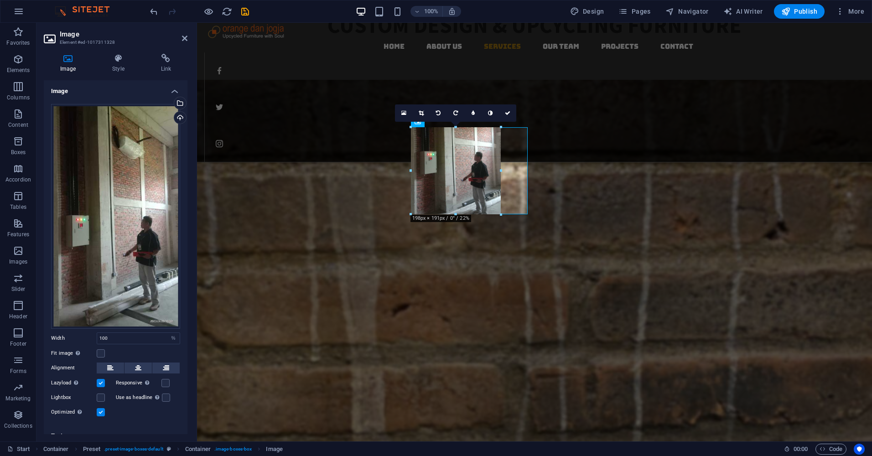
drag, startPoint x: 468, startPoint y: 239, endPoint x: 466, endPoint y: 213, distance: 26.5
type input "198"
select select "px"
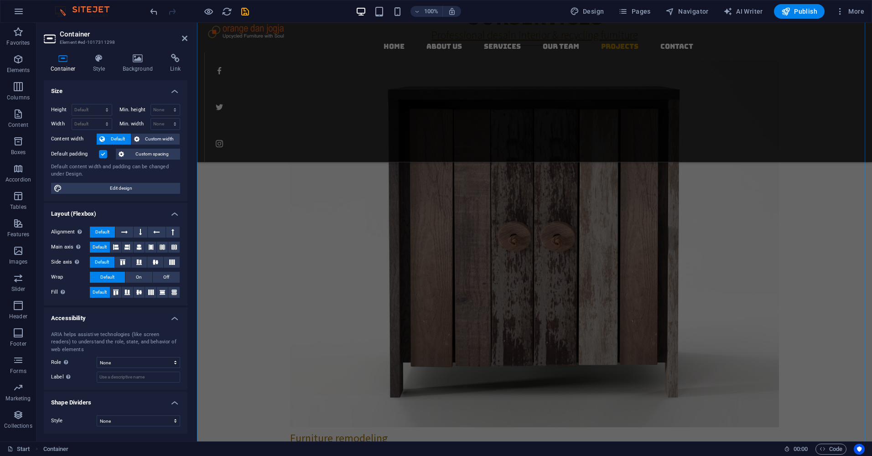
scroll to position [1551, 0]
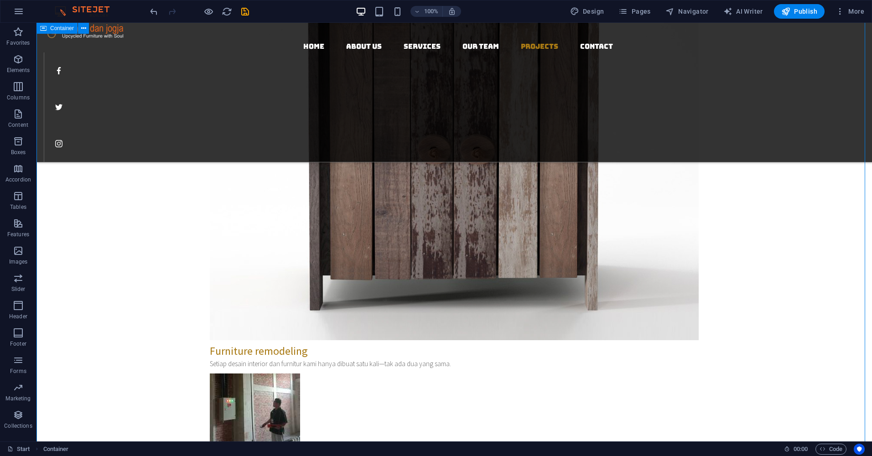
scroll to position [1734, 0]
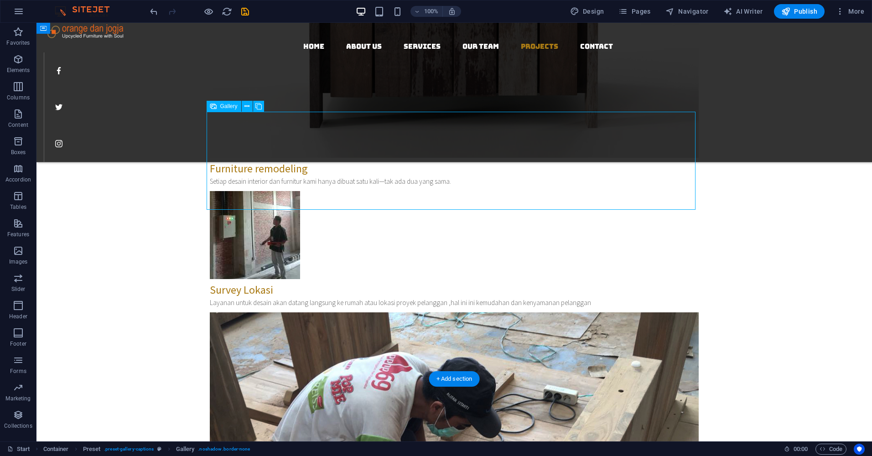
select select "4"
select select "px"
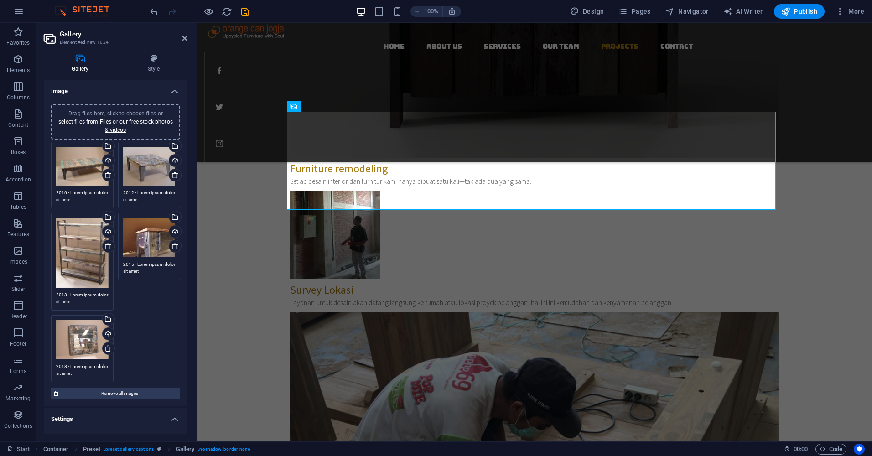
click at [88, 158] on div "Drag files here, click to choose files or select files from Files or our free s…" at bounding box center [82, 166] width 52 height 39
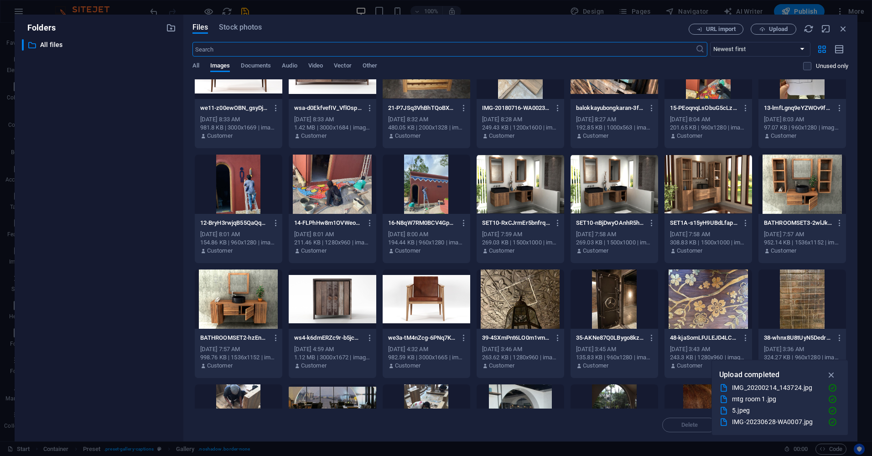
scroll to position [274, 0]
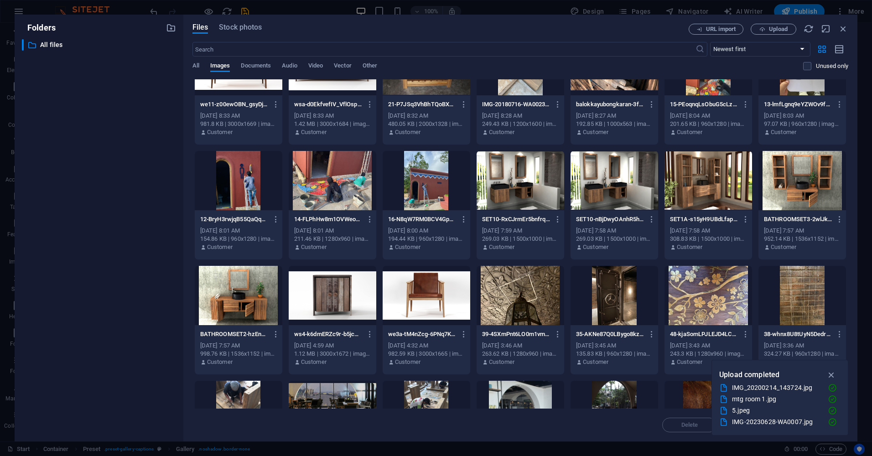
click at [427, 292] on div at bounding box center [426, 295] width 88 height 59
click at [427, 292] on div "1" at bounding box center [426, 295] width 88 height 59
click at [427, 292] on div at bounding box center [426, 295] width 88 height 59
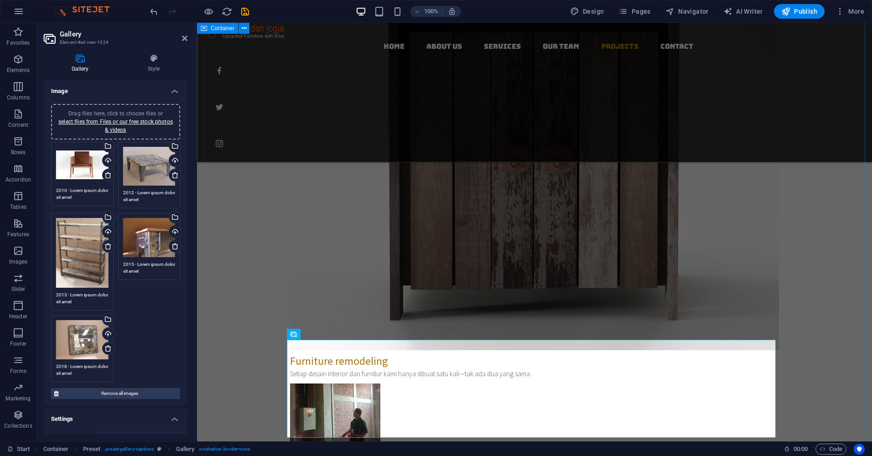
scroll to position [1642, 0]
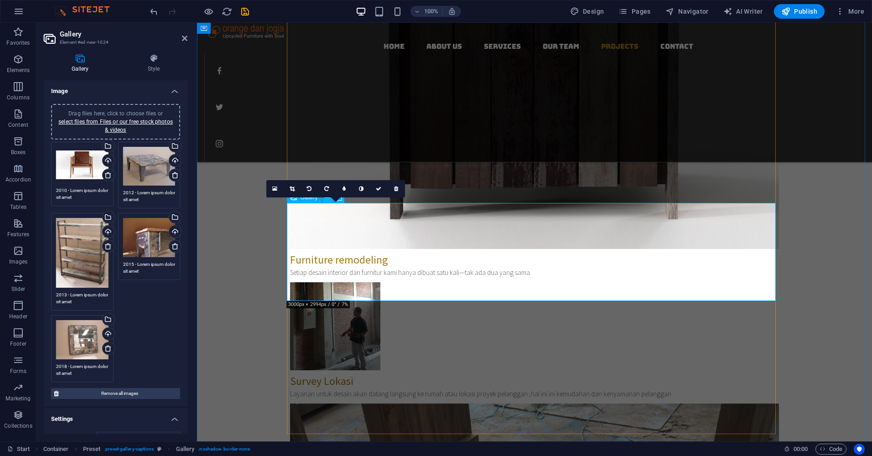
click at [81, 169] on div "Drag files here, click to choose files or select files from Files or our free s…" at bounding box center [82, 165] width 52 height 36
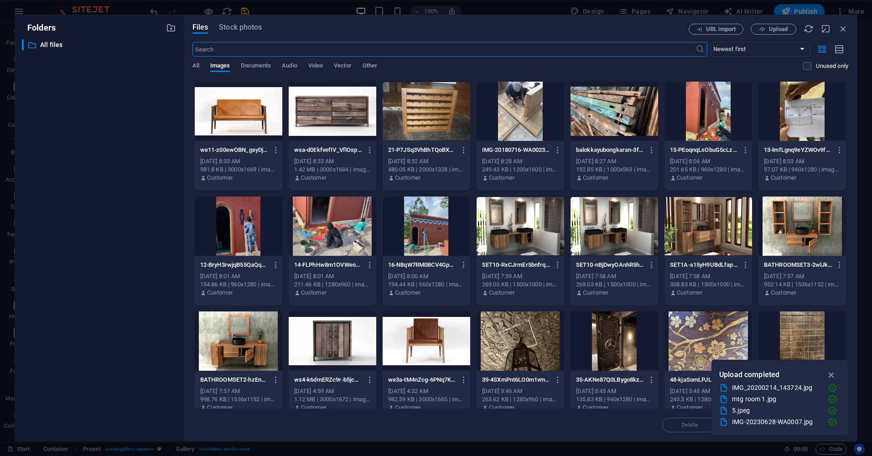
scroll to position [319, 0]
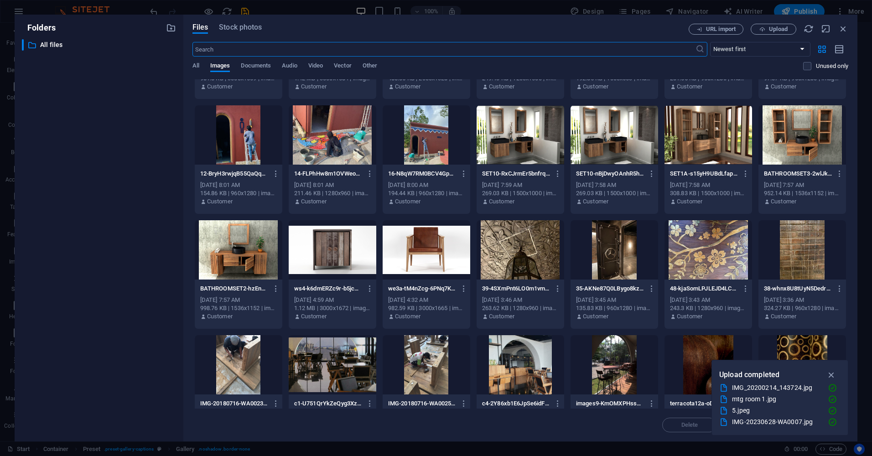
click at [439, 360] on div at bounding box center [426, 364] width 88 height 59
click at [433, 348] on div "1" at bounding box center [426, 364] width 88 height 59
click at [433, 348] on div at bounding box center [426, 364] width 88 height 59
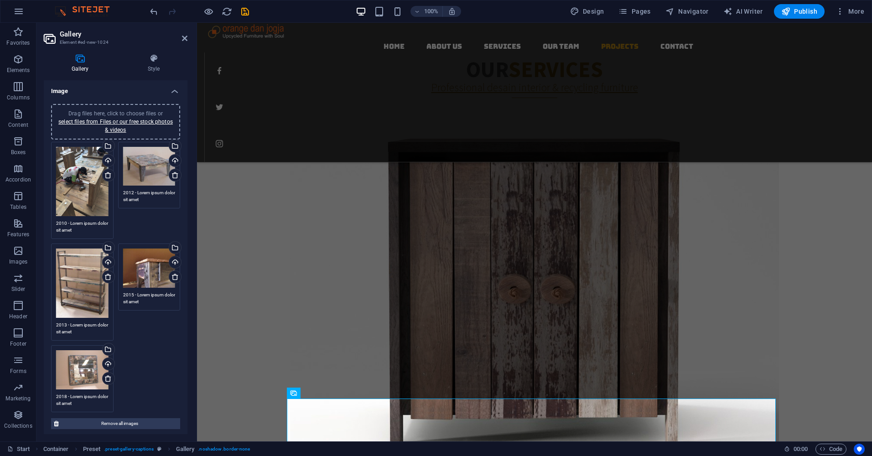
scroll to position [1594, 0]
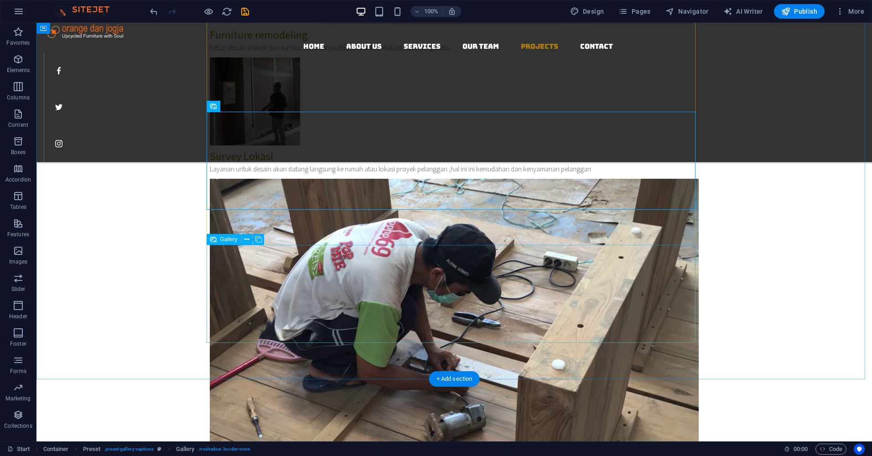
scroll to position [1868, 0]
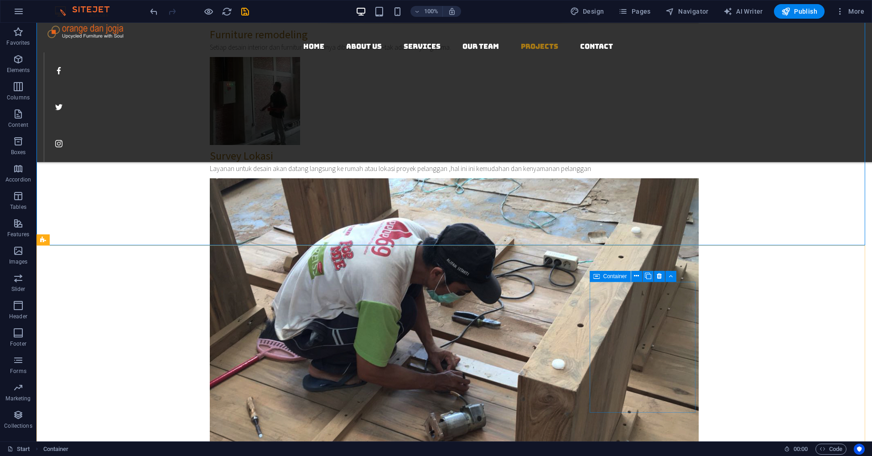
click at [606, 275] on span "Container" at bounding box center [615, 276] width 24 height 5
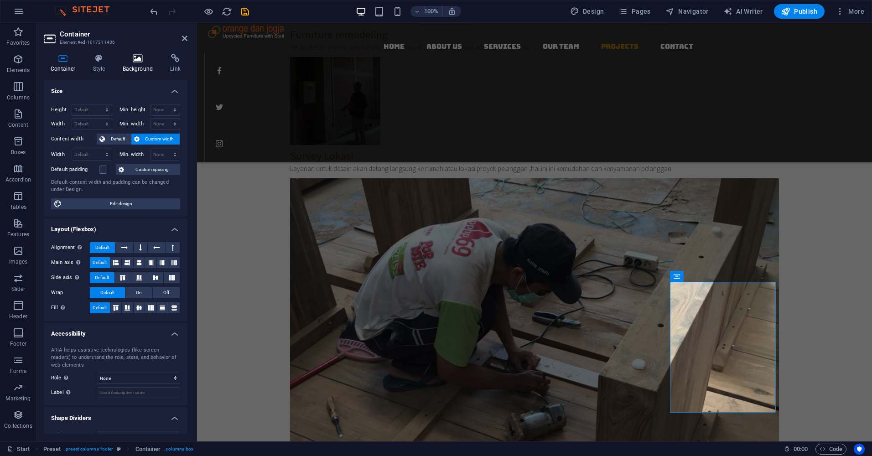
click at [137, 61] on icon at bounding box center [138, 58] width 44 height 9
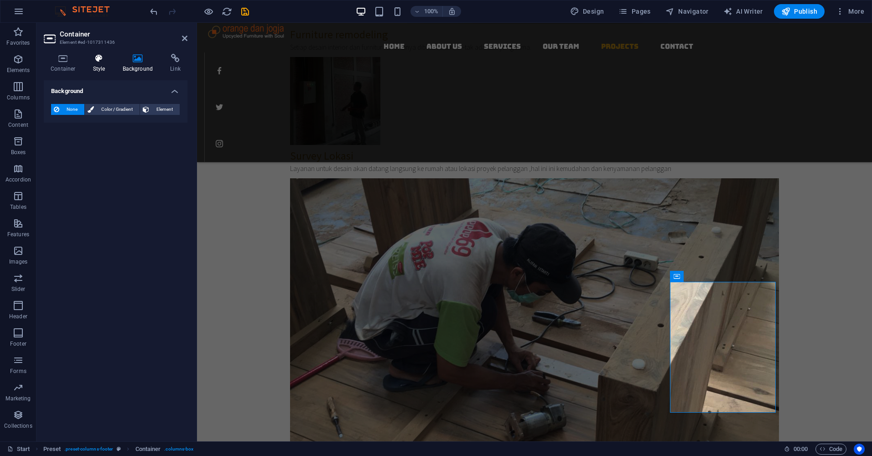
click at [100, 60] on icon at bounding box center [99, 58] width 26 height 9
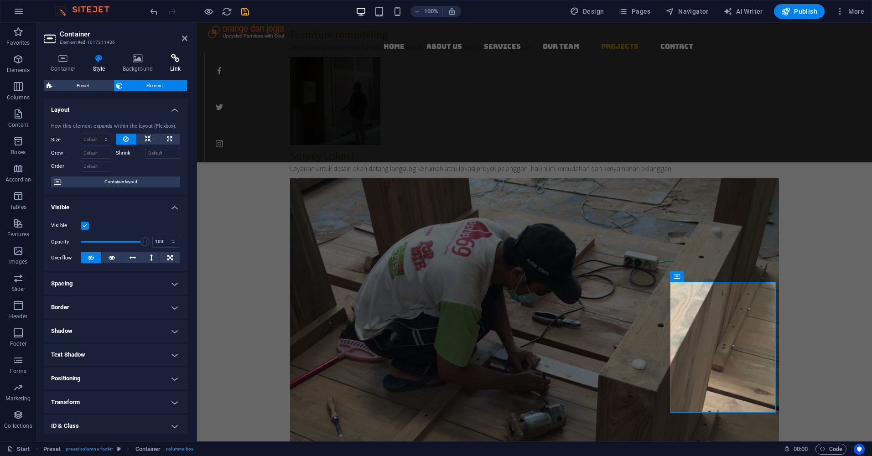
click at [173, 58] on icon at bounding box center [175, 58] width 24 height 9
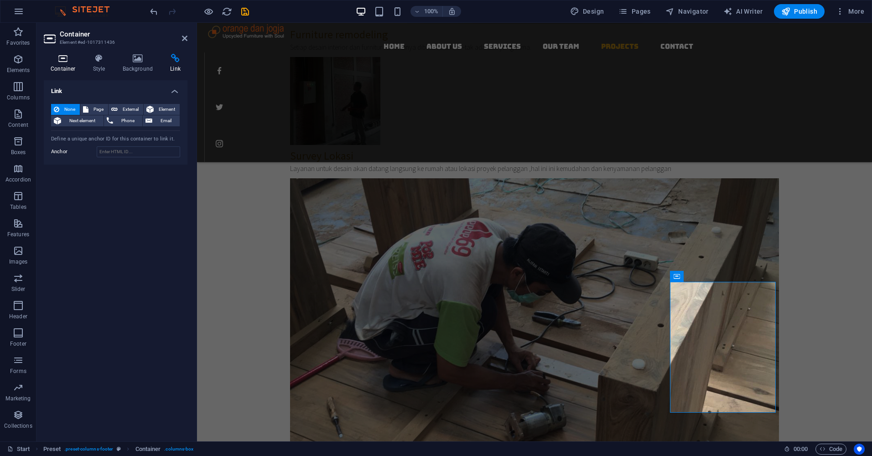
click at [64, 60] on icon at bounding box center [63, 58] width 39 height 9
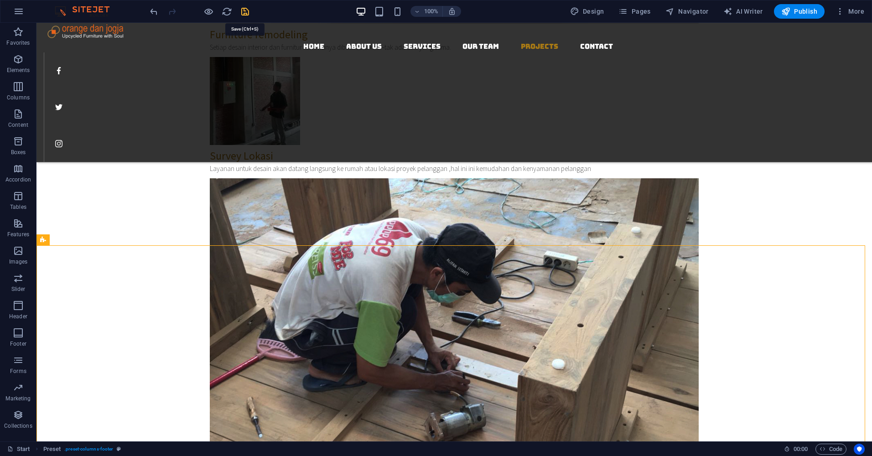
drag, startPoint x: 245, startPoint y: 15, endPoint x: 230, endPoint y: 13, distance: 15.2
click at [245, 15] on icon "save" at bounding box center [245, 11] width 10 height 10
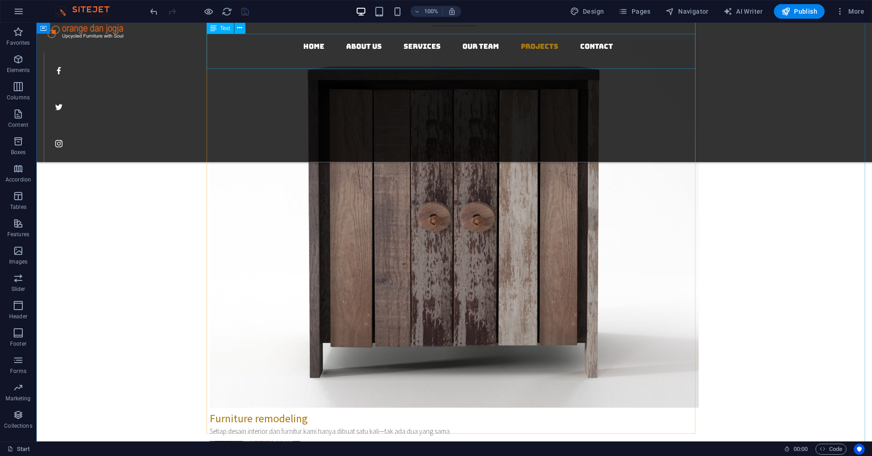
scroll to position [1369, 0]
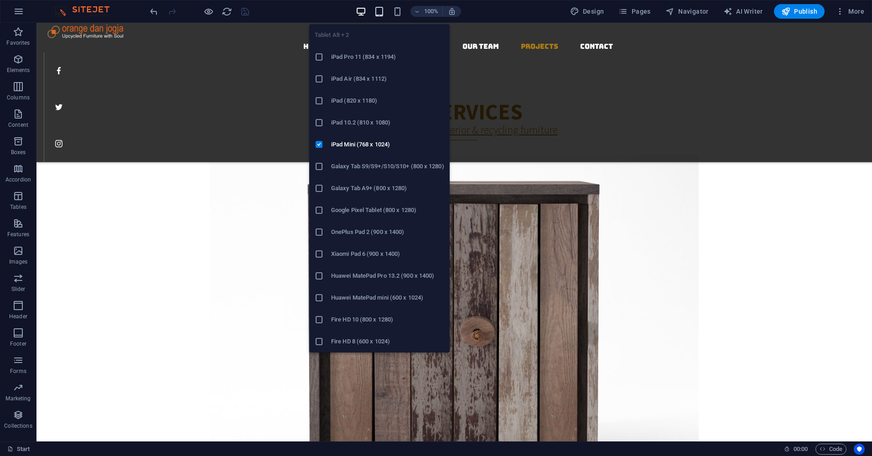
click at [381, 13] on icon "button" at bounding box center [379, 11] width 10 height 10
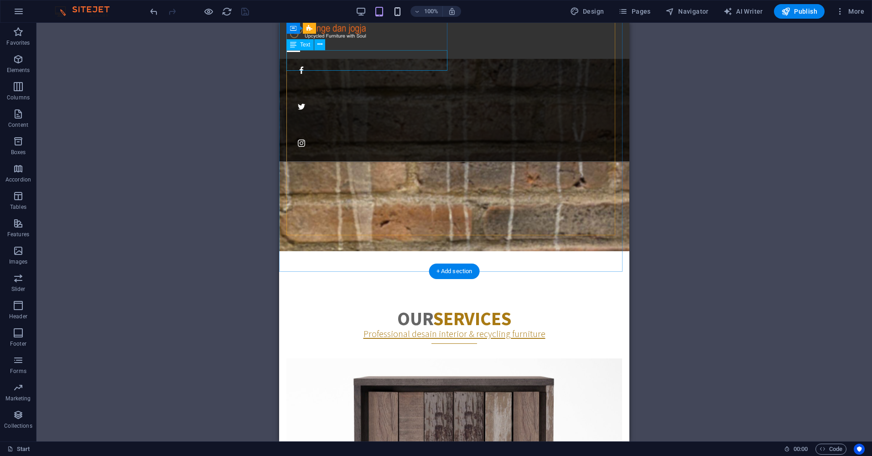
scroll to position [1138, 0]
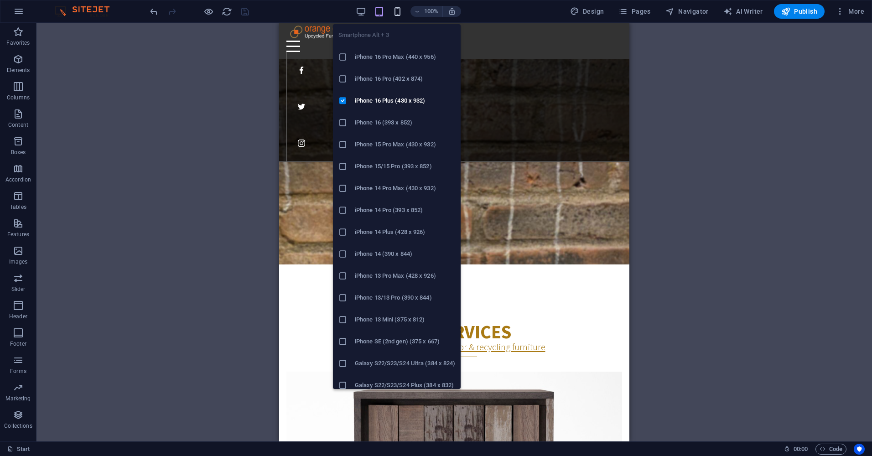
click at [401, 12] on icon "button" at bounding box center [397, 11] width 10 height 10
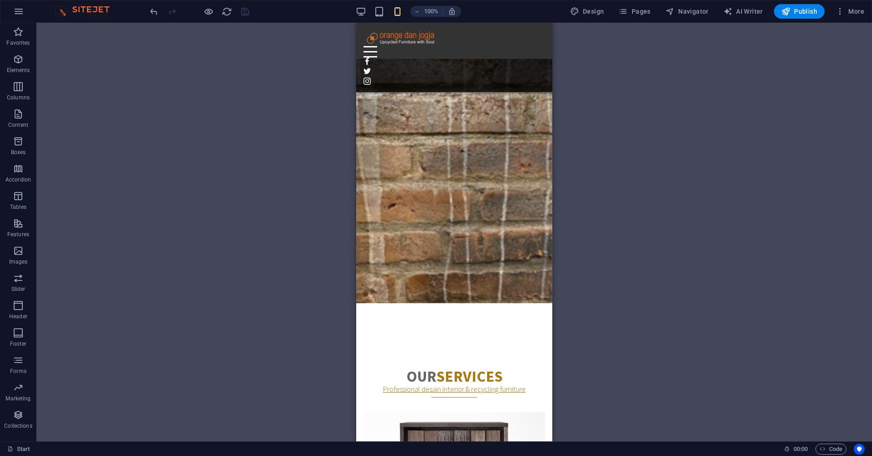
drag, startPoint x: 644, startPoint y: 132, endPoint x: 109, endPoint y: 151, distance: 535.0
click at [644, 132] on div "H1 Banner Banner Container Spacer Text Container Container Container Container …" at bounding box center [453, 232] width 835 height 418
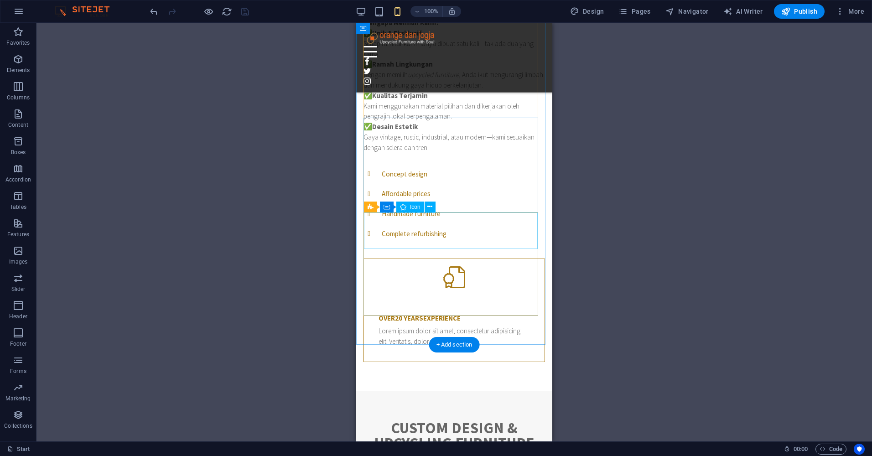
scroll to position [593, 0]
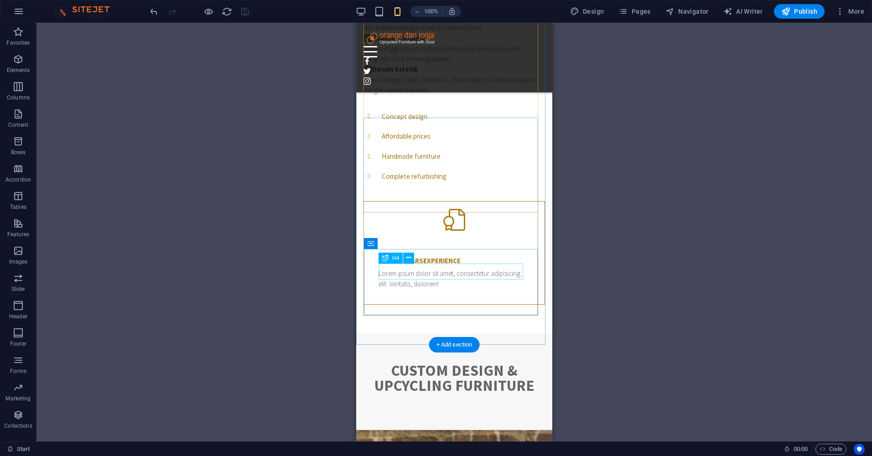
click at [454, 265] on div "Over 20 Years experience" at bounding box center [453, 260] width 151 height 9
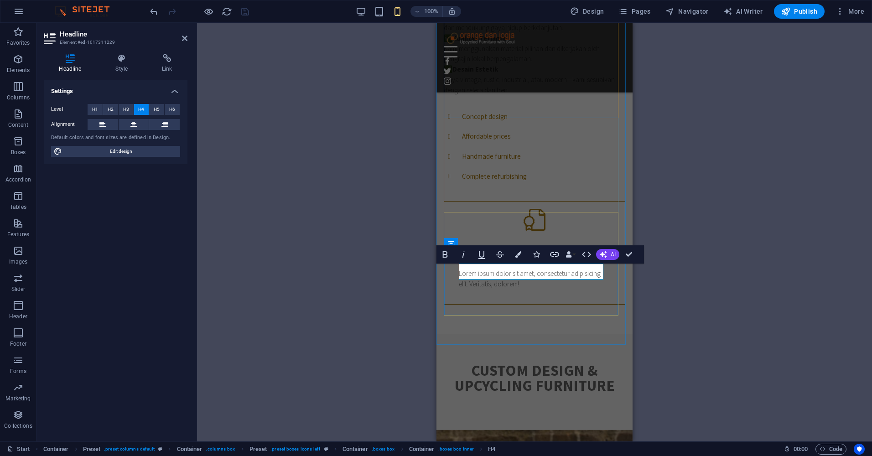
click at [479, 265] on div "Over 20 Years experience" at bounding box center [534, 260] width 151 height 9
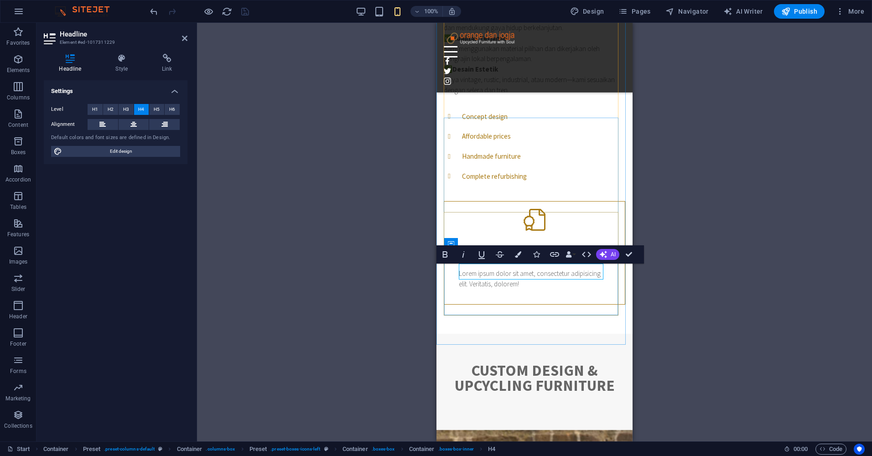
click at [480, 265] on h4 "Over 20 Years experience" at bounding box center [534, 260] width 151 height 9
click at [476, 265] on h4 "Over 20 Years experience" at bounding box center [534, 260] width 151 height 9
click at [781, 261] on div "H1 Banner Banner Container Spacer Text Container Container Container Container …" at bounding box center [534, 232] width 675 height 418
click at [789, 237] on div "H1 Banner Banner Container Spacer Text Container Container Container Container …" at bounding box center [534, 232] width 675 height 418
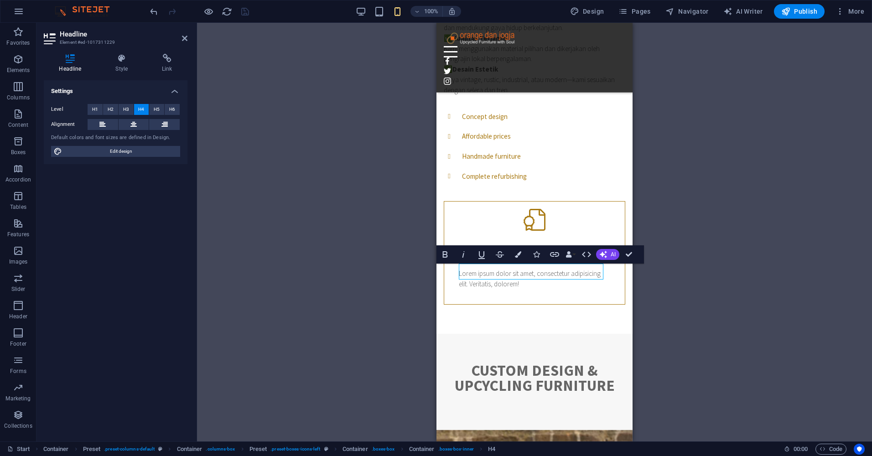
click at [750, 306] on div "H1 Banner Banner Container Spacer Text Container Container Container Container …" at bounding box center [534, 232] width 675 height 418
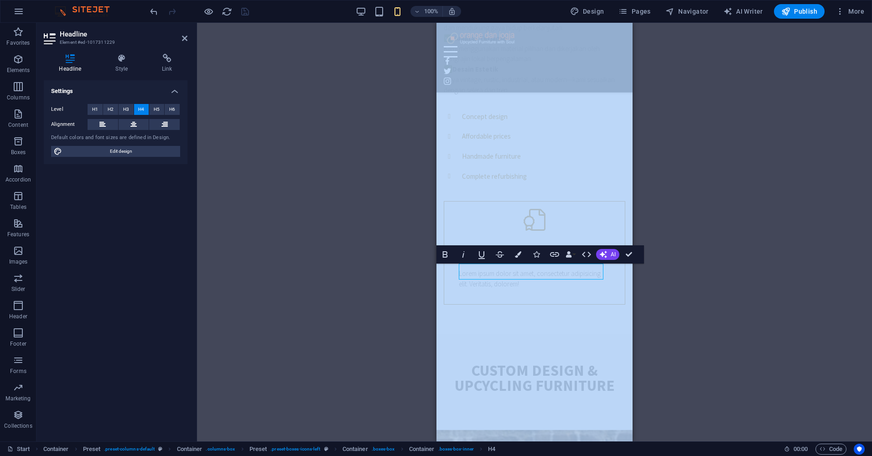
click at [750, 306] on div "H1 Banner Banner Container Spacer Text Container Container Container Container …" at bounding box center [534, 232] width 675 height 418
drag, startPoint x: 750, startPoint y: 306, endPoint x: 697, endPoint y: 140, distance: 174.3
click at [697, 140] on div "H1 Banner Banner Container Spacer Text Container Container Container Container …" at bounding box center [534, 232] width 675 height 418
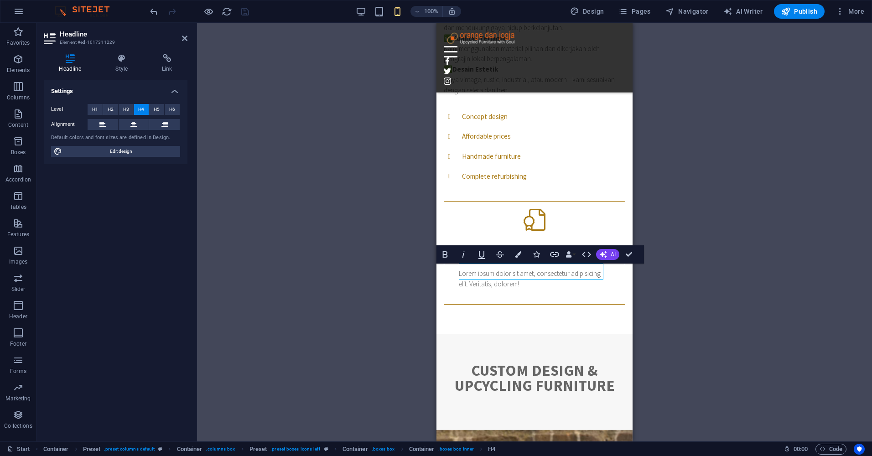
click at [692, 178] on div "H1 Banner Banner Container Spacer Text Container Container Container Container …" at bounding box center [534, 232] width 675 height 418
click at [582, 183] on div "Complete refurbishing" at bounding box center [534, 176] width 181 height 20
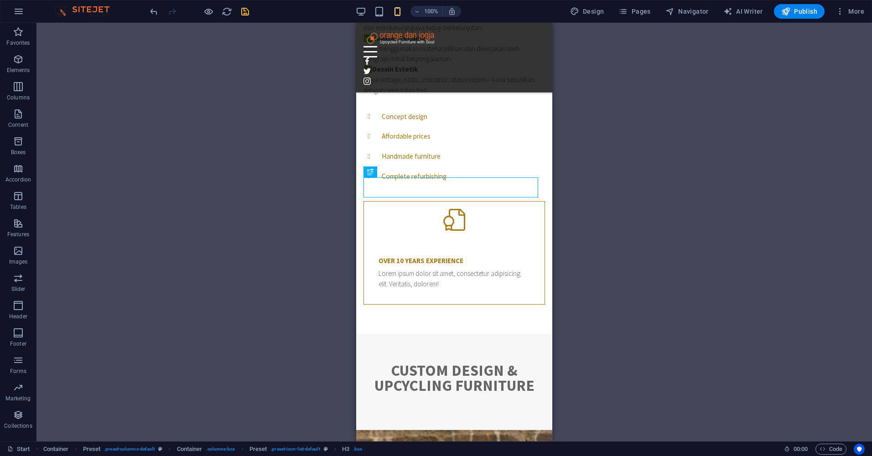
click at [736, 232] on div "H1 Banner Banner Container Spacer Text Container Container Container Container …" at bounding box center [453, 232] width 835 height 418
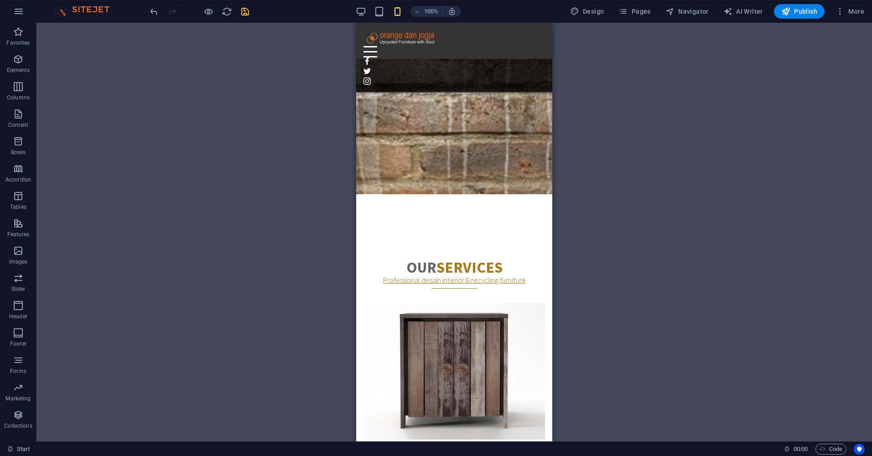
scroll to position [1255, 0]
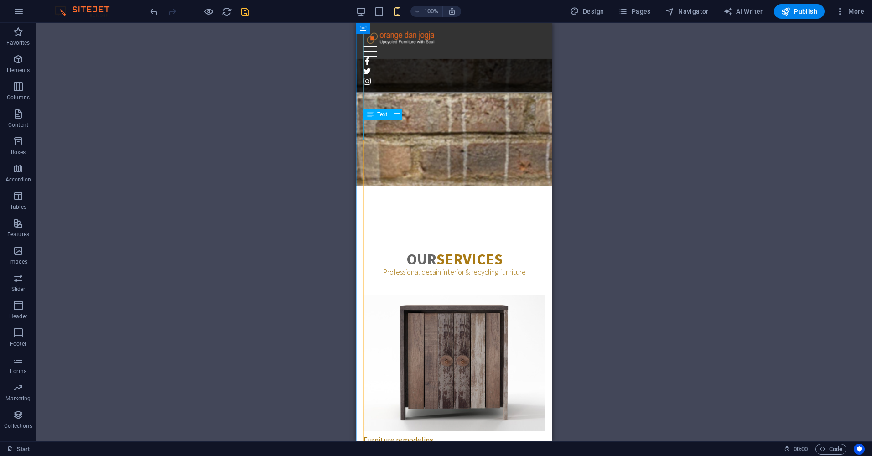
click at [509, 445] on div "Setiap desain interior dan furnitur kami hanya dibuat satu kali—tak ada dua yan…" at bounding box center [453, 455] width 181 height 21
click at [424, 445] on div "Setiap desain interior dan furnitur kami hanya dibuat satu kali—tak ada dua yan…" at bounding box center [453, 455] width 181 height 21
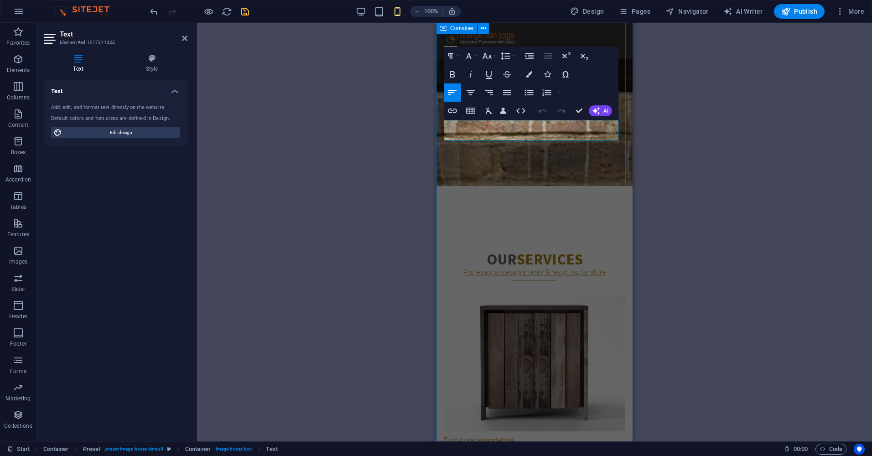
drag, startPoint x: 520, startPoint y: 135, endPoint x: 438, endPoint y: 137, distance: 81.6
click at [553, 445] on p "Setiap desain interior dan furnitur kami hanya dibuat satu kali" at bounding box center [534, 450] width 181 height 10
click at [711, 134] on div "H1 Banner Banner Container Spacer Text Container Container Container Container …" at bounding box center [534, 232] width 675 height 418
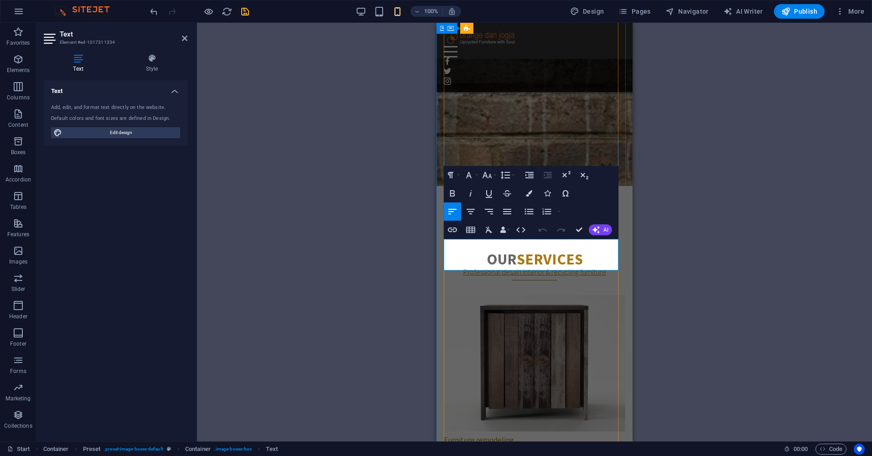
drag, startPoint x: 539, startPoint y: 254, endPoint x: 532, endPoint y: 258, distance: 7.5
click at [728, 247] on div "H1 Banner Banner Container Spacer Text Container Container Container Container …" at bounding box center [534, 232] width 675 height 418
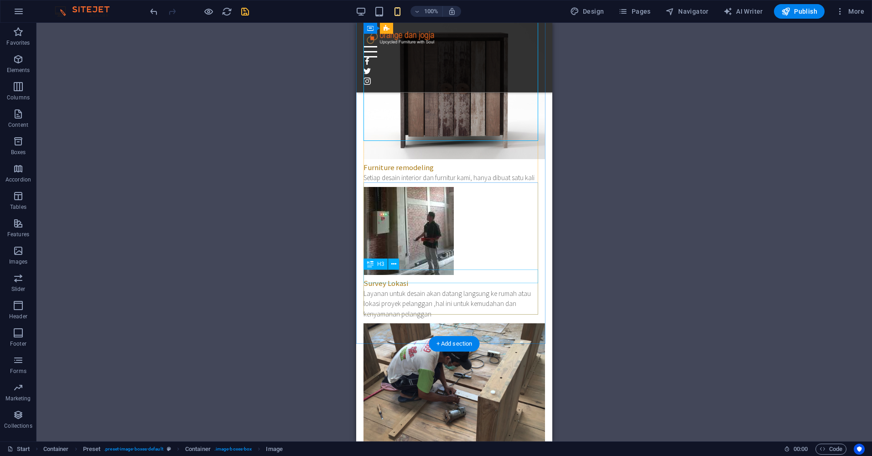
scroll to position [1528, 0]
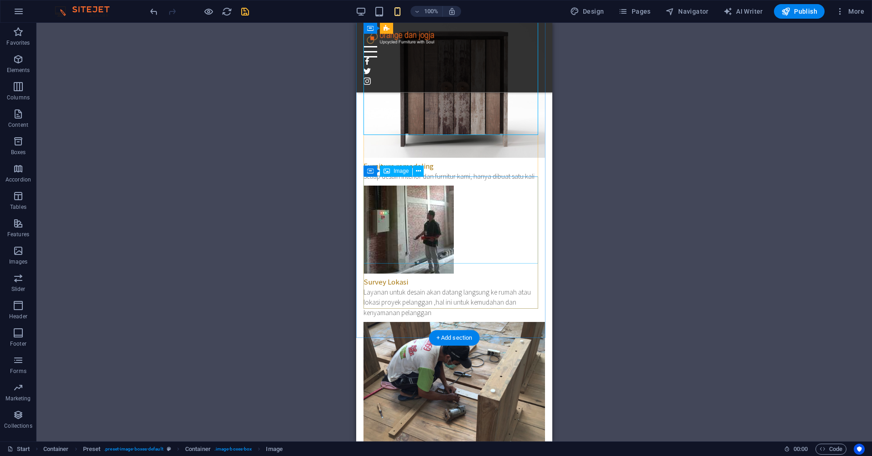
select select "px"
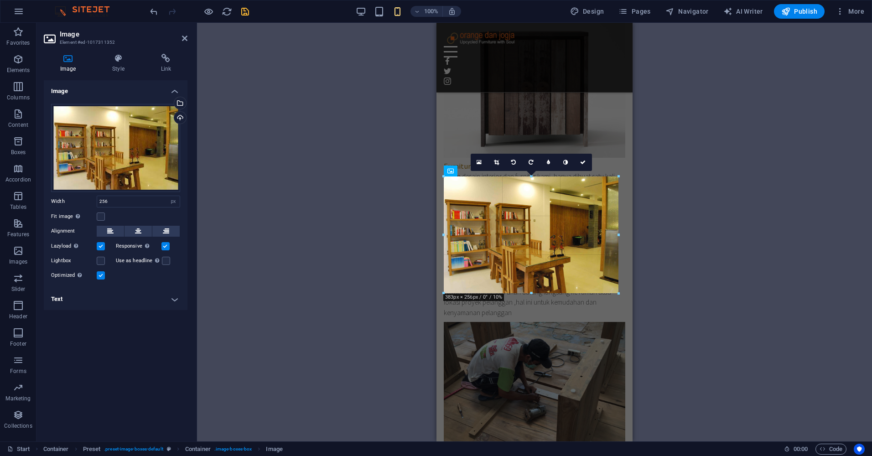
drag, startPoint x: 561, startPoint y: 214, endPoint x: 185, endPoint y: 191, distance: 377.3
type input "383"
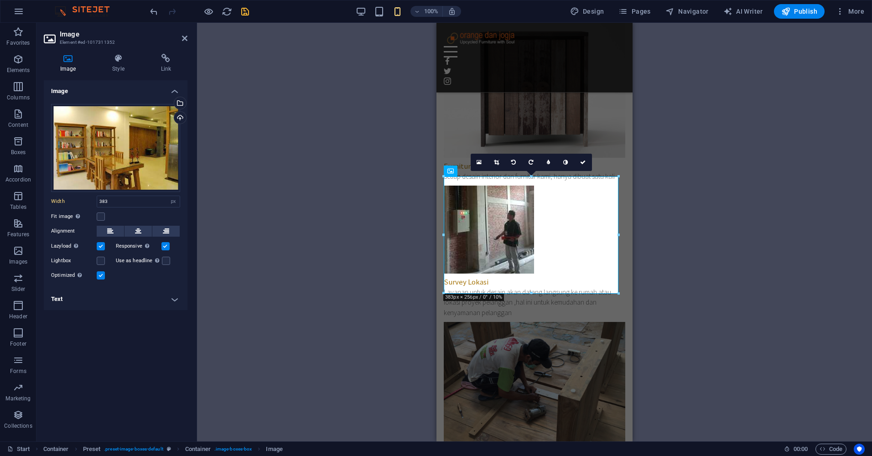
click at [719, 213] on div "Drag here to replace the existing content. Press “Ctrl” if you want to create a…" at bounding box center [534, 232] width 675 height 418
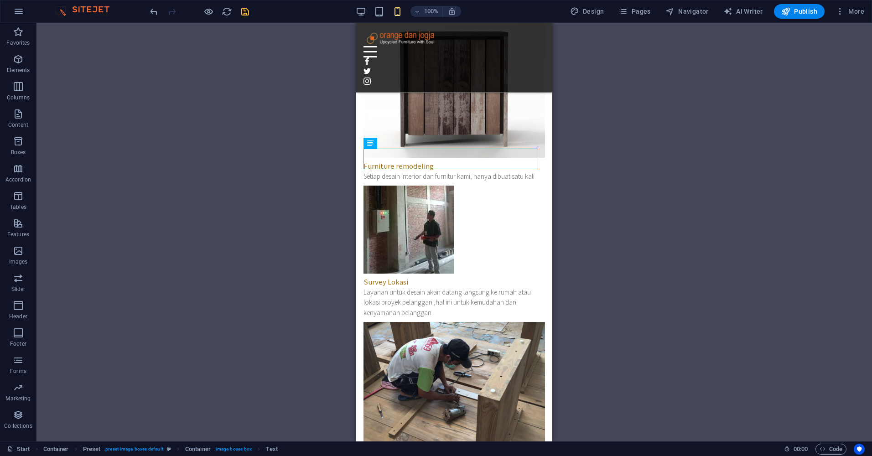
click at [686, 178] on div "Drag here to replace the existing content. Press “Ctrl” if you want to create a…" at bounding box center [453, 232] width 835 height 418
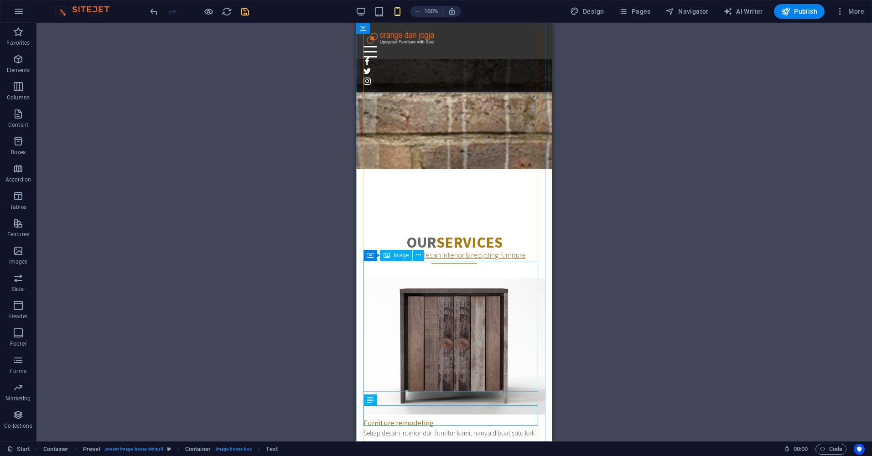
scroll to position [1255, 0]
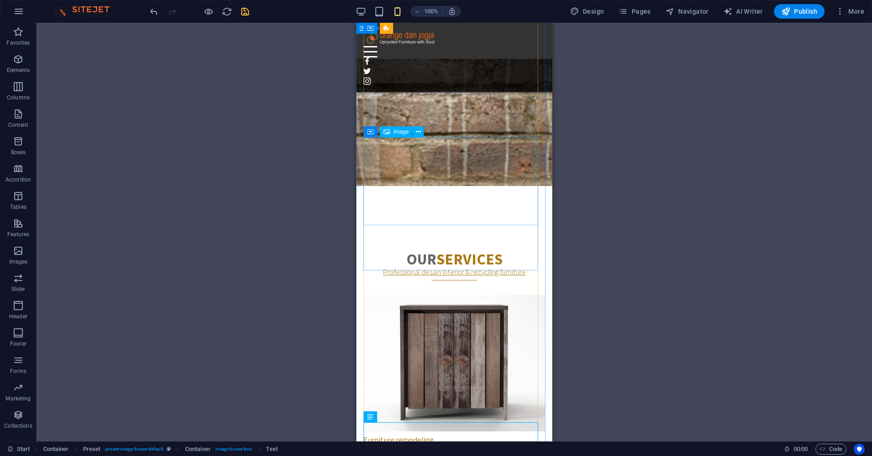
select select "px"
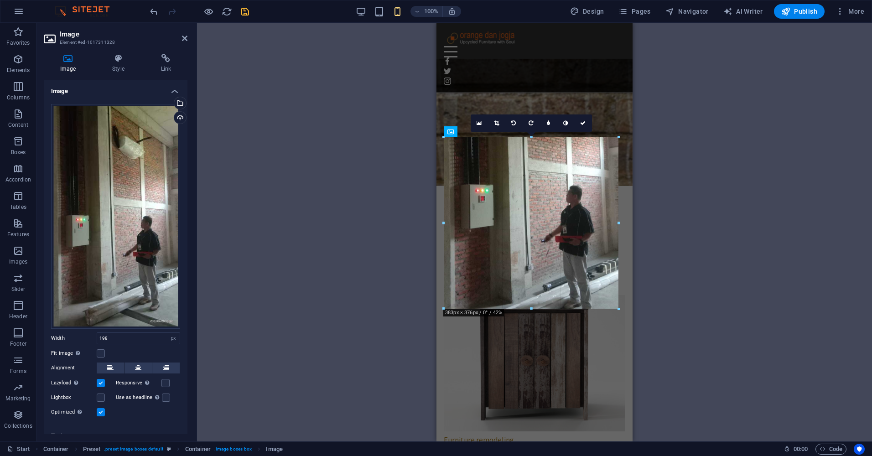
drag, startPoint x: 535, startPoint y: 181, endPoint x: 620, endPoint y: 180, distance: 85.2
type input "383"
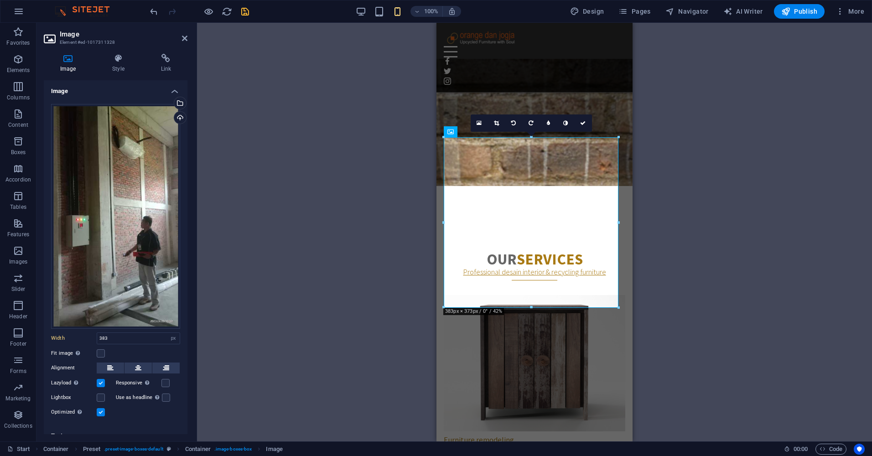
click at [719, 181] on div "Drag here to replace the existing content. Press “Ctrl” if you want to create a…" at bounding box center [534, 232] width 675 height 418
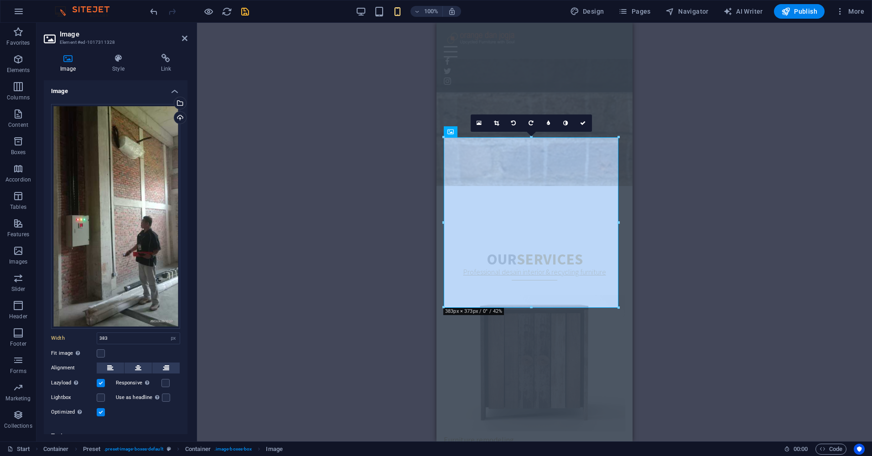
click at [719, 181] on div "Drag here to replace the existing content. Press “Ctrl” if you want to create a…" at bounding box center [534, 232] width 675 height 418
drag, startPoint x: 719, startPoint y: 181, endPoint x: 746, endPoint y: 278, distance: 100.3
click at [746, 278] on div "Drag here to replace the existing content. Press “Ctrl” if you want to create a…" at bounding box center [534, 232] width 675 height 418
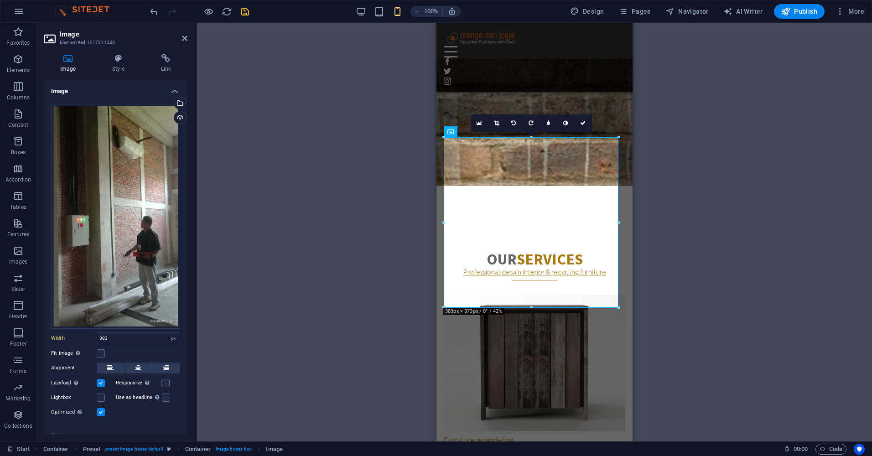
click at [673, 323] on div "Drag here to replace the existing content. Press “Ctrl” if you want to create a…" at bounding box center [534, 232] width 675 height 418
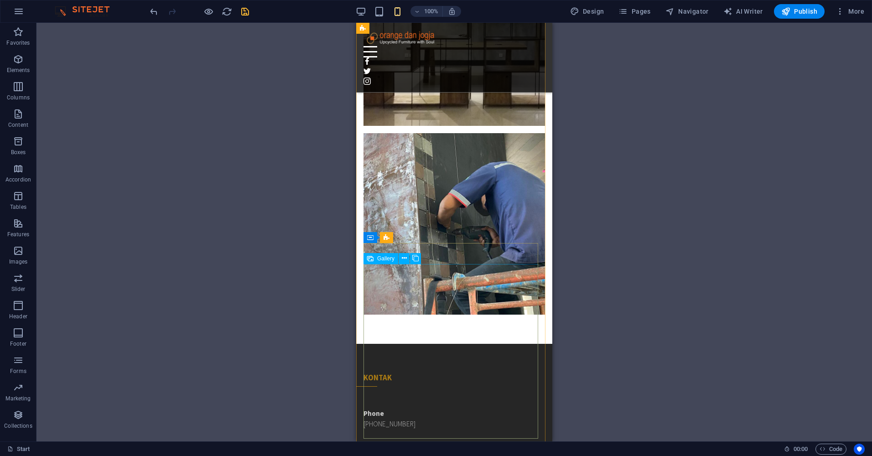
scroll to position [7025, 0]
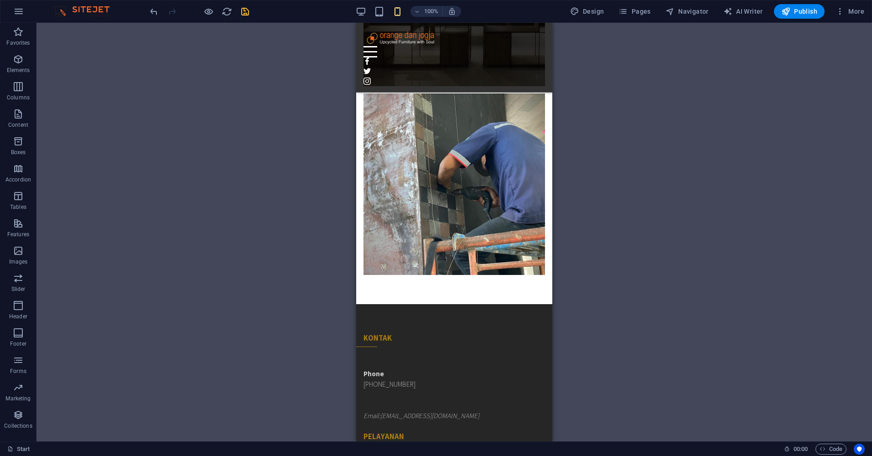
click at [676, 258] on div "Drag here to replace the existing content. Press “Ctrl” if you want to create a…" at bounding box center [453, 232] width 835 height 418
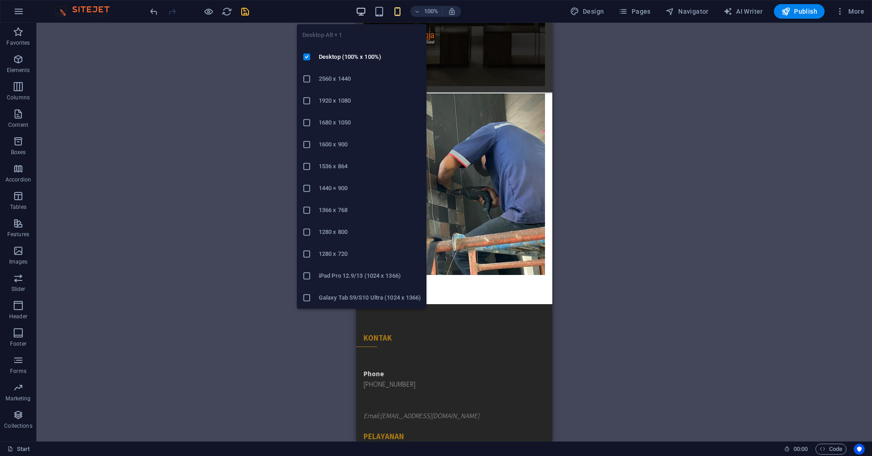
click at [365, 8] on icon "button" at bounding box center [361, 11] width 10 height 10
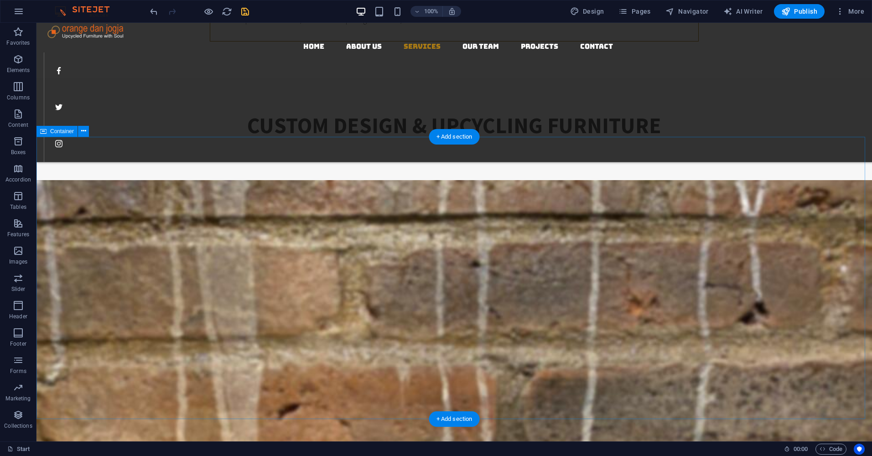
scroll to position [904, 0]
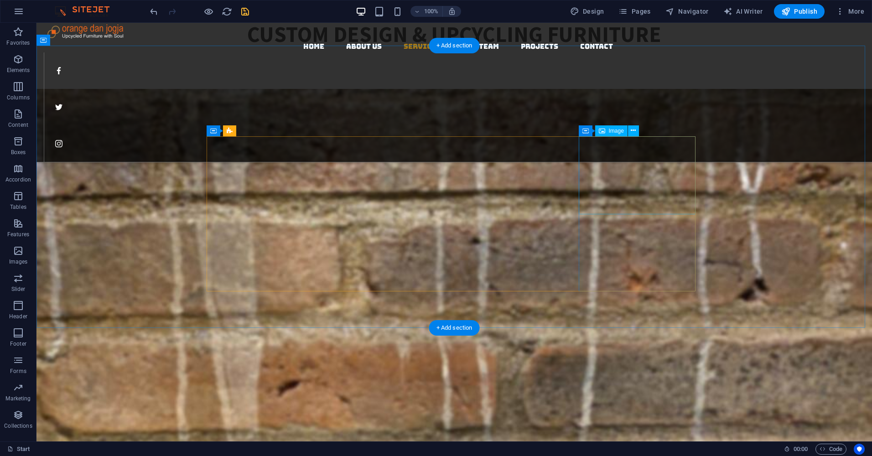
select select "px"
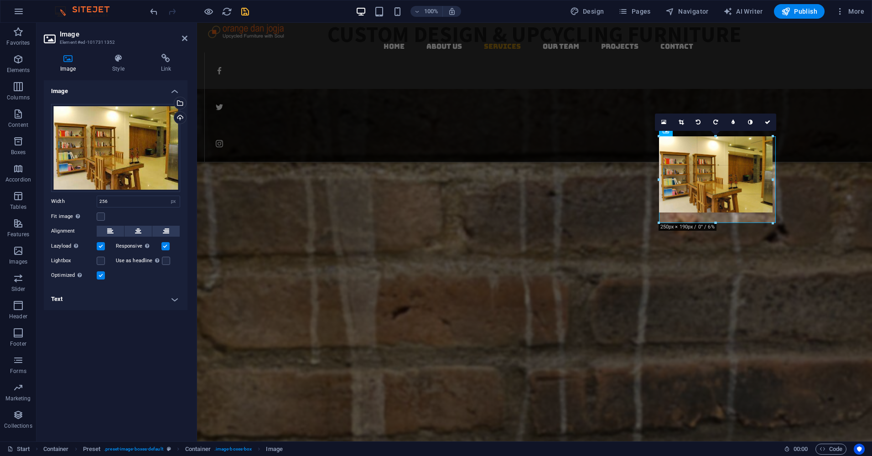
drag, startPoint x: 718, startPoint y: 214, endPoint x: 452, endPoint y: 200, distance: 267.0
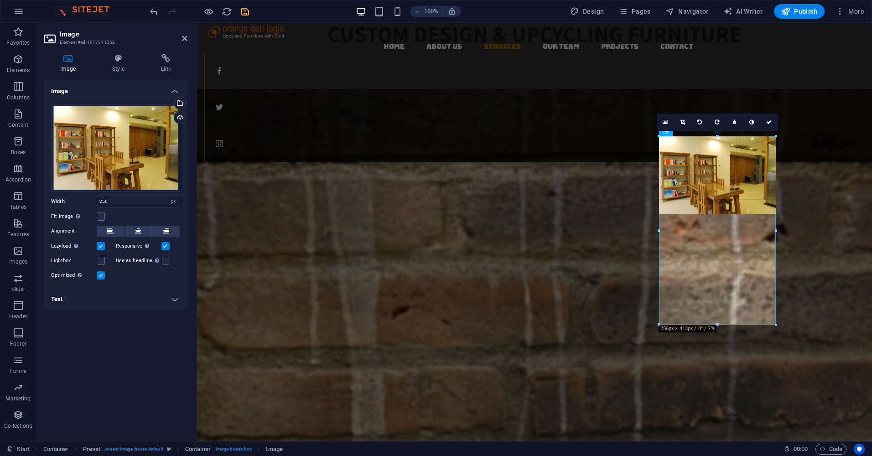
drag, startPoint x: 772, startPoint y: 180, endPoint x: 789, endPoint y: 177, distance: 16.7
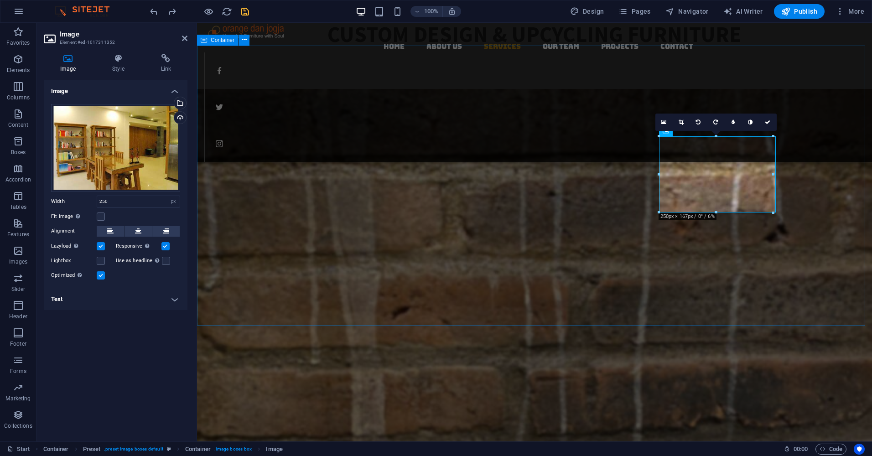
type input "256"
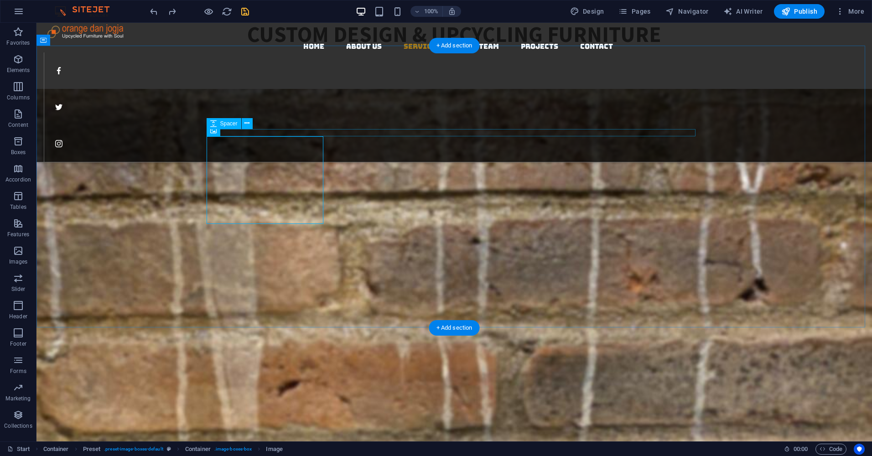
select select "rem"
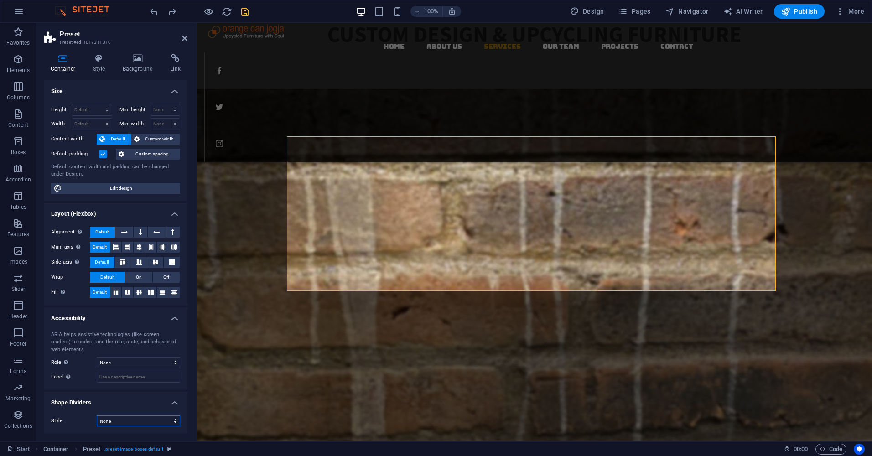
click at [175, 419] on select "None Triangle Square Diagonal Polygon 1 Polygon 2 Zigzag Multiple Zigzags Waves…" at bounding box center [138, 420] width 83 height 11
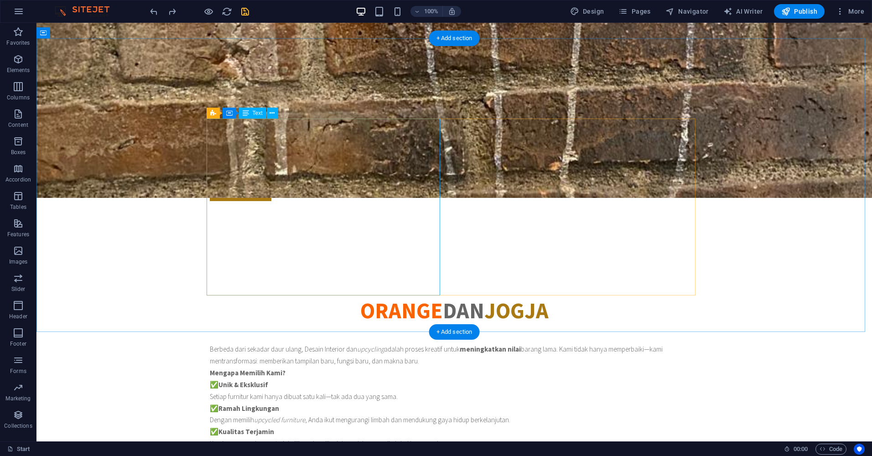
scroll to position [84, 0]
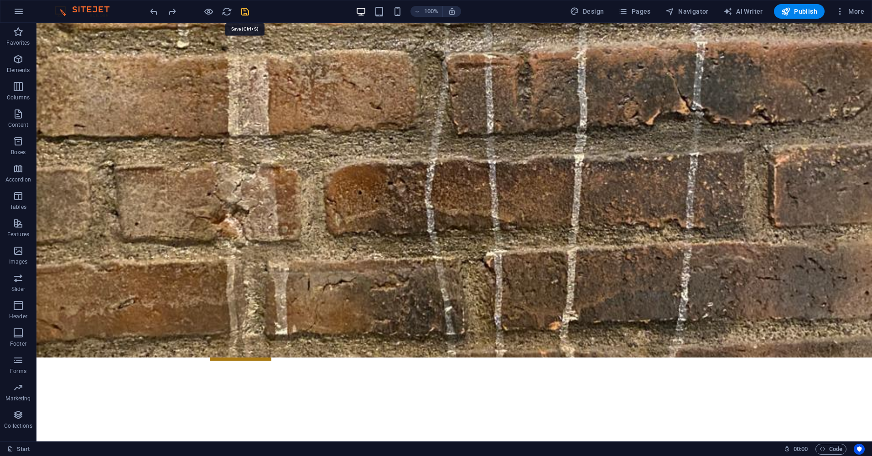
click at [245, 13] on icon "save" at bounding box center [245, 11] width 10 height 10
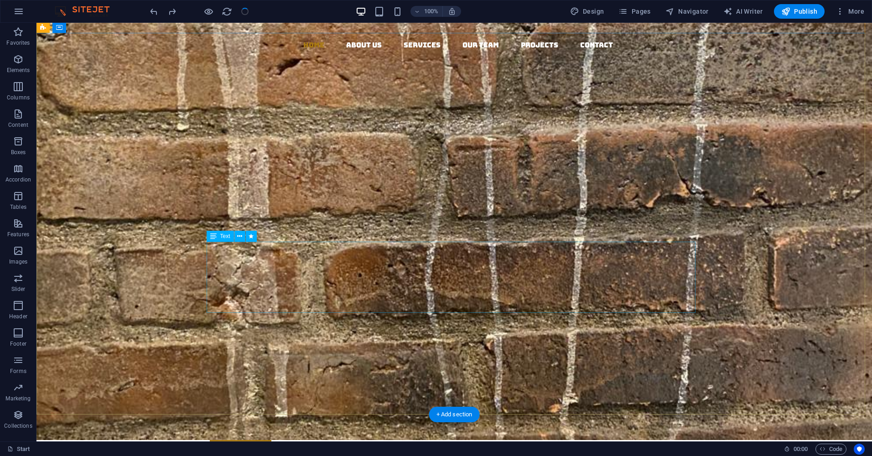
scroll to position [0, 0]
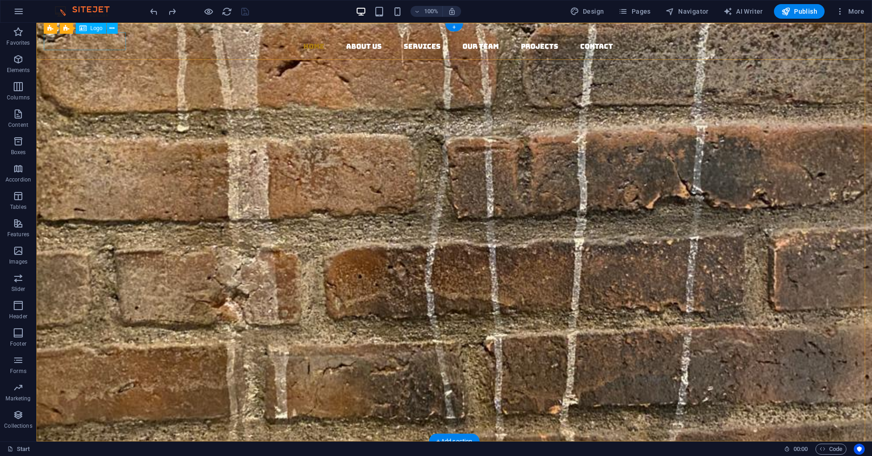
click at [113, 41] on div at bounding box center [458, 32] width 828 height 18
select select "px"
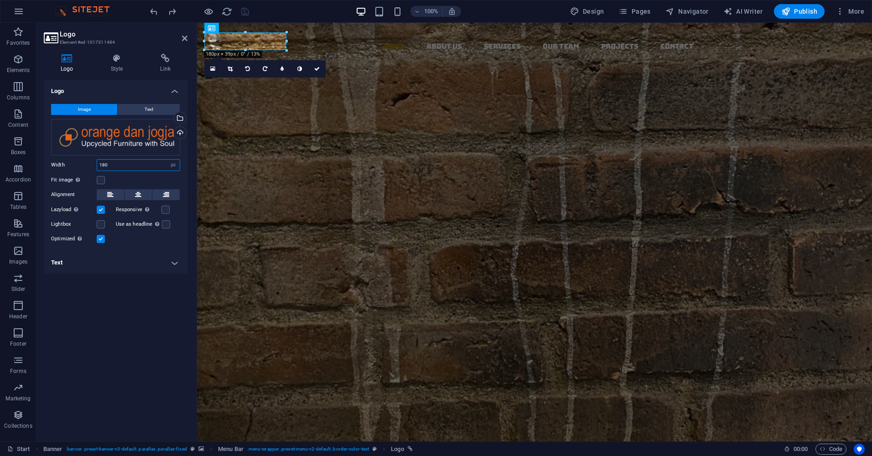
drag, startPoint x: 114, startPoint y: 167, endPoint x: 95, endPoint y: 171, distance: 19.7
click at [95, 171] on div "Image Text Drag files here, click to choose files or select files from Files or…" at bounding box center [116, 174] width 144 height 155
type input "200"
click at [208, 164] on div "CUSTOM DESAIN INTERIOR & UPCYCLING FURNITURE Kami mendesain ulang dan mengubah …" at bounding box center [534, 336] width 675 height 344
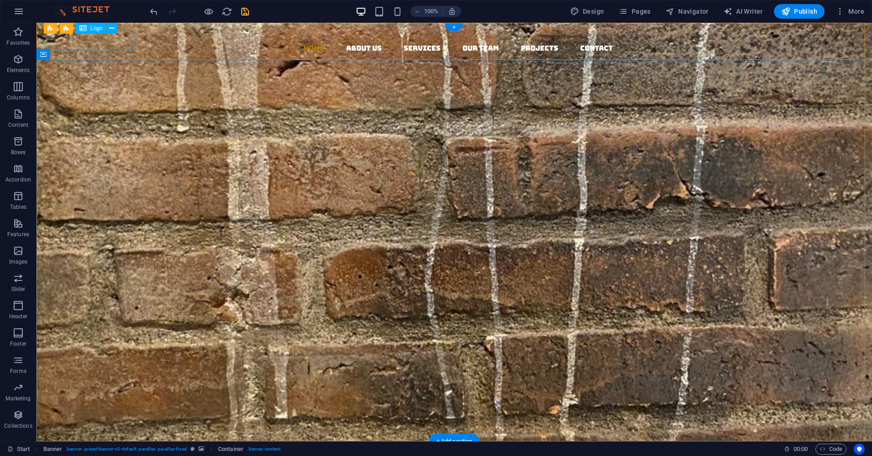
click at [113, 40] on div at bounding box center [458, 33] width 828 height 20
select select "px"
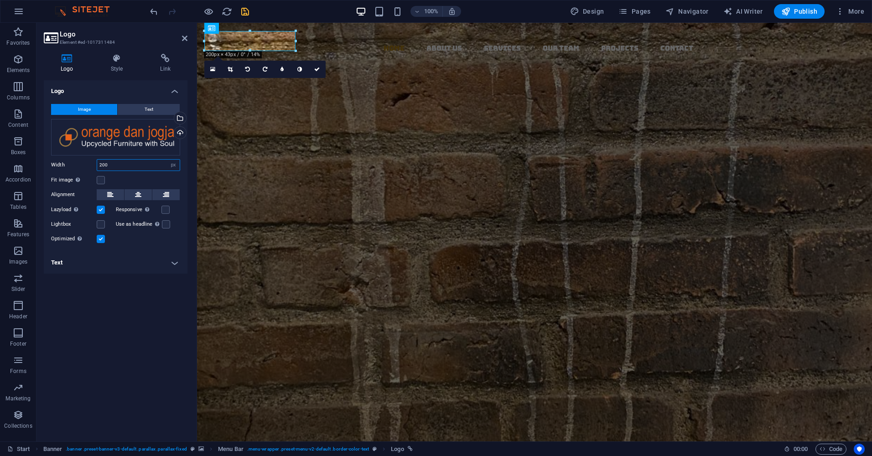
drag, startPoint x: 111, startPoint y: 165, endPoint x: 87, endPoint y: 173, distance: 25.7
click at [87, 173] on div "Image Text Drag files here, click to choose files or select files from Files or…" at bounding box center [116, 174] width 144 height 155
type input "300"
click at [310, 164] on div "CUSTOM DESAIN INTERIOR & UPCYCLING FURNITURE Kami mendesain ulang dan mengubah …" at bounding box center [534, 336] width 675 height 344
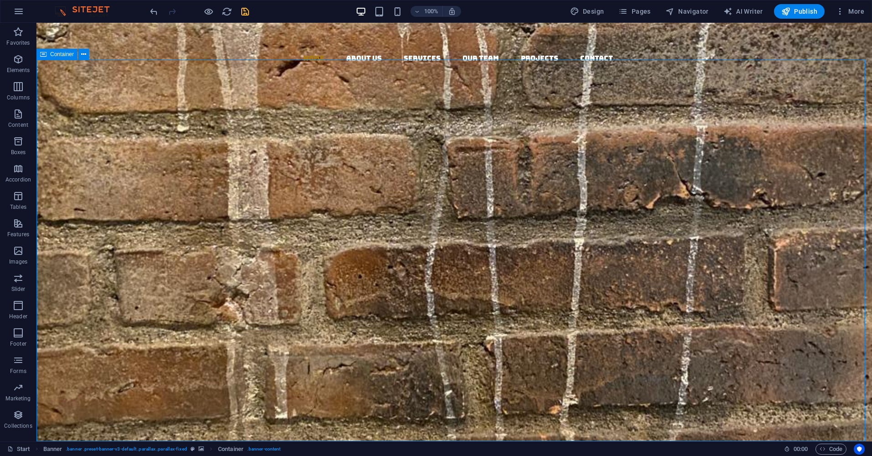
click at [337, 174] on div "CUSTOM DESAIN INTERIOR & UPCYCLING FURNITURE Kami mendesain ulang dan mengubah …" at bounding box center [453, 346] width 835 height 344
click at [798, 174] on div "CUSTOM DESAIN INTERIOR & UPCYCLING FURNITURE Kami mendesain ulang dan mengubah …" at bounding box center [453, 346] width 835 height 344
click at [789, 64] on figure at bounding box center [458, 82] width 828 height 36
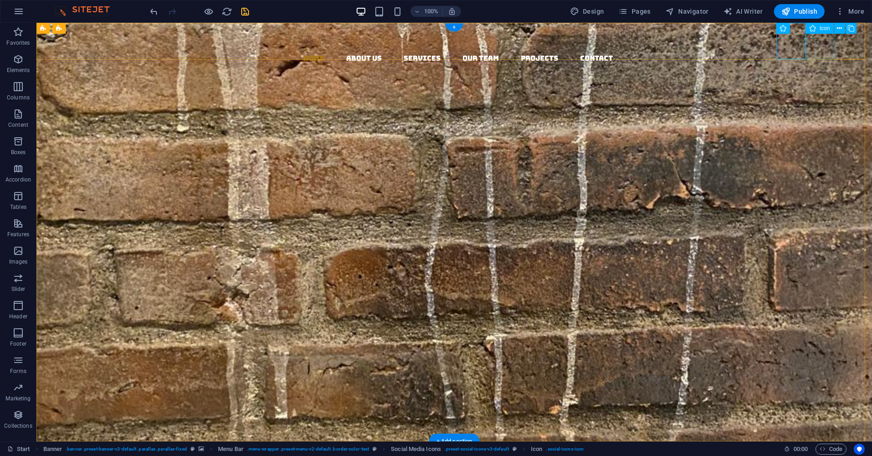
click at [820, 101] on figure at bounding box center [458, 119] width 828 height 36
click at [851, 137] on figure at bounding box center [458, 155] width 828 height 36
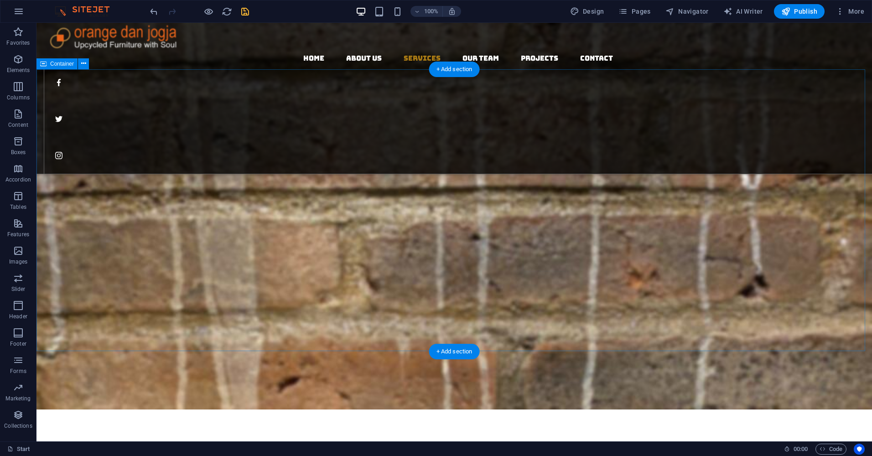
scroll to position [1094, 0]
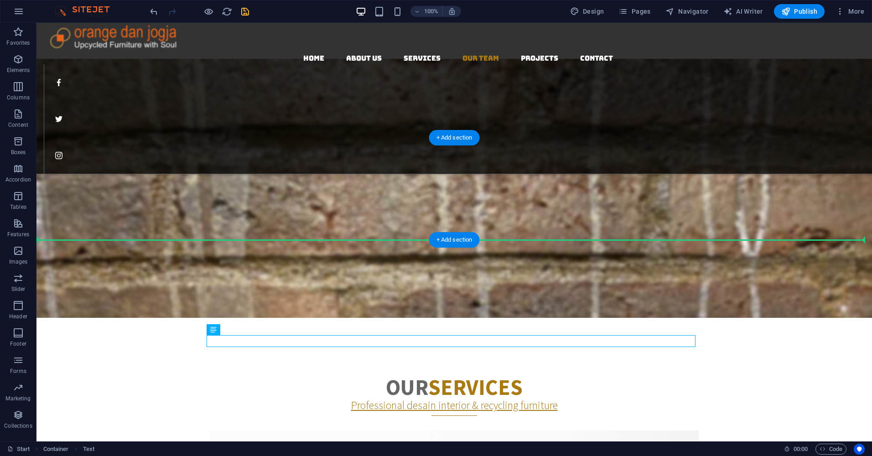
drag, startPoint x: 489, startPoint y: 341, endPoint x: 479, endPoint y: 212, distance: 130.3
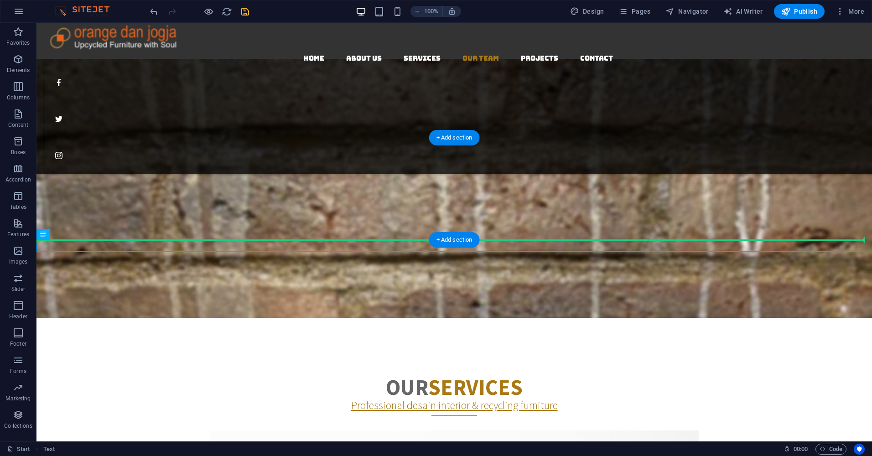
drag, startPoint x: 507, startPoint y: 245, endPoint x: 508, endPoint y: 205, distance: 39.7
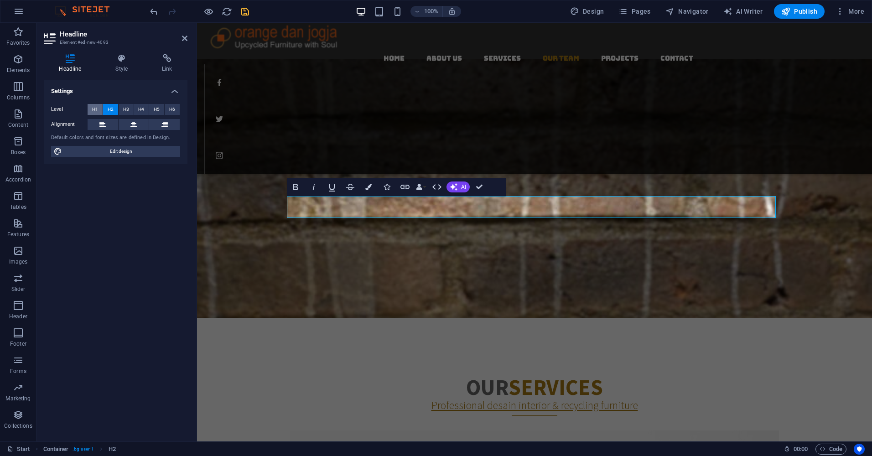
click at [97, 107] on span "H1" at bounding box center [95, 109] width 6 height 11
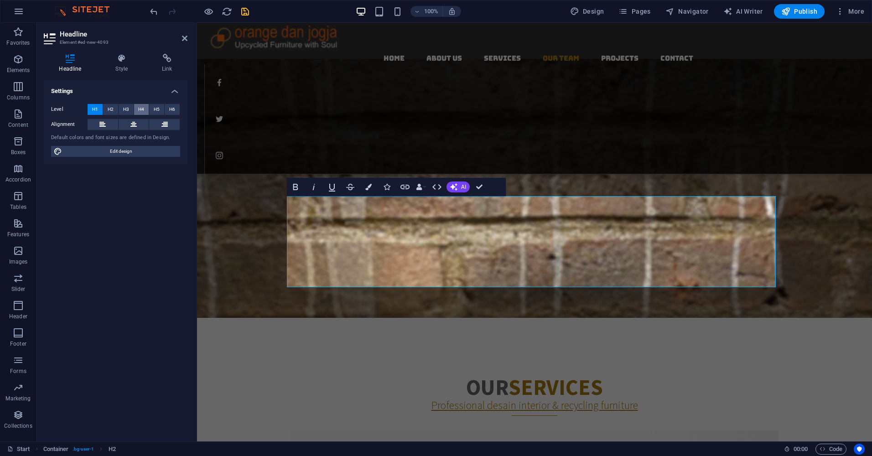
click at [141, 108] on span "H4" at bounding box center [141, 109] width 6 height 11
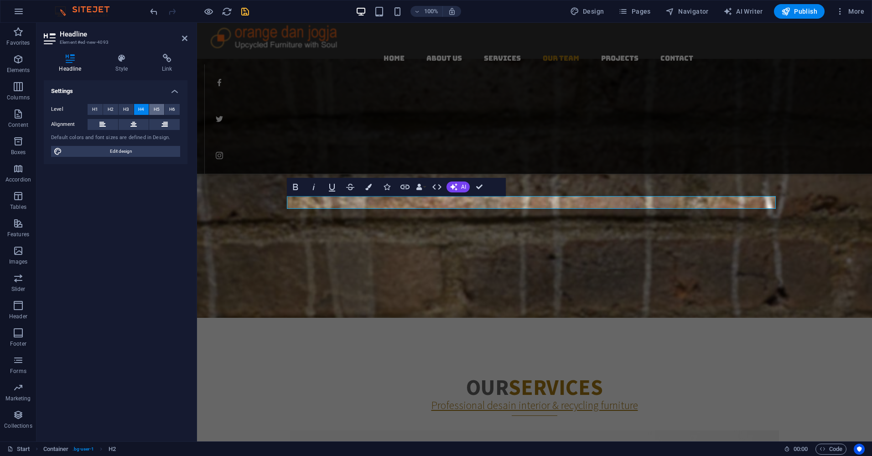
click at [156, 108] on span "H5" at bounding box center [157, 109] width 6 height 11
drag, startPoint x: 584, startPoint y: 201, endPoint x: 479, endPoint y: 199, distance: 104.9
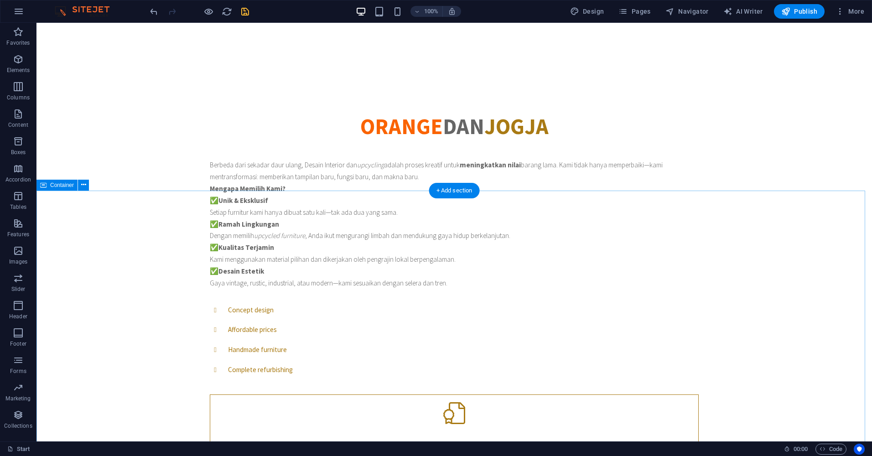
scroll to position [410, 0]
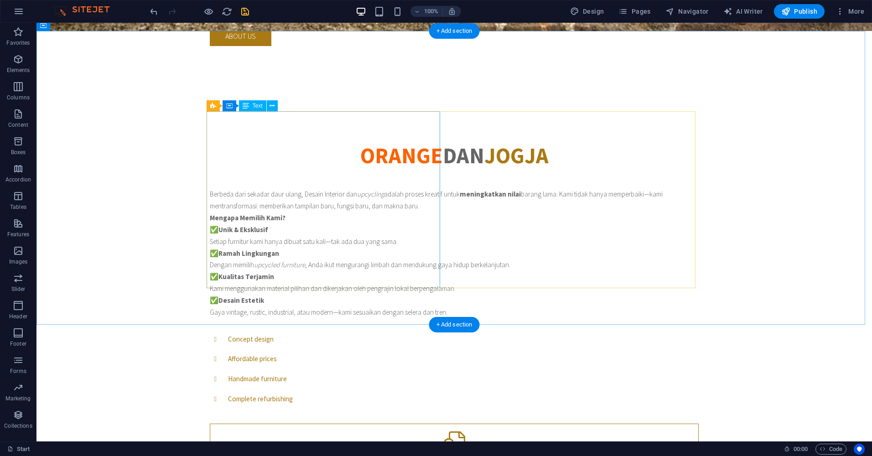
click at [281, 188] on div "Berbeda dari sekadar daur ulang, Desain Interior dan upcycling adalah proses kr…" at bounding box center [454, 252] width 489 height 129
click at [279, 188] on div "Berbeda dari sekadar daur ulang, Desain Interior dan upcycling adalah proses kr…" at bounding box center [454, 252] width 489 height 129
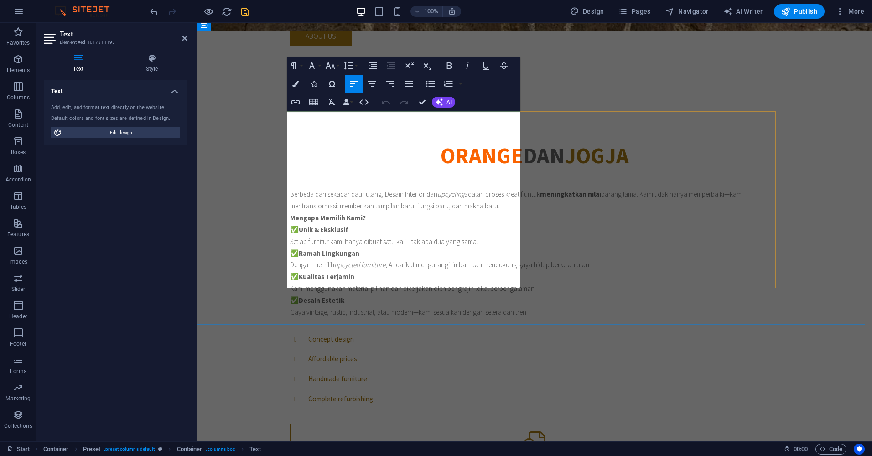
click at [364, 212] on p "Mengapa Memilih Kami?" at bounding box center [534, 218] width 489 height 12
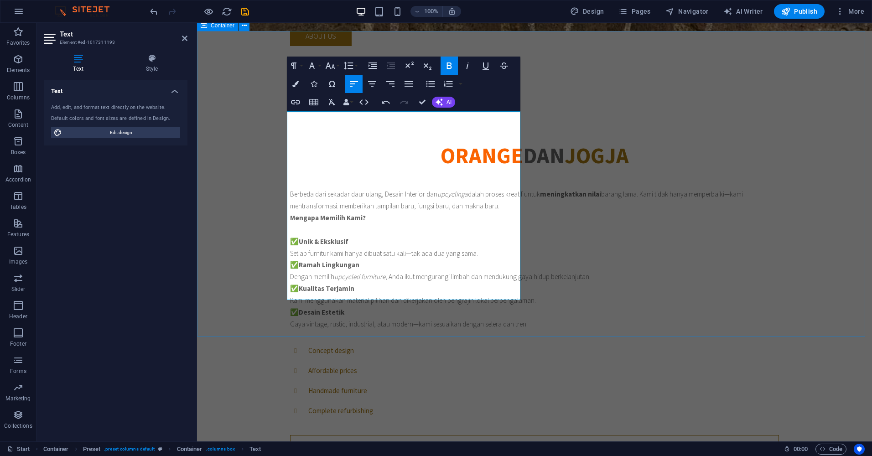
click at [827, 184] on div "ORANGE DAN JOGJA . Berbeda dari sekadar daur ulang, Desain Interior dan upcycli…" at bounding box center [534, 339] width 675 height 462
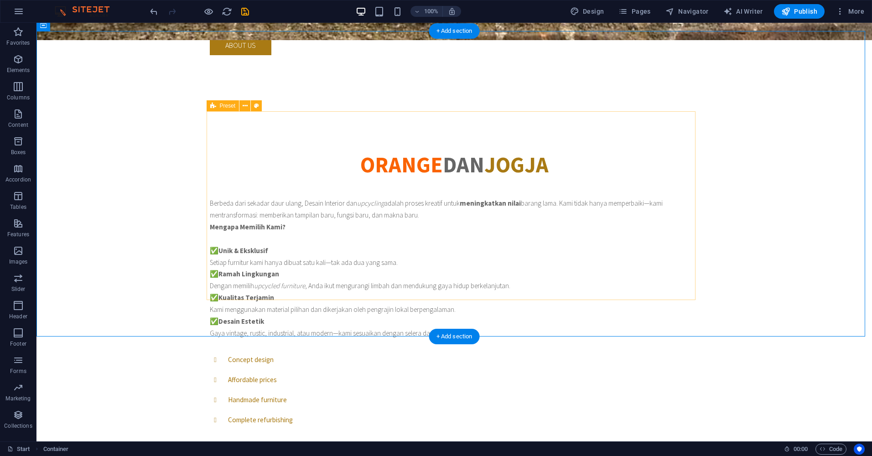
scroll to position [91, 0]
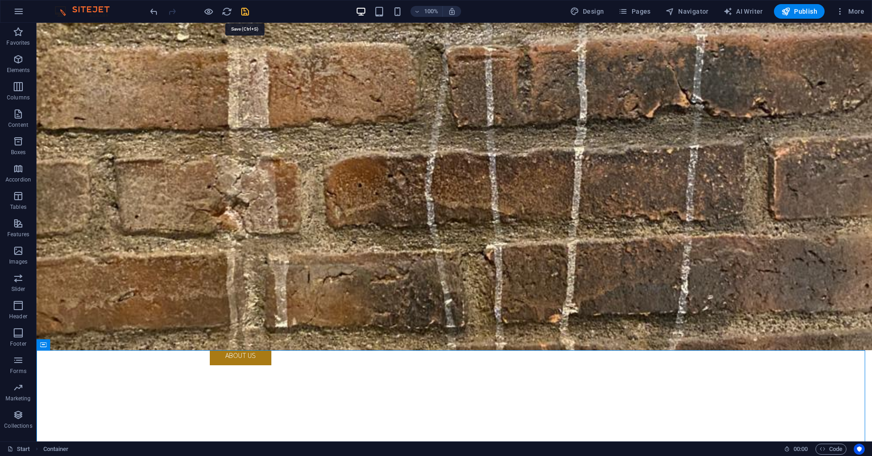
click at [243, 13] on icon "save" at bounding box center [245, 11] width 10 height 10
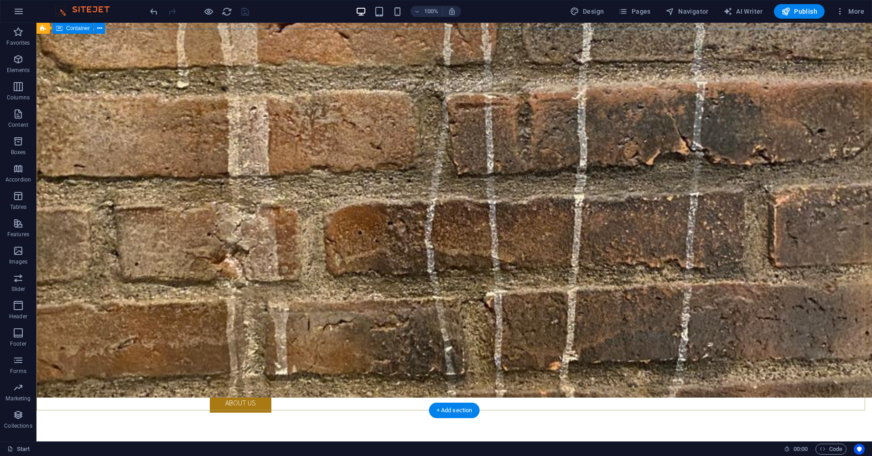
scroll to position [0, 0]
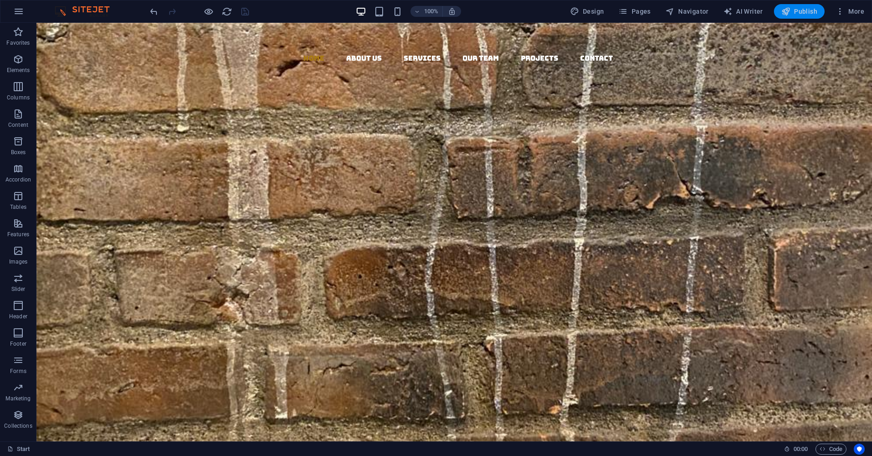
click at [806, 12] on span "Publish" at bounding box center [799, 11] width 36 height 9
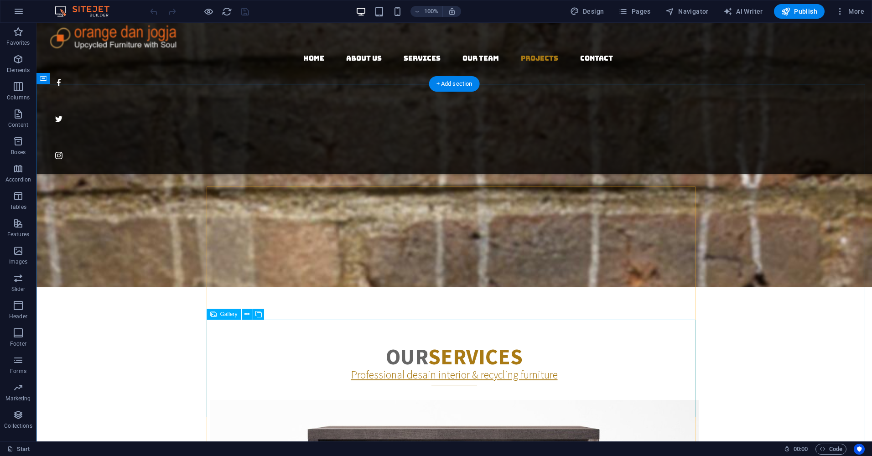
scroll to position [1276, 0]
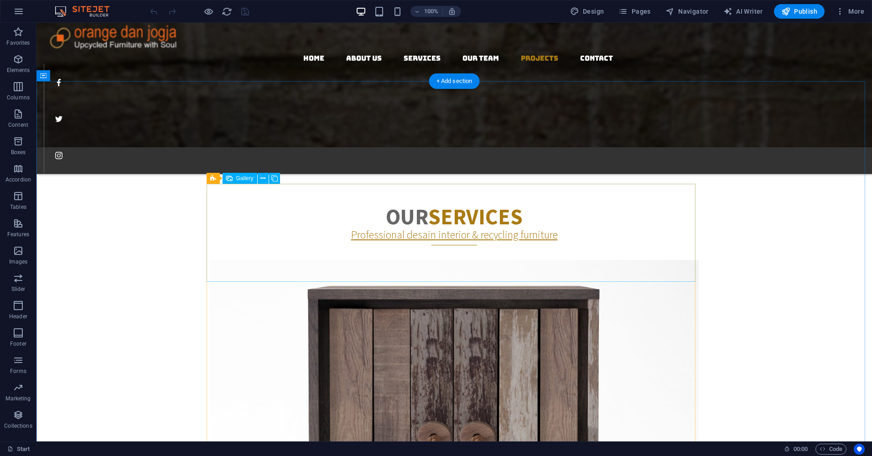
select select "4"
select select "px"
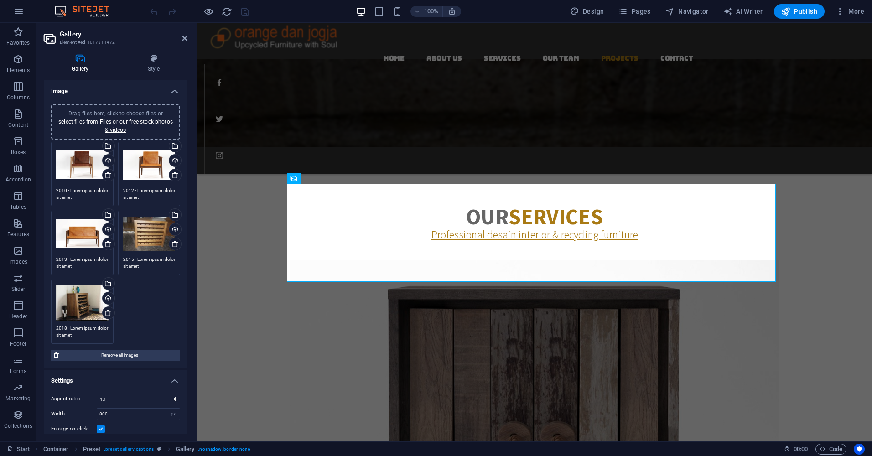
click at [90, 304] on div "Drag files here, click to choose files or select files from Files or our free s…" at bounding box center [82, 302] width 52 height 36
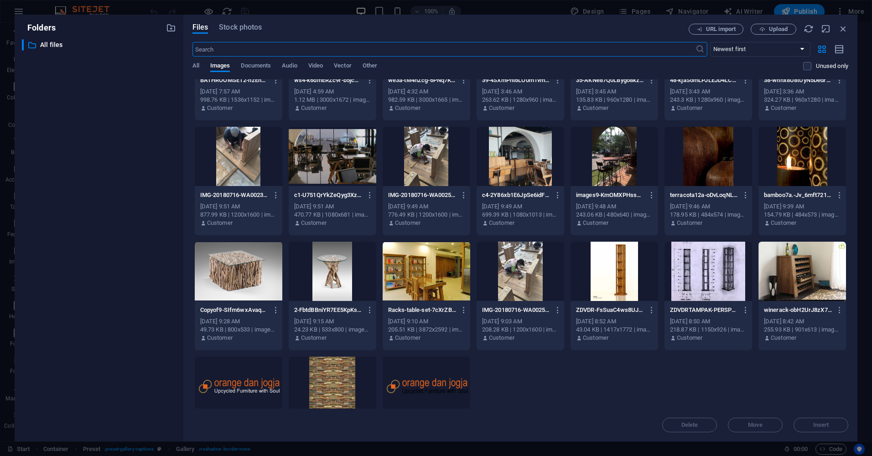
scroll to position [584, 0]
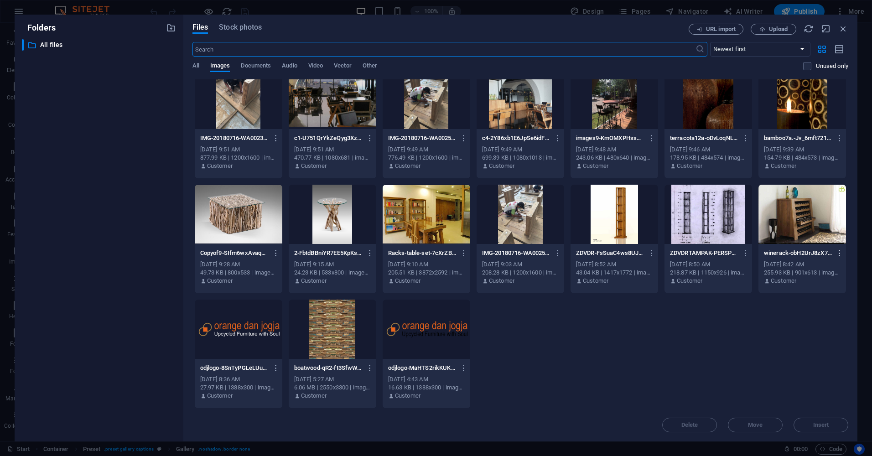
click at [840, 253] on icon "button" at bounding box center [839, 253] width 9 height 8
click at [831, 432] on h6 "Delete" at bounding box center [837, 429] width 39 height 11
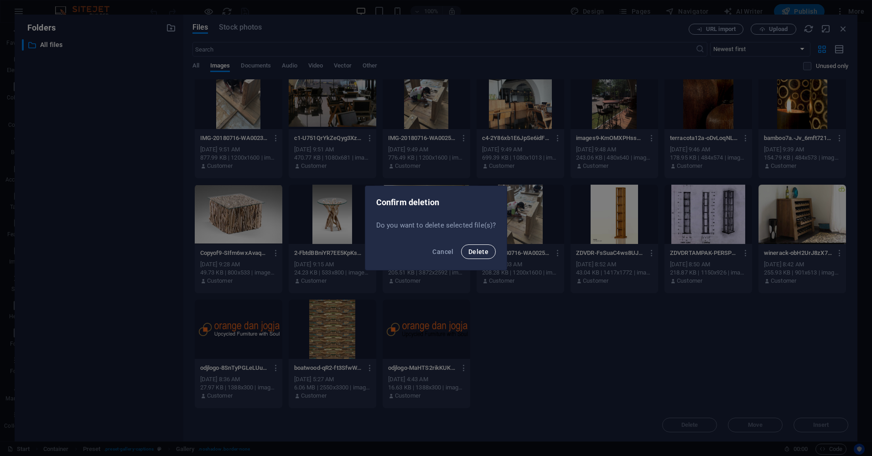
click at [482, 251] on span "Delete" at bounding box center [478, 251] width 20 height 7
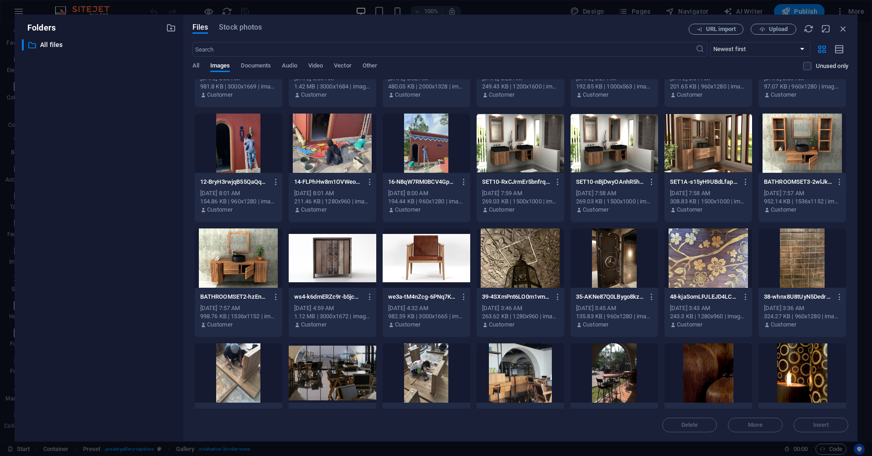
scroll to position [0, 0]
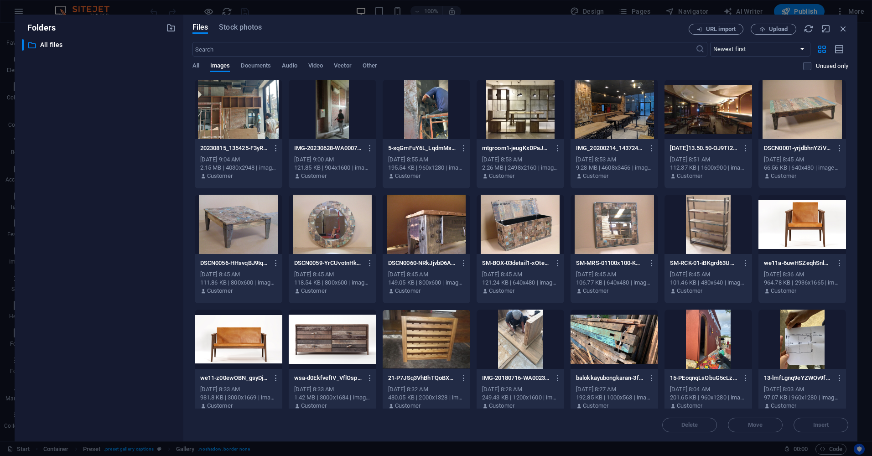
click at [143, 97] on div "​ All files All files" at bounding box center [99, 236] width 154 height 395
click at [843, 28] on icon "button" at bounding box center [843, 29] width 10 height 10
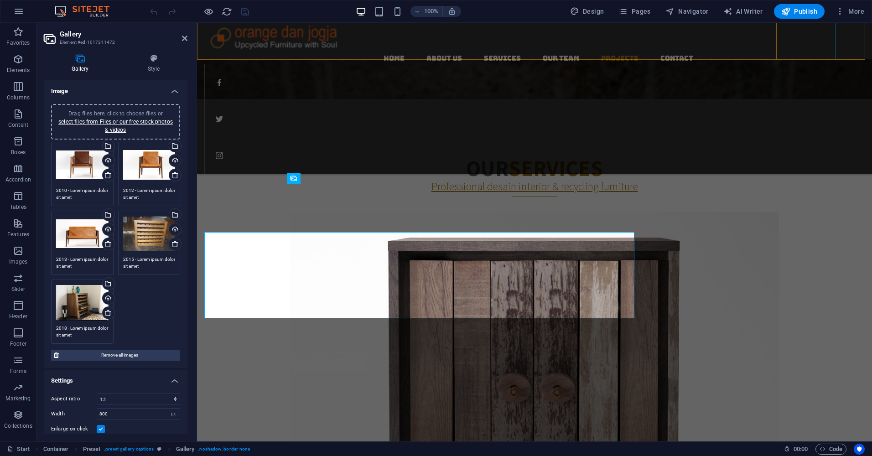
scroll to position [1276, 0]
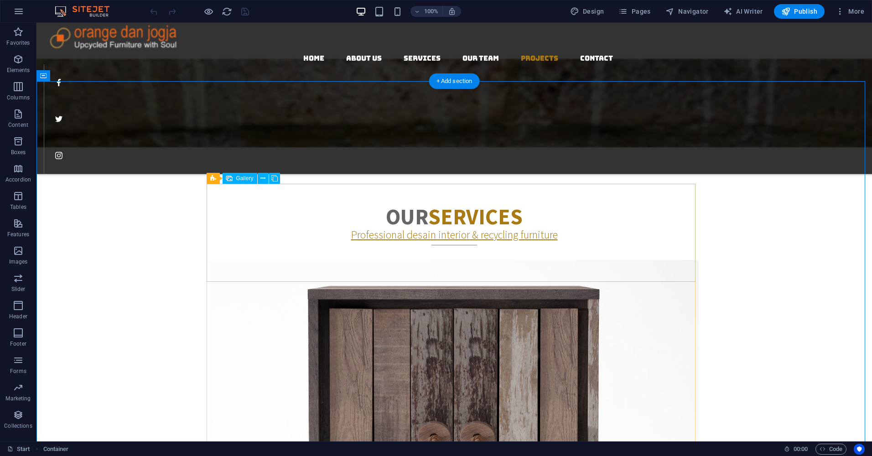
select select "4"
select select "px"
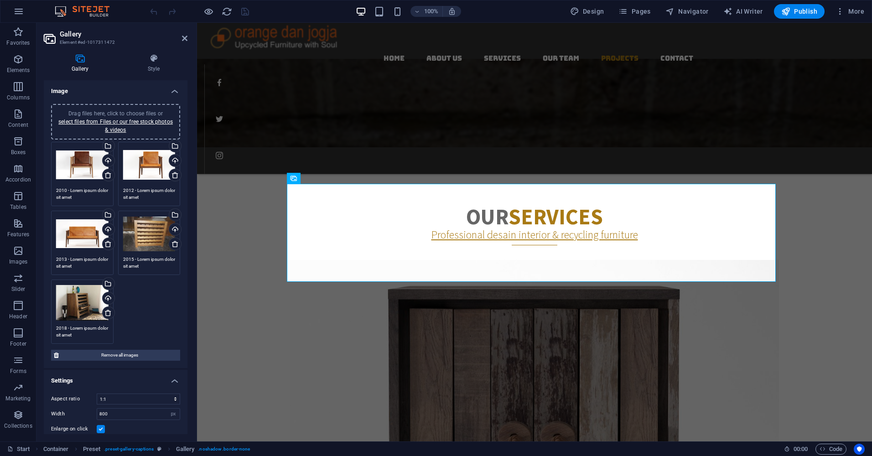
click at [86, 306] on div "Drag files here, click to choose files or select files from Files or our free s…" at bounding box center [82, 302] width 52 height 36
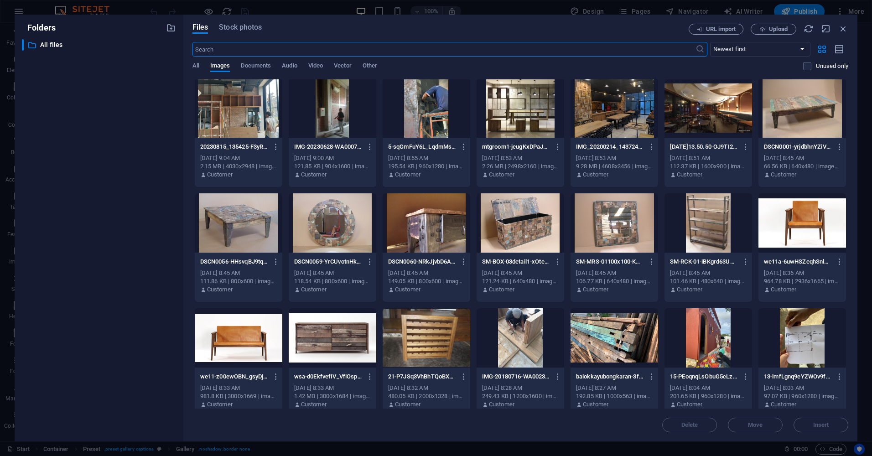
scroll to position [0, 0]
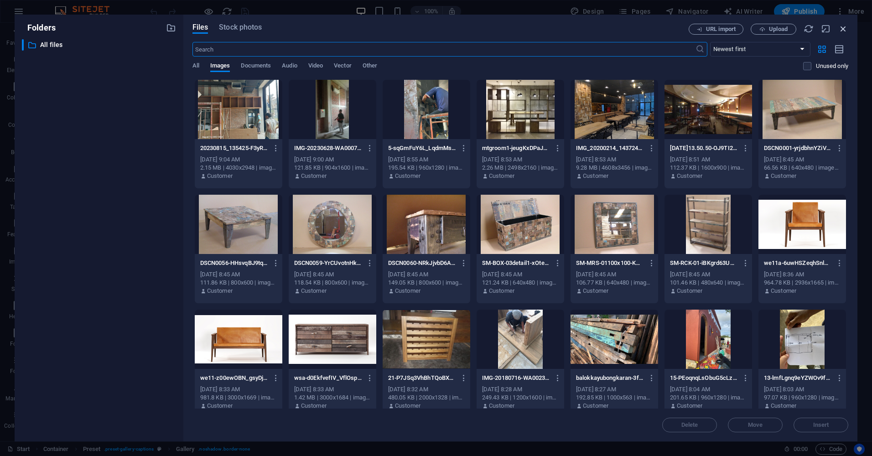
click at [841, 30] on icon "button" at bounding box center [843, 29] width 10 height 10
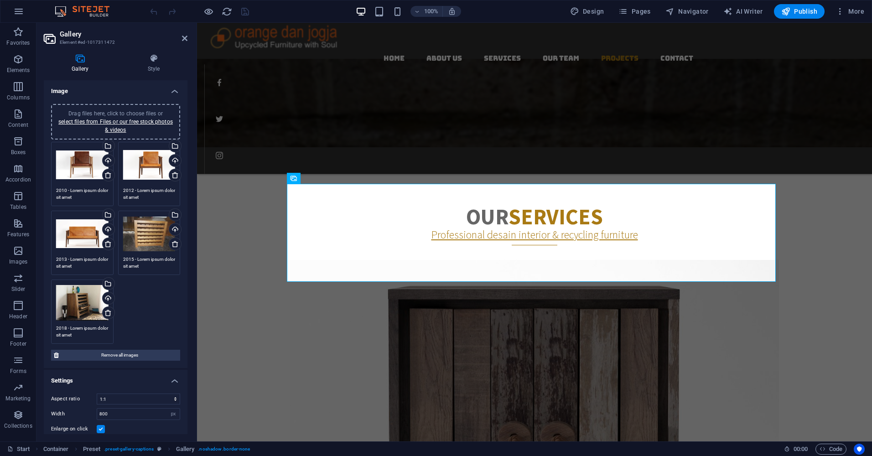
scroll to position [68, 0]
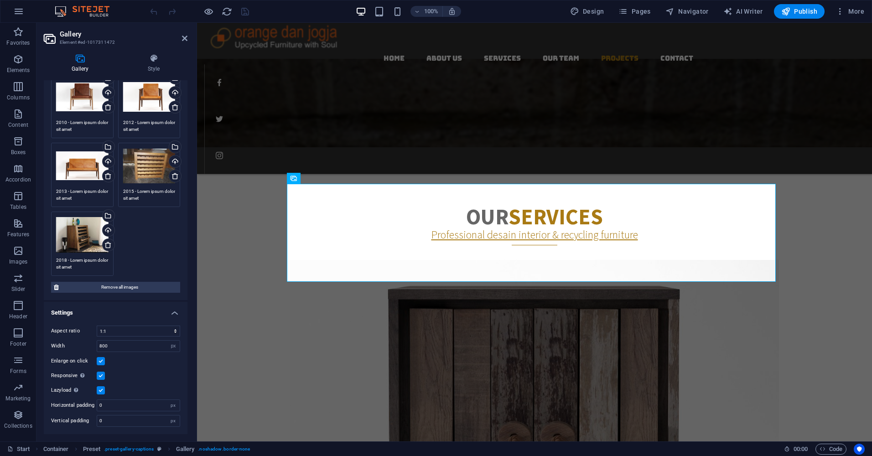
click at [88, 224] on div "Drag files here, click to choose files or select files from Files or our free s…" at bounding box center [82, 235] width 52 height 36
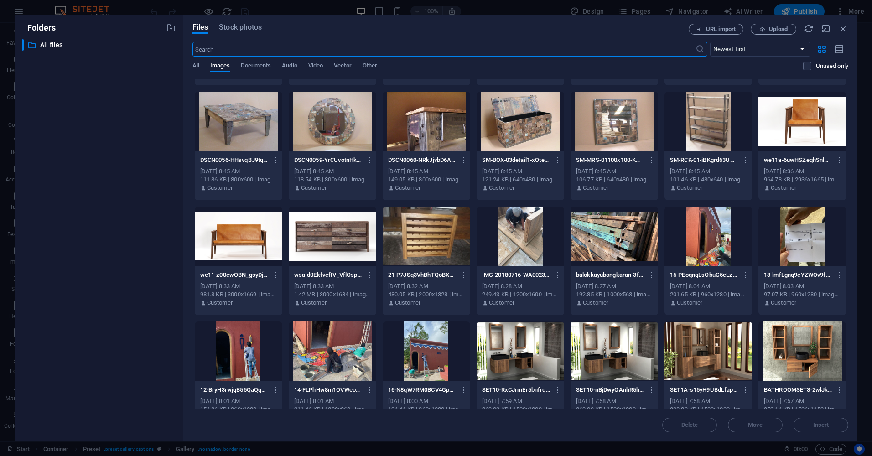
scroll to position [83, 0]
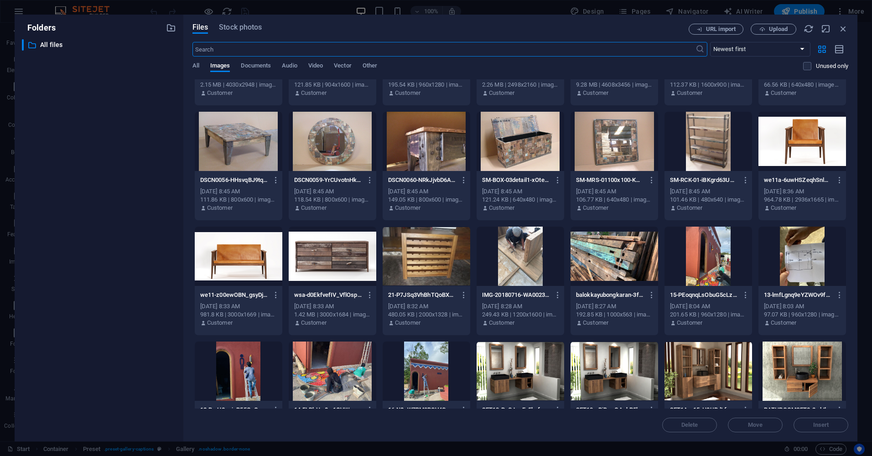
click at [351, 254] on div at bounding box center [333, 256] width 88 height 59
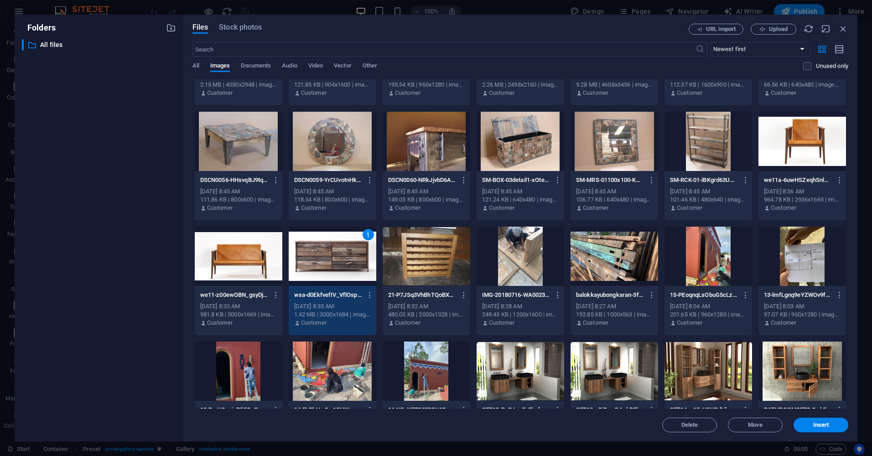
click at [351, 254] on div "1" at bounding box center [333, 256] width 88 height 59
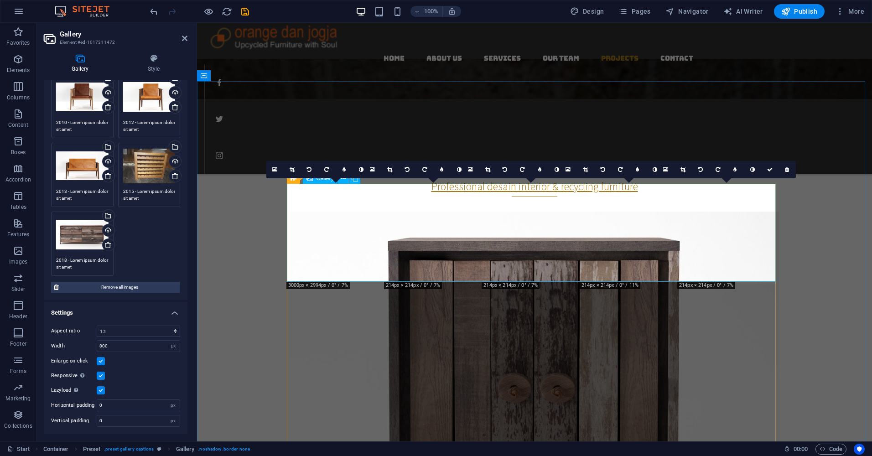
scroll to position [1276, 0]
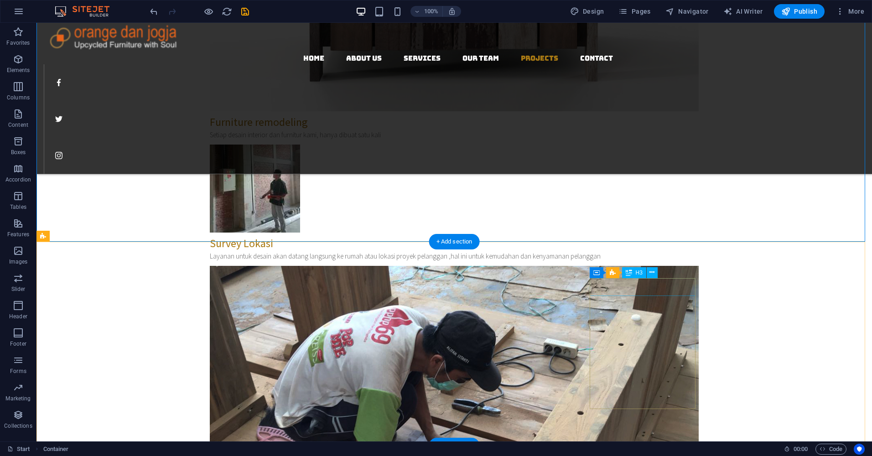
scroll to position [1915, 0]
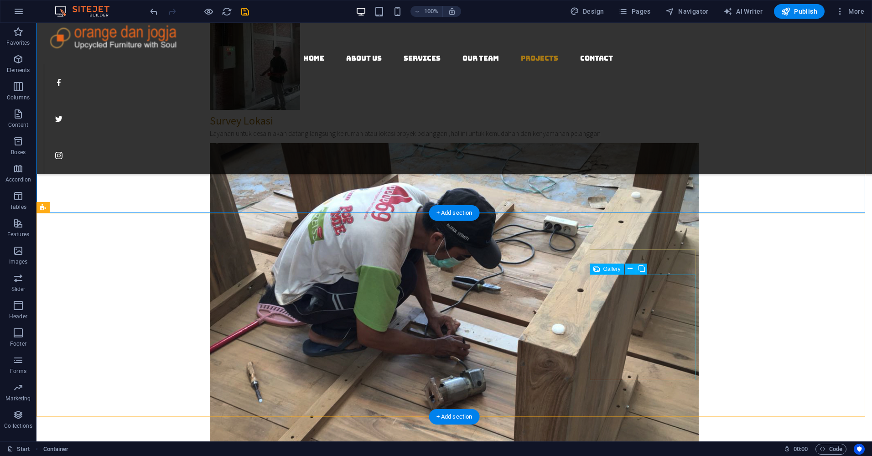
select select "4"
select select "px"
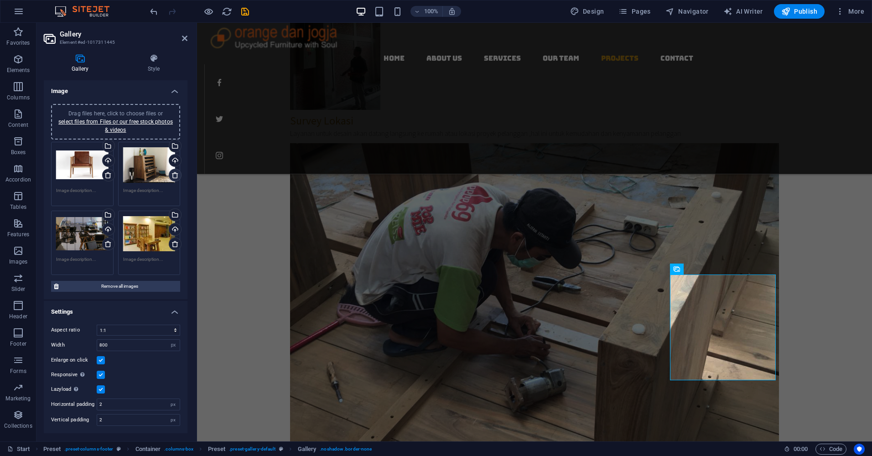
click at [176, 175] on icon at bounding box center [174, 174] width 7 height 7
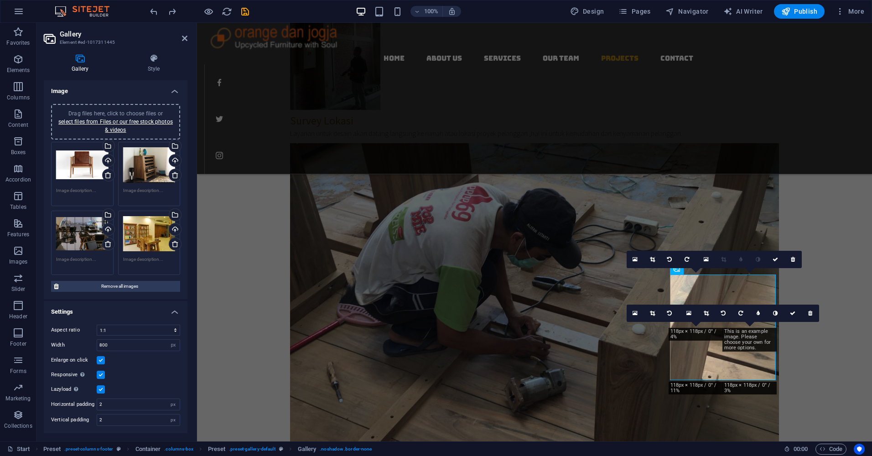
click at [144, 159] on div "Drag files here, click to choose files or select files from Files or our free s…" at bounding box center [149, 165] width 52 height 36
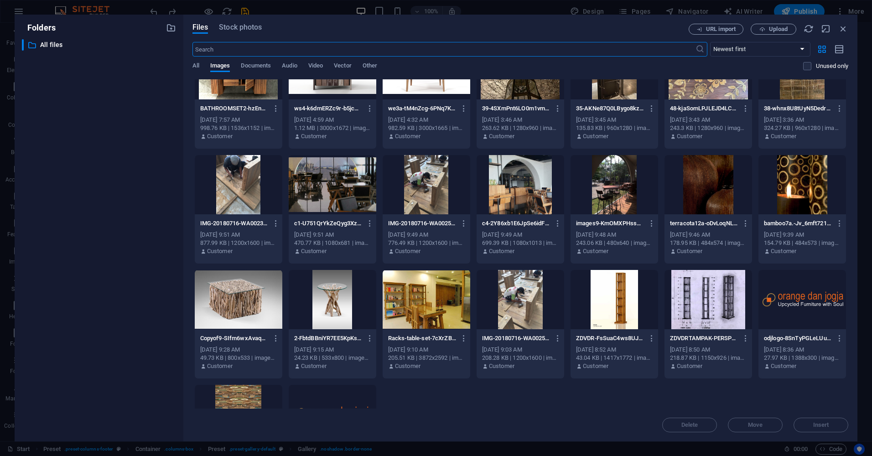
scroll to position [501, 0]
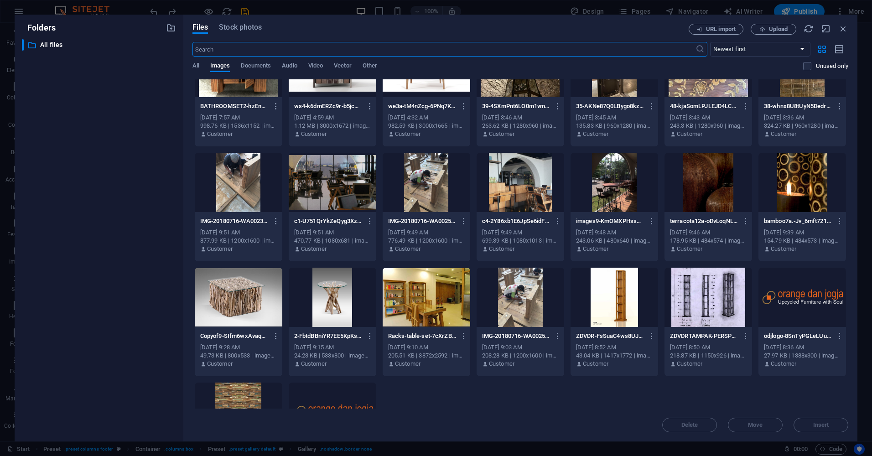
click at [331, 289] on div at bounding box center [333, 297] width 88 height 59
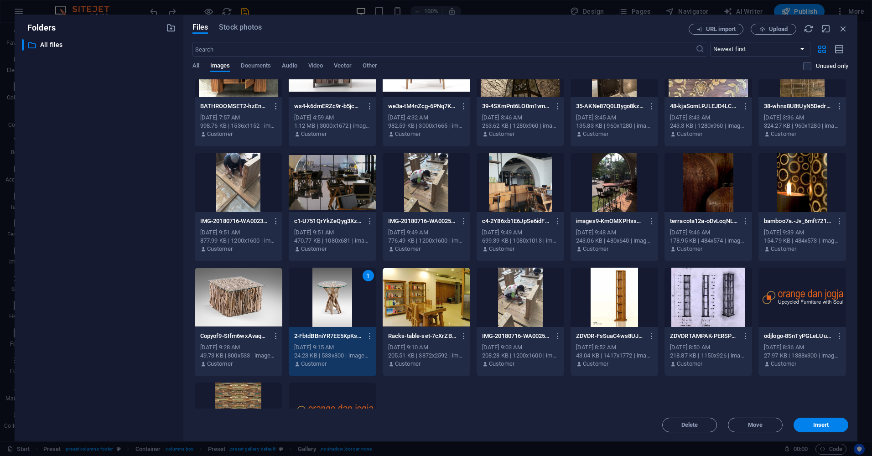
click at [331, 289] on div "1" at bounding box center [333, 297] width 88 height 59
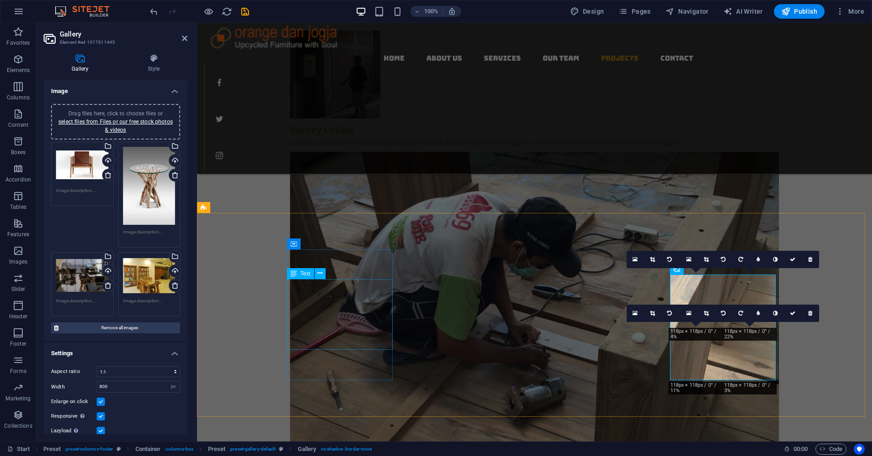
scroll to position [1915, 0]
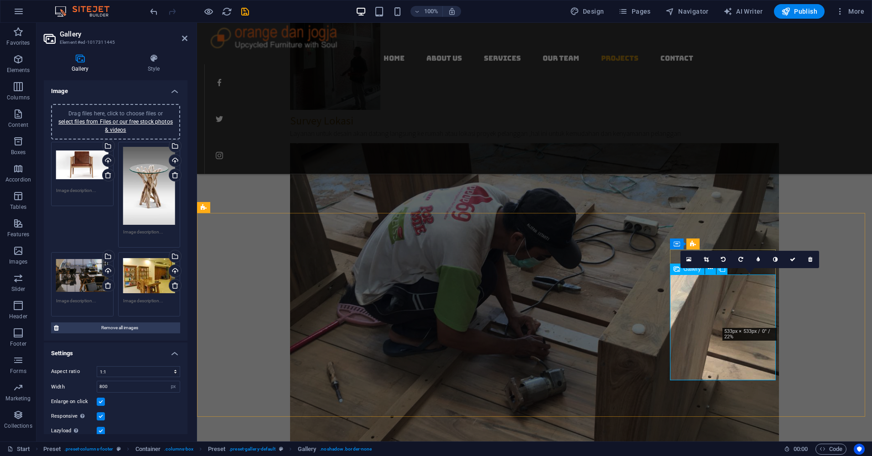
click at [708, 260] on icon at bounding box center [705, 259] width 5 height 5
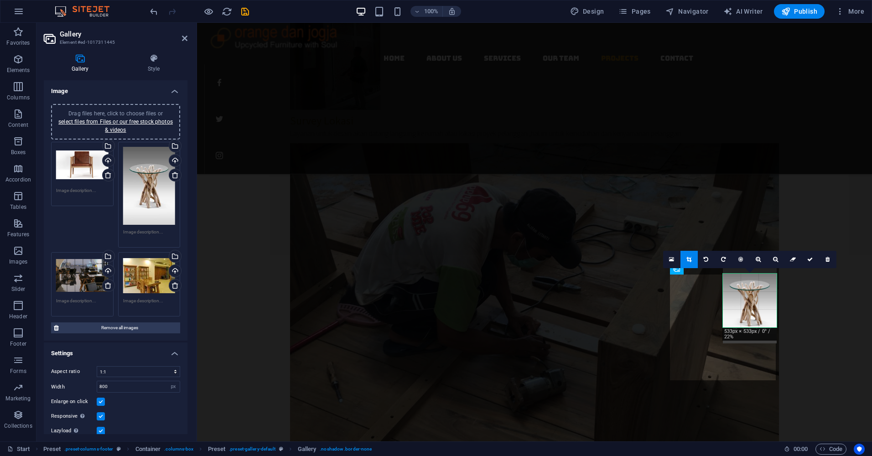
drag, startPoint x: 758, startPoint y: 304, endPoint x: 758, endPoint y: 294, distance: 10.9
click at [758, 294] on div at bounding box center [749, 303] width 54 height 81
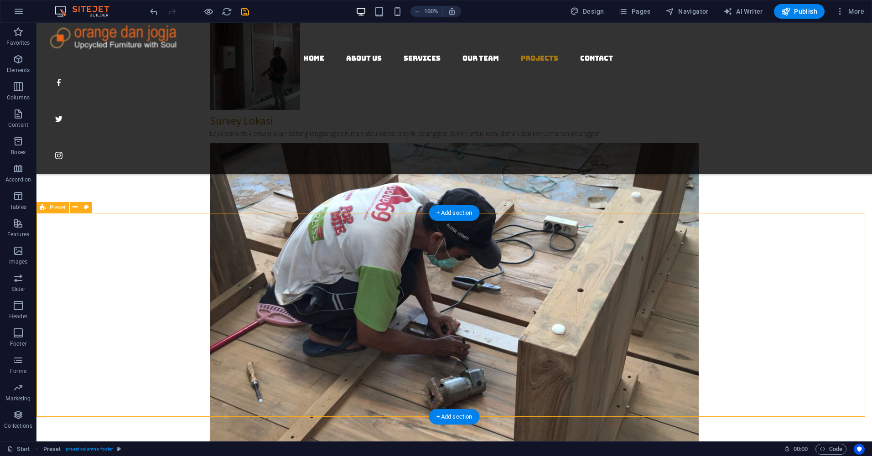
click at [246, 14] on icon "save" at bounding box center [245, 11] width 10 height 10
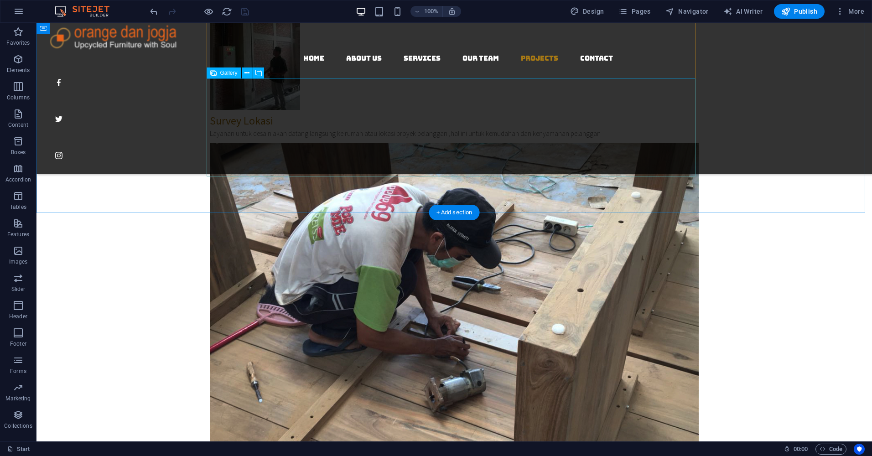
select select "4"
select select "px"
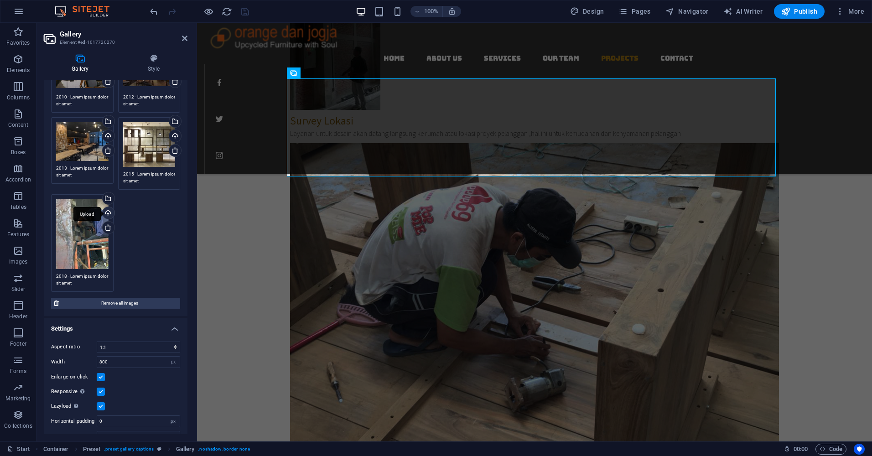
scroll to position [107, 0]
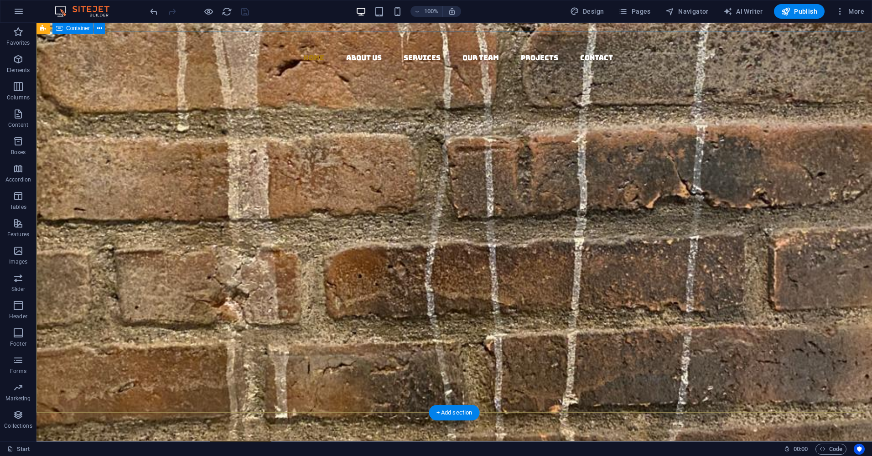
scroll to position [0, 0]
click at [792, 14] on span "Publish" at bounding box center [799, 11] width 36 height 9
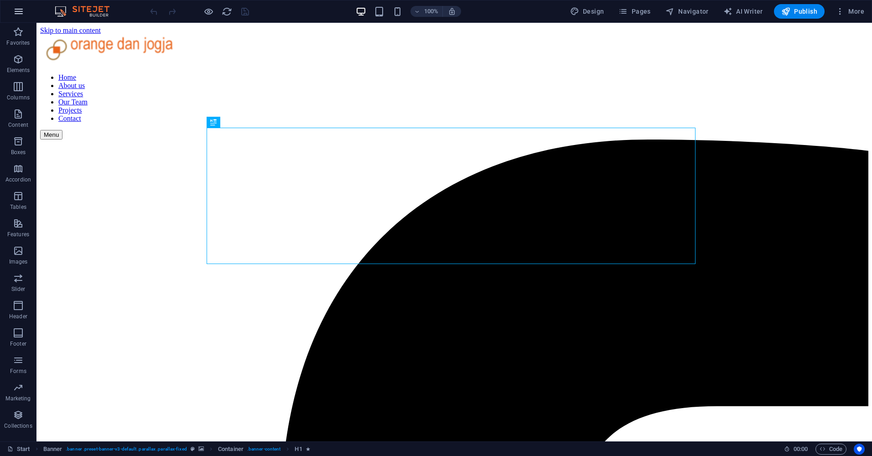
click at [18, 13] on icon "button" at bounding box center [18, 11] width 11 height 11
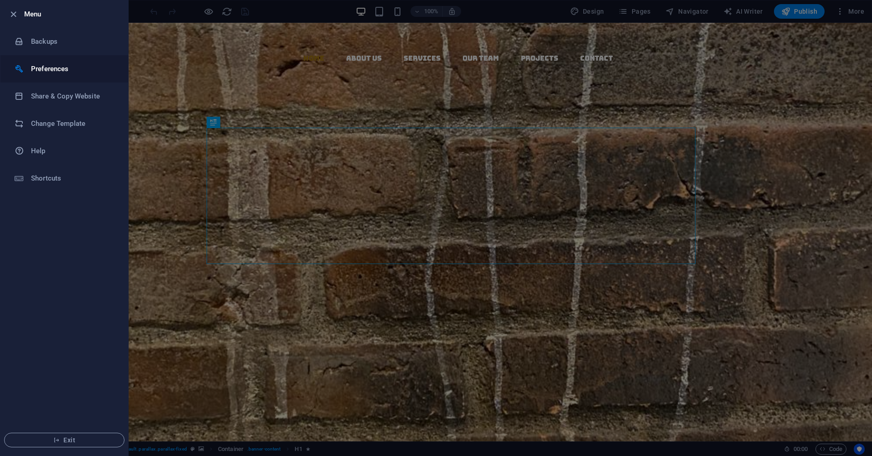
click at [44, 67] on h6 "Preferences" at bounding box center [73, 68] width 84 height 11
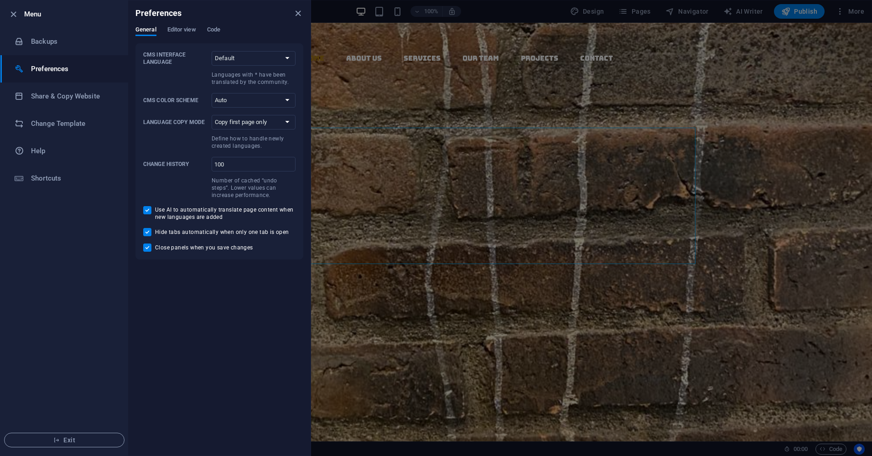
click at [60, 71] on h6 "Preferences" at bounding box center [73, 68] width 84 height 11
click at [65, 97] on h6 "Share & Copy Website" at bounding box center [73, 96] width 84 height 11
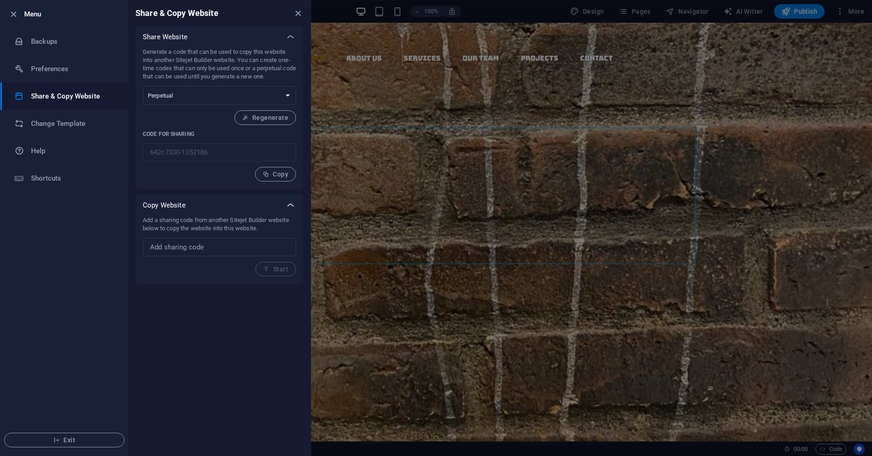
click at [291, 206] on icon at bounding box center [290, 205] width 11 height 11
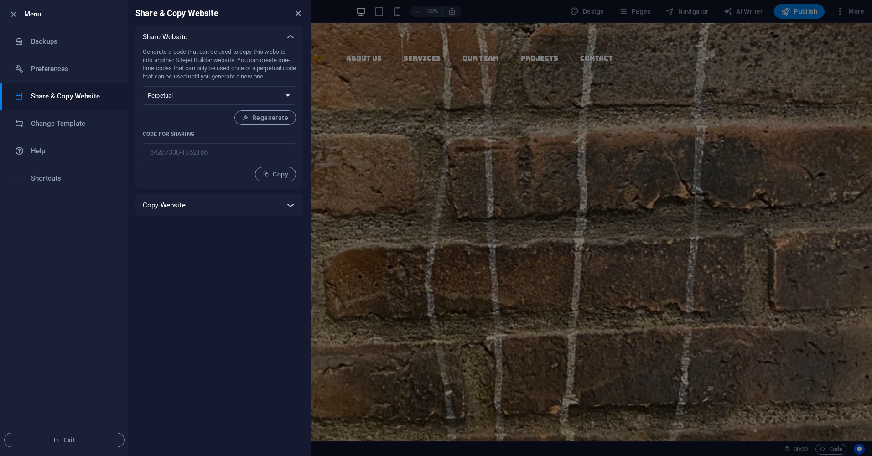
click at [291, 206] on icon at bounding box center [290, 205] width 11 height 11
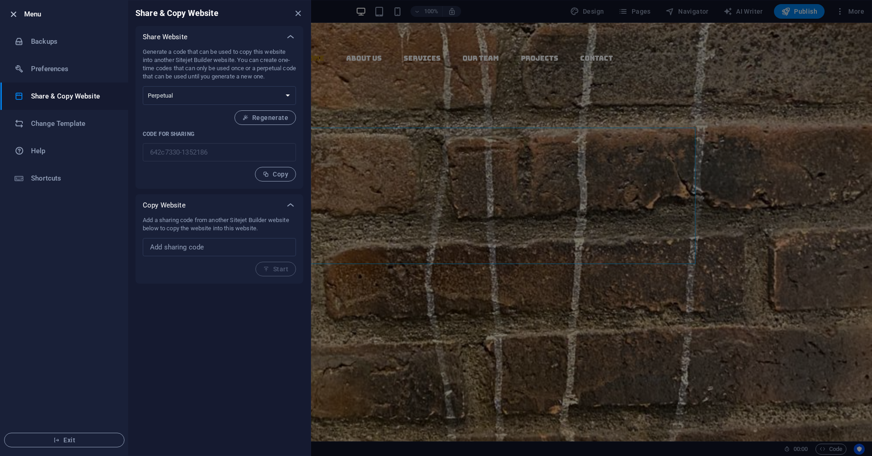
click at [14, 14] on icon "button" at bounding box center [13, 14] width 10 height 10
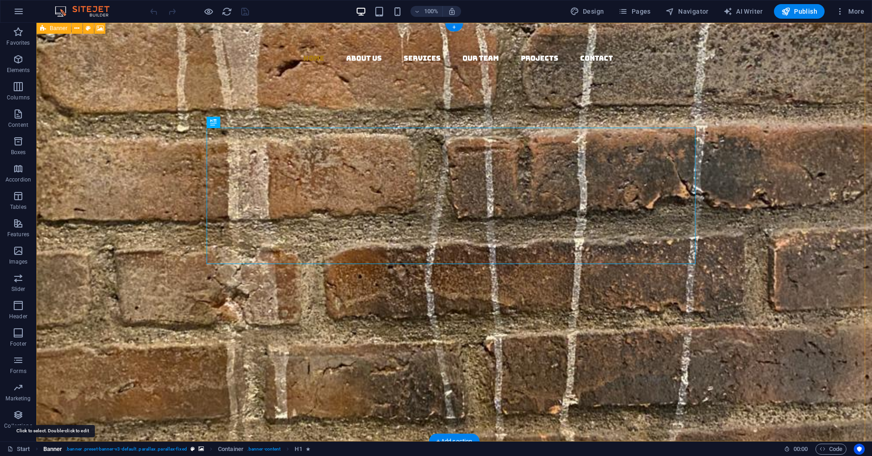
click at [57, 449] on span "Banner" at bounding box center [52, 449] width 19 height 11
click at [140, 448] on span ". banner .preset-banner-v3-default .parallax .parallax-fixed" at bounding box center [126, 449] width 121 height 11
select select "vh"
select select "header"
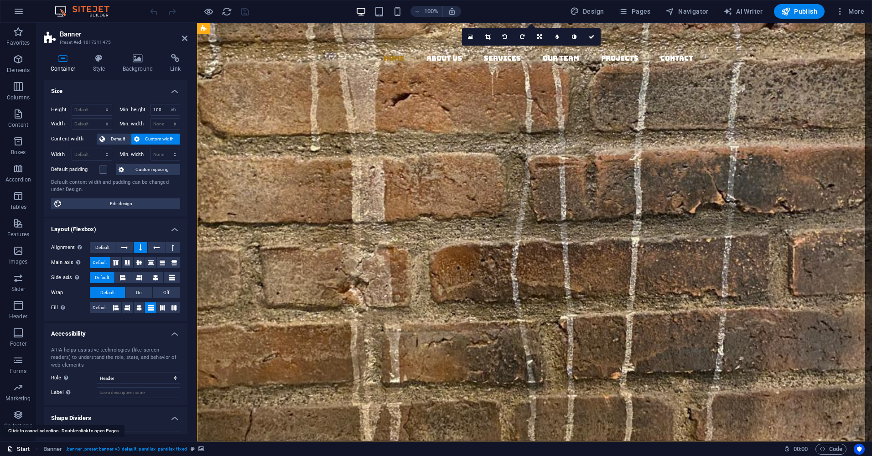
click at [24, 450] on link "Start" at bounding box center [18, 449] width 23 height 11
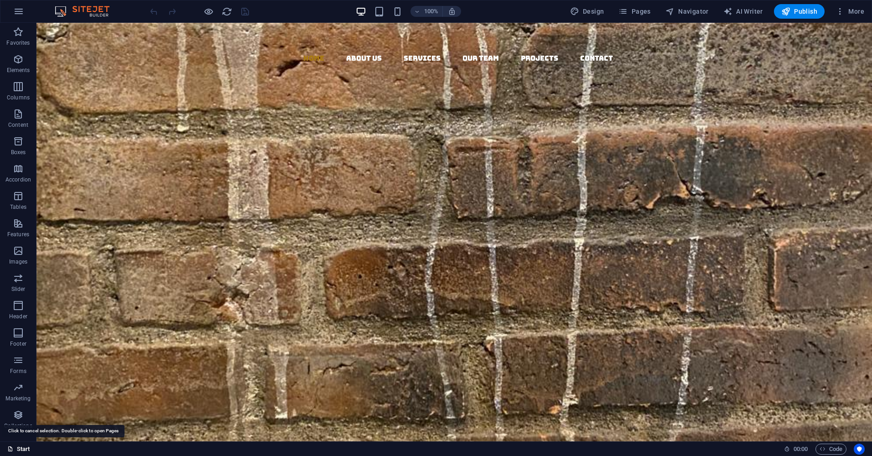
click at [24, 450] on link "Start" at bounding box center [18, 449] width 23 height 11
click at [841, 9] on icon "button" at bounding box center [839, 11] width 9 height 9
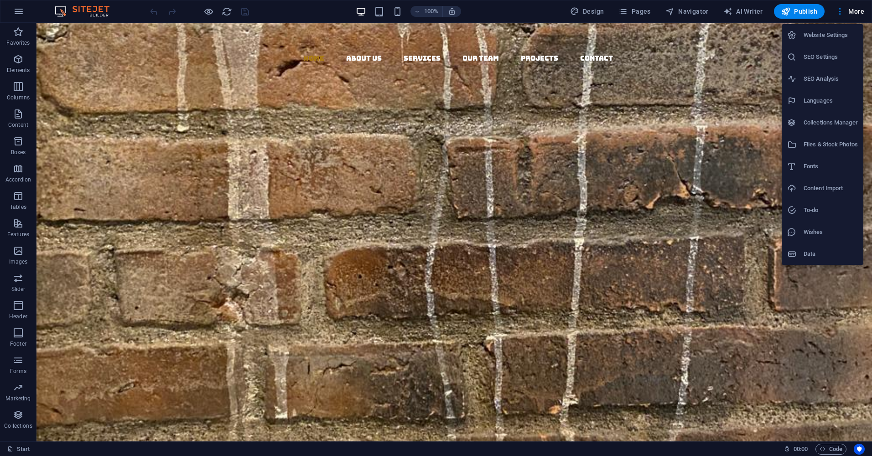
click at [828, 36] on h6 "Website Settings" at bounding box center [830, 35] width 54 height 11
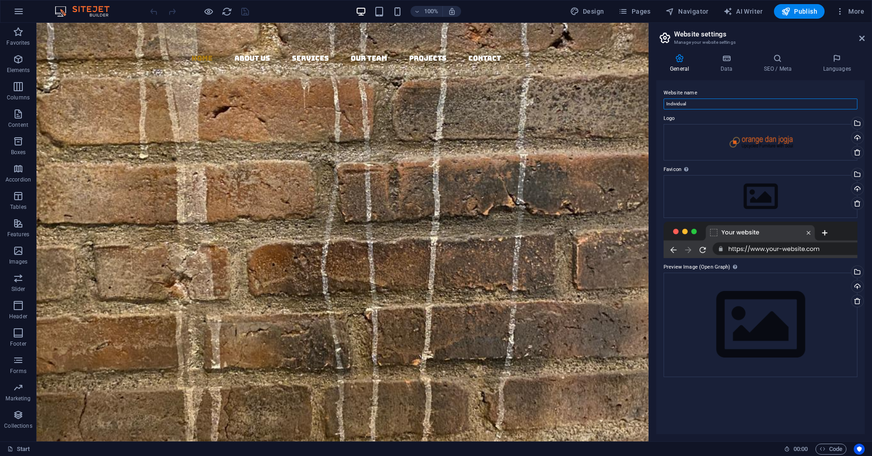
drag, startPoint x: 701, startPoint y: 104, endPoint x: 663, endPoint y: 98, distance: 38.8
click at [663, 98] on div "Website name Individual Logo Drag files here, click to choose files or select f…" at bounding box center [760, 257] width 208 height 354
type input "orangedanjoga.com"
click at [677, 185] on div "Drag files here, click to choose files or select files from Files or our free s…" at bounding box center [760, 196] width 194 height 43
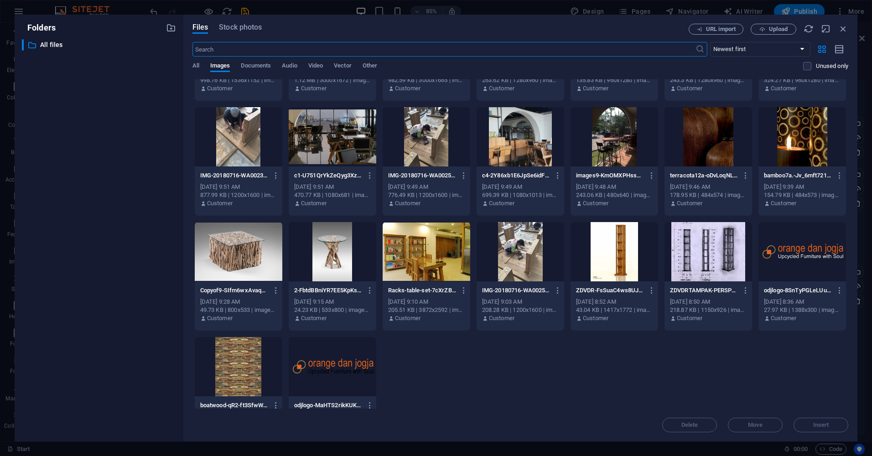
scroll to position [584, 0]
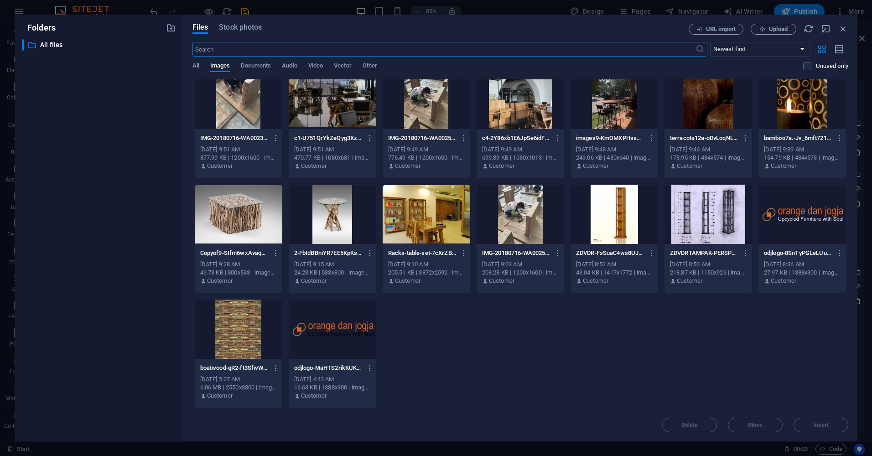
click at [812, 212] on div at bounding box center [802, 214] width 88 height 59
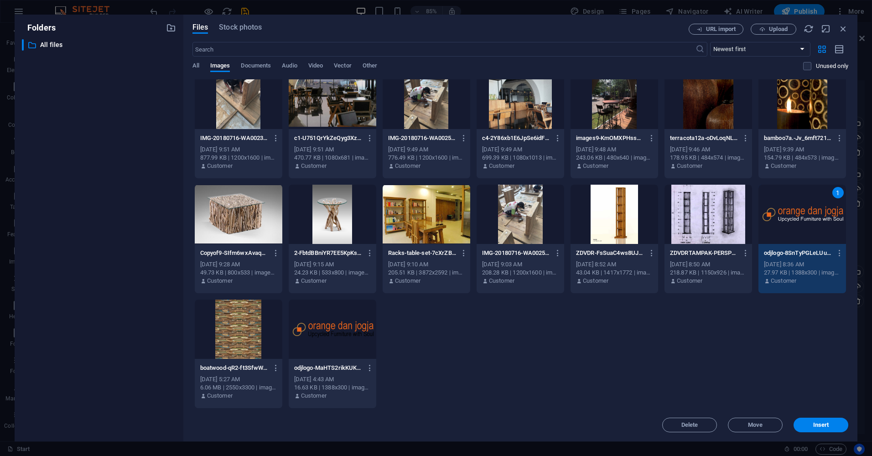
click at [812, 212] on div "1" at bounding box center [802, 214] width 88 height 59
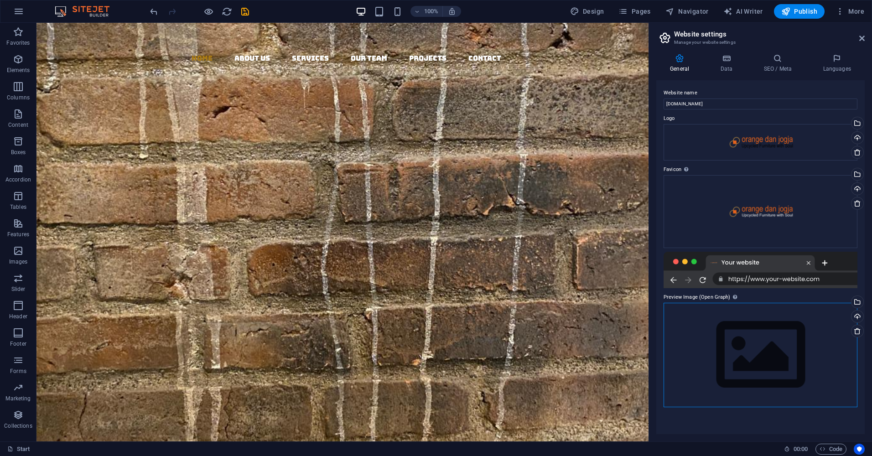
click at [740, 336] on div "Drag files here, click to choose files or select files from Files or our free s…" at bounding box center [760, 355] width 194 height 104
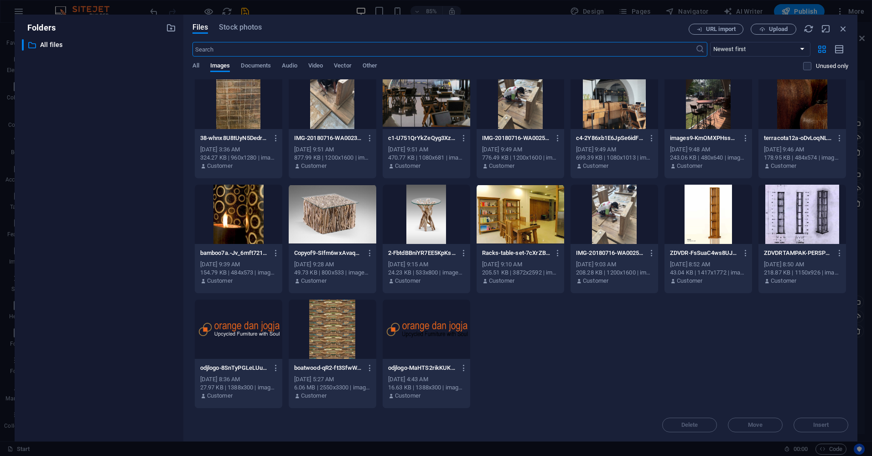
click at [245, 325] on div at bounding box center [239, 328] width 88 height 59
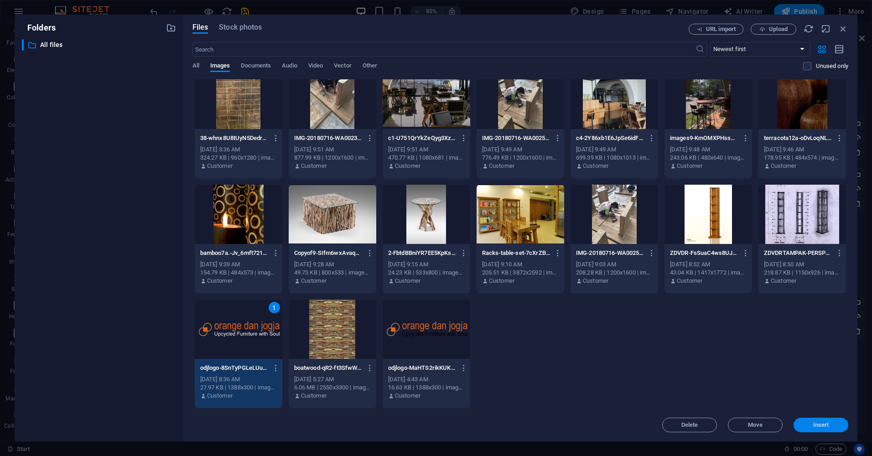
click at [826, 422] on span "Insert" at bounding box center [821, 424] width 16 height 5
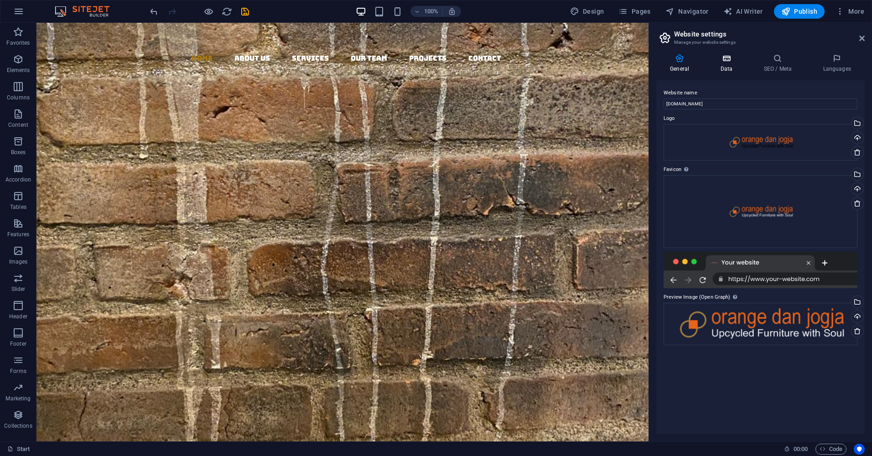
click at [728, 67] on h4 "Data" at bounding box center [727, 63] width 43 height 19
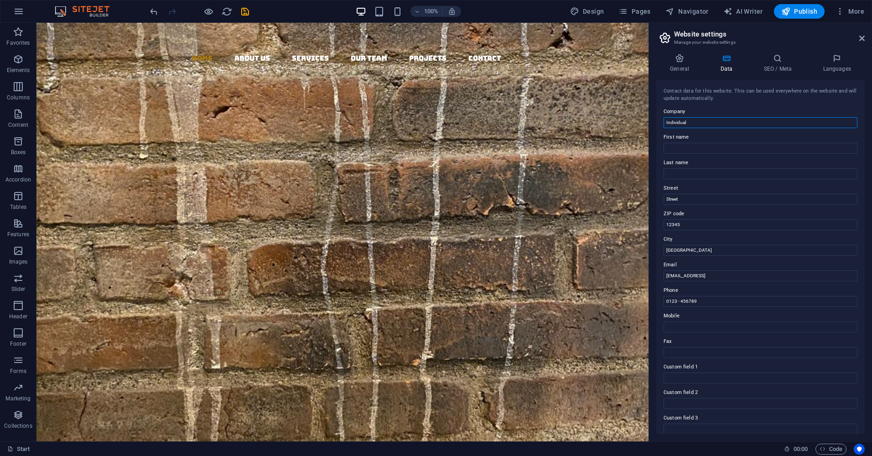
drag, startPoint x: 694, startPoint y: 121, endPoint x: 655, endPoint y: 118, distance: 38.9
click at [655, 118] on div "General Data SEO / Meta Languages Website name orangedanjoga.com Logo Drag file…" at bounding box center [760, 243] width 223 height 395
type input "orangedanjogja.com"
click at [680, 149] on input "First name" at bounding box center [760, 148] width 194 height 11
type input "interior&upcyclingfurniture"
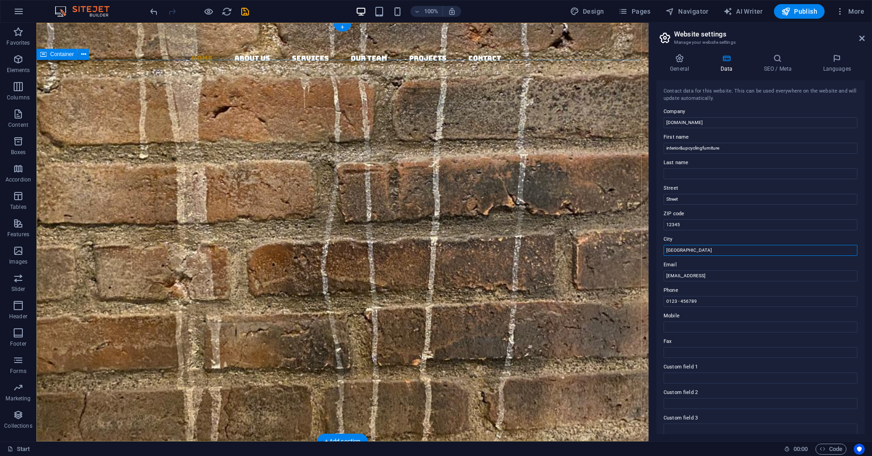
drag, startPoint x: 721, startPoint y: 274, endPoint x: 639, endPoint y: 252, distance: 85.6
type input "y"
type input "jogjakarta-indonesia"
drag, startPoint x: 779, startPoint y: 276, endPoint x: 663, endPoint y: 280, distance: 115.9
click at [663, 280] on input "78a2bc192fdb98a141a34936893b42@cpanel.local" at bounding box center [760, 275] width 194 height 11
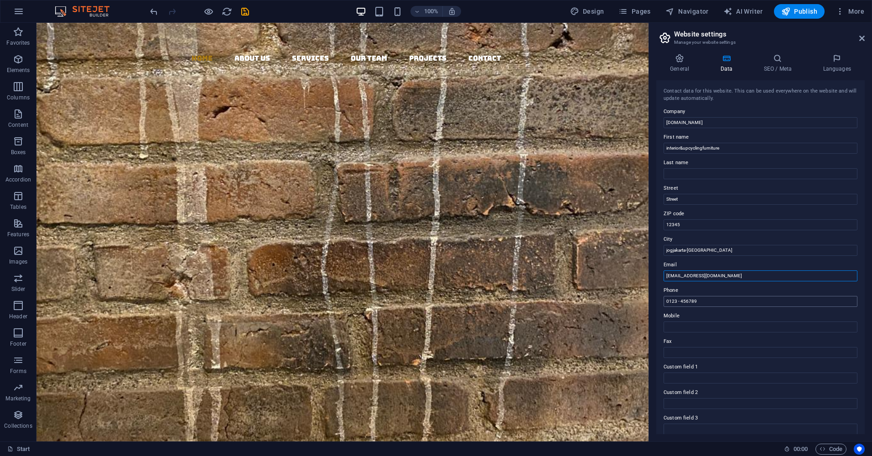
type input "orangedanjogja001@gmail.com"
drag, startPoint x: 705, startPoint y: 302, endPoint x: 663, endPoint y: 299, distance: 42.1
click at [663, 299] on div "Contact data for this website. This can be used everywhere on the website and w…" at bounding box center [760, 257] width 208 height 354
click at [706, 299] on input "0123 - 456789" at bounding box center [760, 301] width 194 height 11
click at [655, 299] on div "General Data SEO / Meta Languages Website name orangedanjoga.com Logo Drag file…" at bounding box center [760, 243] width 223 height 395
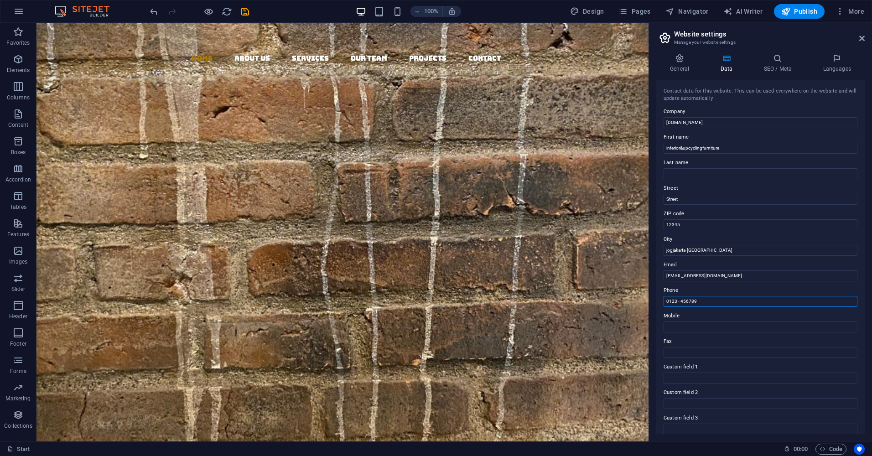
paste input "[PHONE_NUMBER]"
type input "[PHONE_NUMBER]"
click at [690, 325] on input "Mobile" at bounding box center [760, 326] width 194 height 11
paste input "[PHONE_NUMBER]"
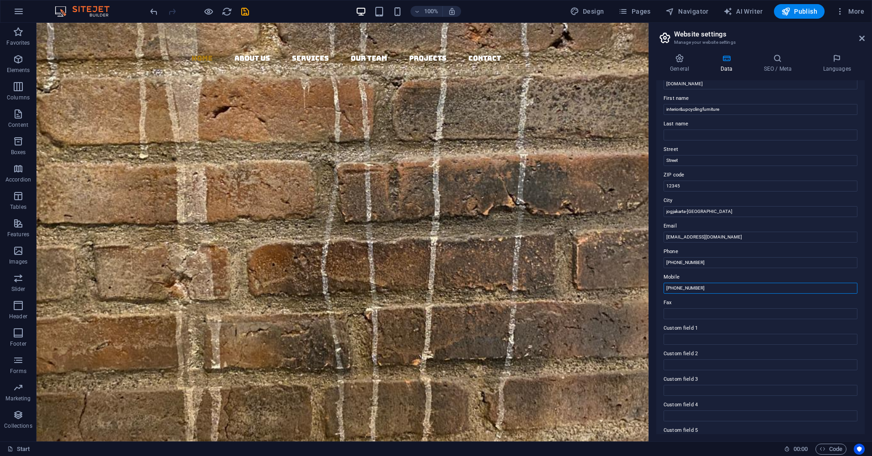
scroll to position [0, 0]
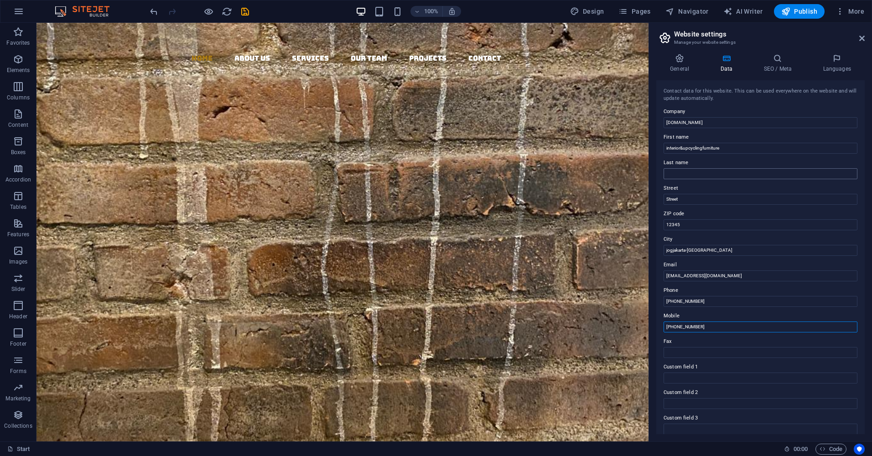
type input "[PHONE_NUMBER]"
click at [674, 173] on input "Last name" at bounding box center [760, 173] width 194 height 11
type input "desain interior yogyakarta"
click at [779, 65] on h4 "SEO / Meta" at bounding box center [778, 63] width 59 height 19
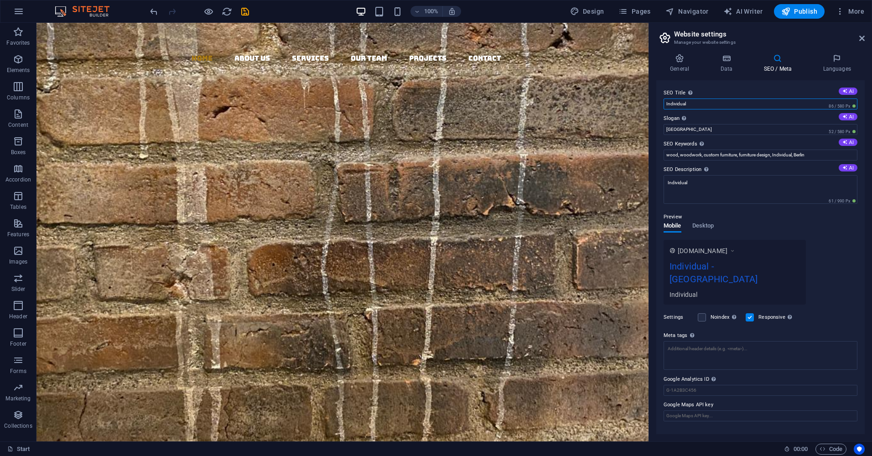
drag, startPoint x: 696, startPoint y: 105, endPoint x: 658, endPoint y: 105, distance: 38.3
click at [658, 105] on div "SEO Title The title of your website - make it something that stands out in sear…" at bounding box center [760, 257] width 208 height 354
type input "desain-interior jogjakarta"
drag, startPoint x: 681, startPoint y: 130, endPoint x: 657, endPoint y: 130, distance: 23.7
click at [657, 130] on div "SEO Title The title of your website - make it something that stands out in sear…" at bounding box center [760, 257] width 208 height 354
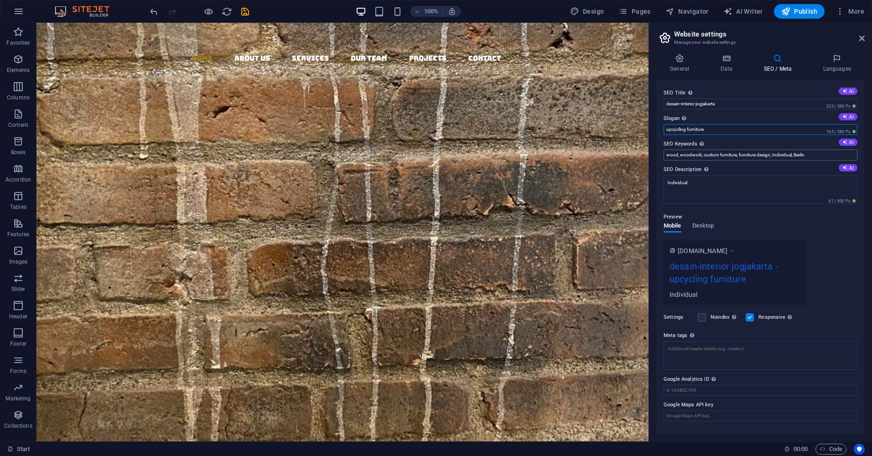
type input "upcycling furniture"
click at [810, 157] on input "wood, woodwork, custom furniture, furniture design, Individual, Berlin" at bounding box center [760, 155] width 194 height 11
drag, startPoint x: 807, startPoint y: 156, endPoint x: 794, endPoint y: 159, distance: 13.5
click at [794, 159] on input "wood, woodwork, custom furniture, furniture design, Individual, Berlin" at bounding box center [760, 155] width 194 height 11
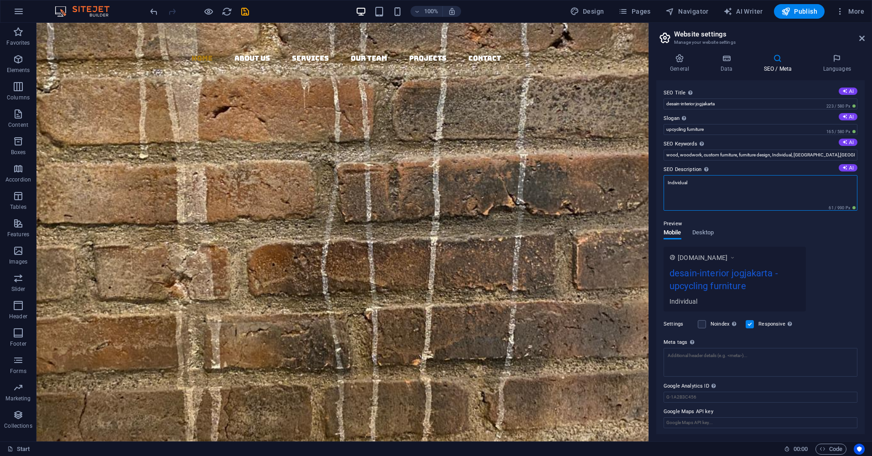
click at [695, 180] on textarea "Individual" at bounding box center [760, 193] width 194 height 36
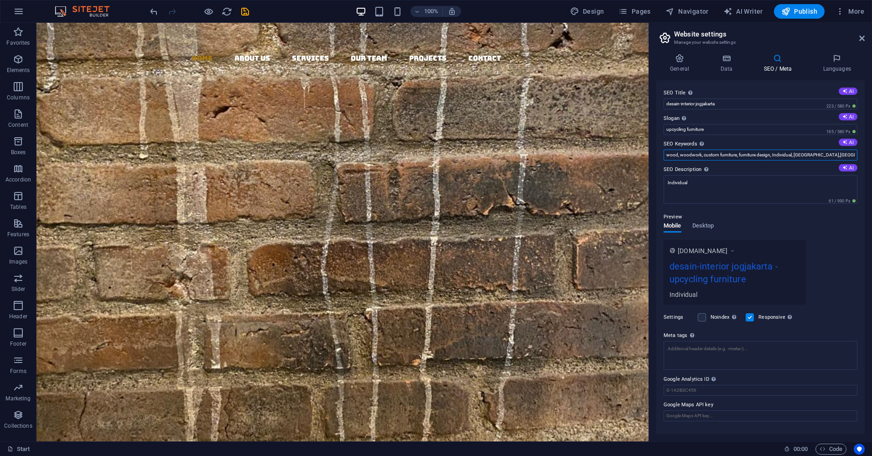
click at [666, 154] on input "wood, woodwork, custom furniture, furniture design, Individual, Jogjakarta,Yogy…" at bounding box center [760, 155] width 194 height 11
type input "kustom furniture,terjangkau,furniture murah,wood, woodwork, custom furniture, f…"
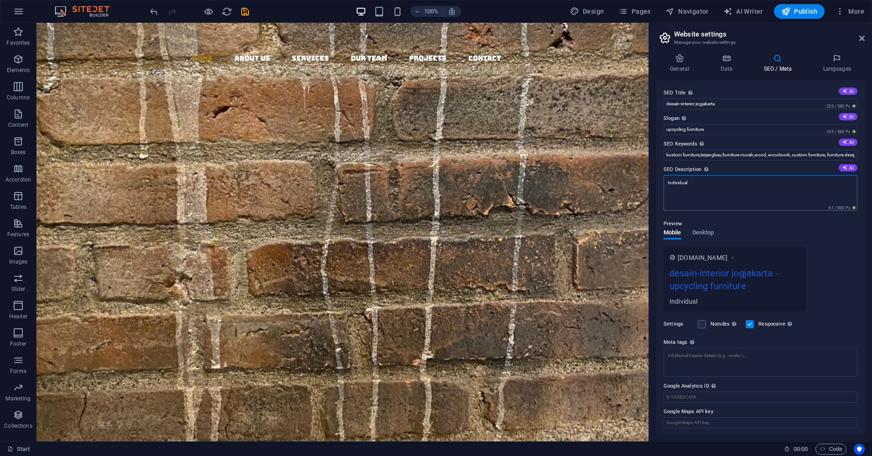
drag, startPoint x: 695, startPoint y: 181, endPoint x: 666, endPoint y: 180, distance: 28.3
click at [666, 180] on textarea "Individual" at bounding box center [760, 193] width 194 height 36
click at [668, 154] on input "kustom furniture,terjangkau,furniture murah,wood, woodwork, custom furniture, f…" at bounding box center [760, 155] width 194 height 11
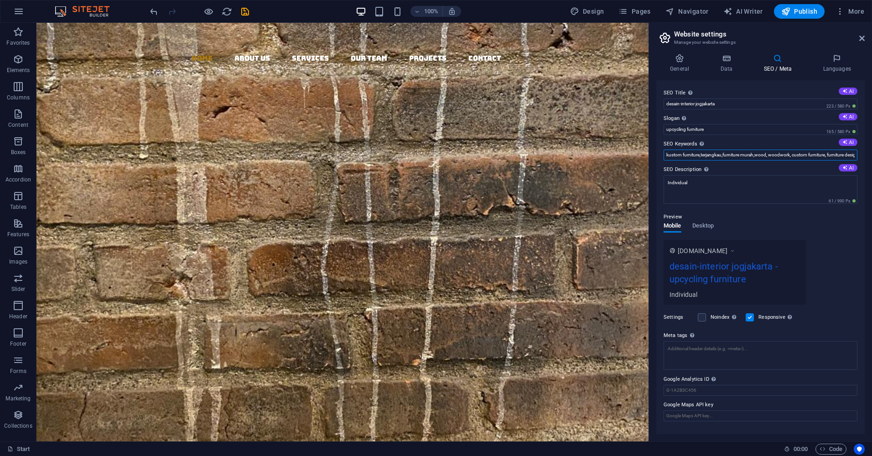
scroll to position [0, 94]
drag, startPoint x: 665, startPoint y: 155, endPoint x: 873, endPoint y: 148, distance: 208.4
click at [871, 148] on html "Individual Start Favorites Elements Columns Content Boxes Accordion Tables Feat…" at bounding box center [436, 228] width 872 height 456
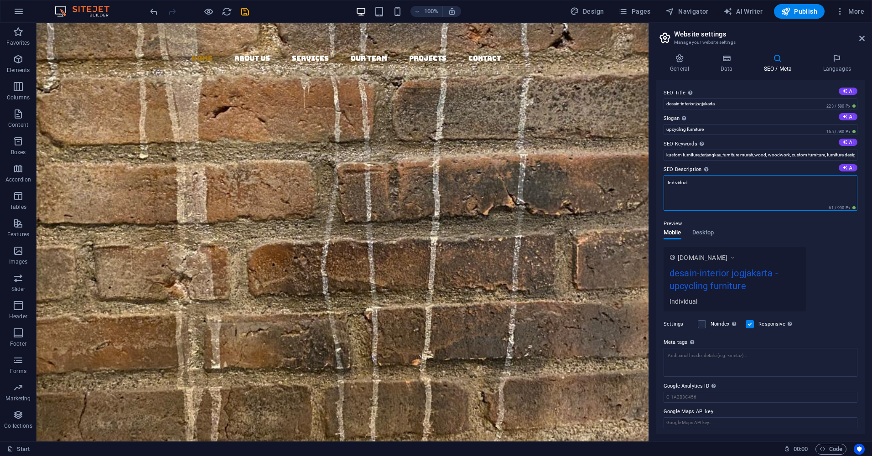
drag, startPoint x: 695, startPoint y: 184, endPoint x: 655, endPoint y: 184, distance: 39.7
click at [655, 184] on div "General Data SEO / Meta Languages Website name orangedanjoga.com Logo Drag file…" at bounding box center [760, 243] width 223 height 395
paste textarea "kustom furniture,terjangkau,furniture murah,wood, woodwork, custom furniture, f…"
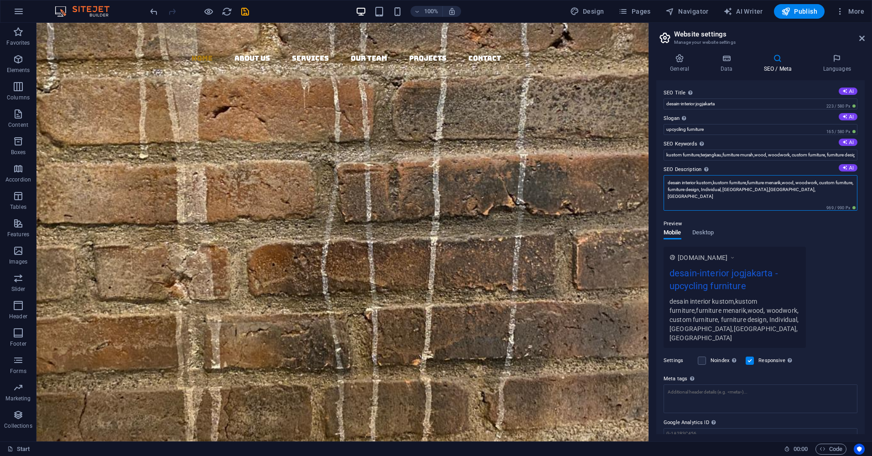
click at [739, 189] on textarea "desain interior kustom,kustom furniture,furniture menarik,wood, woodwork, custo…" at bounding box center [760, 193] width 194 height 36
type textarea "desain interior kustom,kustom furniture,furniture menarik,wood, woodwork, custo…"
click at [698, 351] on div "Settings Noindex Instruct search engines to exclude this website from search re…" at bounding box center [760, 361] width 194 height 26
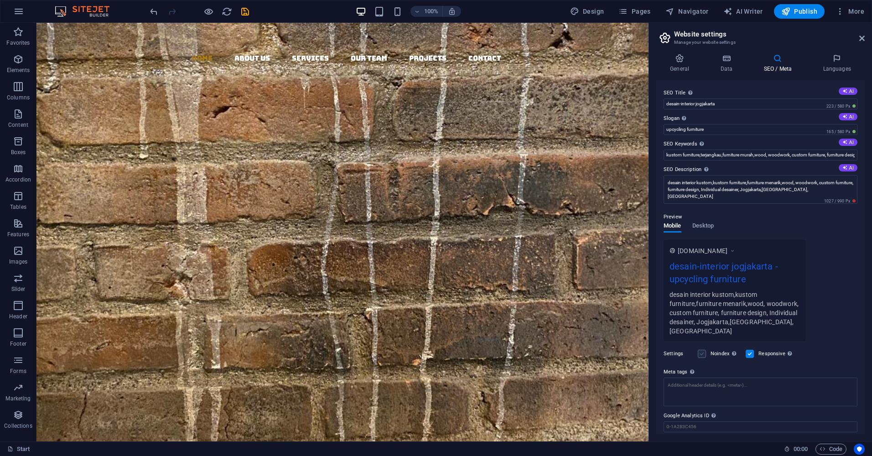
click at [700, 350] on label at bounding box center [701, 354] width 8 height 8
click at [0, 0] on input "Noindex Instruct search engines to exclude this website from search results." at bounding box center [0, 0] width 0 height 0
click at [701, 350] on label at bounding box center [701, 354] width 8 height 8
click at [0, 0] on input "Noindex Instruct search engines to exclude this website from search results." at bounding box center [0, 0] width 0 height 0
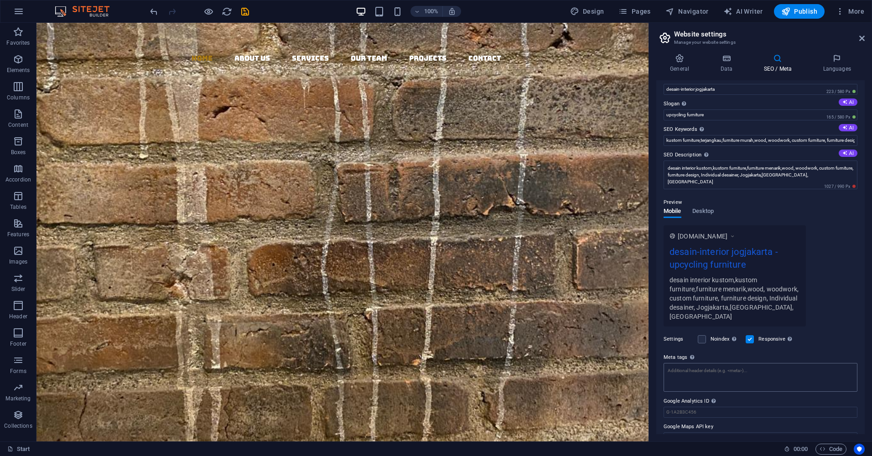
scroll to position [22, 0]
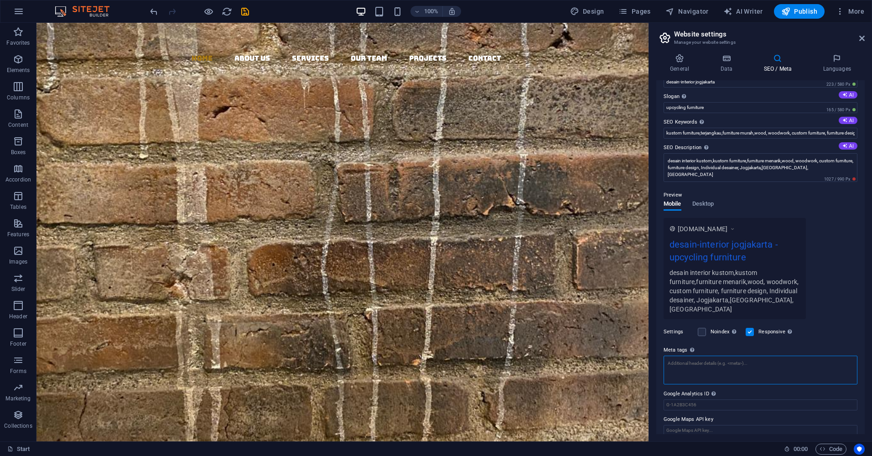
click at [678, 356] on textarea "Meta tags Enter HTML code here that will be placed inside the tags of your webs…" at bounding box center [760, 370] width 194 height 29
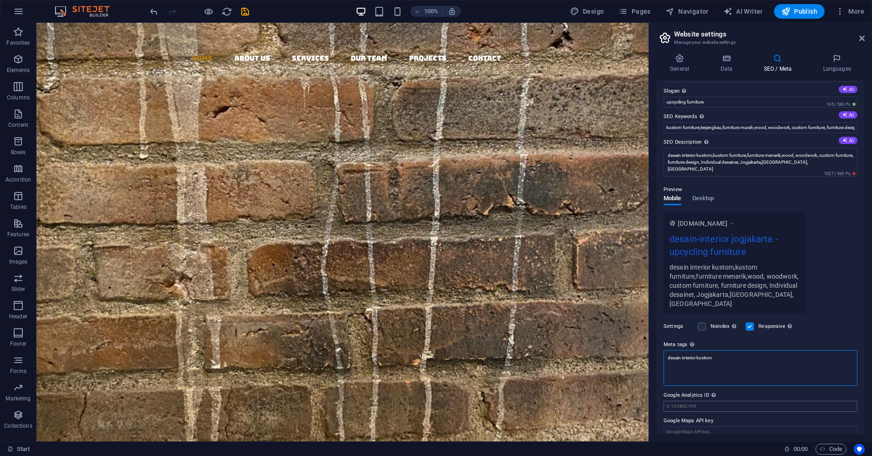
scroll to position [29, 0]
type textarea "desain interior kustom"
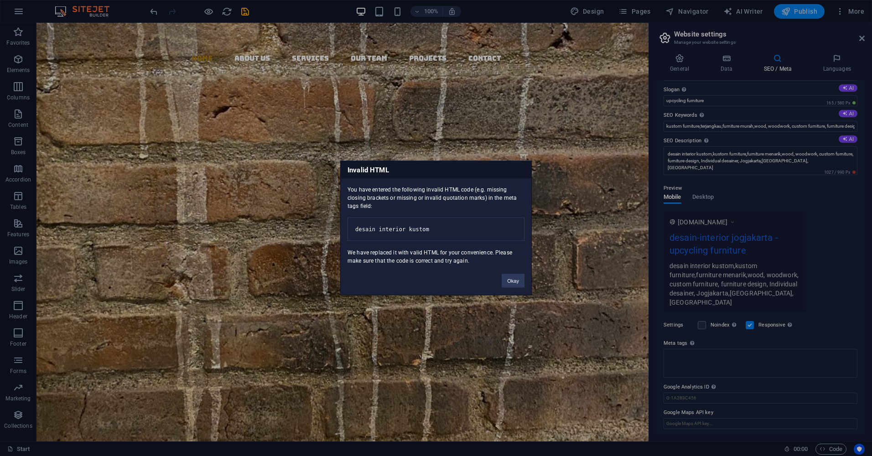
click at [810, 12] on body "Individual Start Favorites Elements Columns Content Boxes Accordion Tables Feat…" at bounding box center [436, 228] width 872 height 456
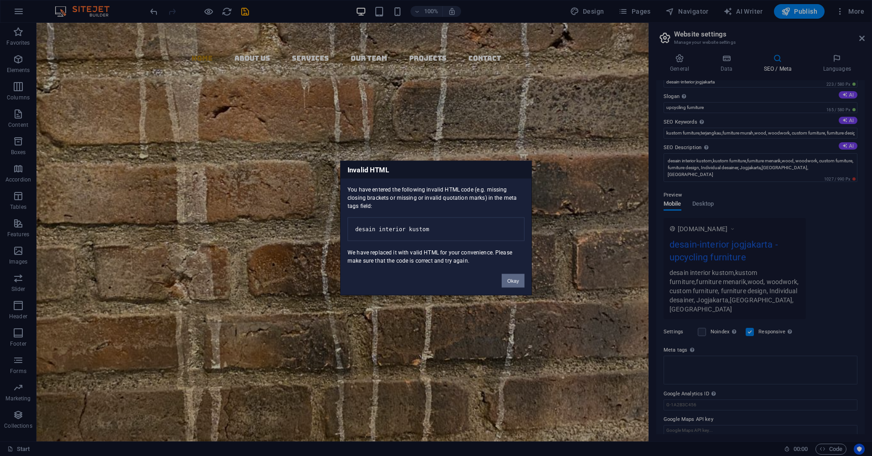
drag, startPoint x: 474, startPoint y: 259, endPoint x: 511, endPoint y: 282, distance: 43.0
click at [511, 282] on button "Okay" at bounding box center [512, 281] width 23 height 14
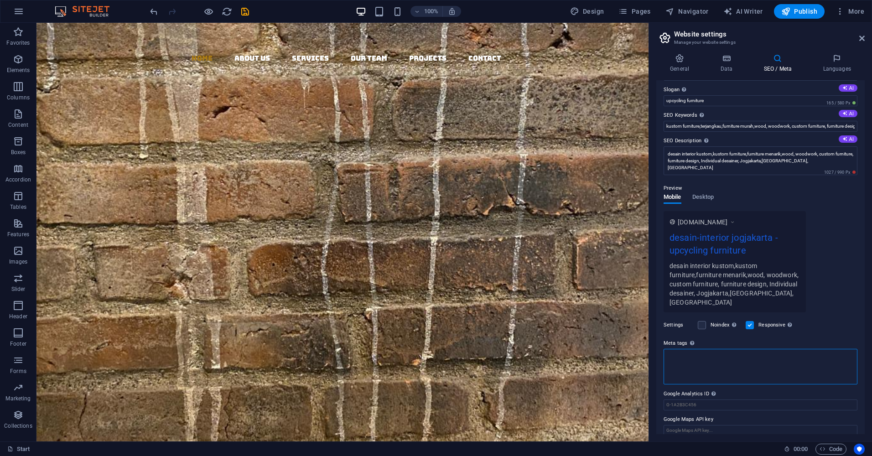
click at [672, 349] on textarea "Meta tags Enter HTML code here that will be placed inside the tags of your webs…" at bounding box center [760, 367] width 194 height 36
click at [798, 10] on span "Publish" at bounding box center [799, 11] width 36 height 9
